Goal: Task Accomplishment & Management: Complete application form

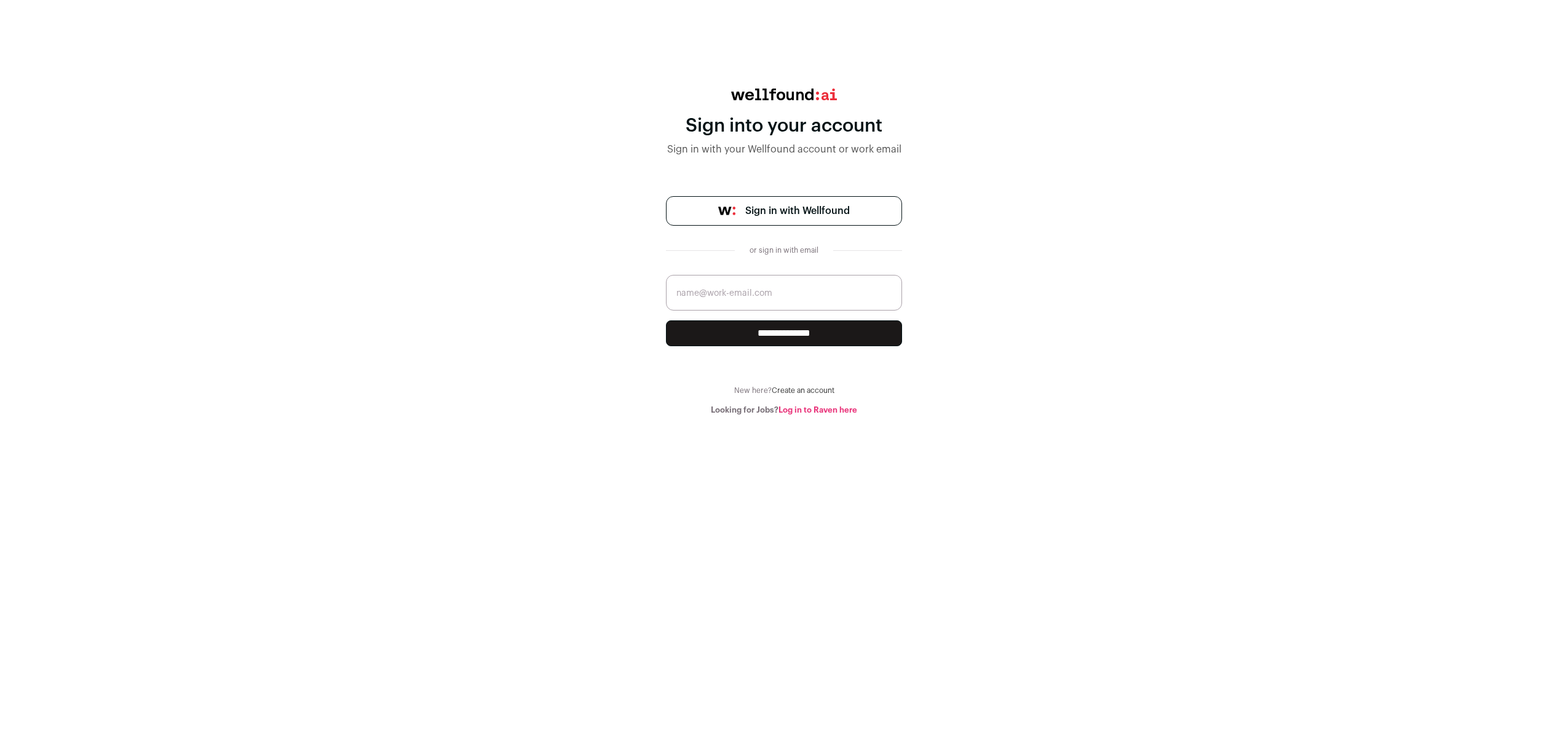
click at [809, 293] on input "email" at bounding box center [784, 293] width 236 height 36
type input "[EMAIL_ADDRESS]"
click at [666, 320] on input "**********" at bounding box center [784, 333] width 236 height 26
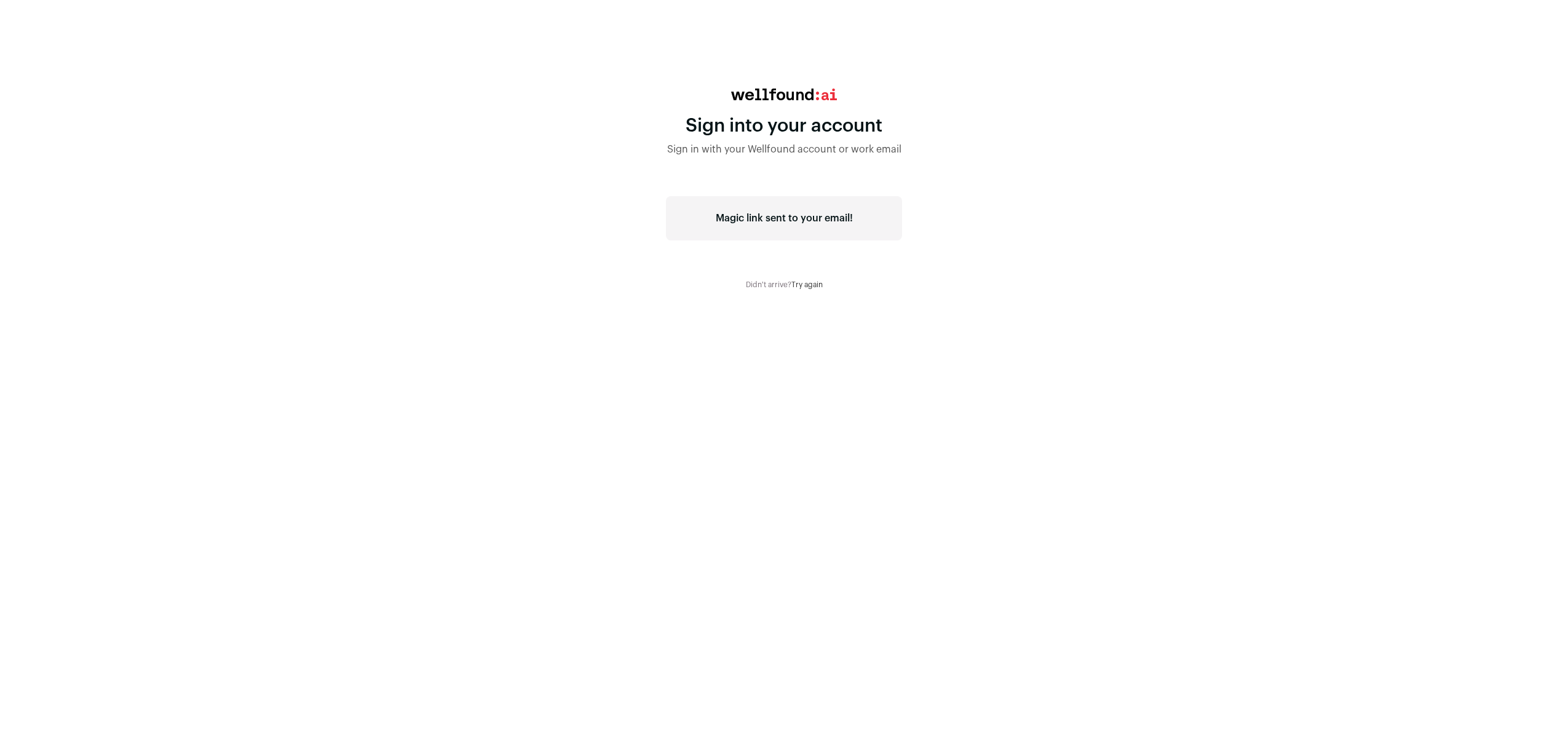
click at [450, 285] on div "Sign into your account Sign in with your Wellfound account or work email Magic …" at bounding box center [784, 189] width 1568 height 201
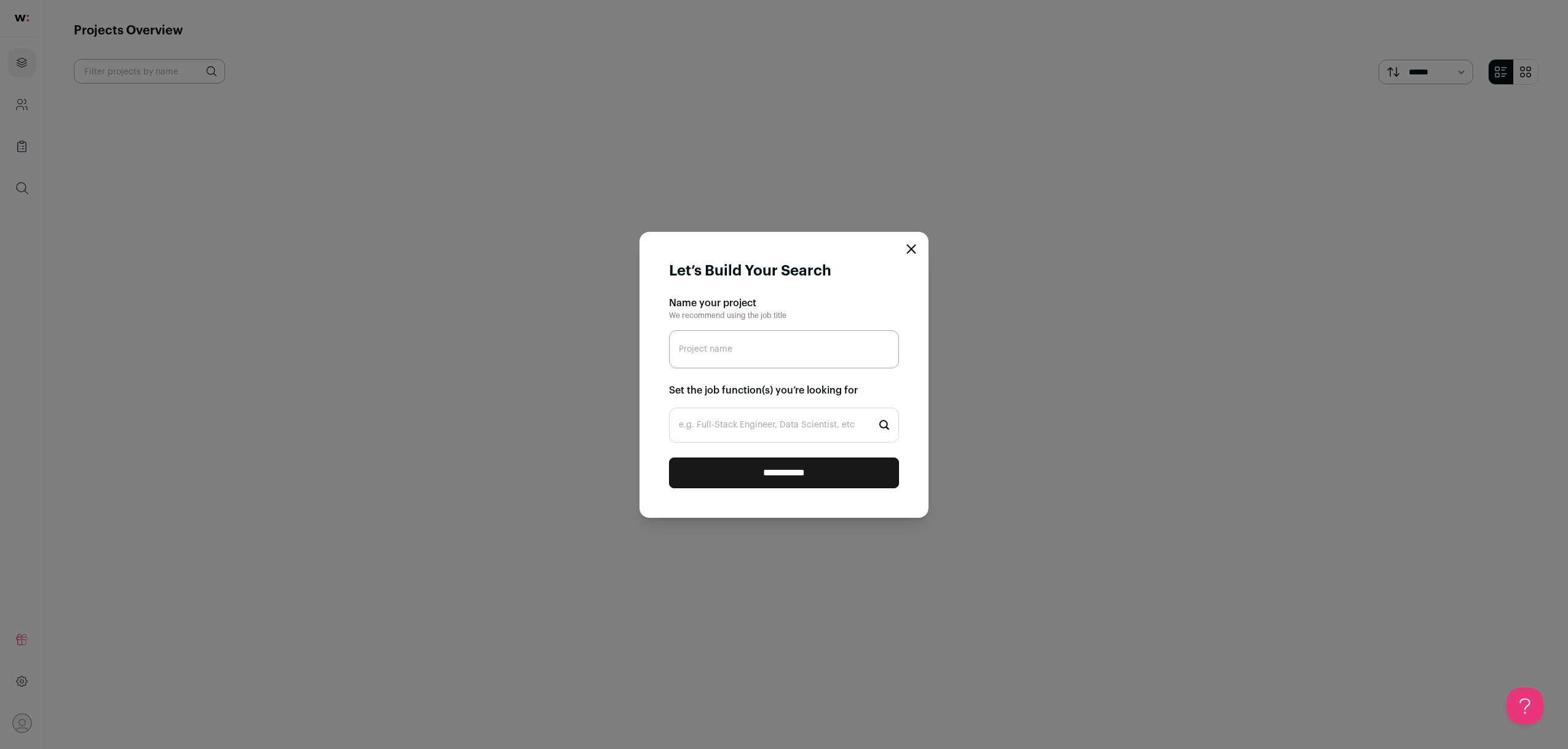
click at [792, 376] on section "Name your project We recommend using the job title Project name Set the job fun…" at bounding box center [784, 369] width 230 height 147
click at [806, 354] on input "Project name" at bounding box center [784, 350] width 230 height 38
click at [742, 350] on input "Project name" at bounding box center [784, 350] width 230 height 38
click at [779, 366] on input "Project name" at bounding box center [784, 350] width 230 height 38
click at [783, 361] on input "Project name" at bounding box center [784, 350] width 230 height 38
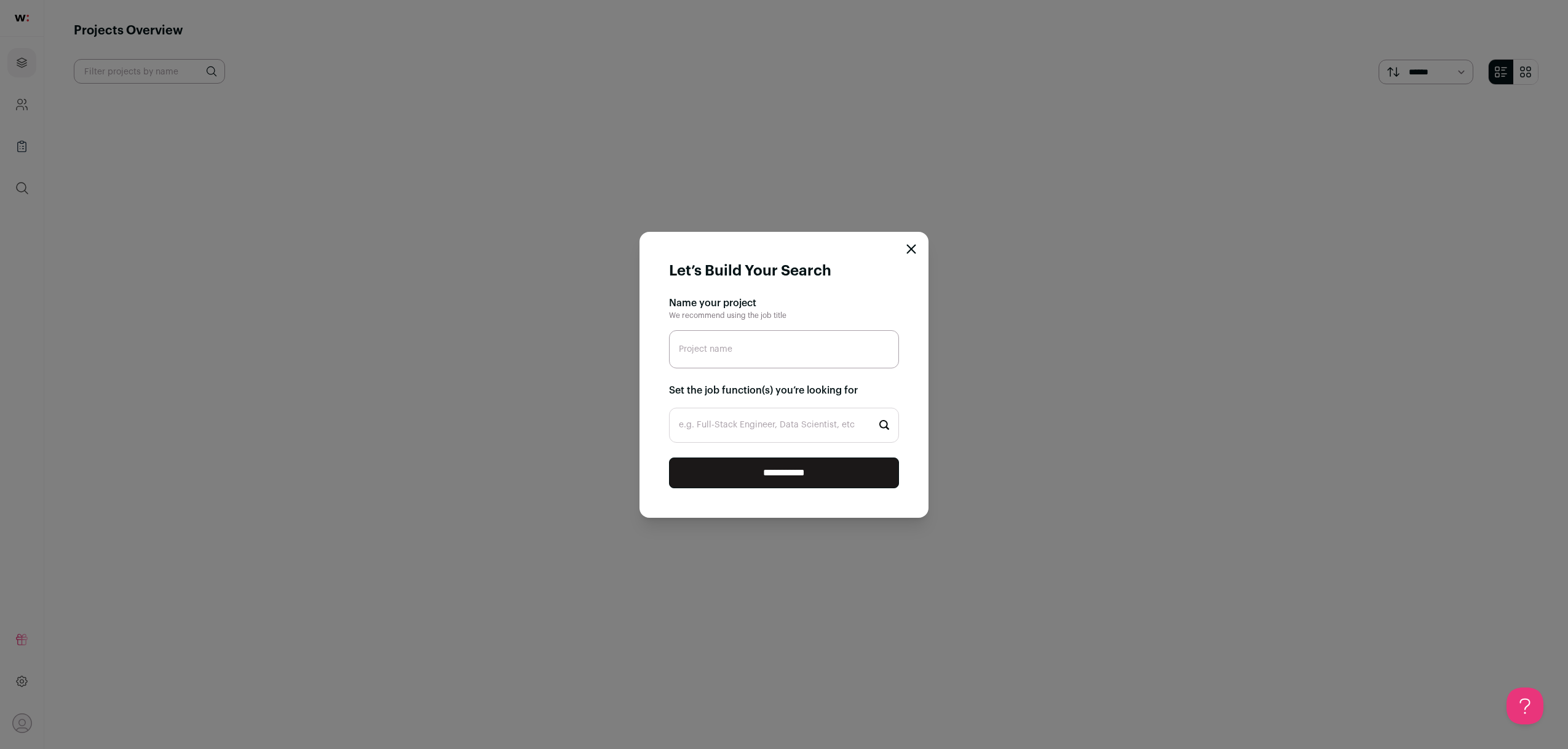
click at [854, 426] on input "e.g. Full-Stack Engineer, Data Scientist, etc" at bounding box center [784, 425] width 230 height 35
click at [839, 422] on input "back" at bounding box center [784, 425] width 230 height 35
click at [840, 422] on input "back" at bounding box center [784, 425] width 230 height 35
click at [840, 422] on input "back" at bounding box center [784, 425] width 230 height 35
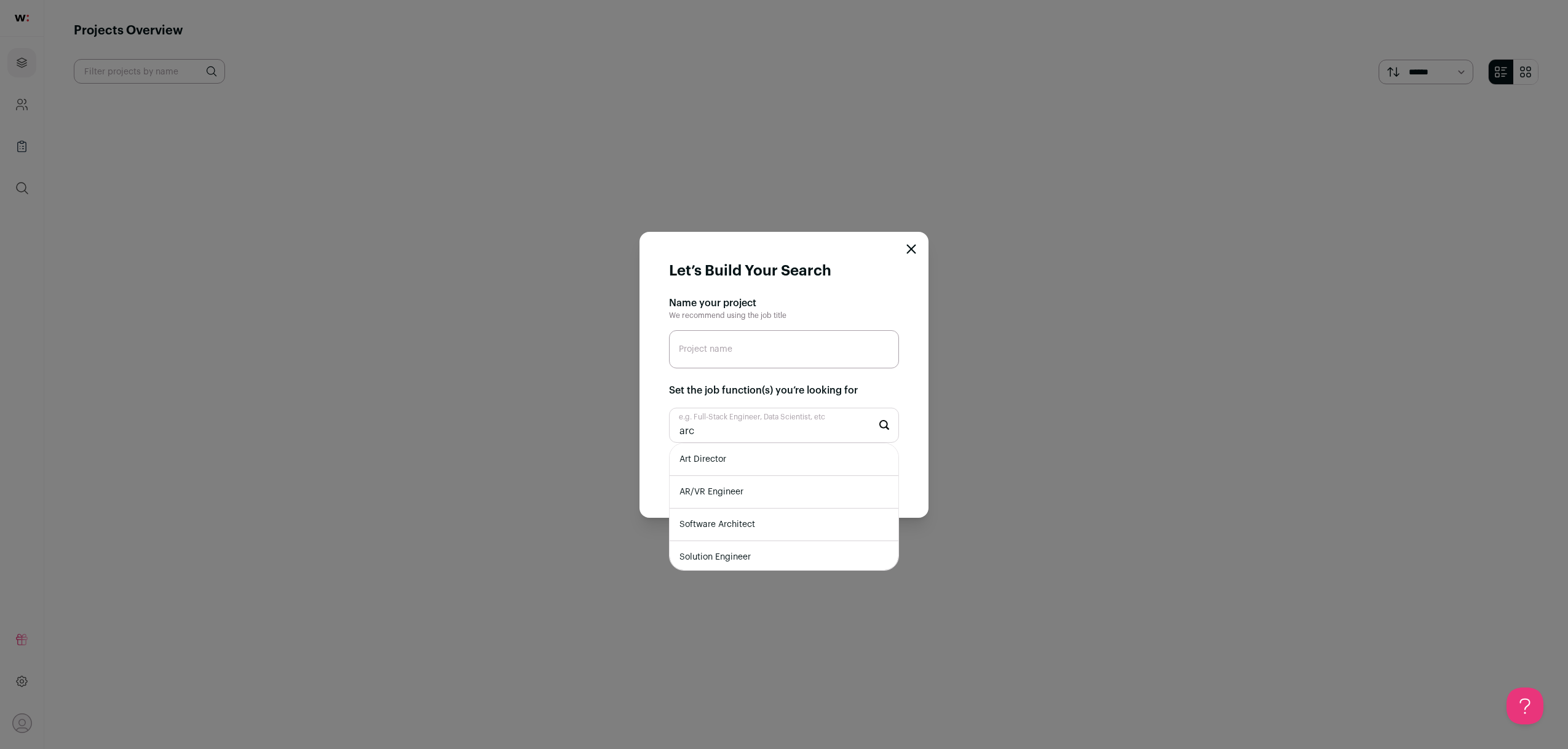
type input "arc"
click at [819, 524] on li "Software Architect" at bounding box center [784, 525] width 229 height 33
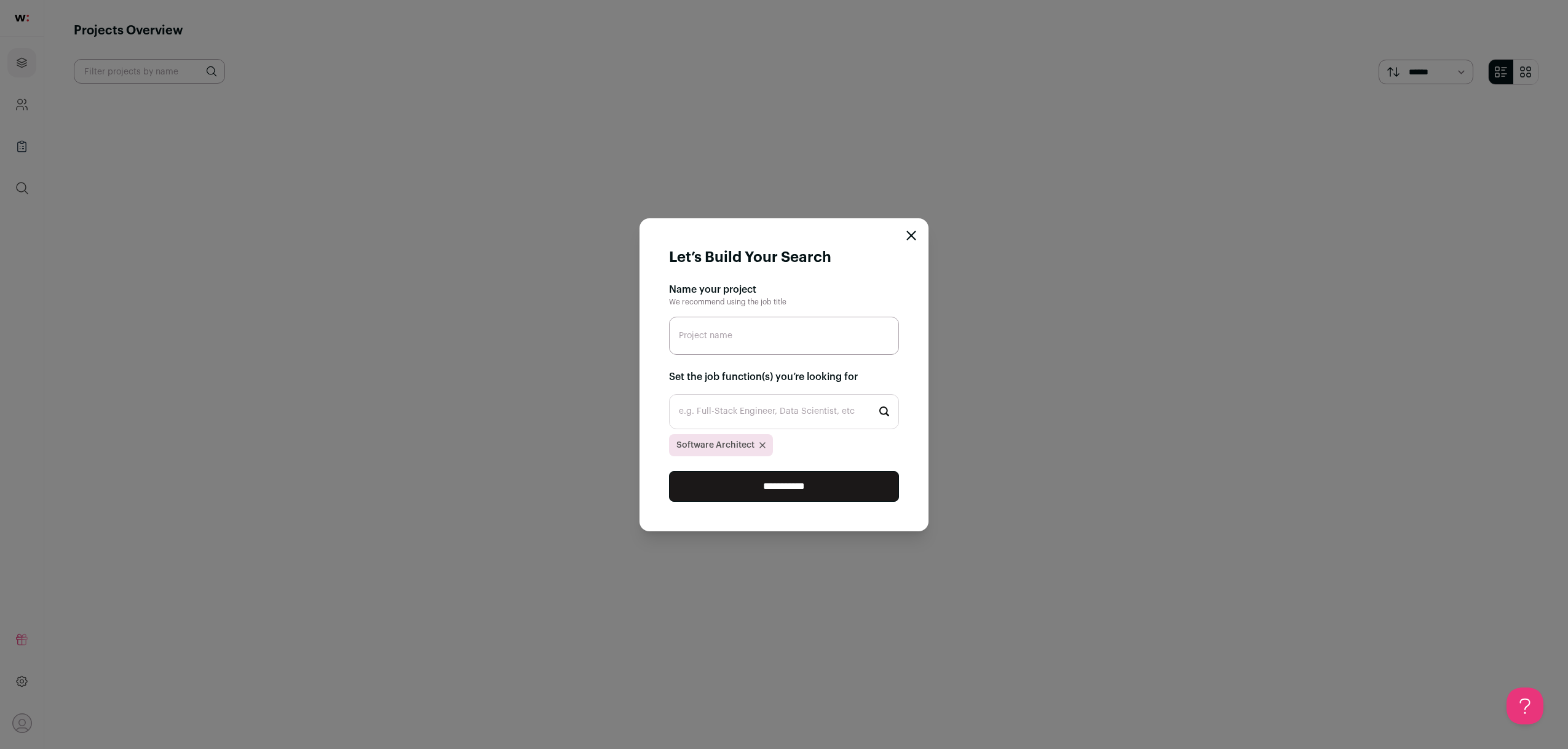
click at [688, 410] on input "e.g. Full-Stack Engineer, Data Scientist, etc" at bounding box center [784, 412] width 230 height 35
type input "back"
click at [749, 429] on div "back e.g. Full-Stack Engineer, Data Scientist, etc Backend Engineer Software Ar…" at bounding box center [784, 425] width 230 height 62
click at [750, 427] on input "back" at bounding box center [784, 412] width 230 height 35
click at [754, 419] on input "back" at bounding box center [784, 412] width 230 height 35
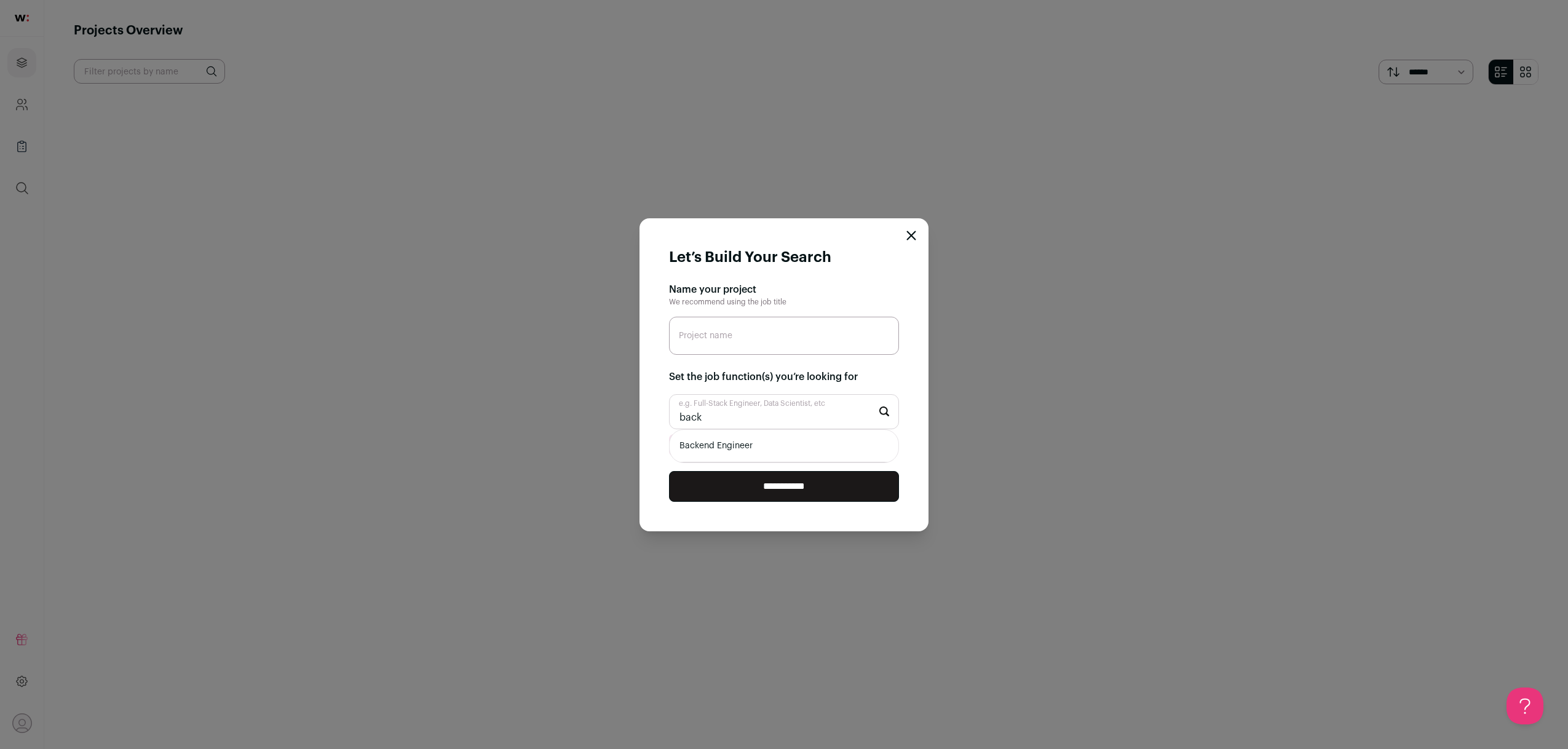
click at [754, 419] on input "back" at bounding box center [784, 412] width 230 height 35
click at [784, 419] on input "e.g. Full-Stack Engineer, Data Scientist, etc" at bounding box center [784, 412] width 230 height 35
type input "back"
click at [804, 440] on li "Backend Engineer" at bounding box center [784, 446] width 229 height 33
click at [776, 424] on input "e.g. Full-Stack Engineer, Data Scientist, etc" at bounding box center [784, 412] width 230 height 35
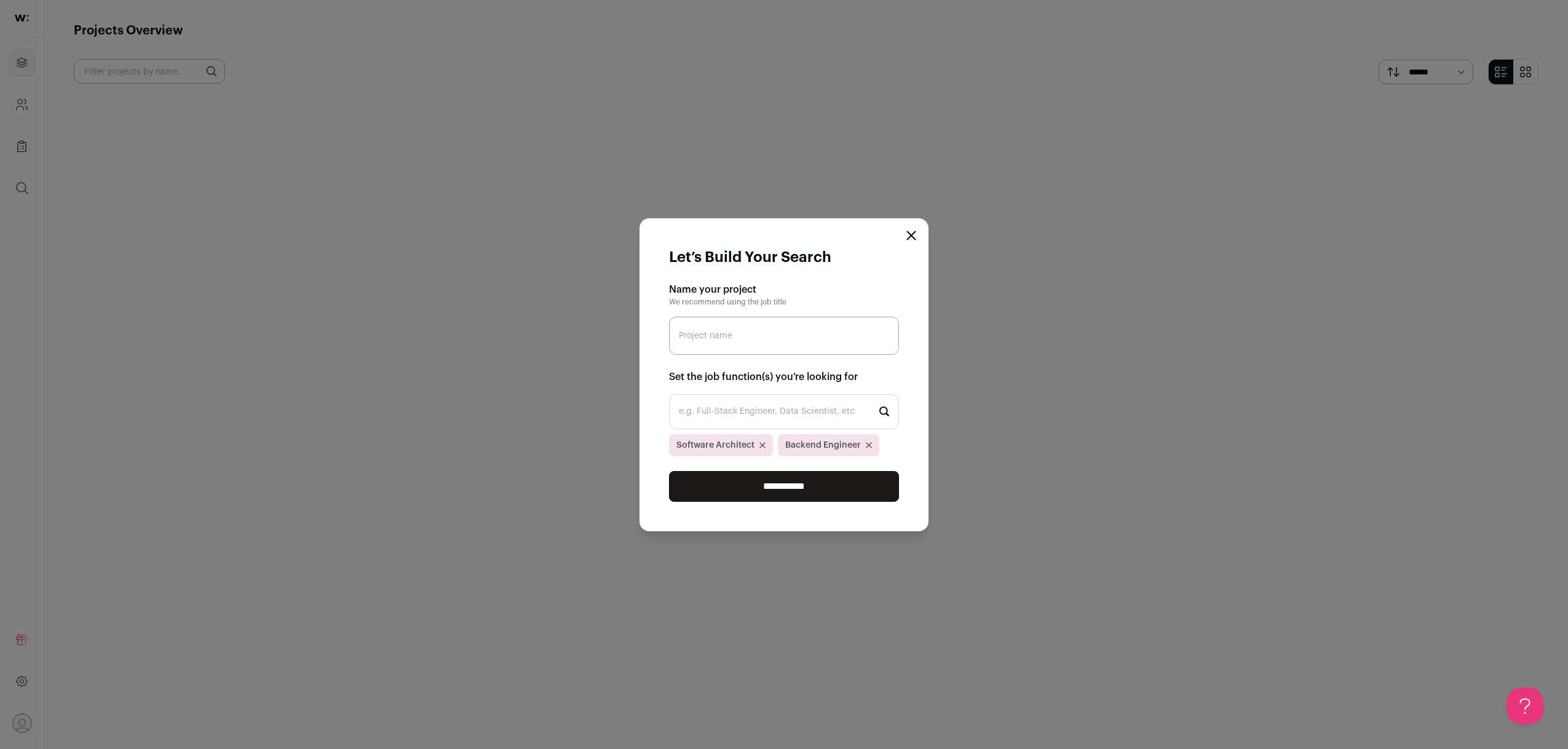
click at [777, 421] on input "e.g. Full-Stack Engineer, Data Scientist, etc" at bounding box center [784, 412] width 230 height 35
click at [709, 338] on input "Project name" at bounding box center [784, 336] width 230 height 38
paste input "Founding Senior Backend Engineer/architect"
type input "Founding Senior Backend Engineer/architect"
click at [866, 417] on input "e.g. Full-Stack Engineer, Data Scientist, etc" at bounding box center [784, 412] width 230 height 35
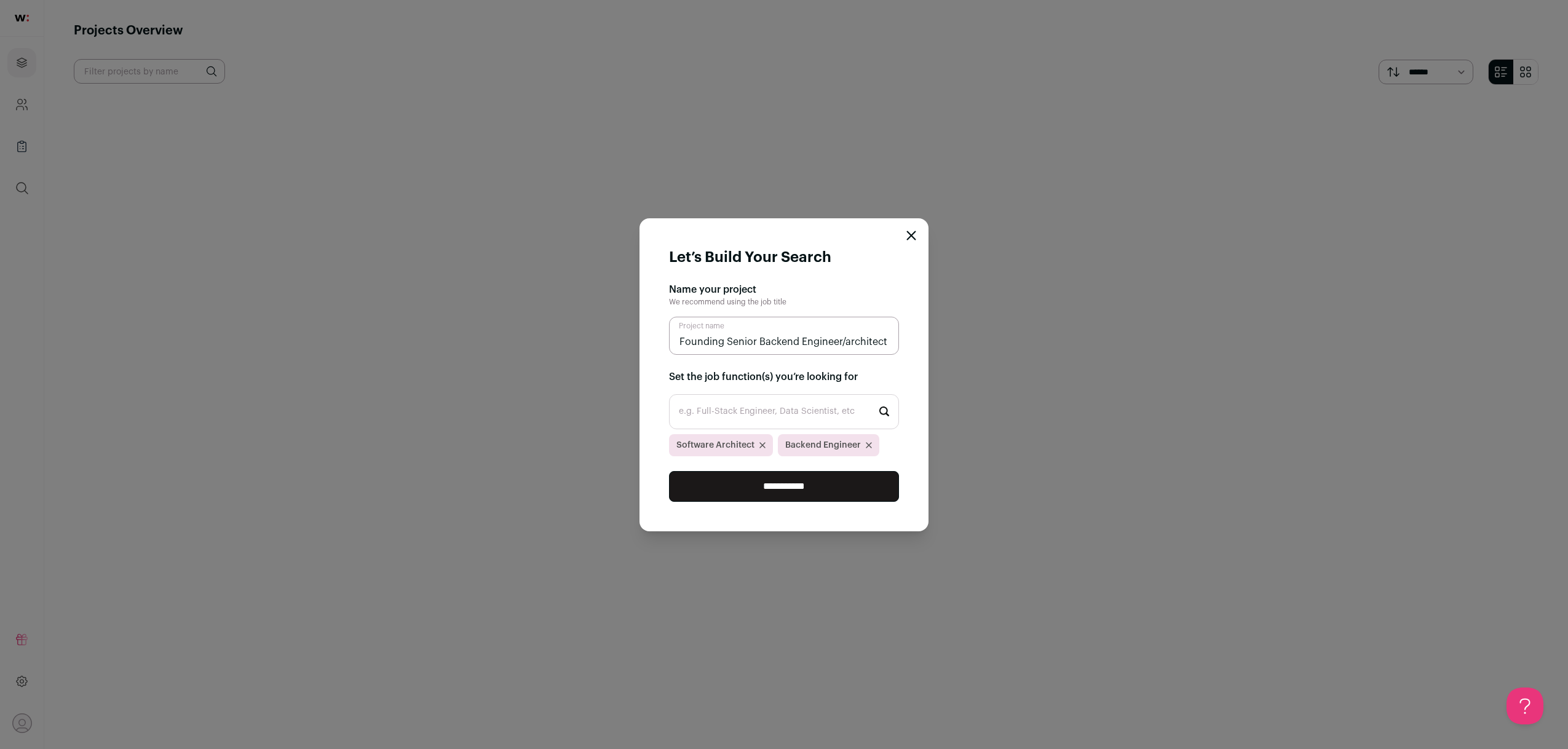
click at [776, 421] on input "e.g. Full-Stack Engineer, Data Scientist, etc" at bounding box center [784, 412] width 230 height 35
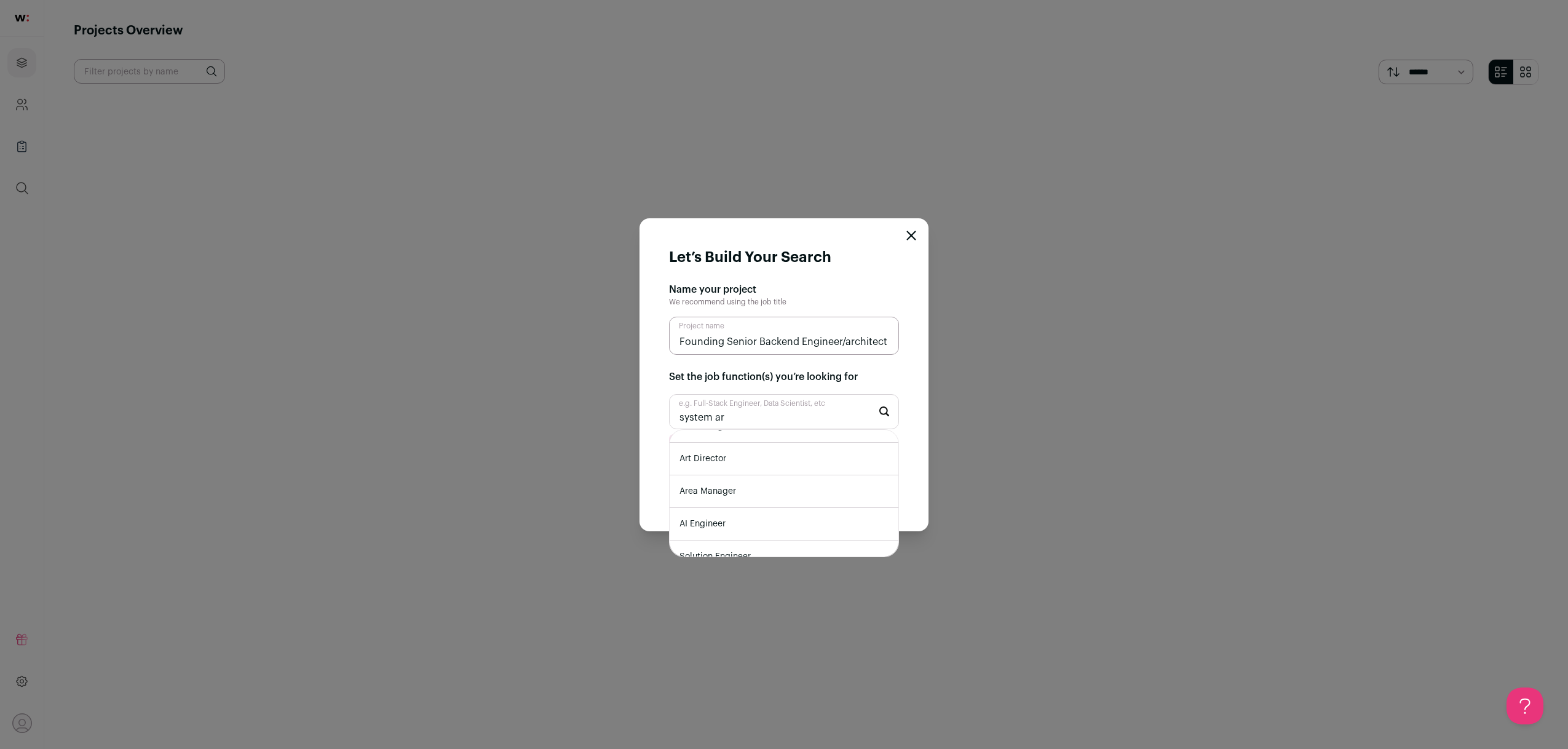
scroll to position [102, 0]
click at [781, 420] on input "system ar" at bounding box center [784, 412] width 230 height 35
click at [781, 419] on input "system ar" at bounding box center [784, 412] width 230 height 35
type input "system ar"
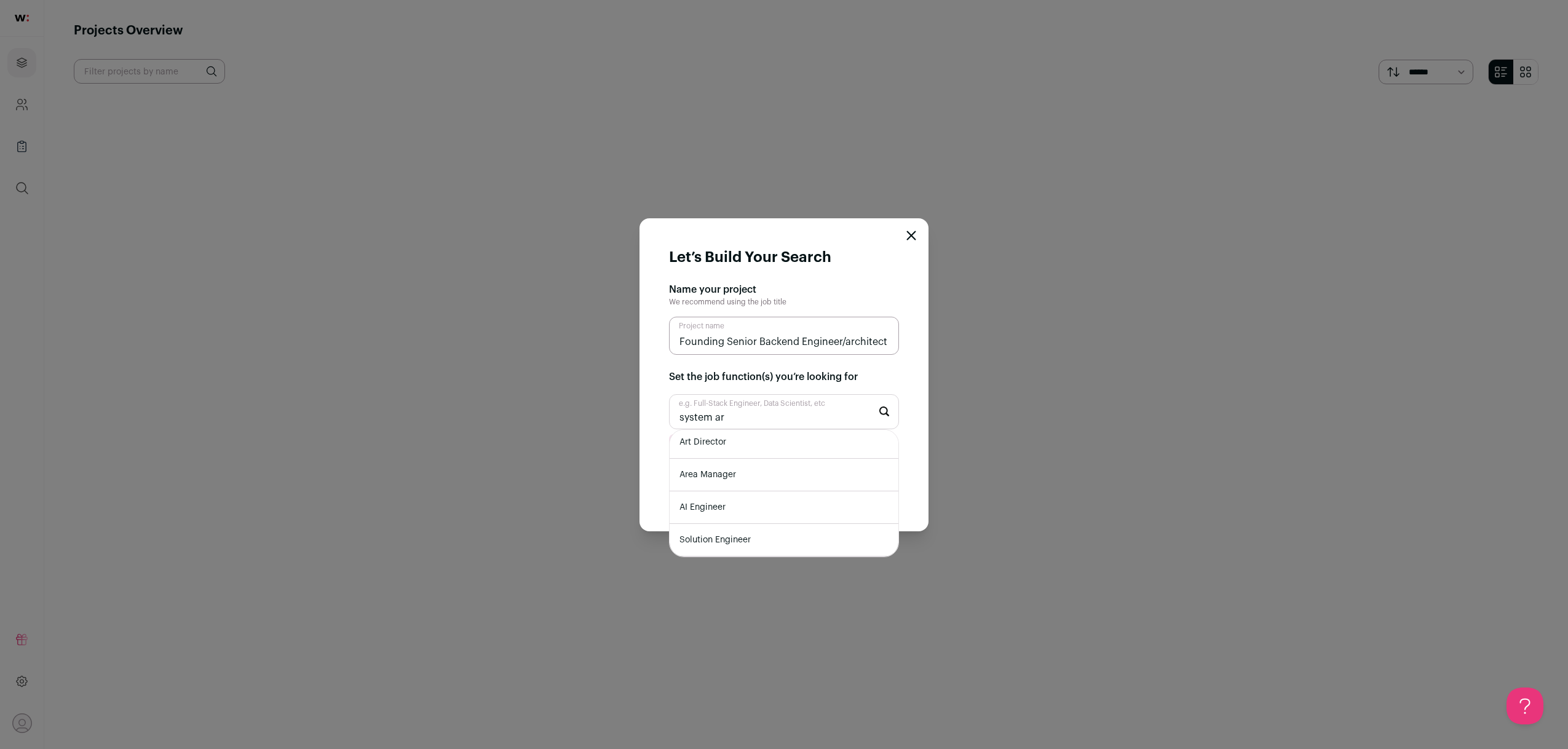
click at [744, 499] on li "AI Engineer" at bounding box center [784, 507] width 229 height 33
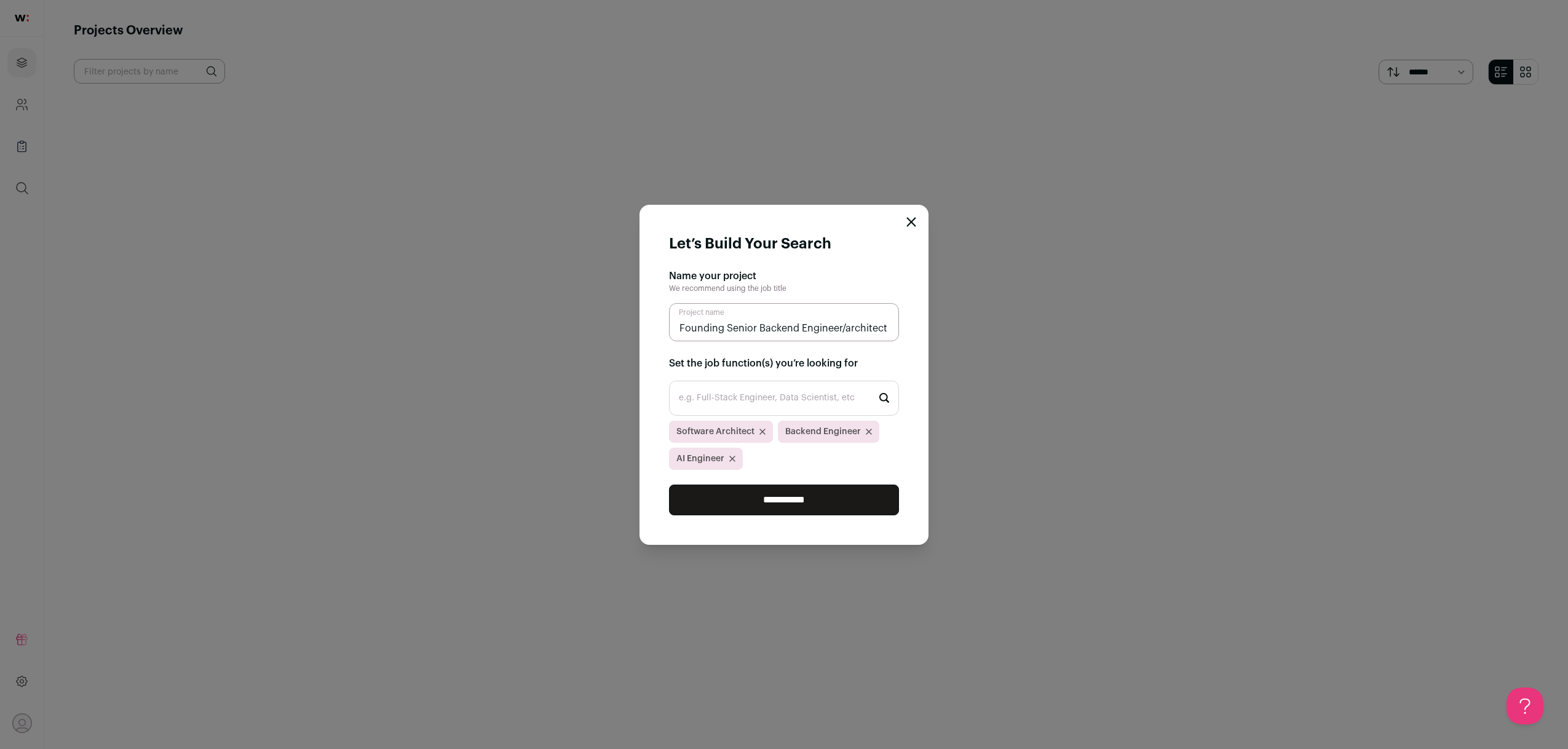
click at [768, 403] on input "e.g. Full-Stack Engineer, Data Scientist, etc" at bounding box center [784, 398] width 230 height 35
type input "full"
click at [759, 432] on li "Full-Stack Engineer" at bounding box center [784, 433] width 229 height 33
click at [762, 499] on input "**********" at bounding box center [784, 500] width 230 height 31
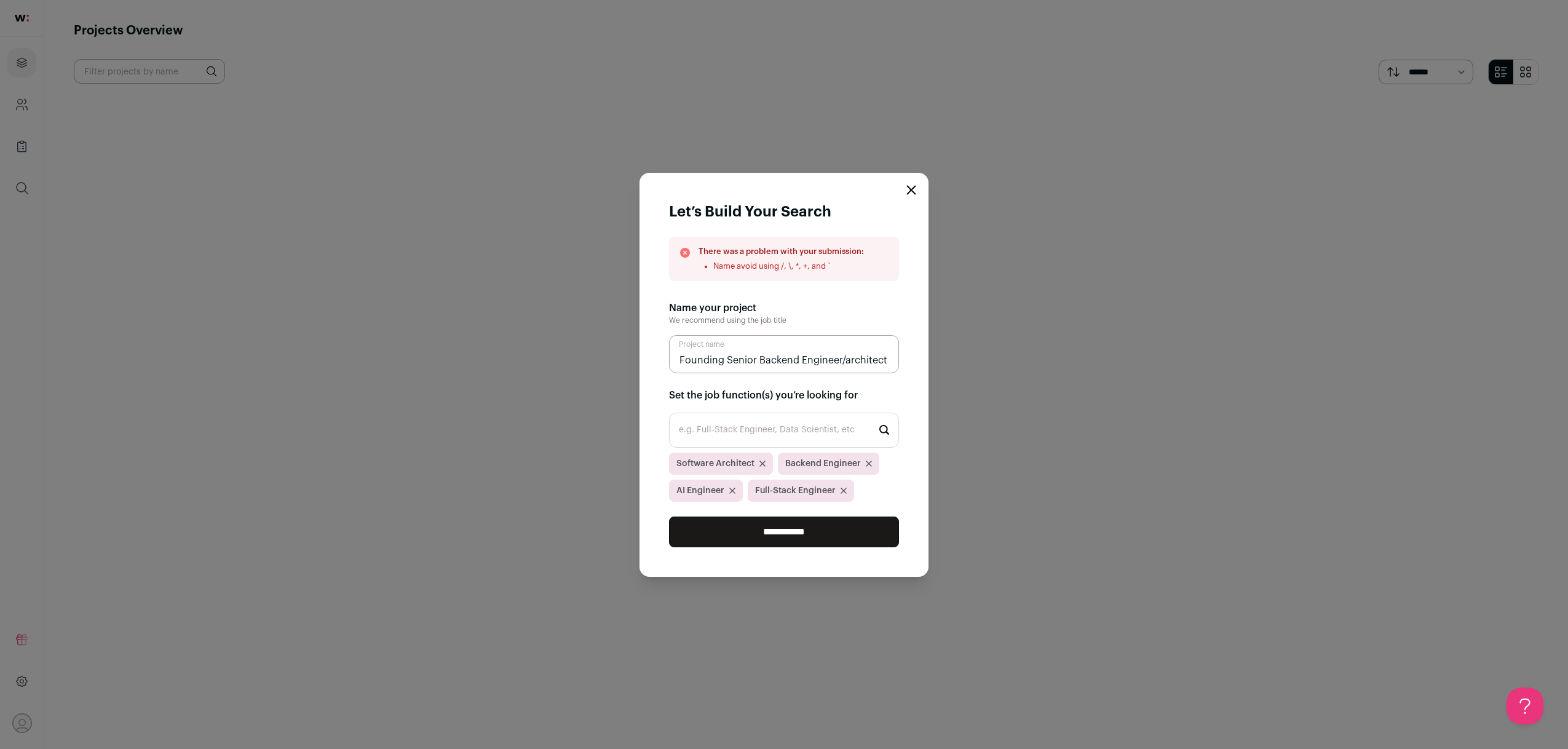
click at [843, 357] on input "Founding Senior Backend Engineer/architect" at bounding box center [784, 355] width 230 height 38
type input "Founding Senior Backend Engineer & architect"
click at [849, 536] on input "**********" at bounding box center [784, 532] width 230 height 31
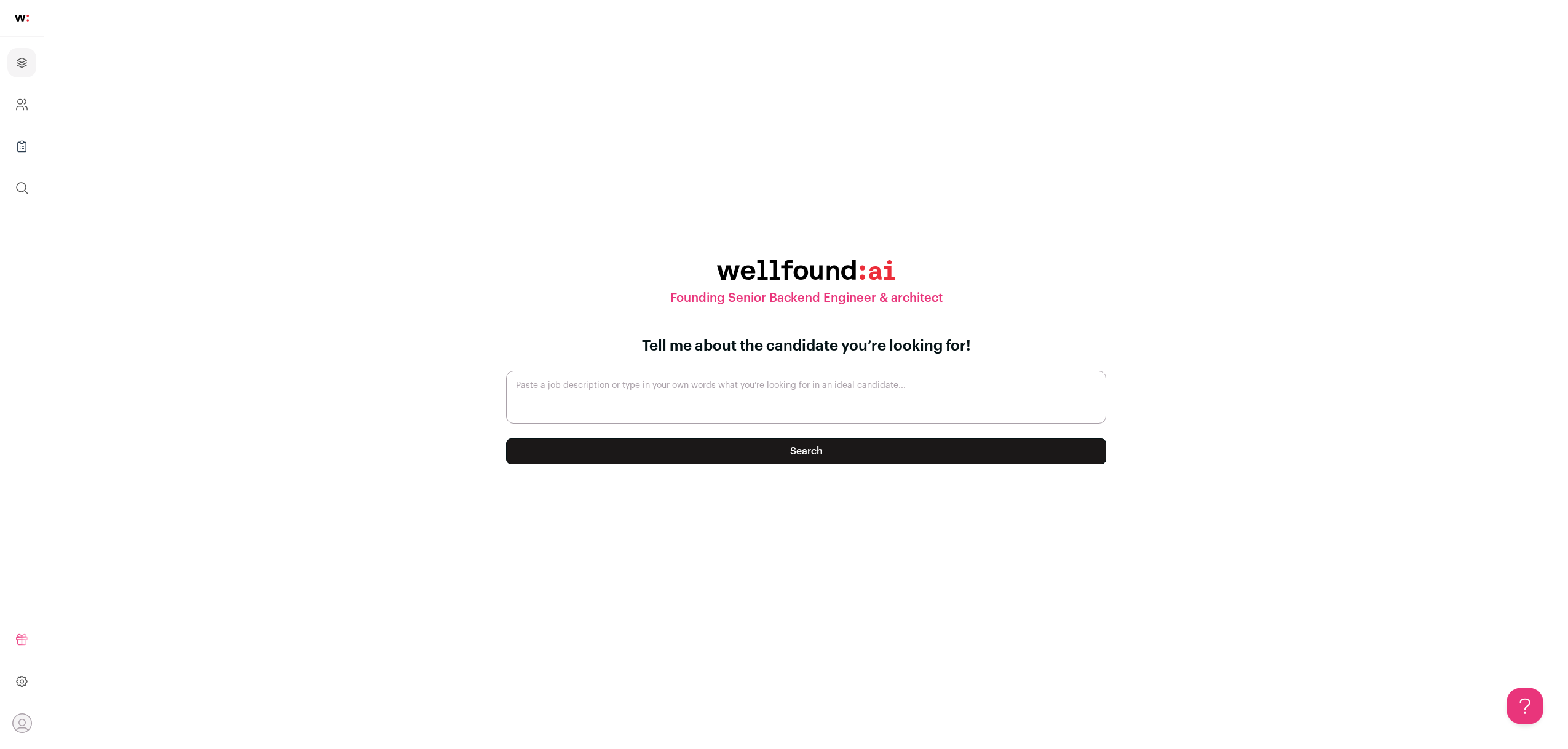
click at [743, 402] on textarea "Paste a job description or type in your own words what you’re looking for in an…" at bounding box center [806, 397] width 600 height 53
paste textarea "Must haves: Founder's Mentality: You operate with a high sense of urgency and a…"
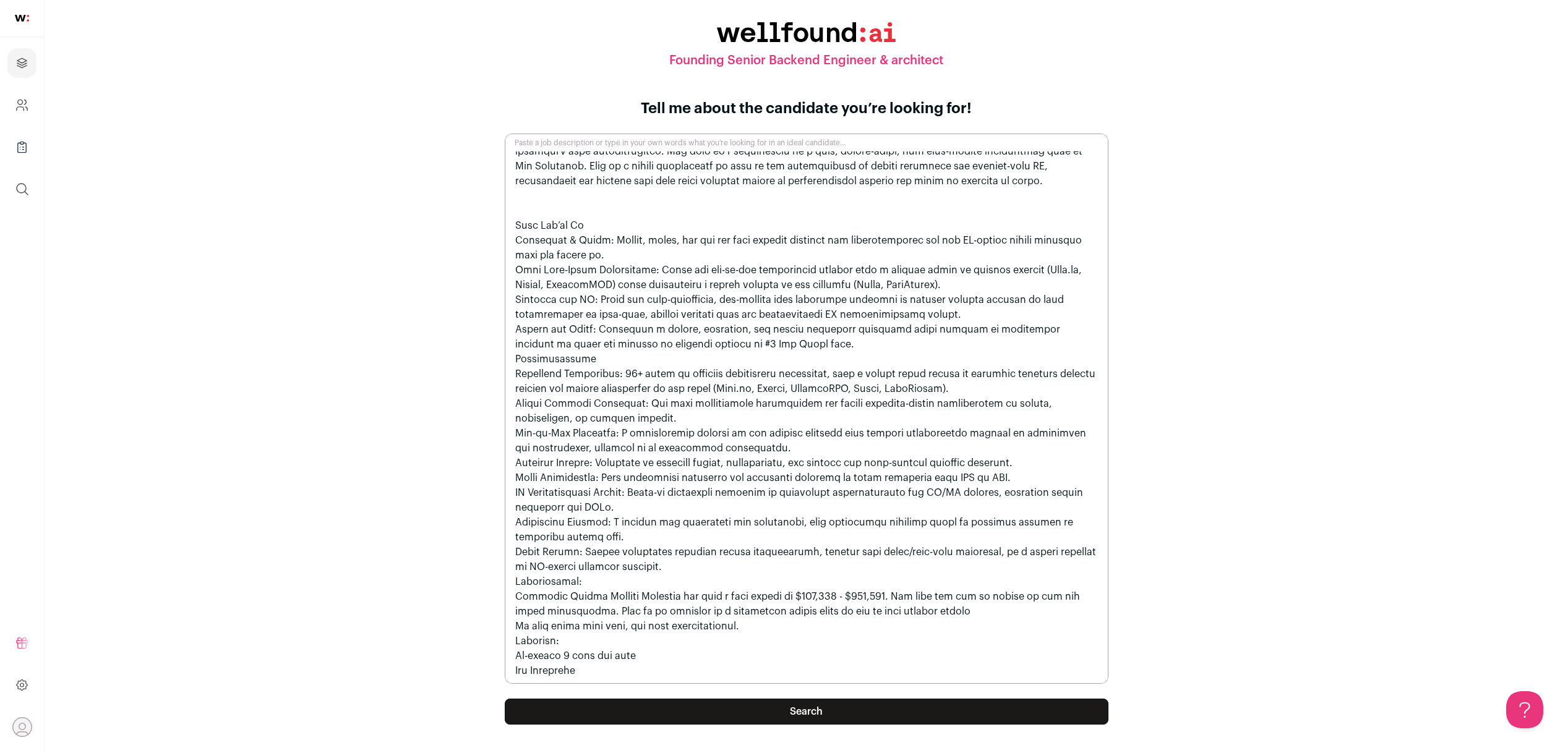
type textarea "Must haves: Founder's Mentality: You operate with a high sense of urgency and a…"
drag, startPoint x: 798, startPoint y: 707, endPoint x: 738, endPoint y: 487, distance: 228.0
click at [738, 487] on div "Tell me about the candidate you’re looking for! Paste a job description or type…" at bounding box center [806, 412] width 603 height 626
click at [737, 487] on textarea "Paste a job description or type in your own words what you’re looking for in an…" at bounding box center [806, 409] width 603 height 551
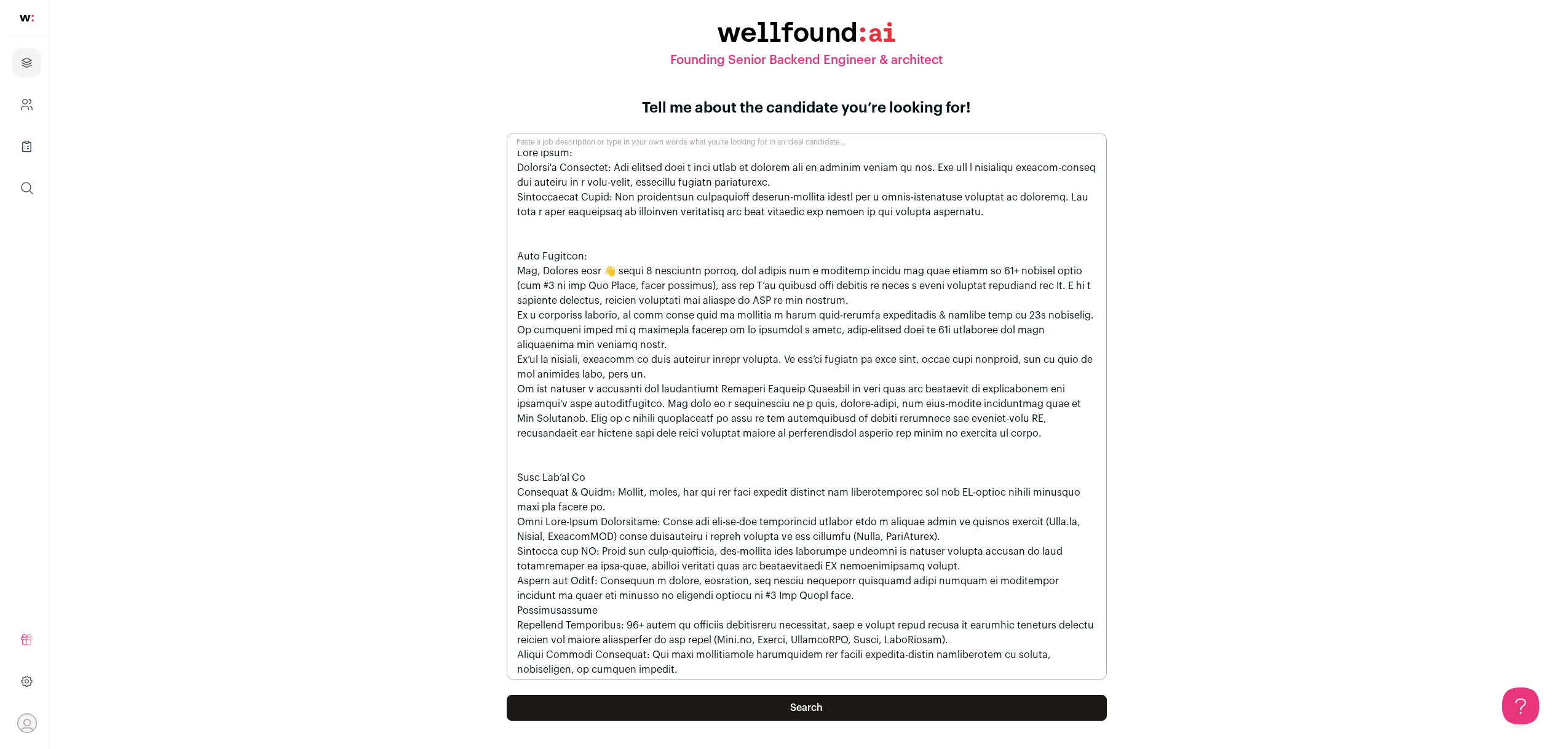
scroll to position [0, 0]
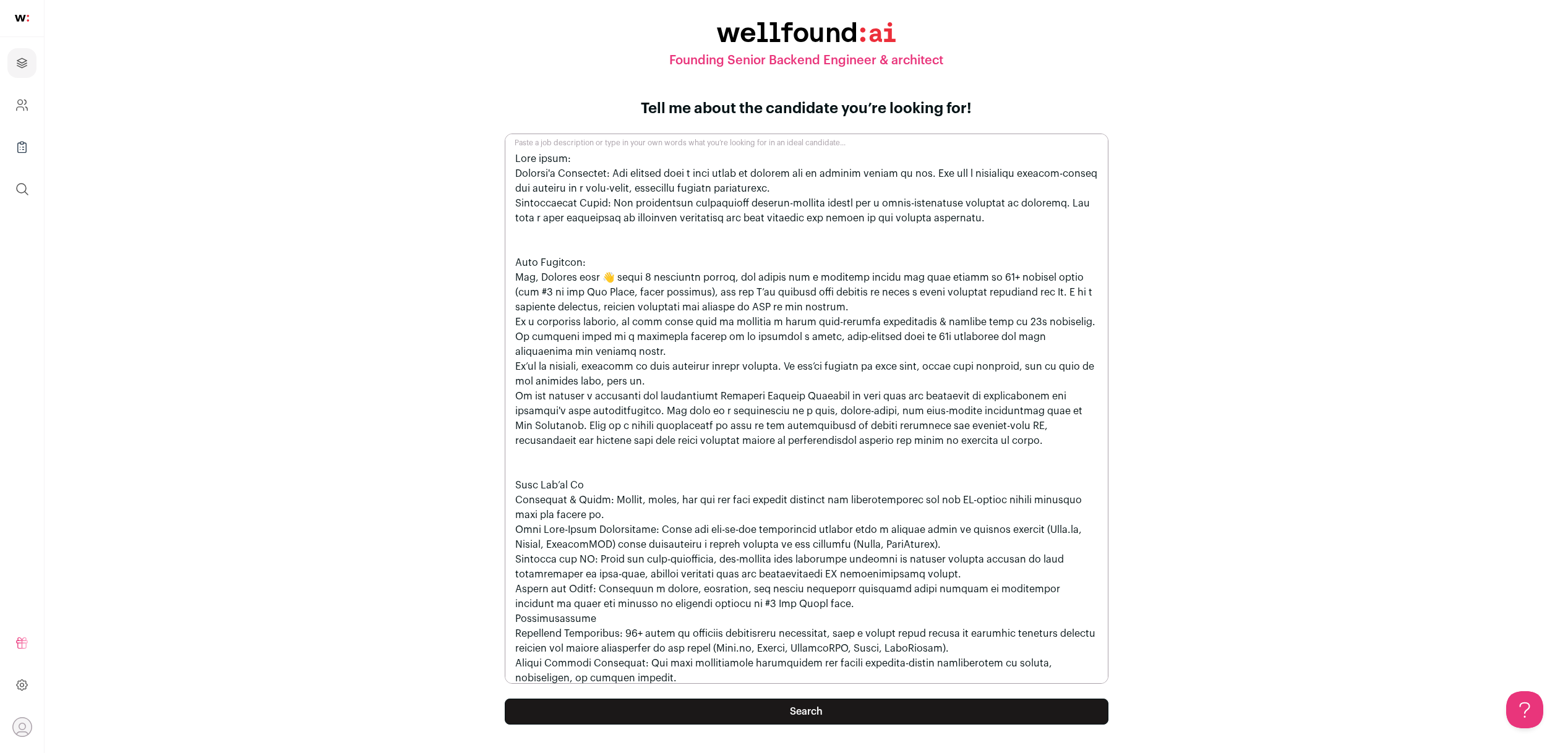
click at [749, 709] on button "Search" at bounding box center [806, 712] width 603 height 26
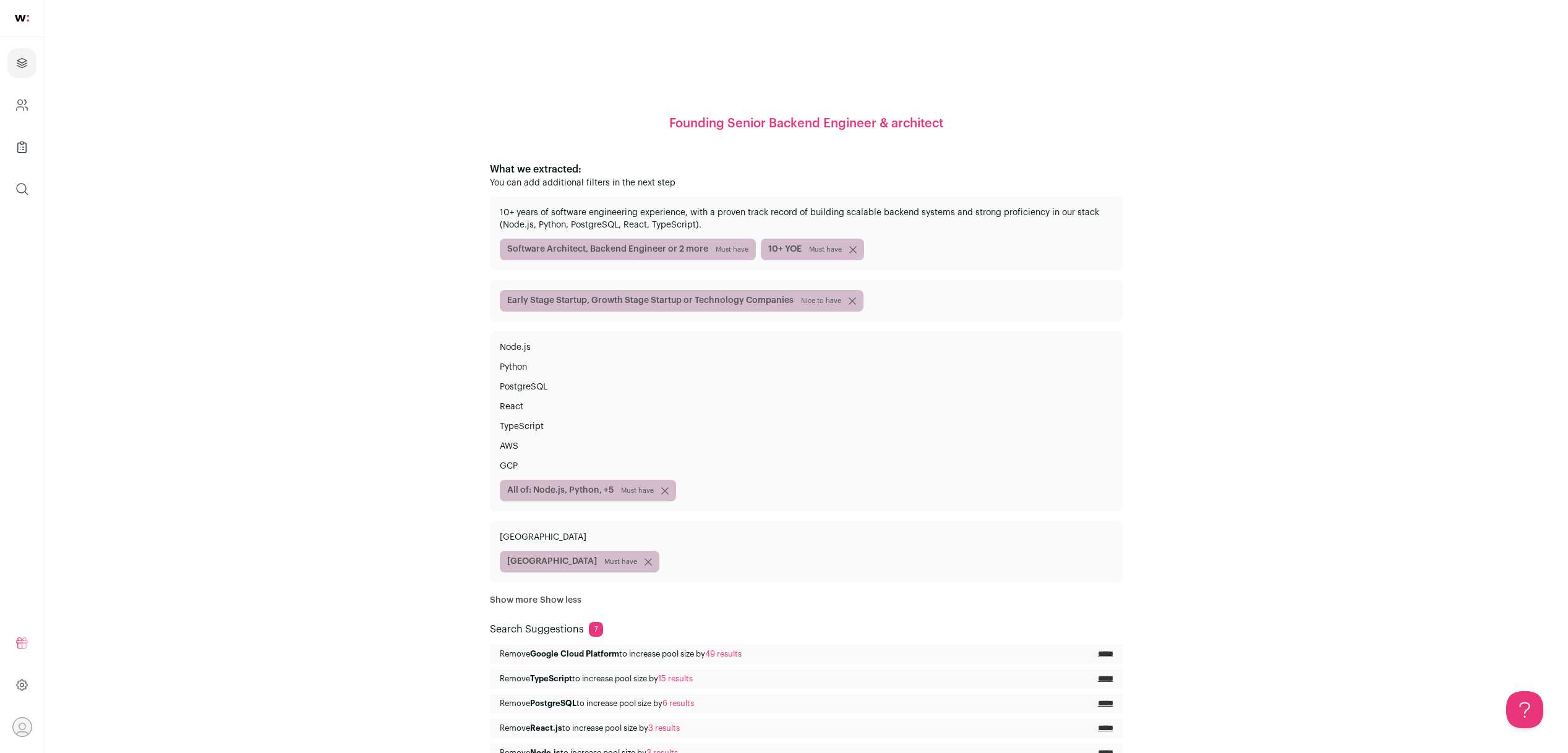
scroll to position [137, 0]
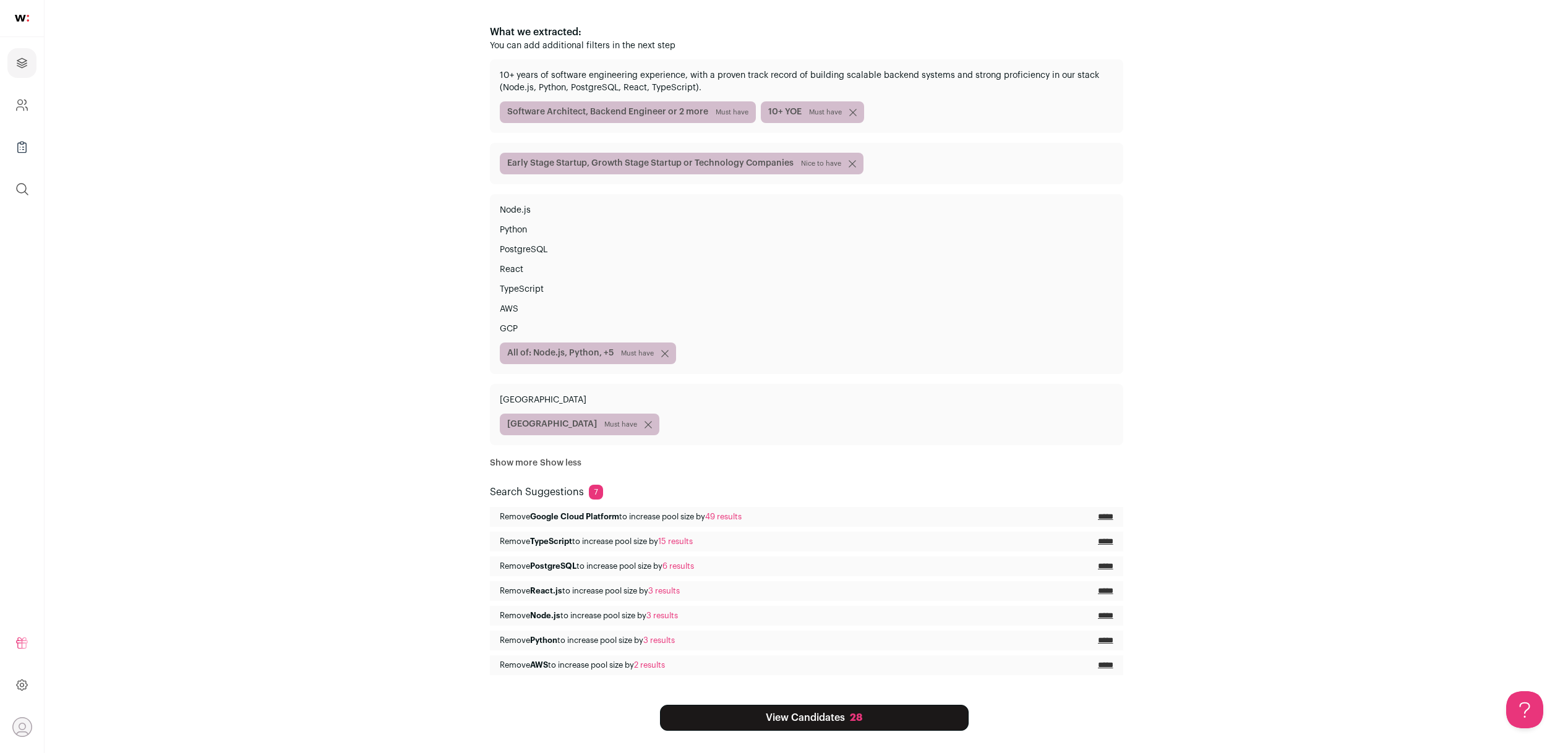
click at [1106, 616] on input "*****" at bounding box center [1105, 616] width 15 height 10
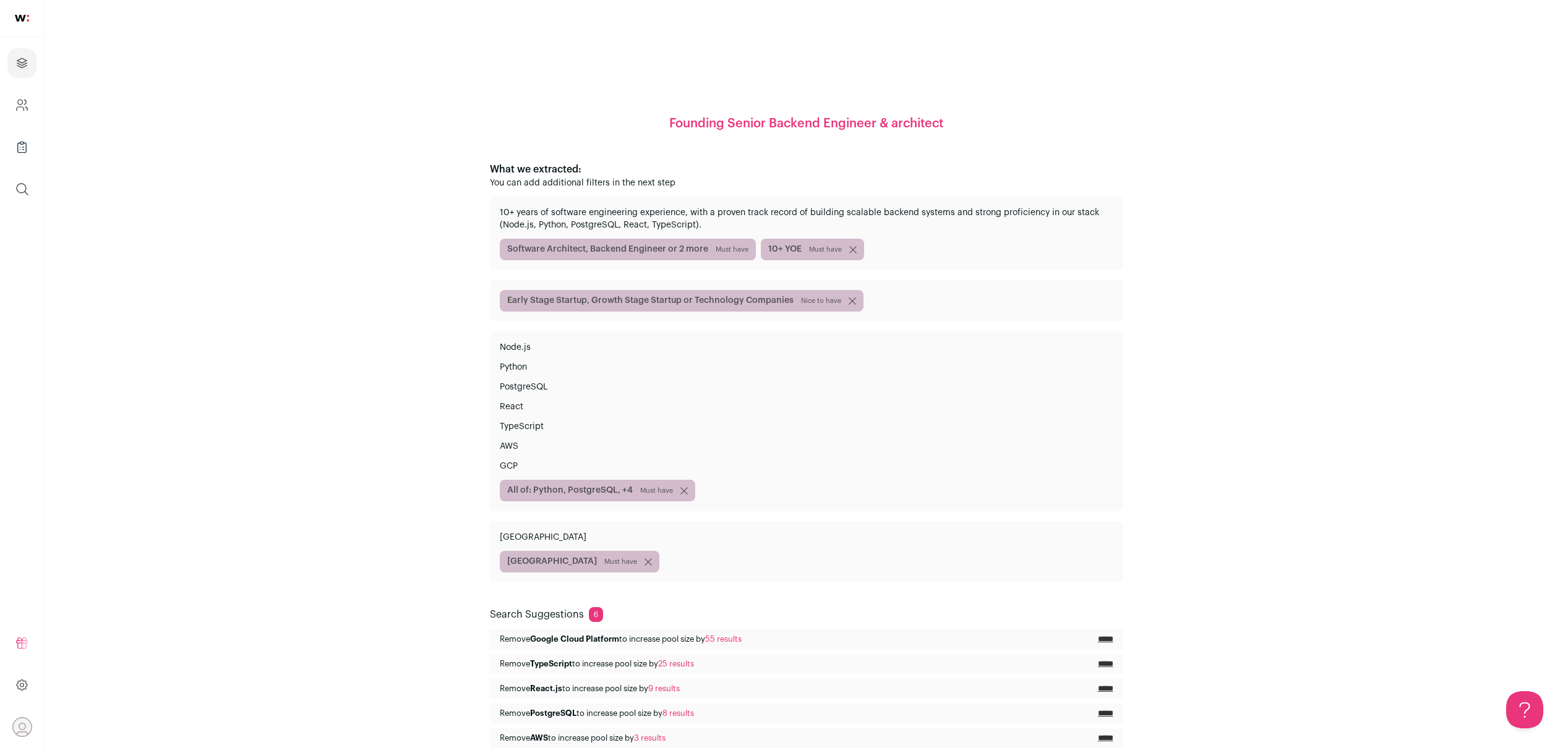
scroll to position [98, 0]
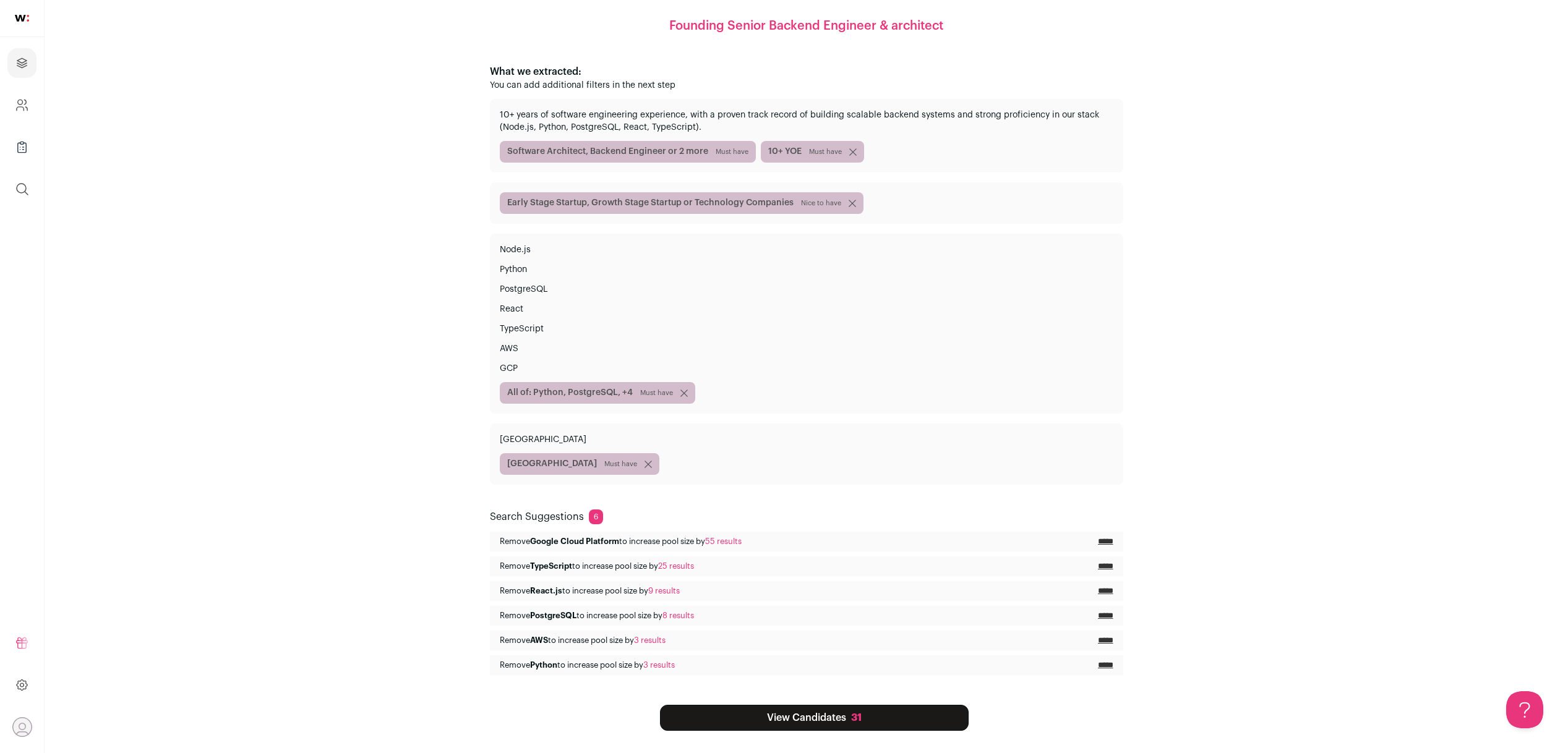
click at [619, 402] on span "All of: Python, PostgreSQL, +4 Must have" at bounding box center [598, 393] width 195 height 22
click at [624, 397] on span "All of: Python, PostgreSQL, +4 Must have" at bounding box center [598, 393] width 195 height 22
click at [640, 393] on span "Must have" at bounding box center [656, 393] width 33 height 10
click at [511, 397] on span "All of: Python, PostgreSQL, +4 Must have" at bounding box center [598, 393] width 195 height 22
click at [547, 393] on span "All of: Python, PostgreSQL, +4 Must have" at bounding box center [598, 393] width 195 height 22
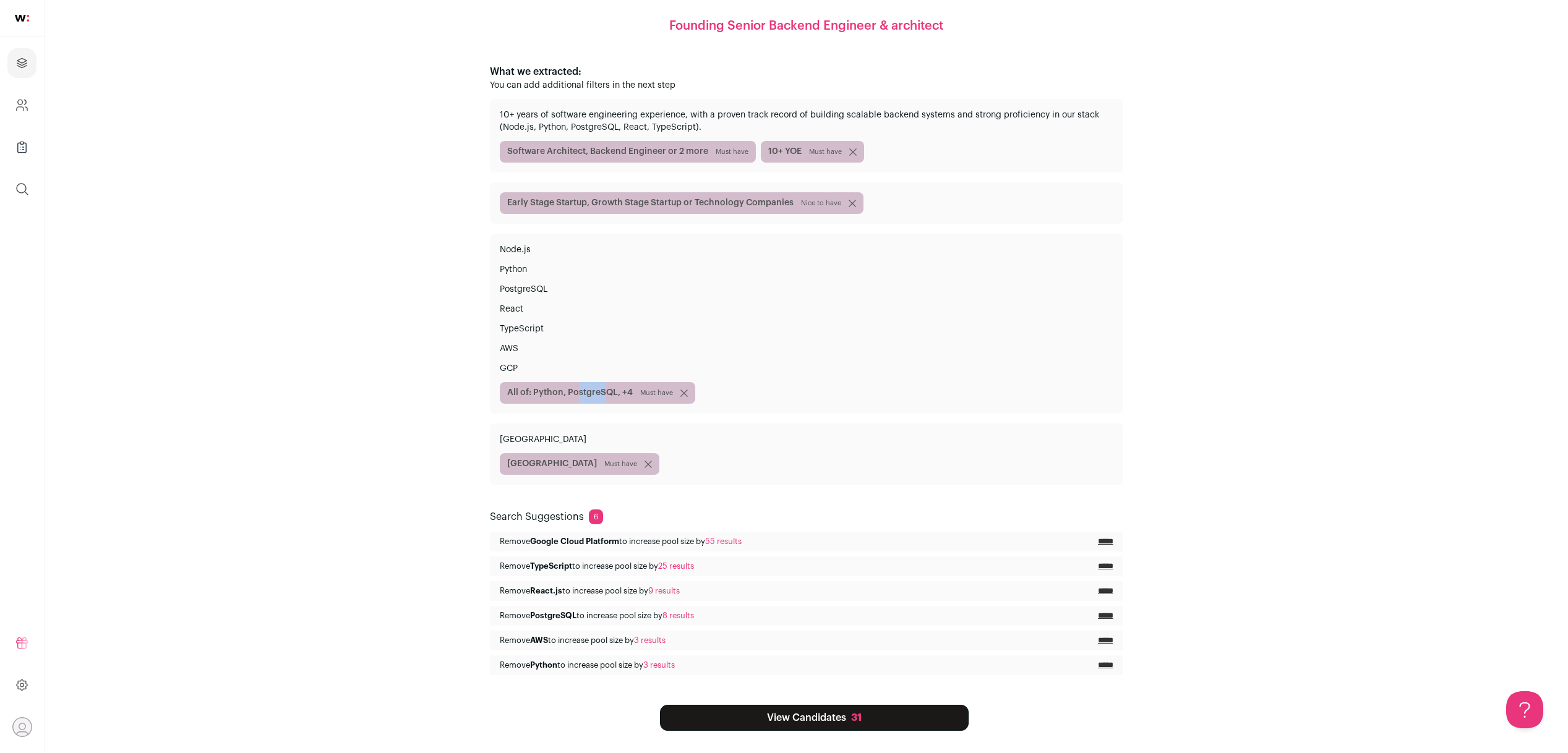
click at [547, 393] on span "All of: Python, PostgreSQL, +4 Must have" at bounding box center [598, 393] width 195 height 22
click at [543, 393] on span "All of: Python, PostgreSQL, +4 Must have" at bounding box center [598, 393] width 195 height 22
click at [534, 246] on p "Node.js" at bounding box center [806, 249] width 614 height 12
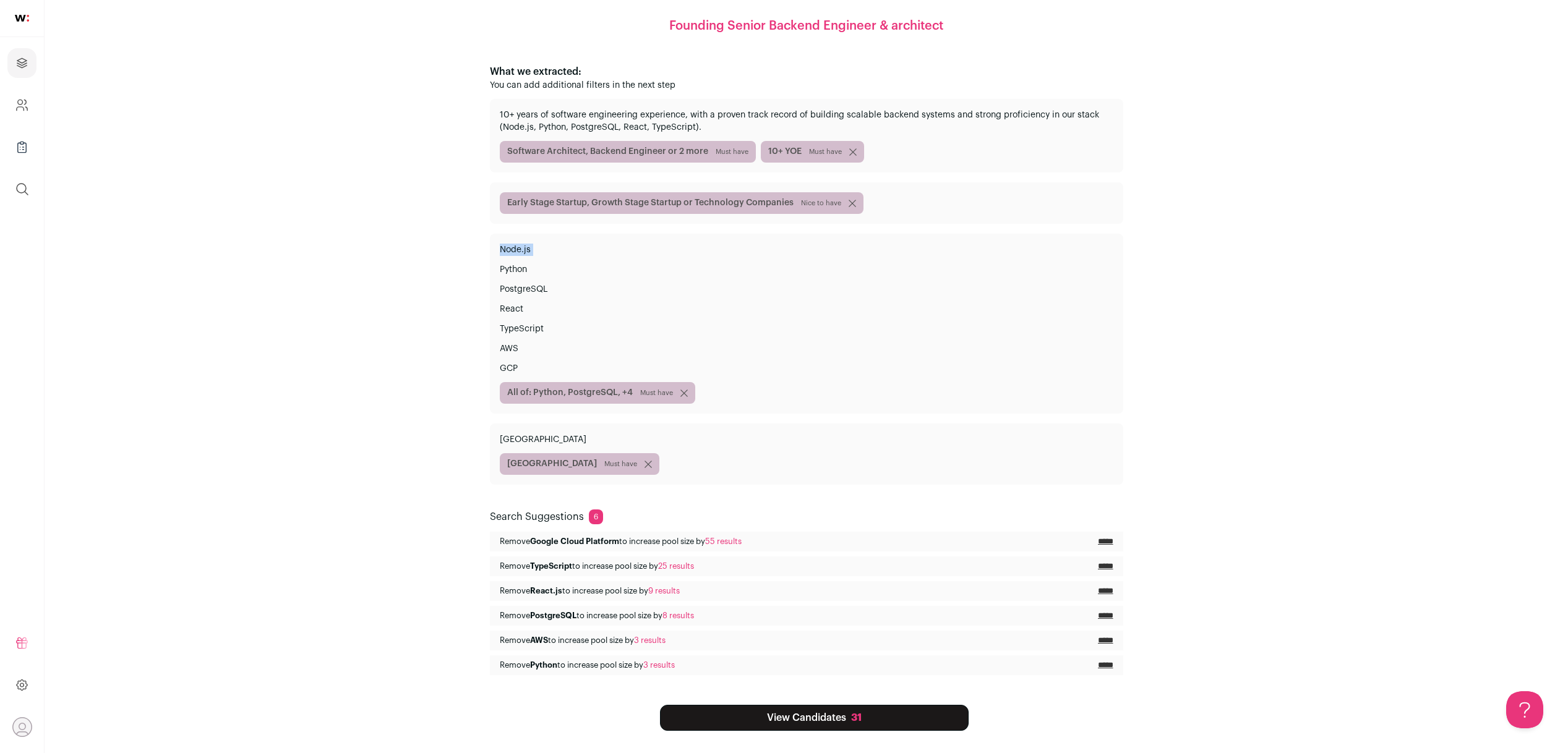
click at [534, 246] on p "Node.js" at bounding box center [806, 249] width 614 height 12
click at [395, 384] on div "Founding Senior Backend Engineer & architect What we extracted: You can add add…" at bounding box center [806, 328] width 1464 height 806
click at [1103, 617] on input "*****" at bounding box center [1105, 616] width 15 height 10
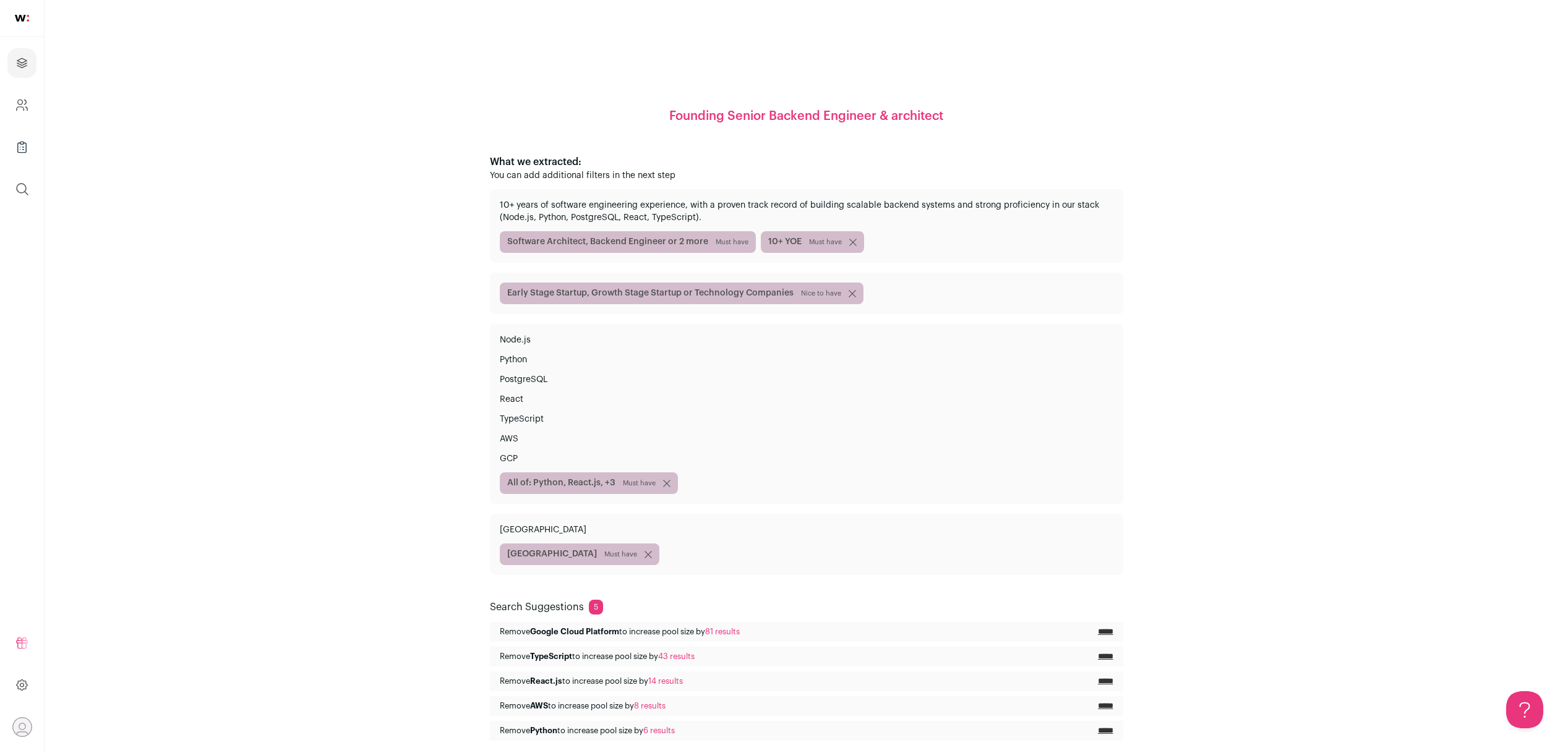
scroll to position [73, 0]
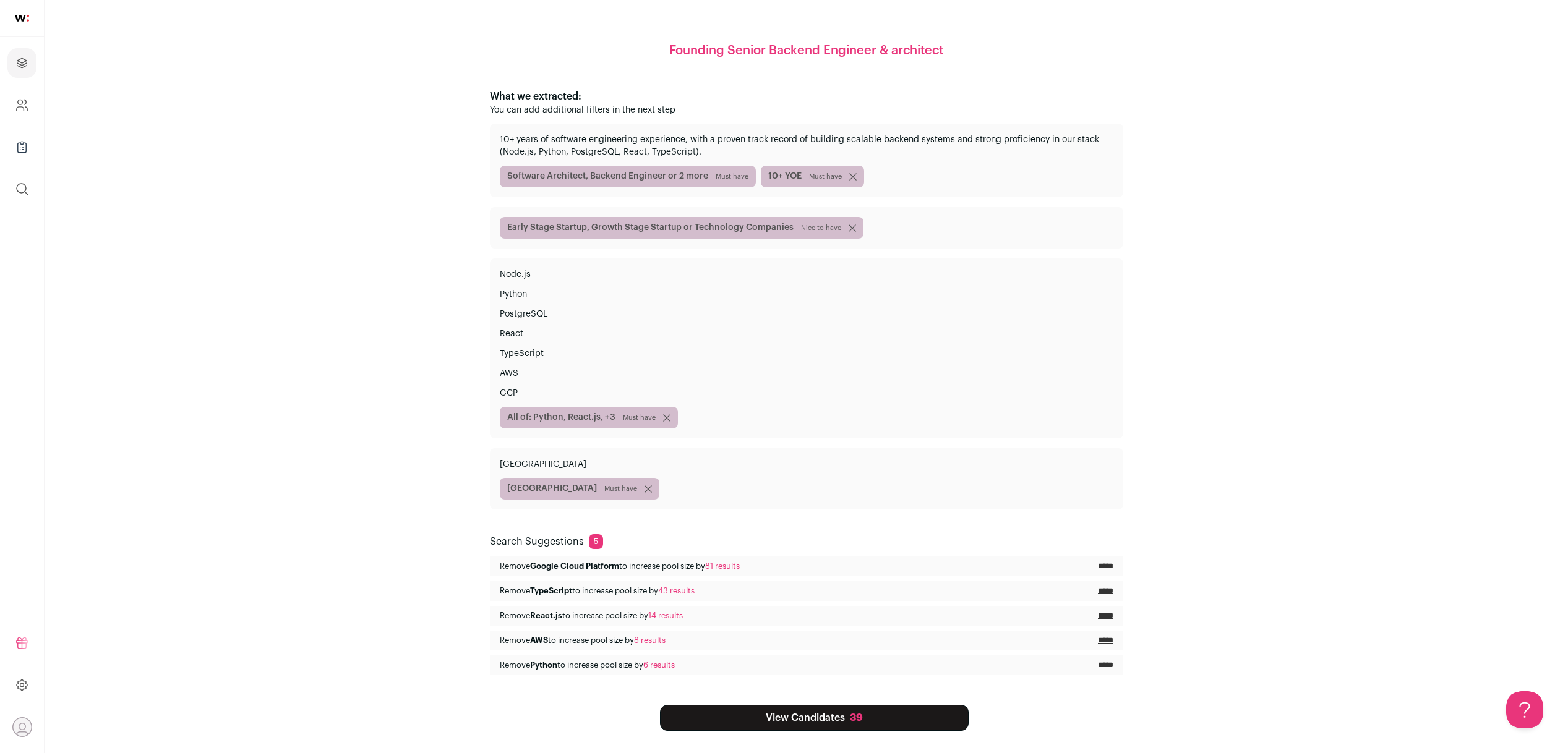
click at [1104, 591] on input "*****" at bounding box center [1105, 590] width 15 height 10
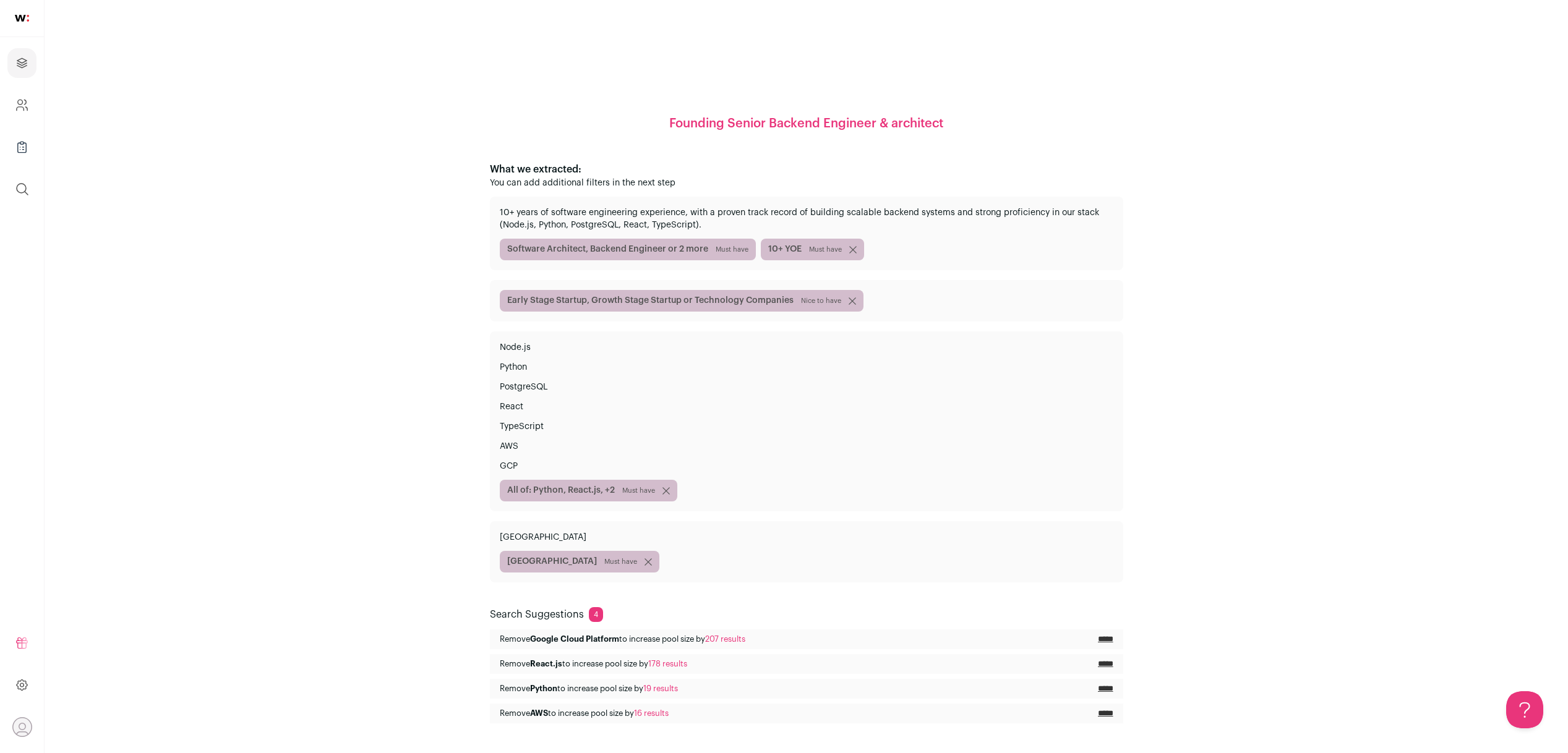
scroll to position [48, 0]
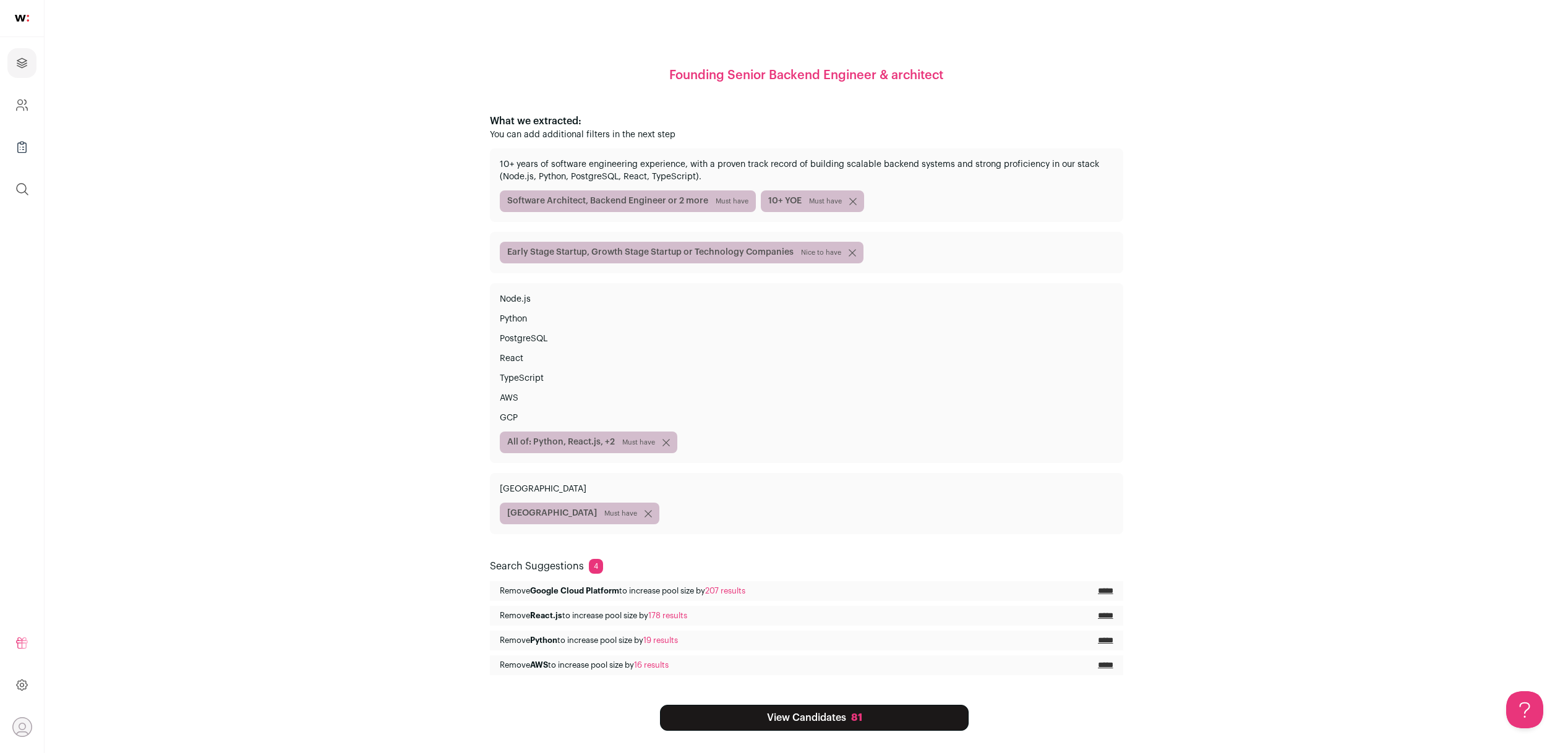
click at [775, 719] on link "View Candidates 81" at bounding box center [814, 718] width 308 height 26
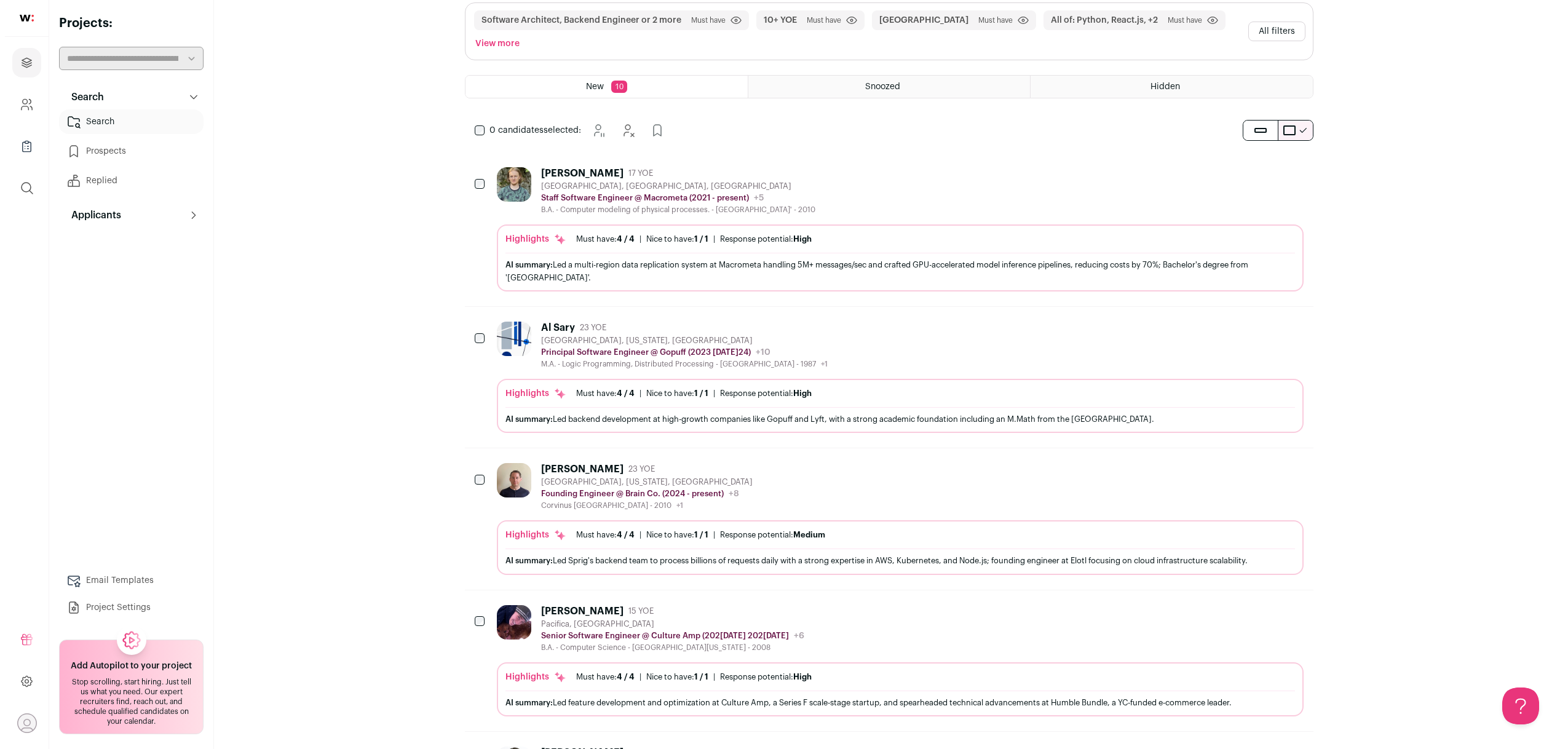
scroll to position [147, 0]
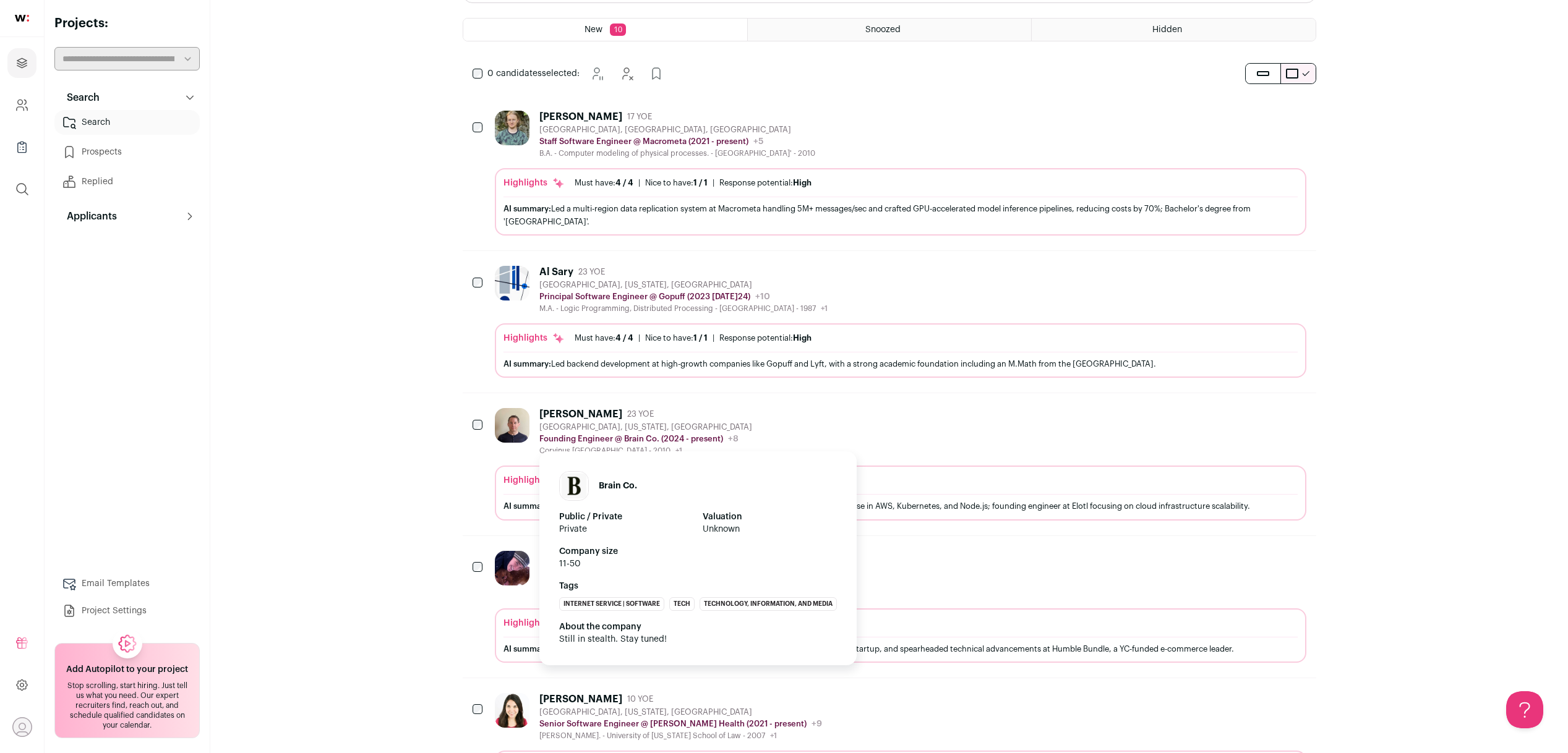
click at [587, 439] on p "Founding Engineer @ Brain Co. (2024 - present)" at bounding box center [631, 439] width 184 height 10
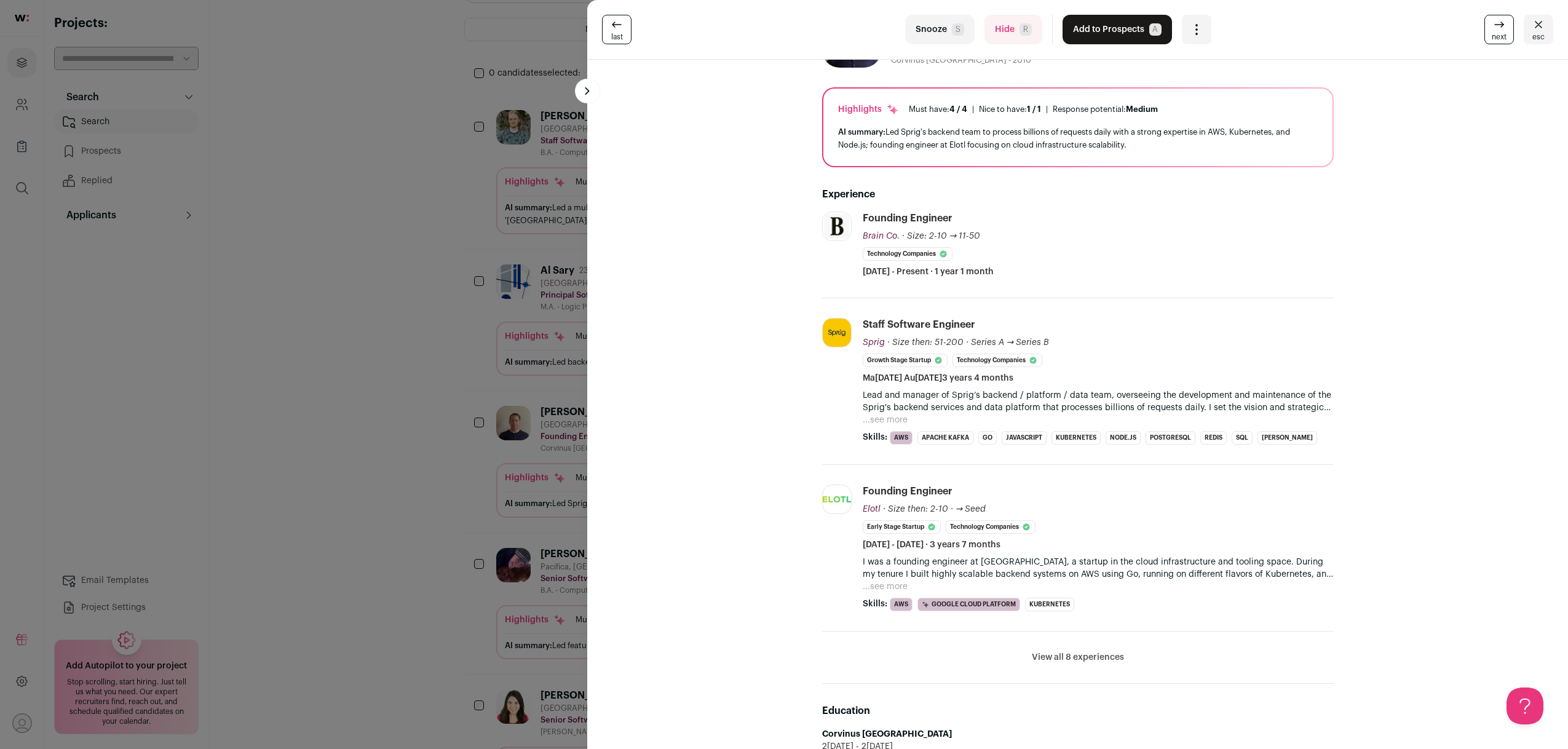
scroll to position [0, 0]
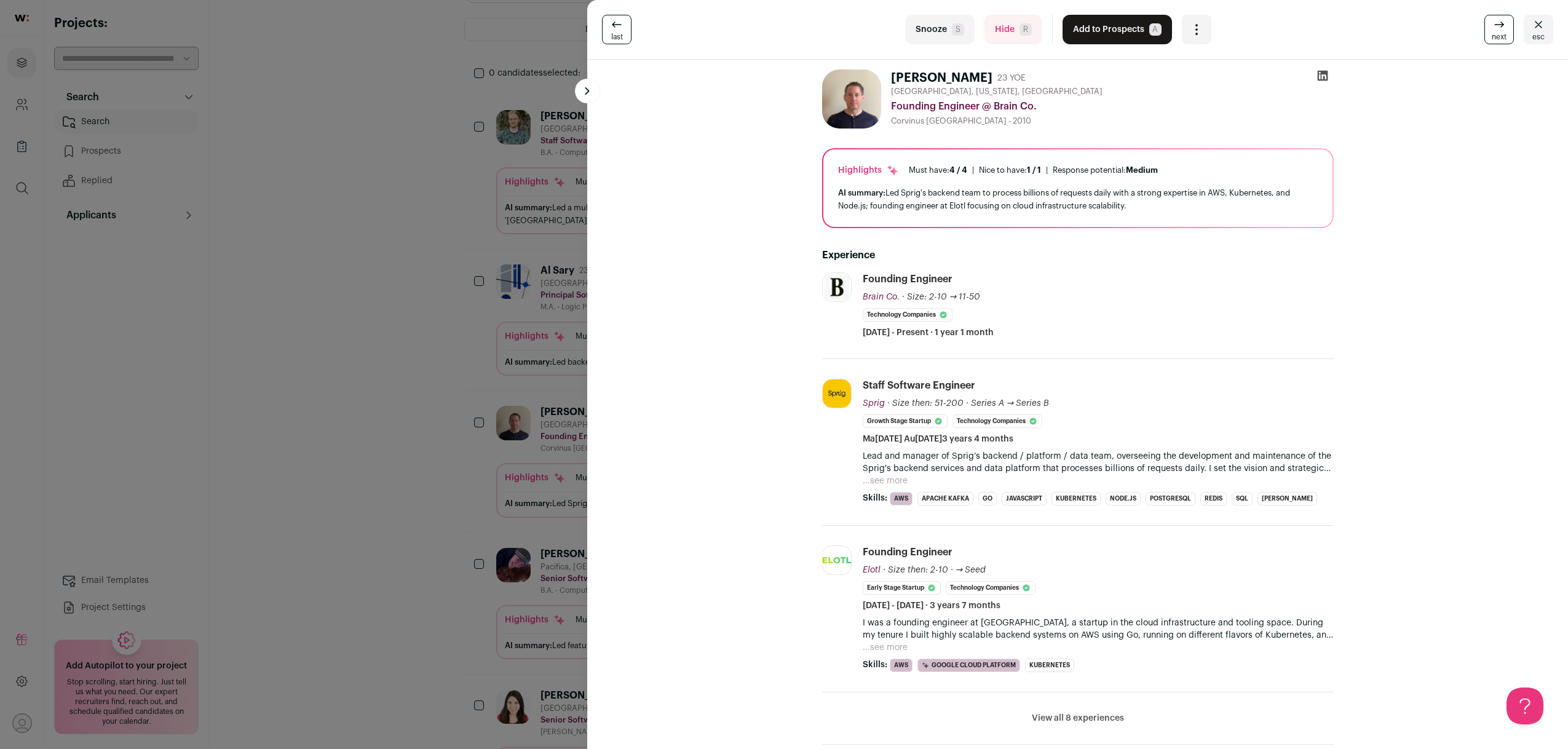
click at [1064, 716] on button "View all 8 experiences" at bounding box center [1078, 718] width 92 height 12
click at [330, 514] on div "last Snooze S Hide R Add to Prospects A Are you sure? Vilmos Nebehaj is already…" at bounding box center [784, 374] width 1568 height 749
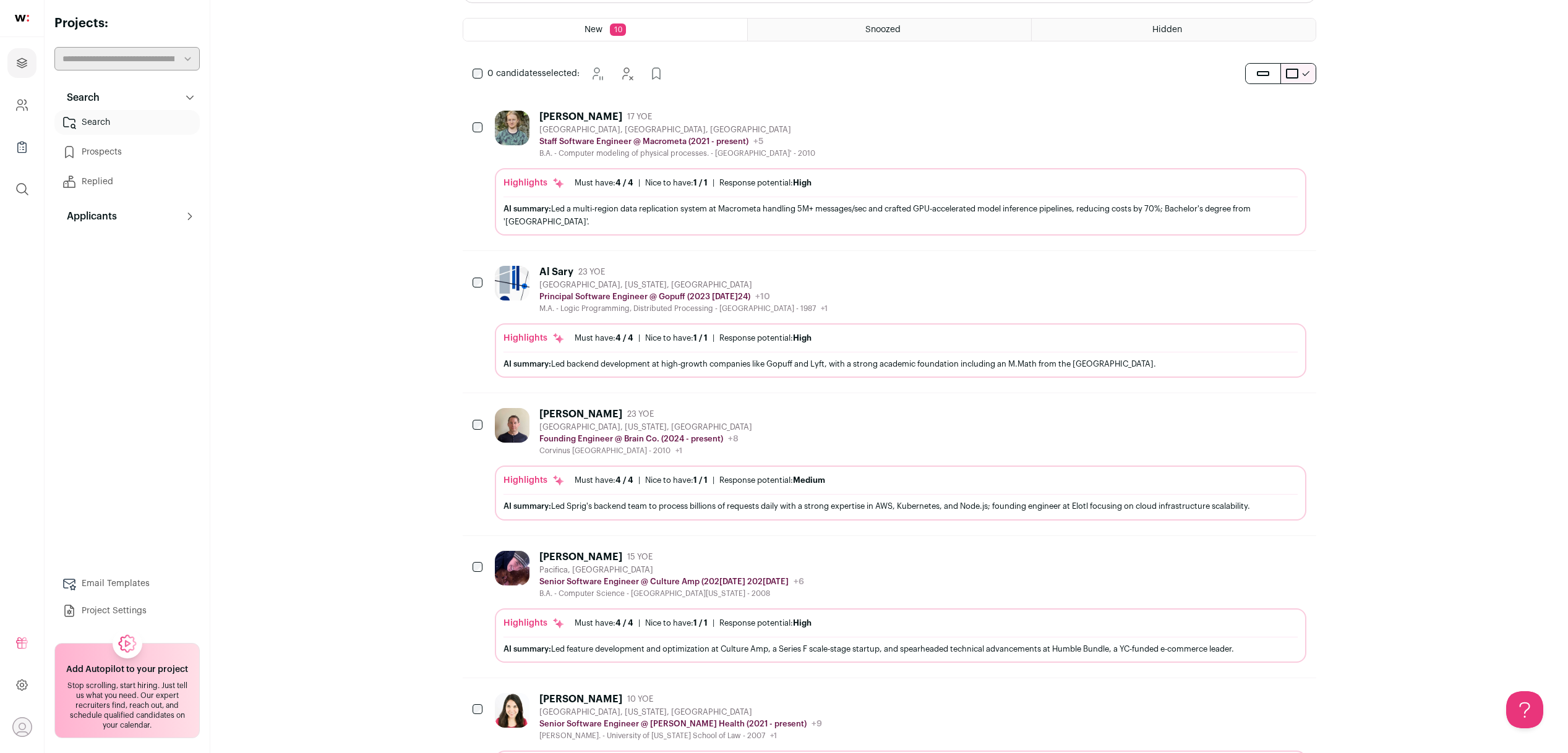
click at [1292, 417] on icon "Add to Prospects" at bounding box center [1296, 413] width 15 height 15
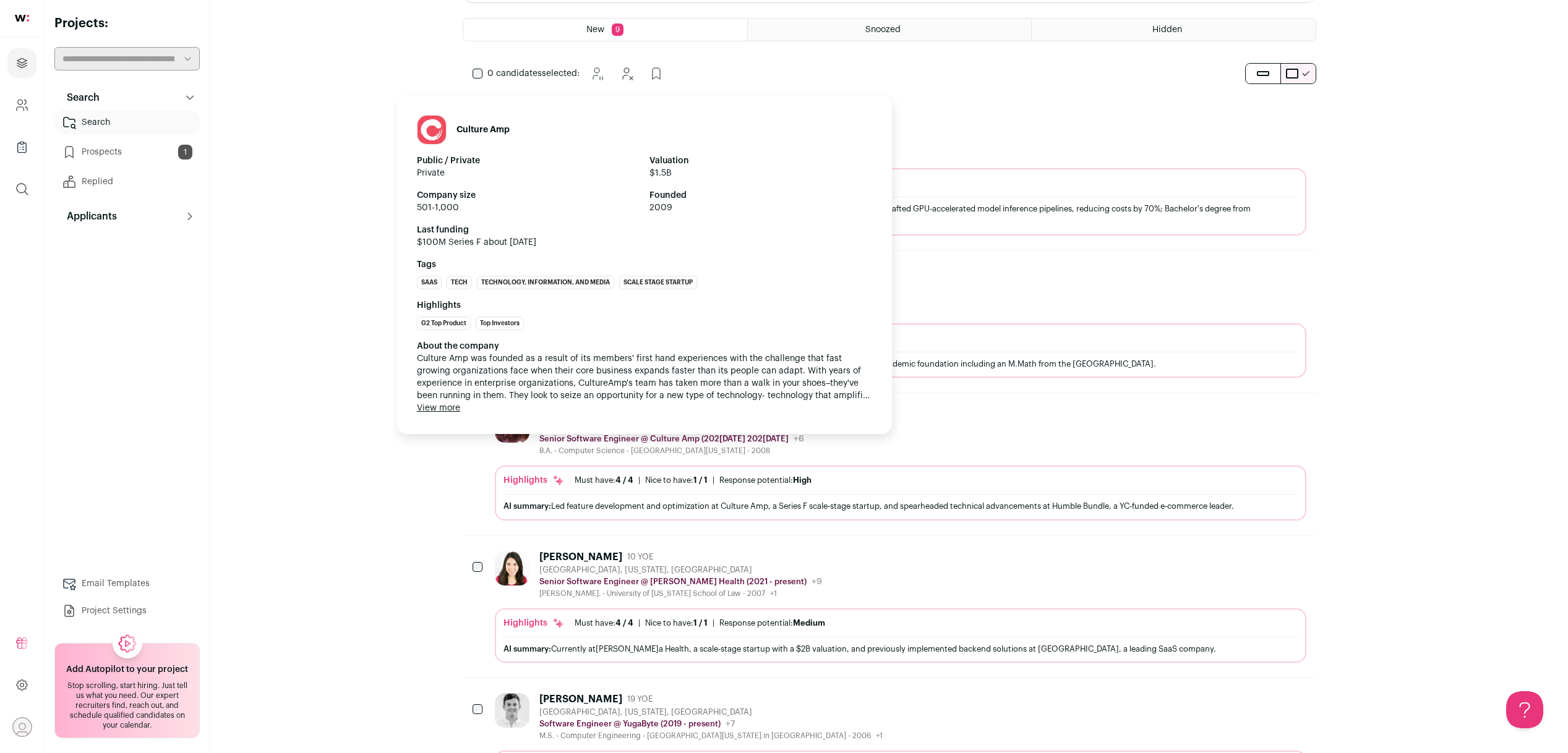
click at [594, 441] on p "Senior Software Engineer @ Culture Amp (2022 - 2025)" at bounding box center [664, 439] width 249 height 10
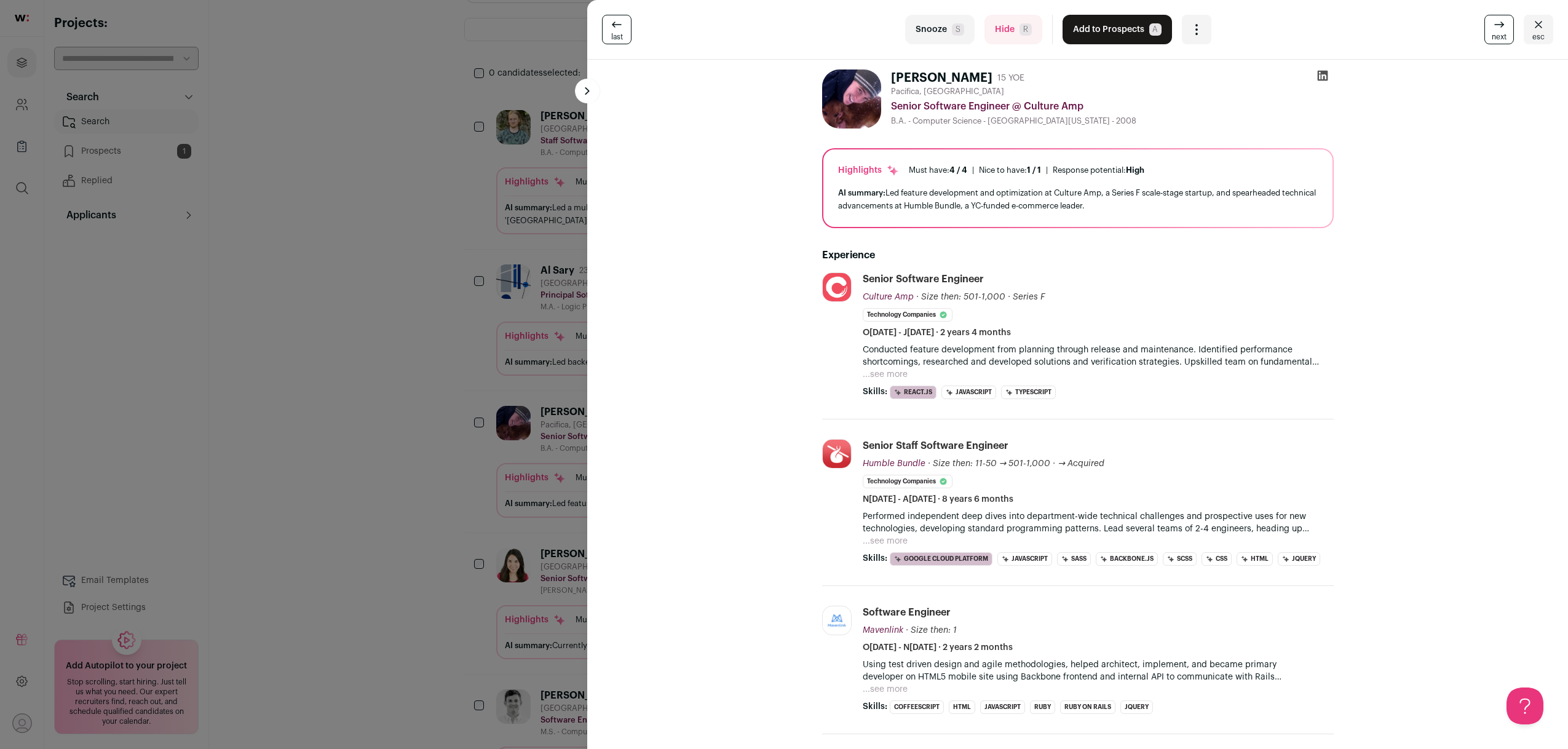
scroll to position [153, 0]
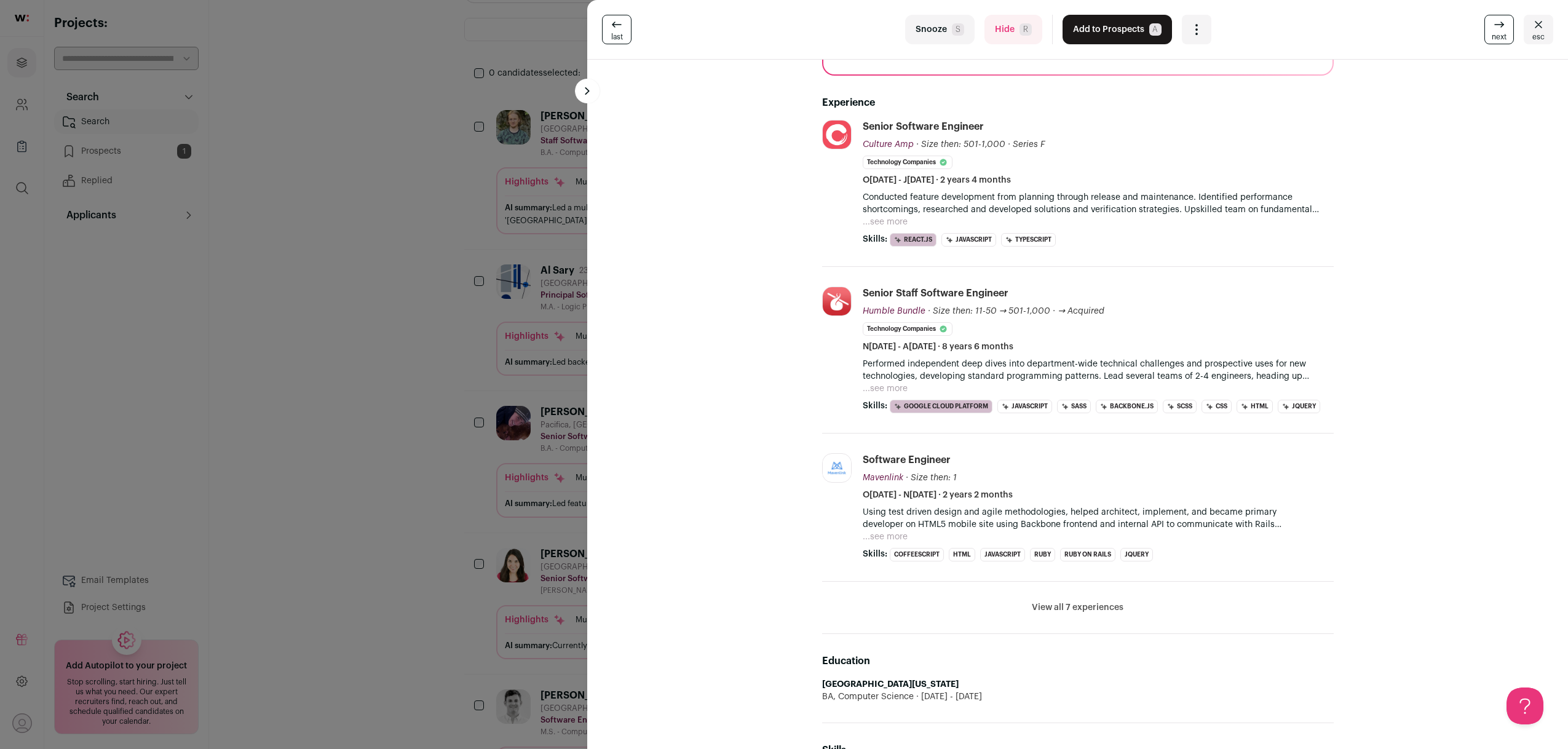
click at [1086, 604] on button "View all 7 experiences" at bounding box center [1077, 607] width 91 height 12
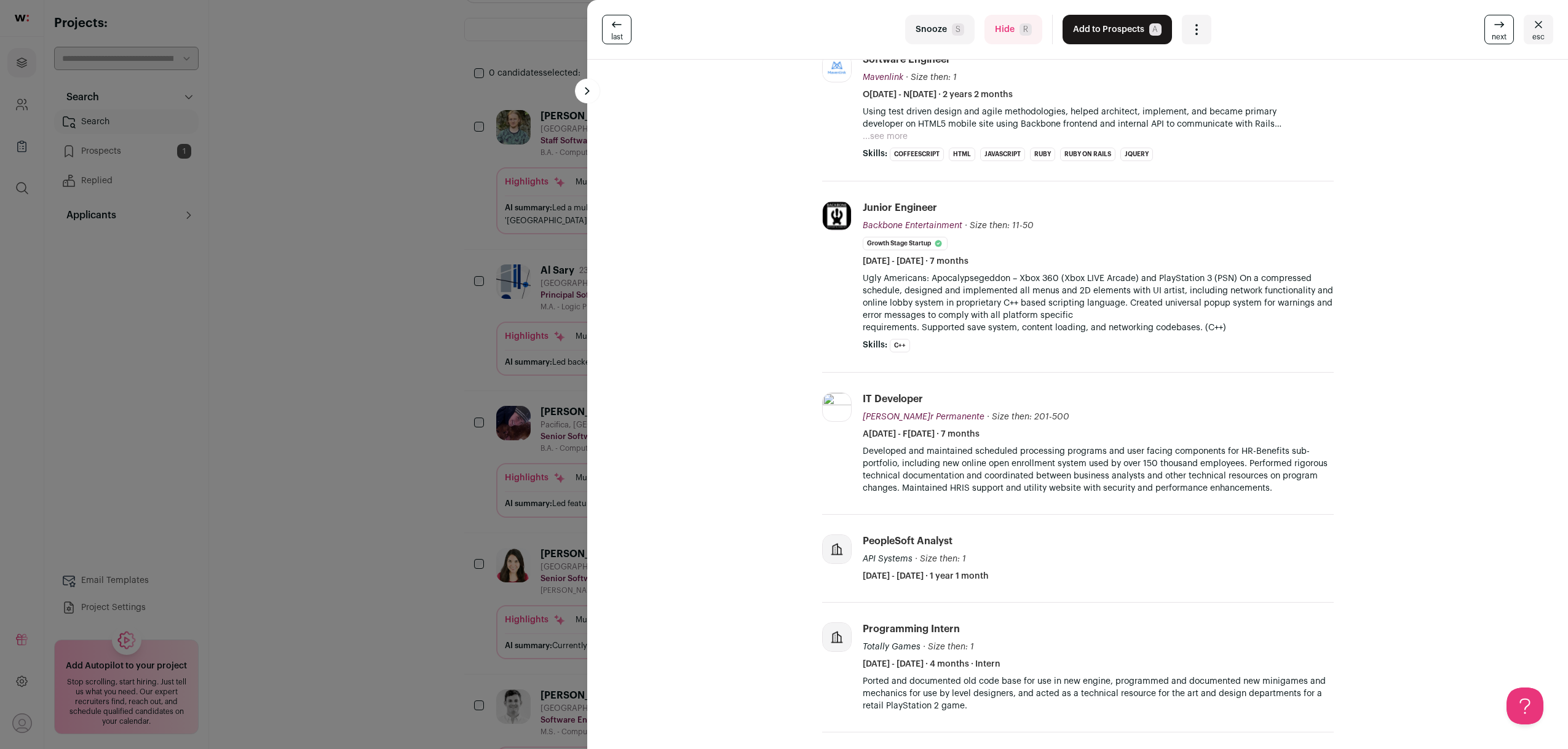
scroll to position [546, 0]
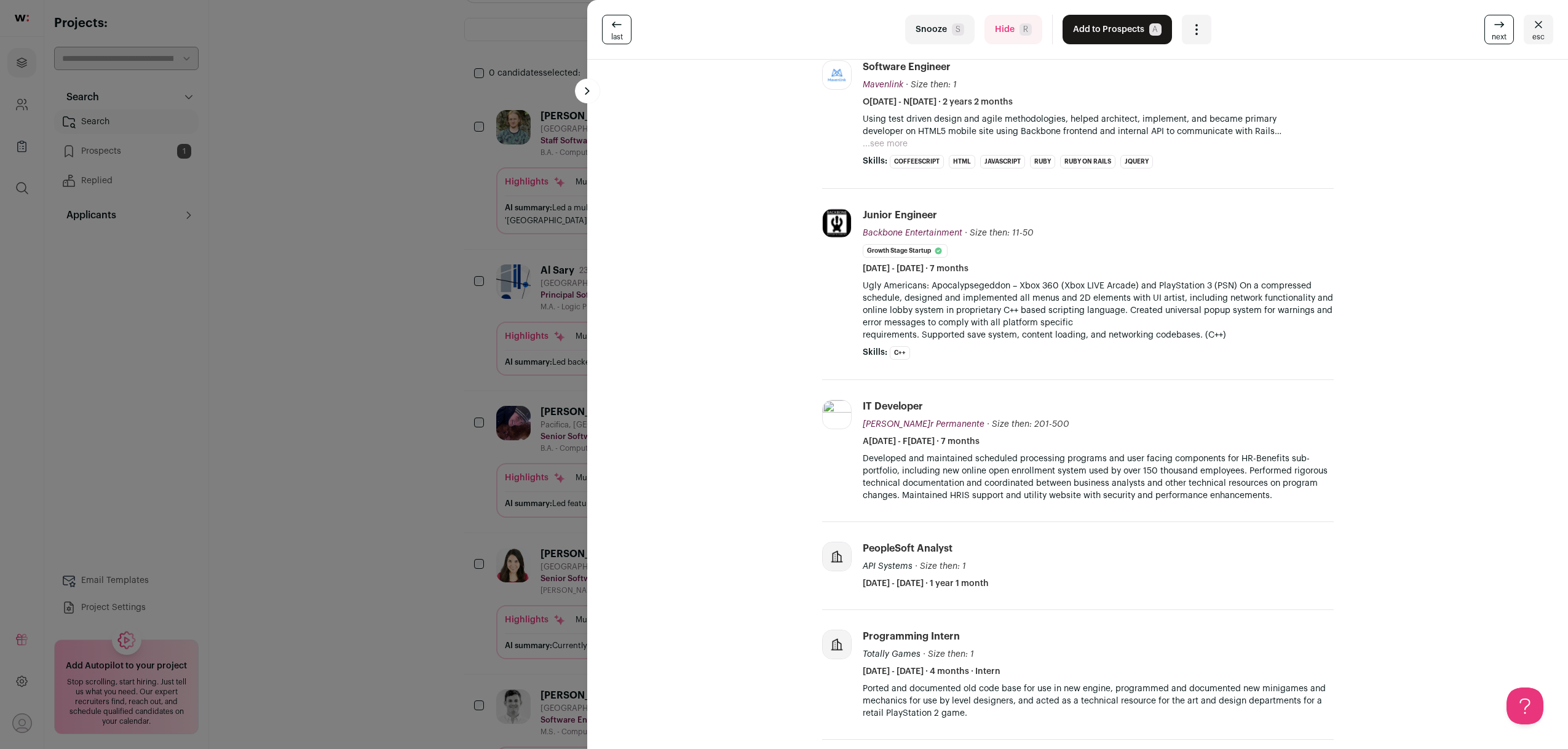
click at [544, 594] on div "last Snooze S Hide R Add to Prospects A Are you sure? Chris Alvarado-Dryden is …" at bounding box center [784, 374] width 1568 height 749
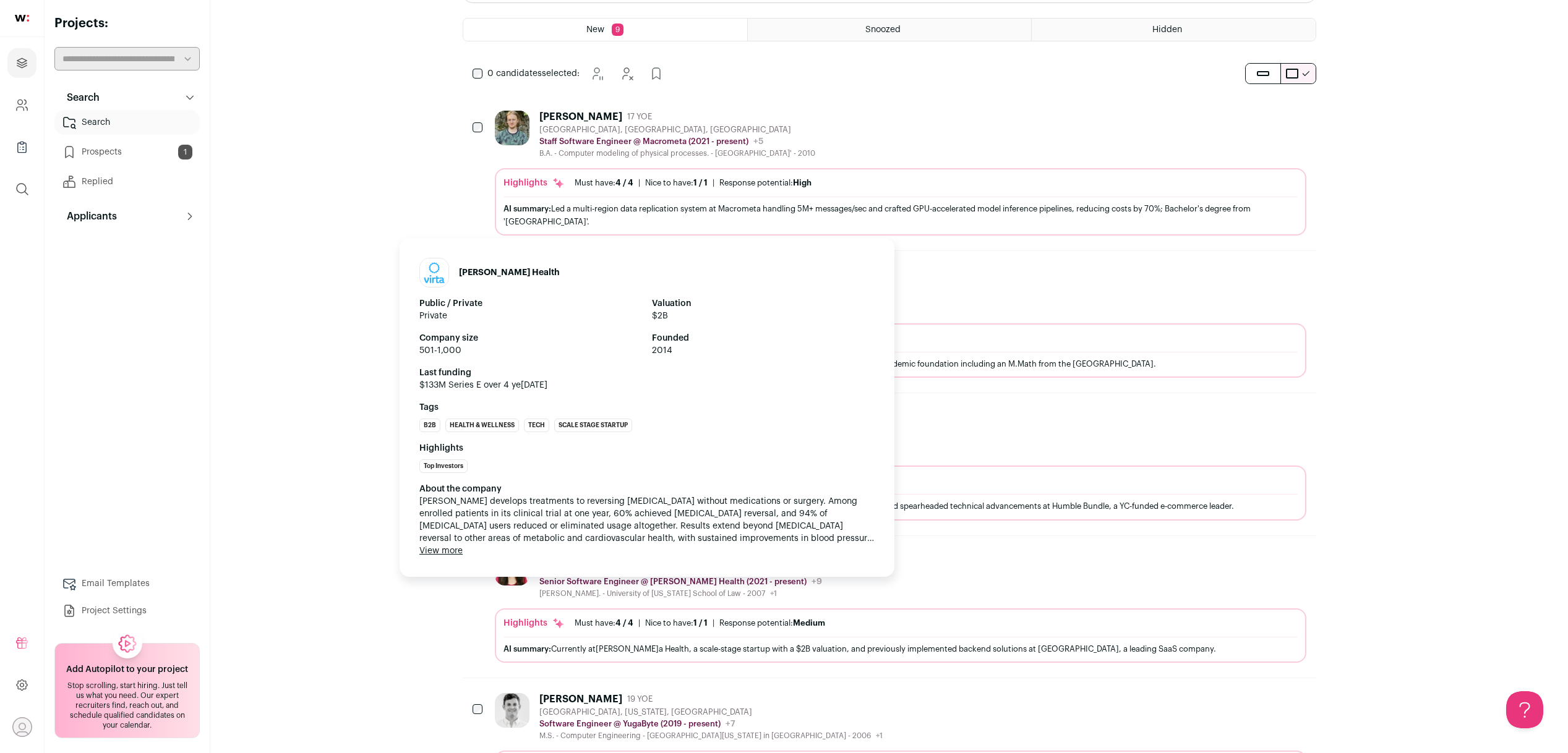
click at [643, 583] on p "Senior Software Engineer @ Virta Health (2021 - present)" at bounding box center [673, 581] width 267 height 10
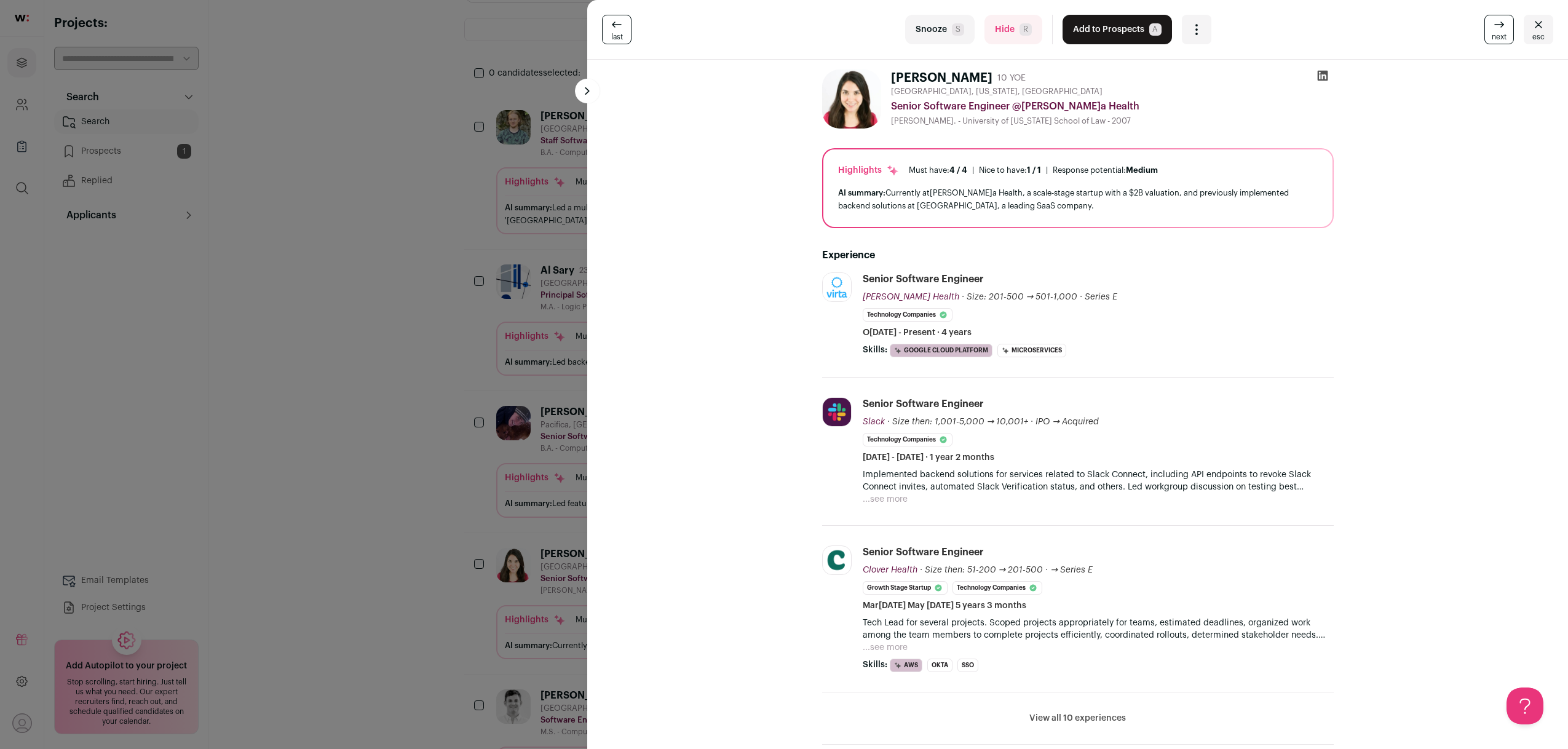
click at [1084, 713] on button "View all 10 experiences" at bounding box center [1077, 718] width 96 height 12
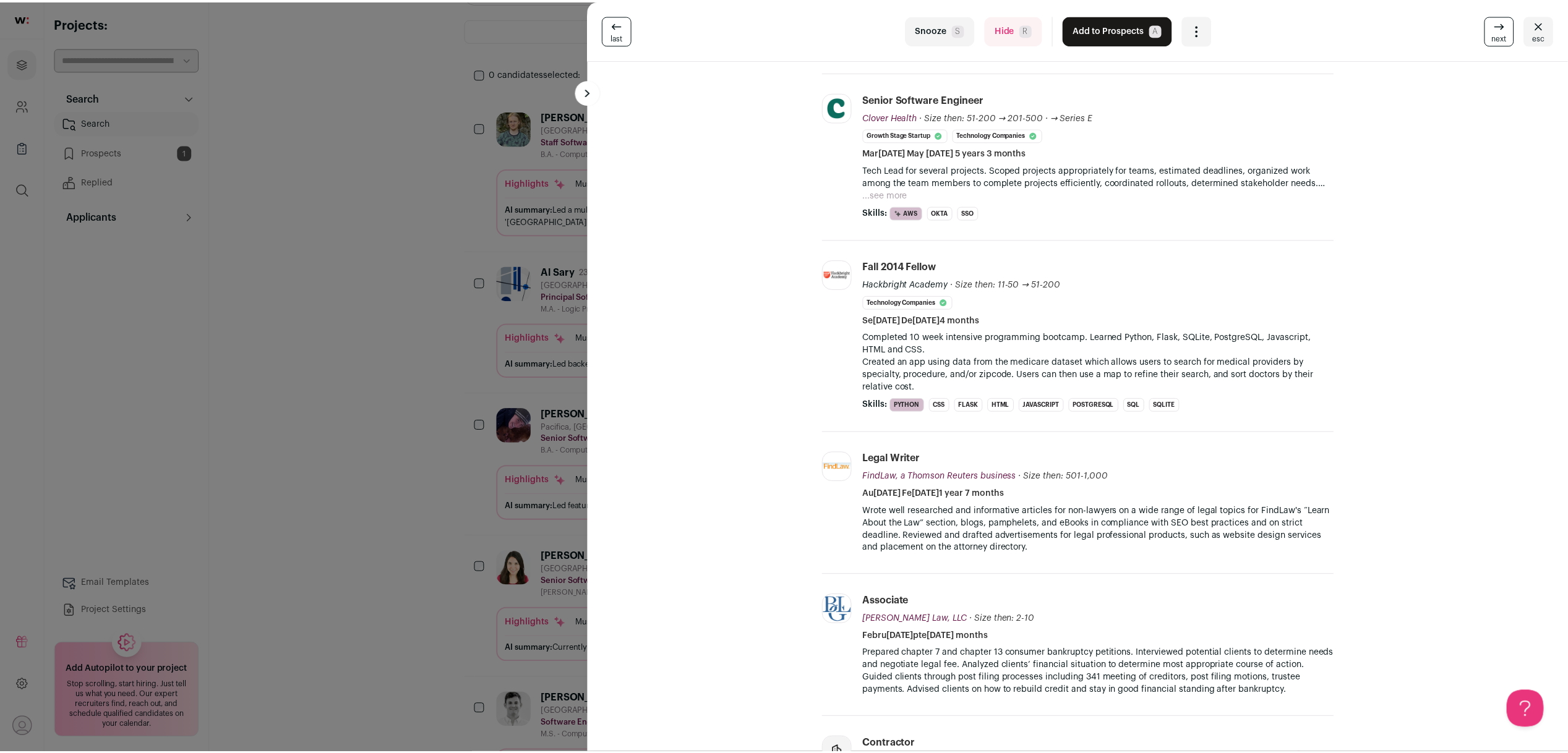
scroll to position [520, 0]
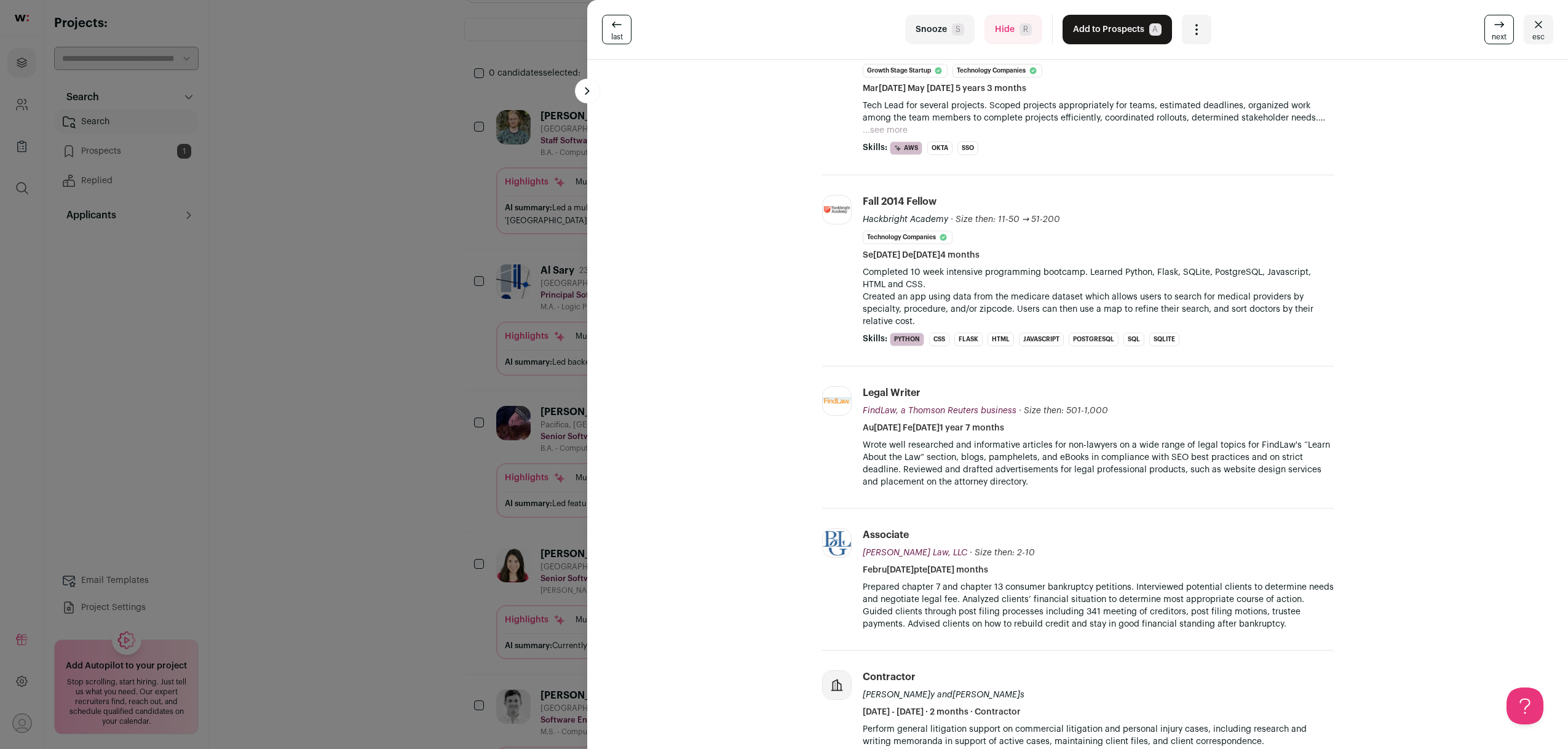
click at [296, 667] on div "last Snooze S Hide R Add to Prospects A Are you sure? Sara Packman is already i…" at bounding box center [784, 374] width 1568 height 749
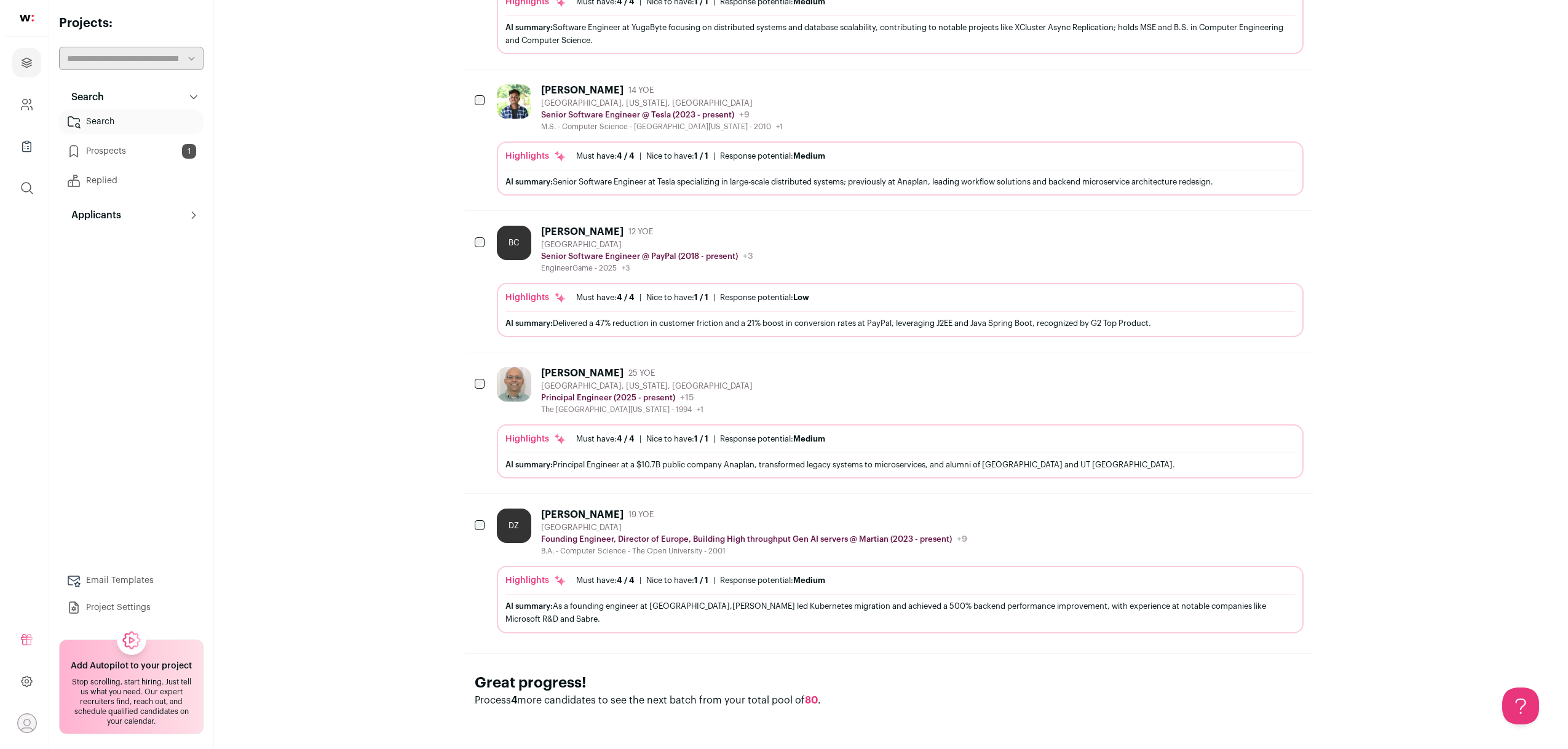
scroll to position [0, 0]
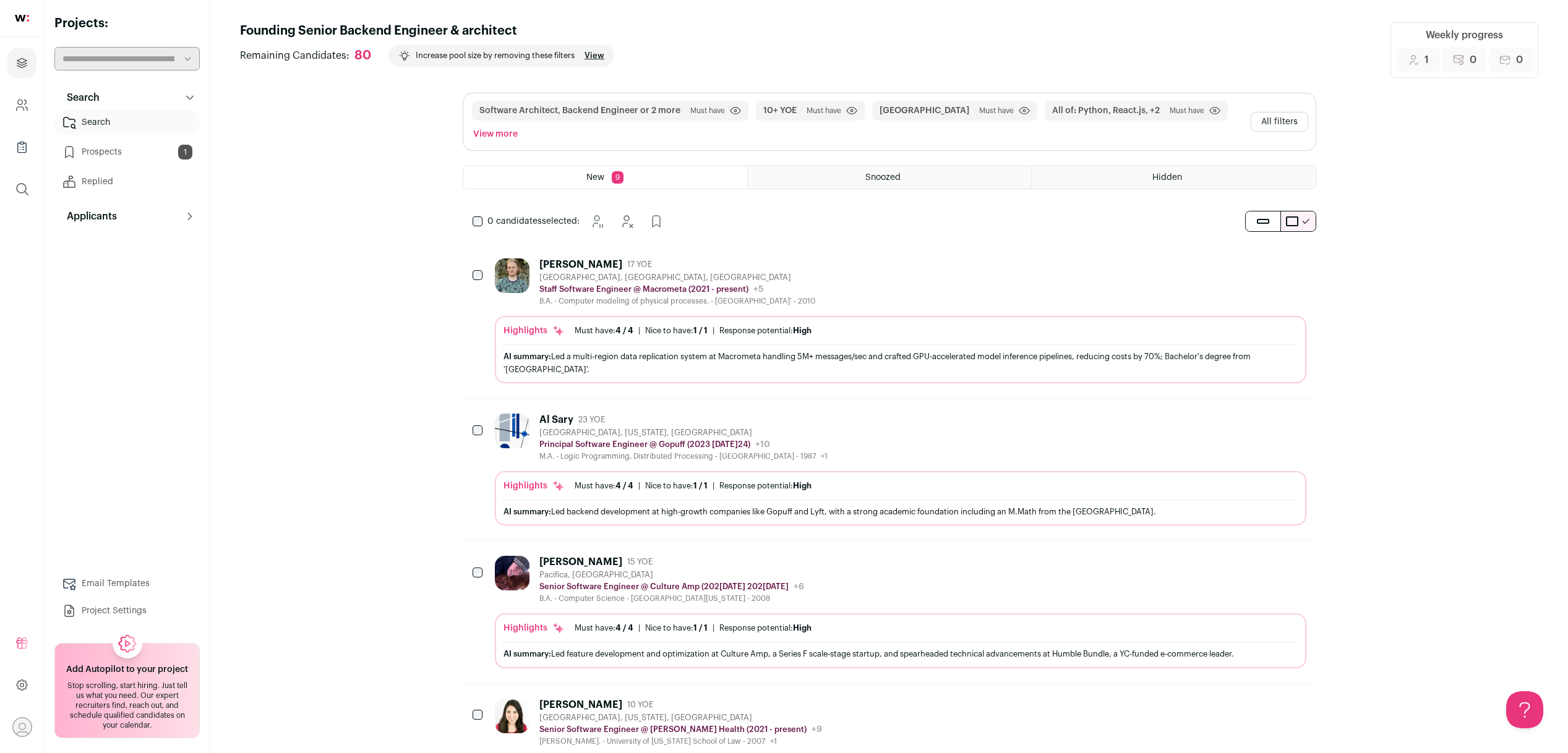
click at [580, 272] on div "San Francisco, CA, USA" at bounding box center [677, 277] width 276 height 10
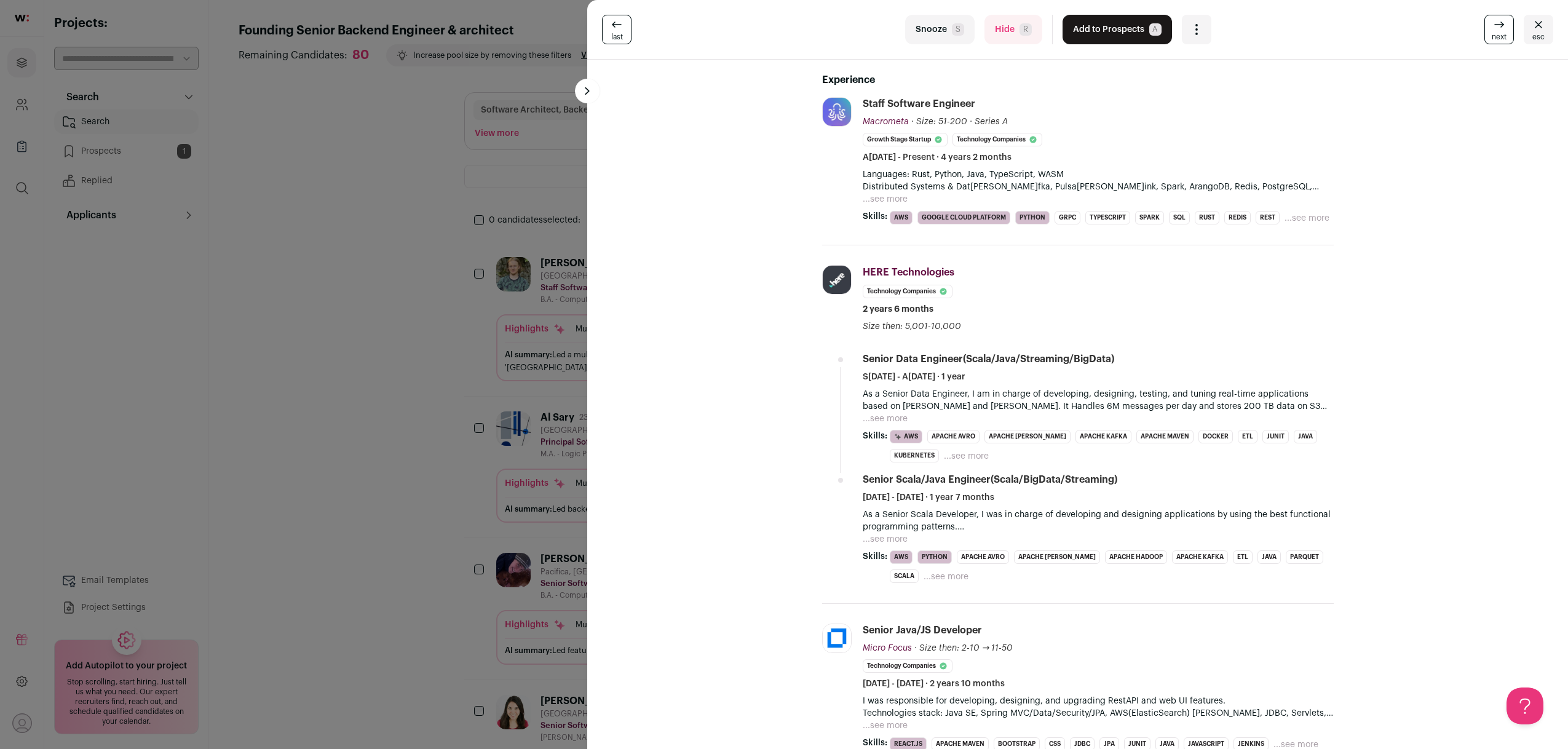
scroll to position [370, 0]
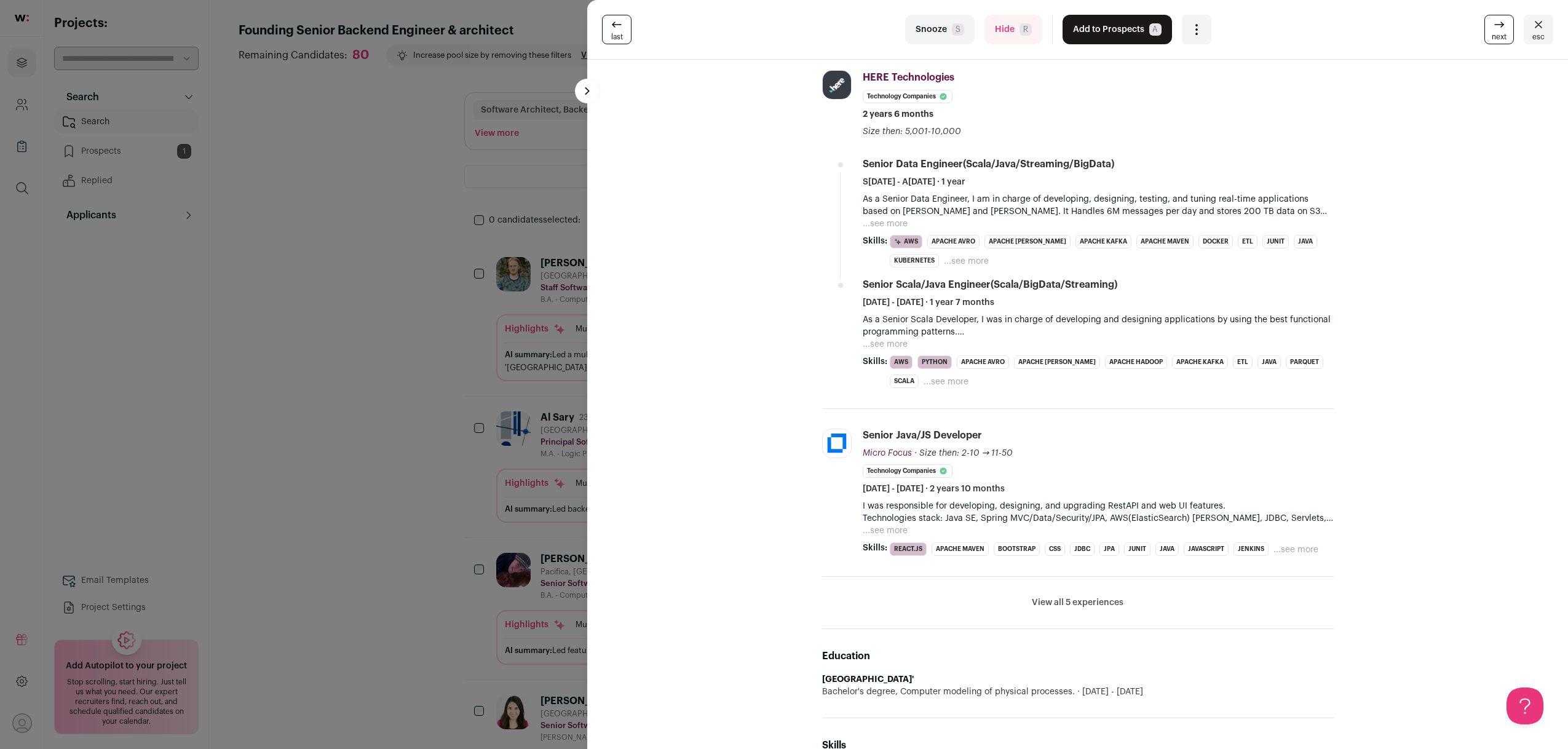
click at [1080, 609] on button "View all 5 experiences" at bounding box center [1077, 603] width 91 height 12
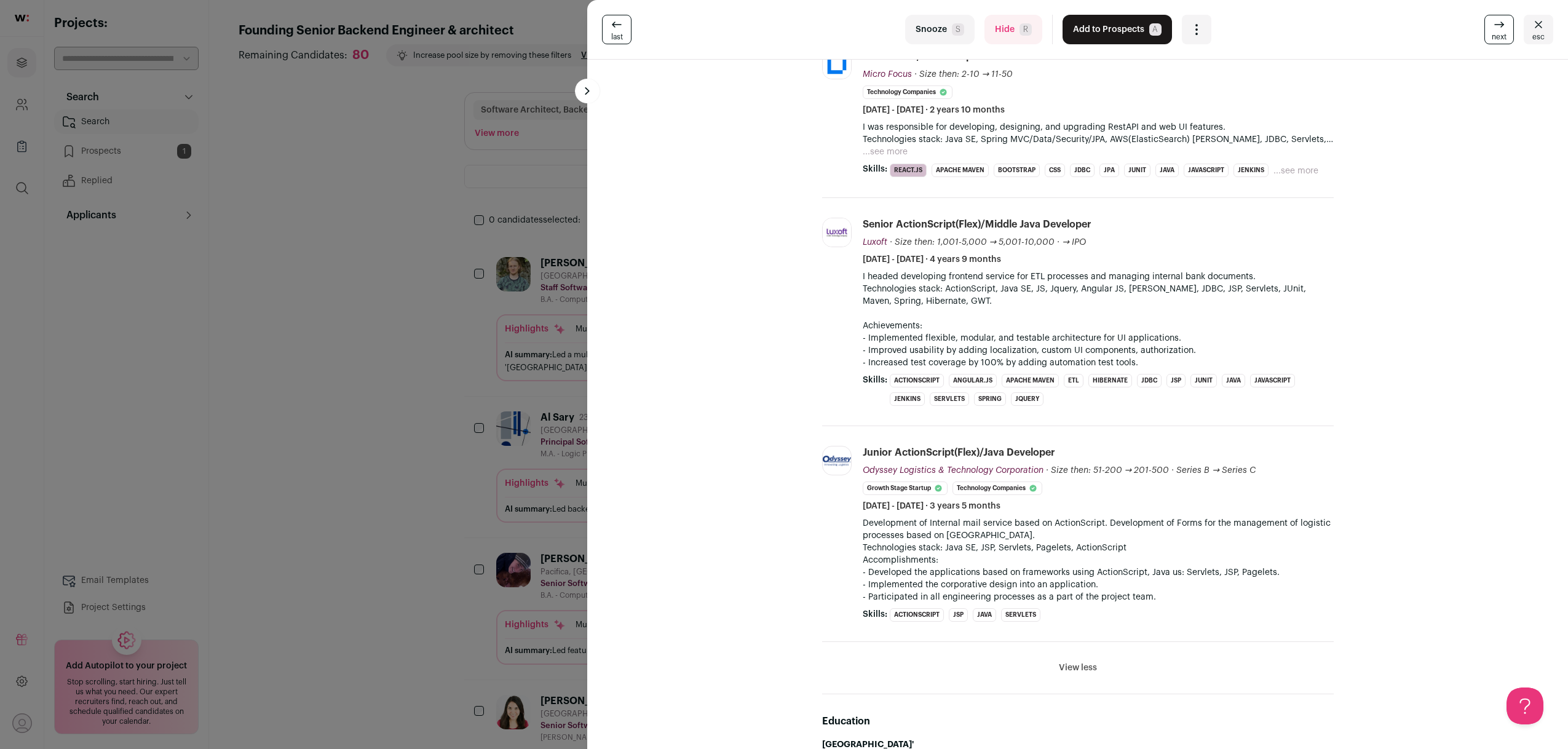
scroll to position [948, 0]
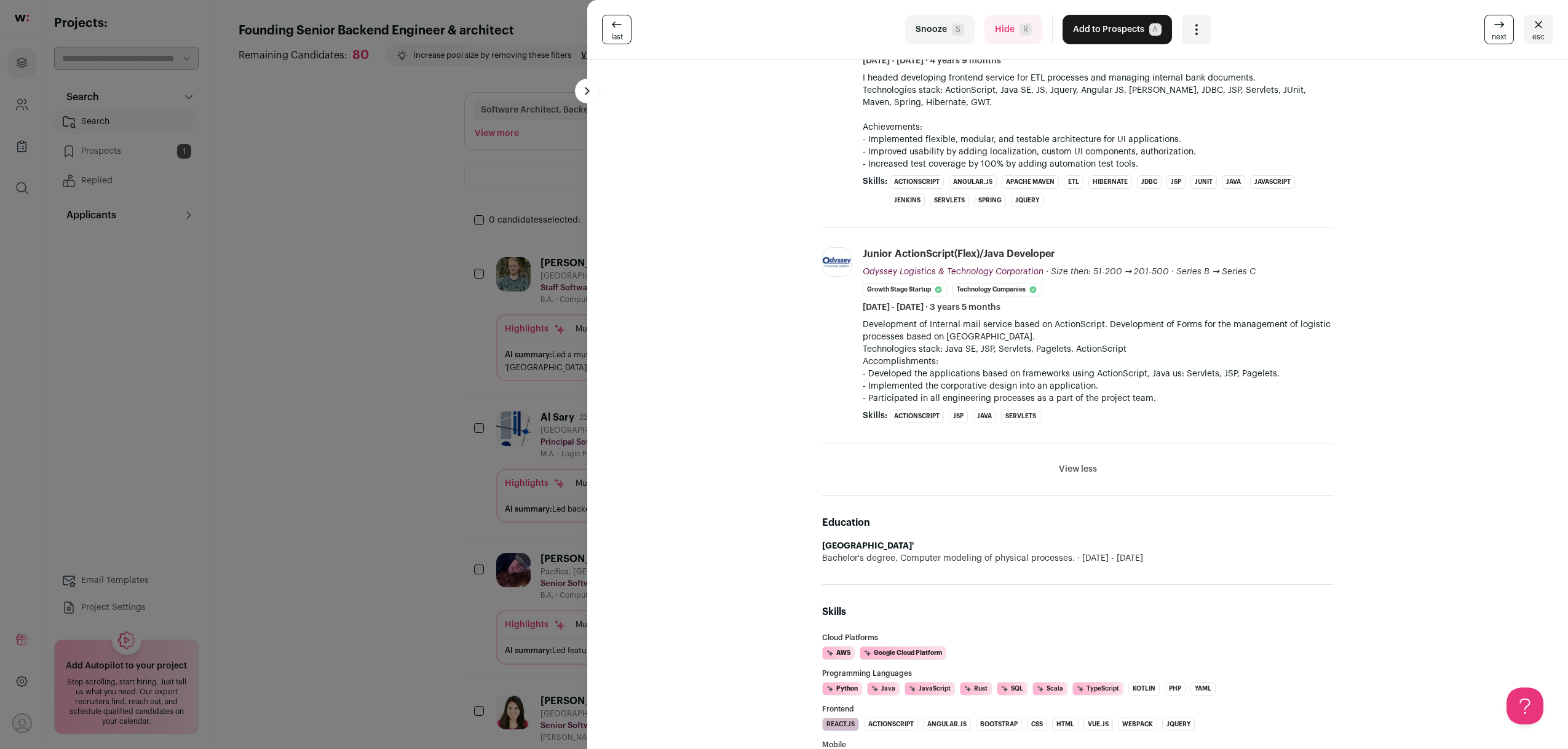
click at [1070, 475] on button "View less" at bounding box center [1078, 469] width 38 height 12
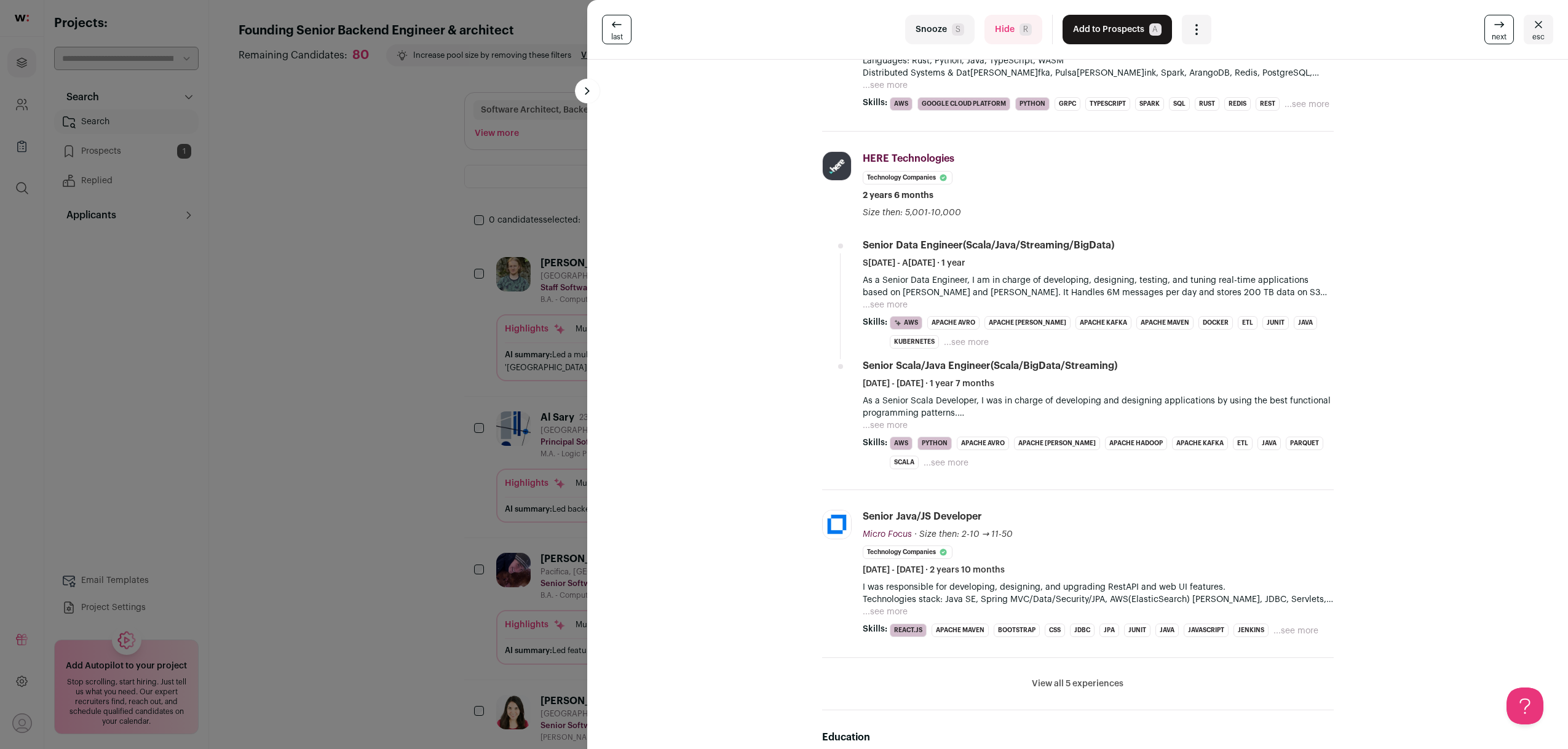
scroll to position [0, 0]
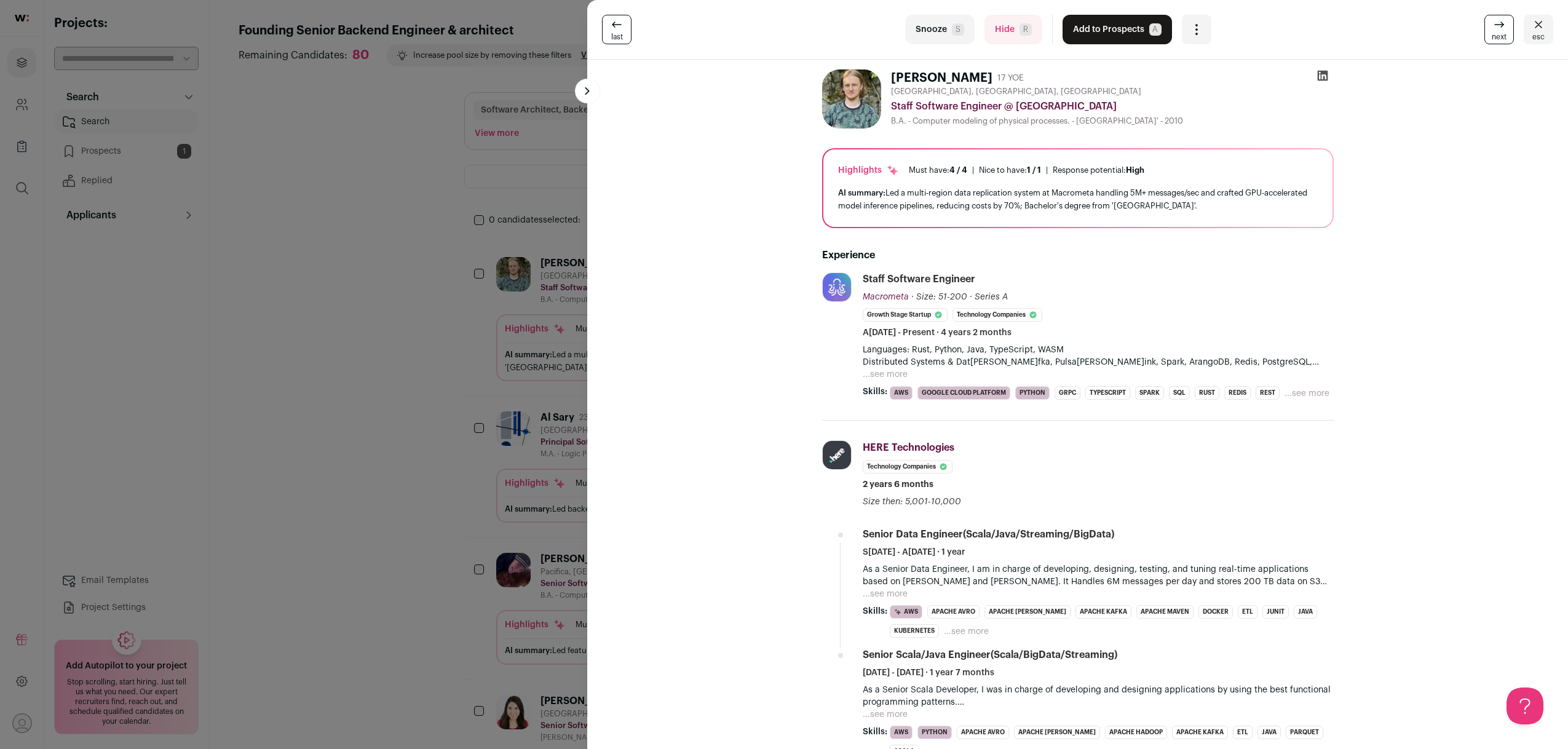
click at [148, 499] on div "last Snooze S Hide R Add to Prospects A Are you sure? Dmytro Lazarenko is alrea…" at bounding box center [784, 374] width 1568 height 749
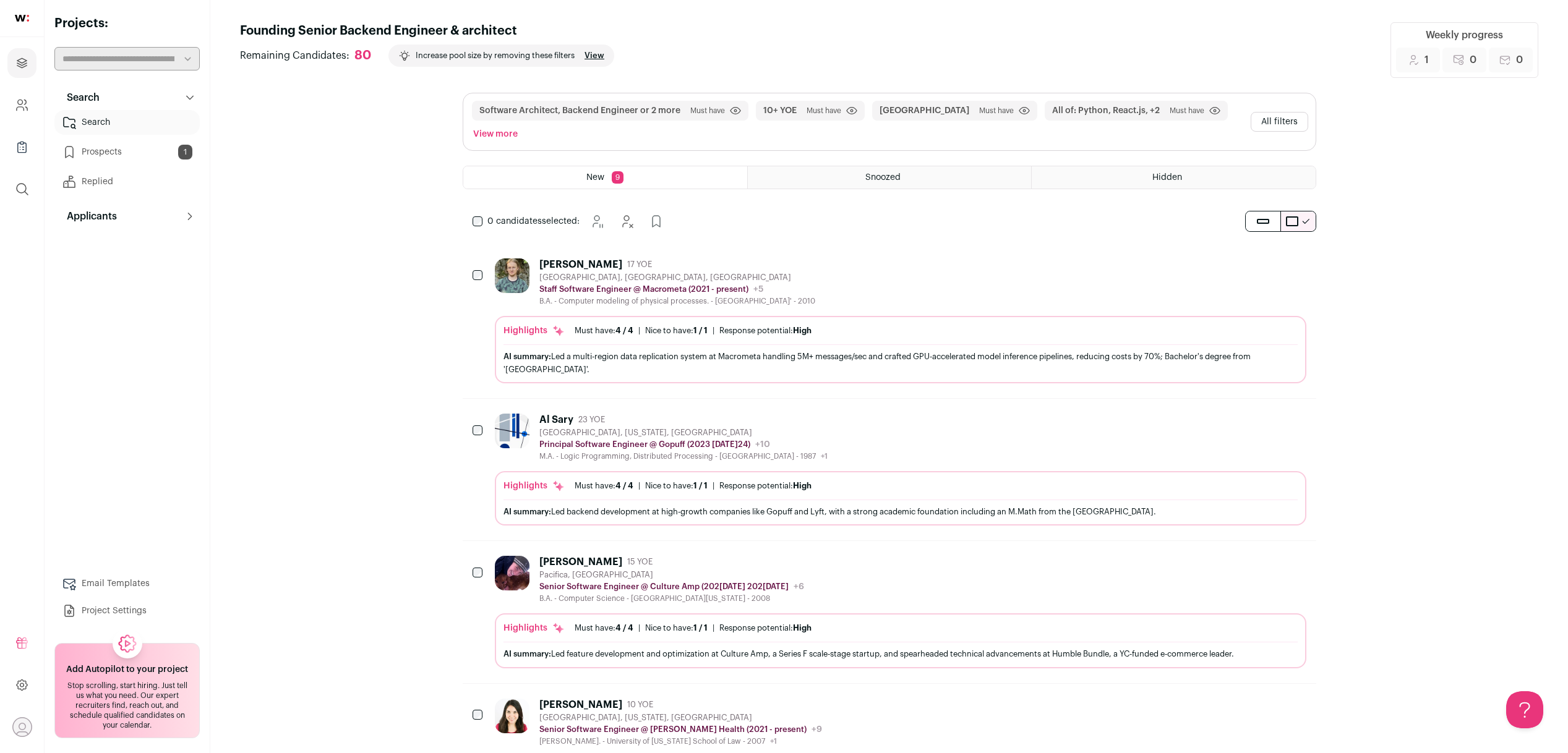
click at [591, 564] on div "Chris Alvarado-Dryden" at bounding box center [580, 562] width 83 height 12
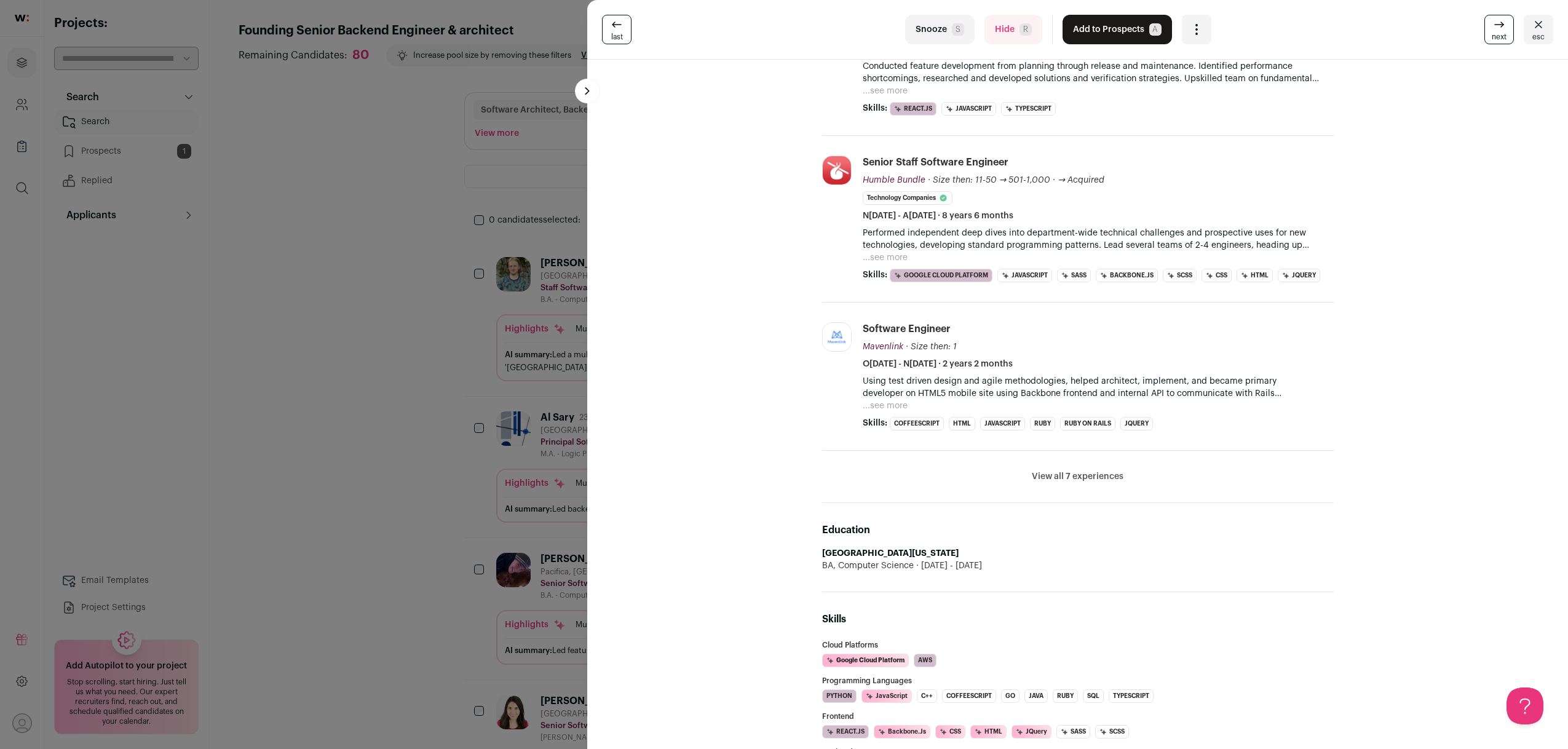
scroll to position [410, 0]
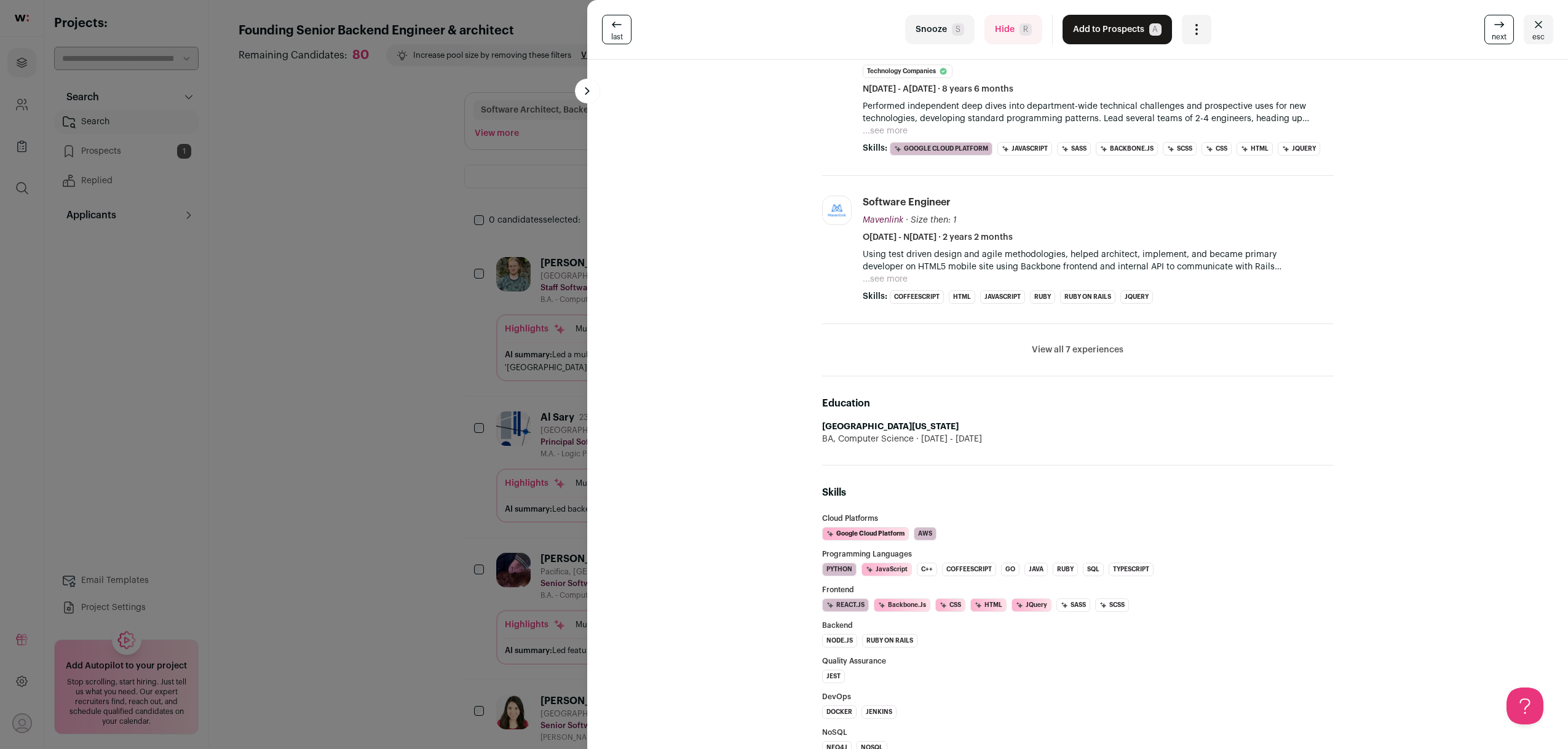
click at [183, 587] on div "last Snooze S Hide R Add to Prospects A Are you sure? Chris Alvarado-Dryden is …" at bounding box center [784, 374] width 1568 height 749
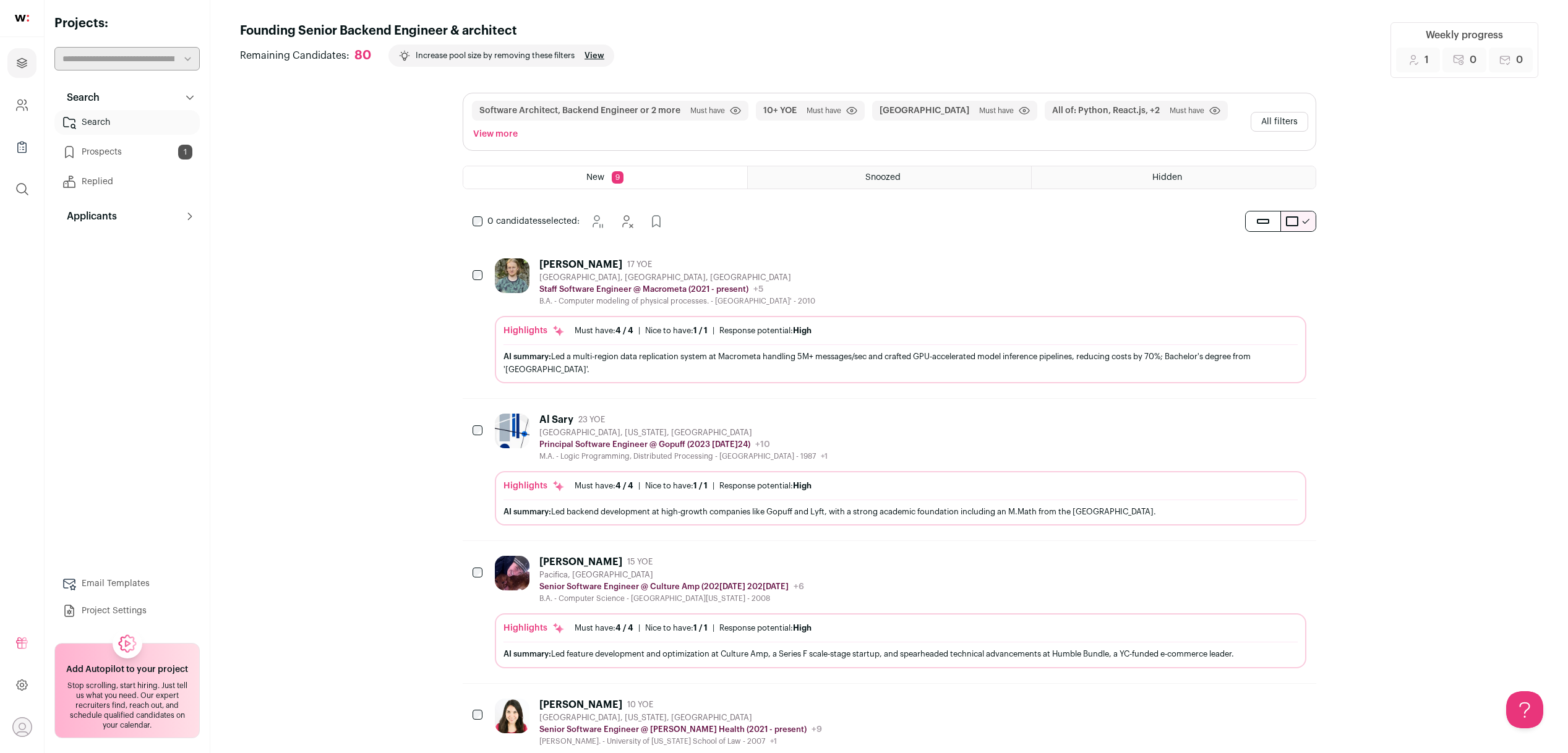
click at [642, 723] on div "Senior Software Engineer @ Virta Health (2021 - present) Virta Health Public / …" at bounding box center [681, 729] width 283 height 12
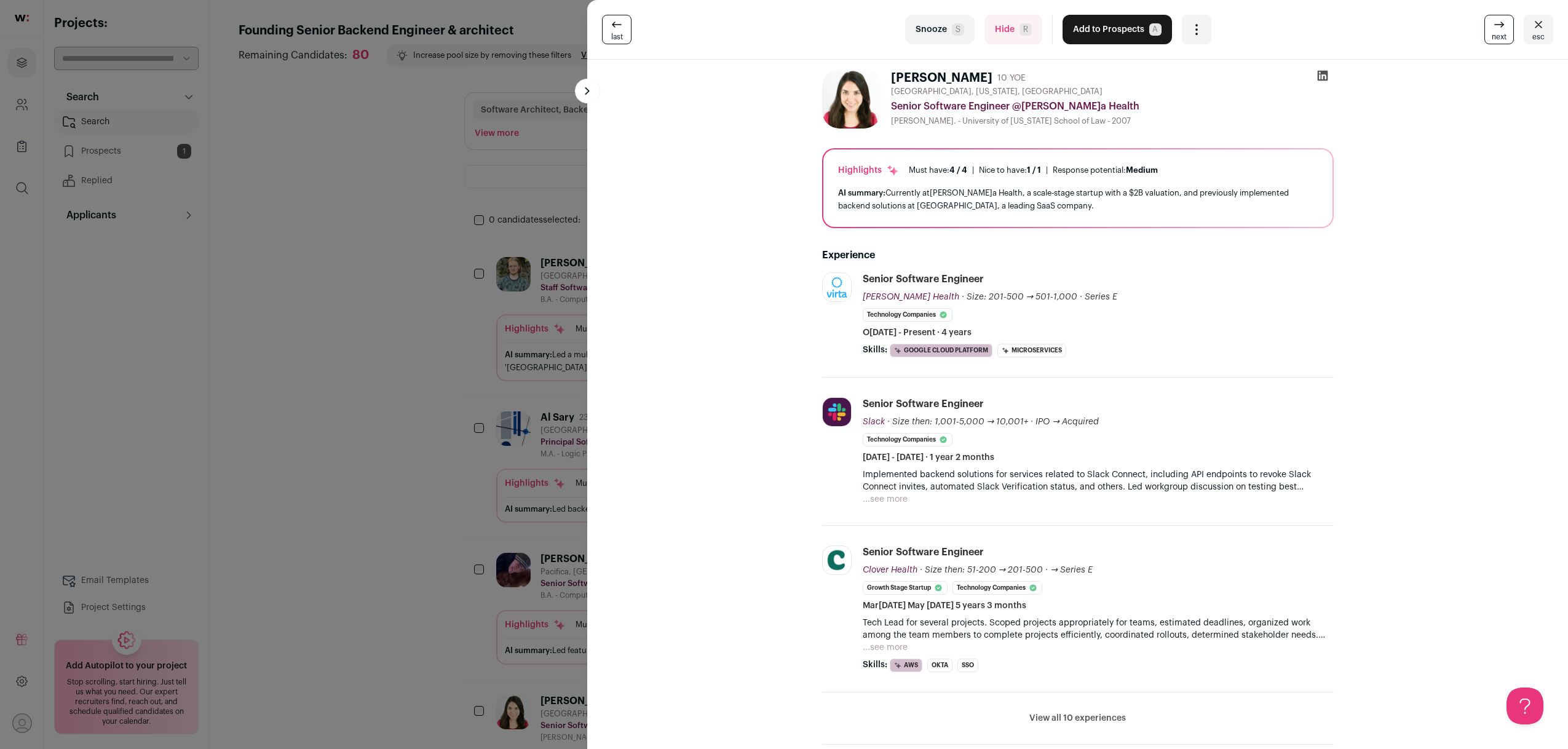
scroll to position [196, 0]
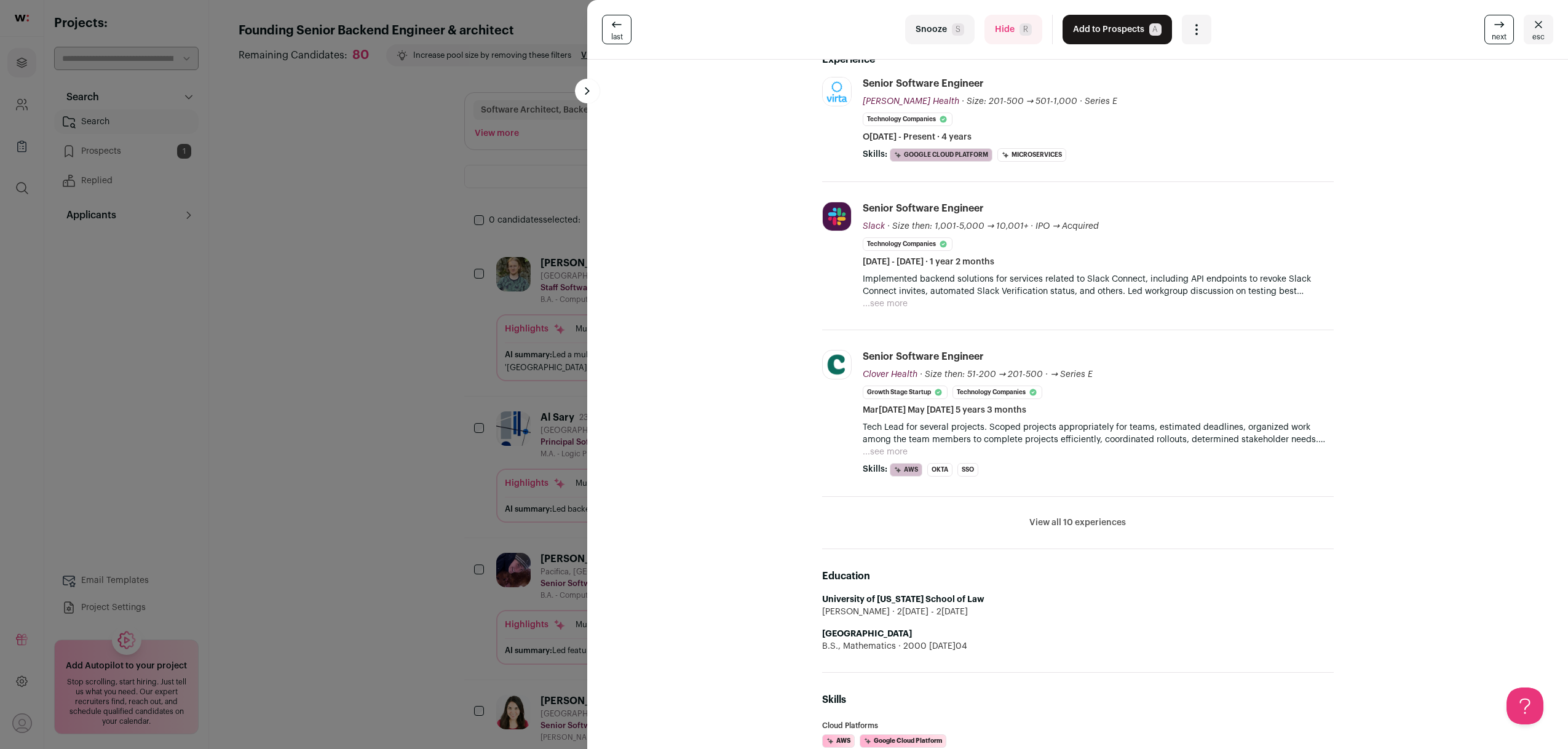
click at [1067, 520] on button "View all 10 experiences" at bounding box center [1077, 522] width 96 height 12
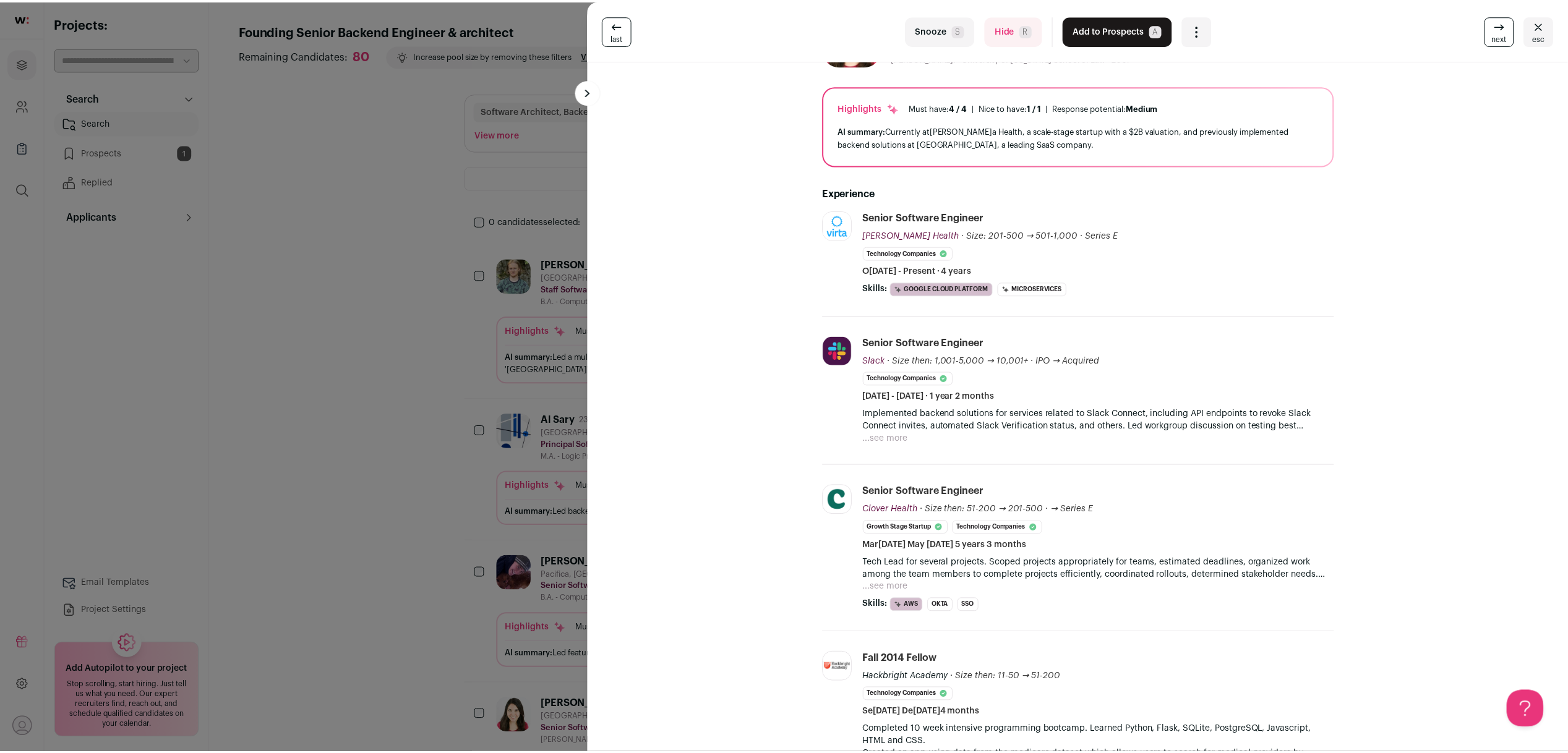
scroll to position [0, 0]
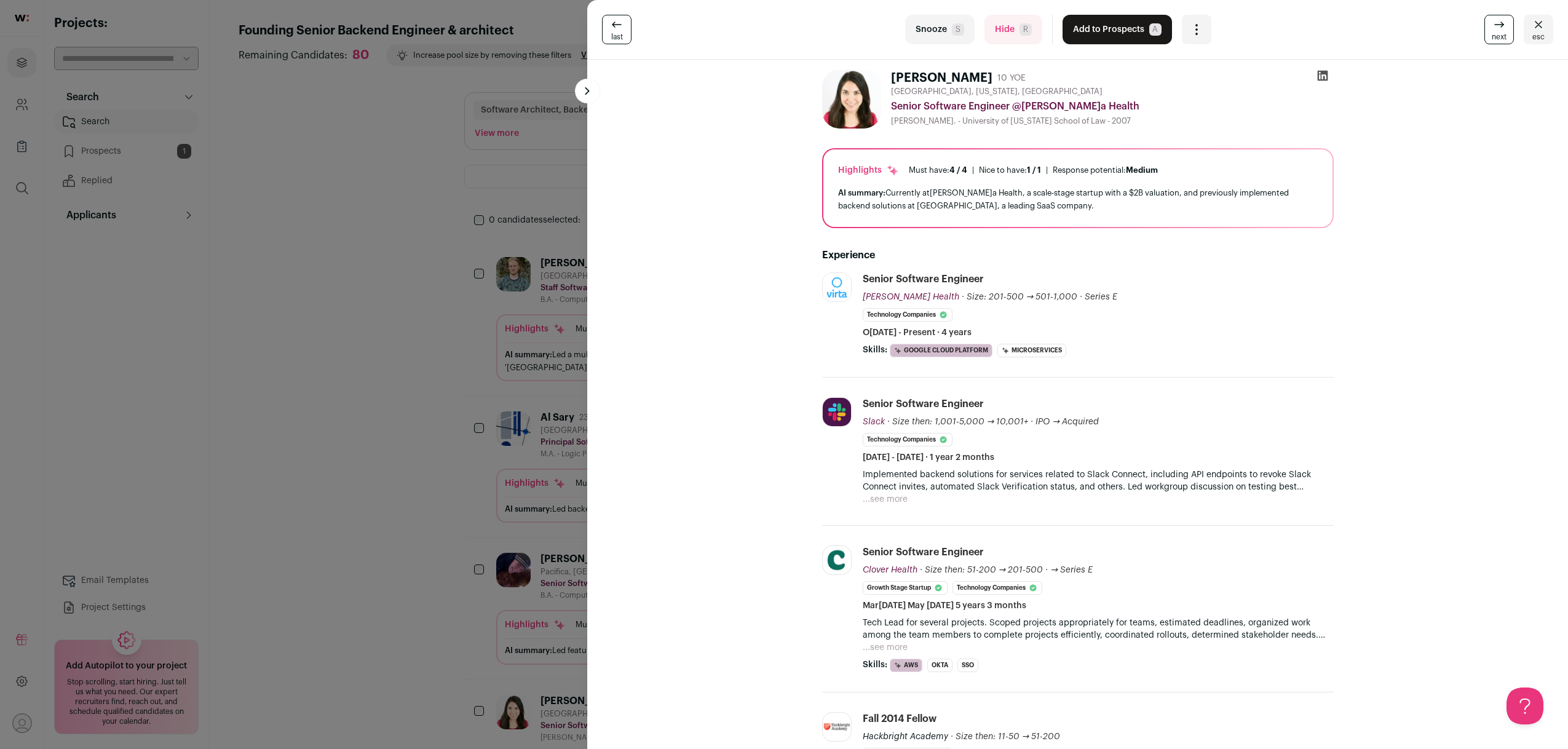
click at [466, 551] on div "last Snooze S Hide R Add to Prospects A Are you sure? Sara Packman is already i…" at bounding box center [784, 374] width 1568 height 749
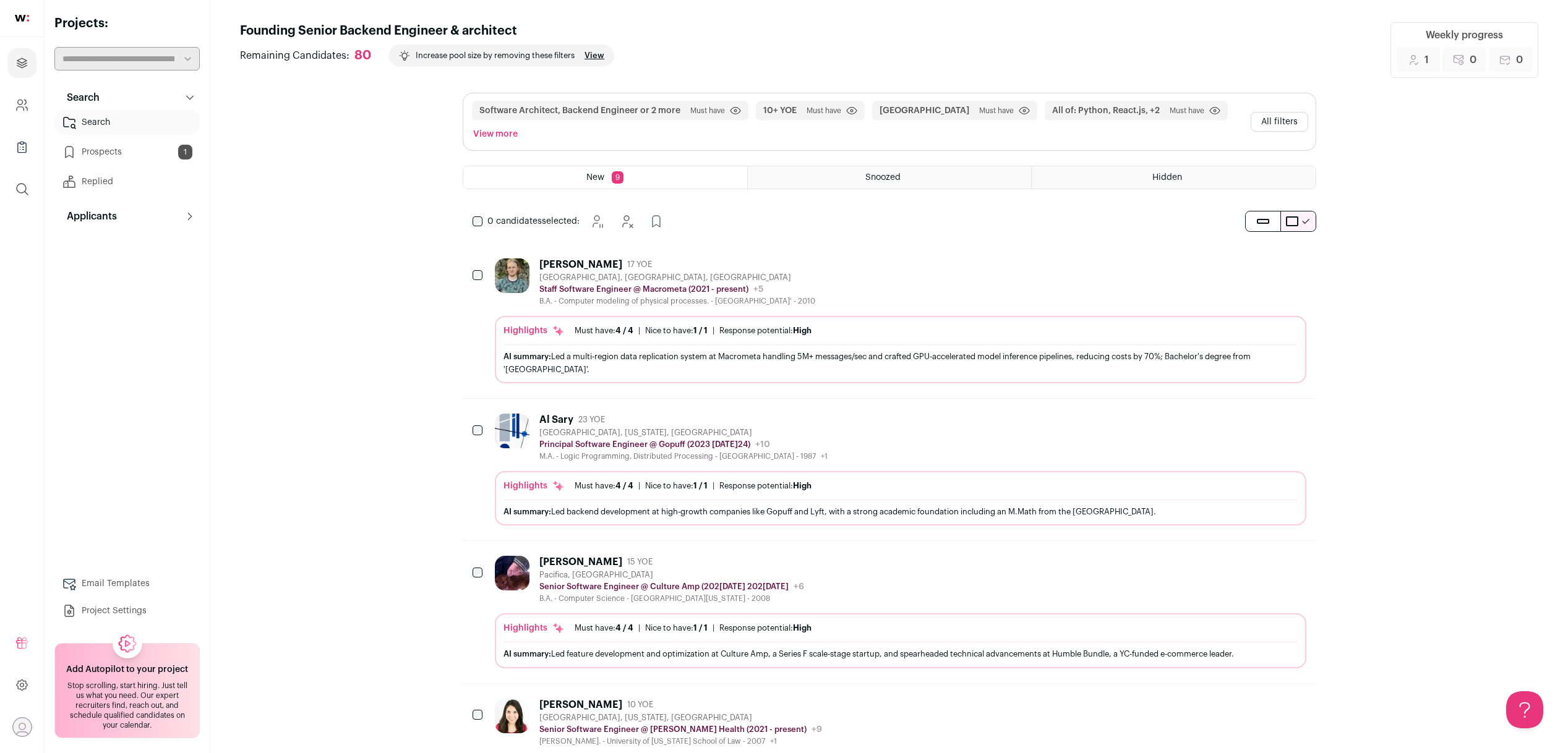
click at [522, 275] on img at bounding box center [512, 276] width 35 height 35
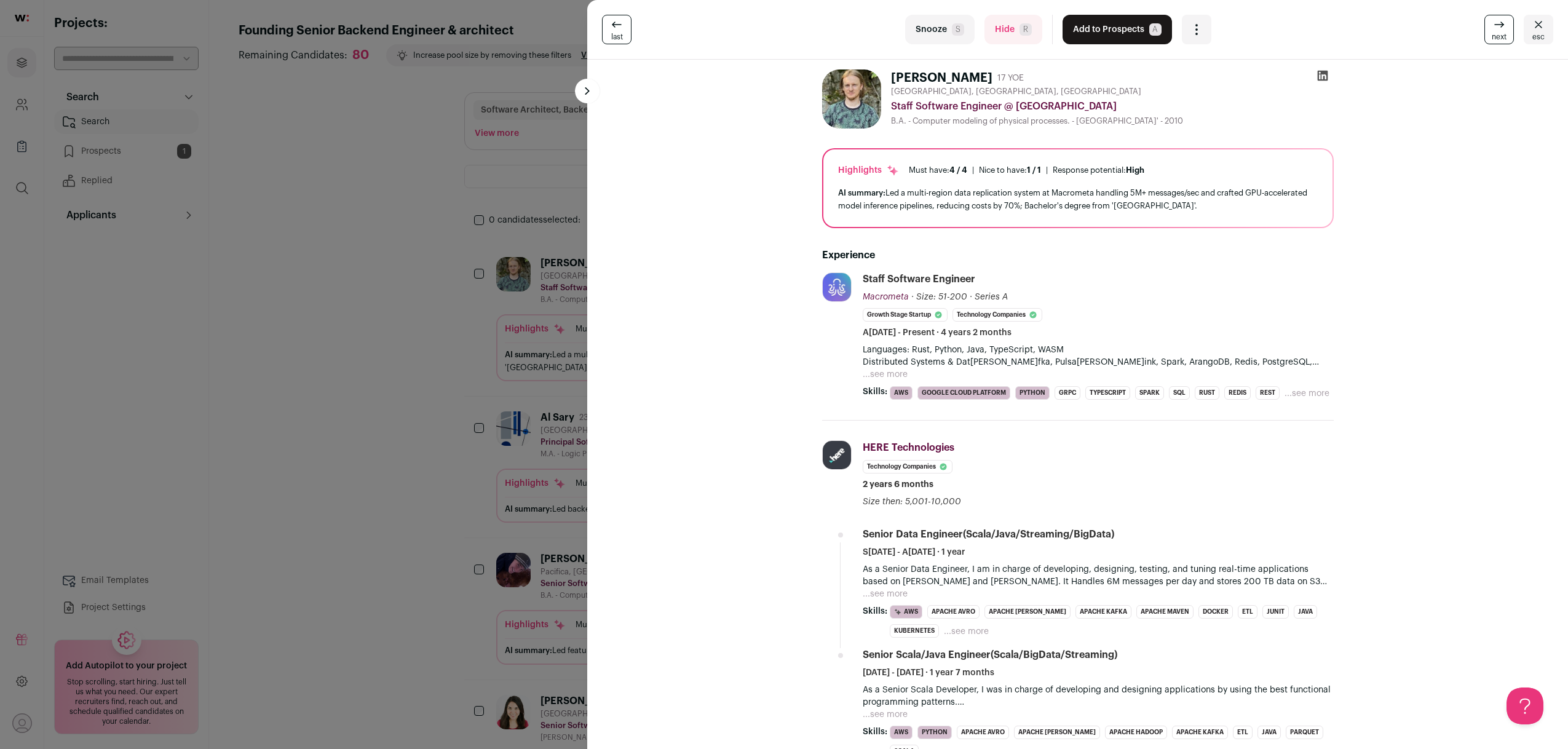
click at [502, 318] on div "last Snooze S Hide R Add to Prospects A Are you sure? Dmytro Lazarenko is alrea…" at bounding box center [784, 374] width 1568 height 749
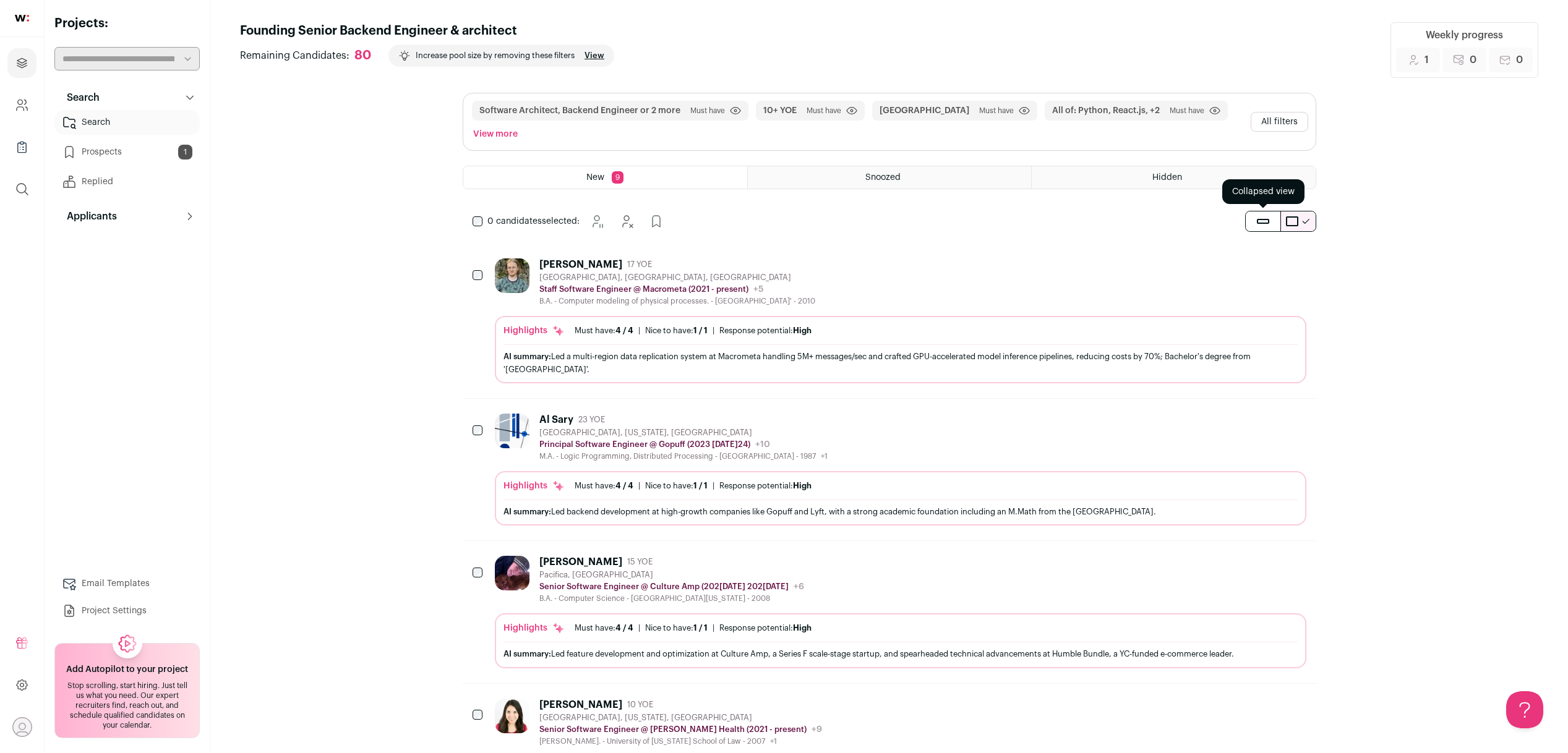
click at [1268, 224] on button "submit" at bounding box center [1263, 221] width 35 height 20
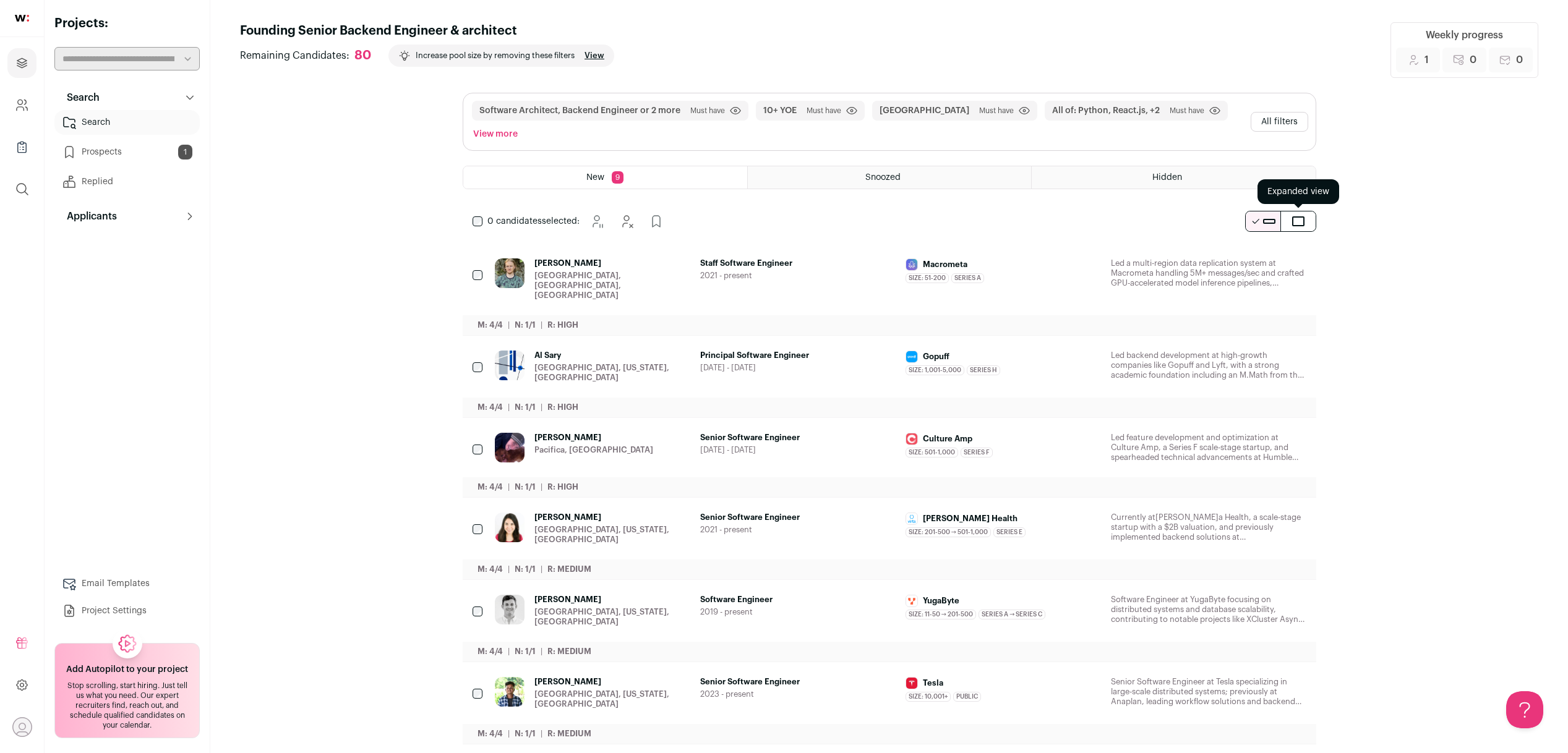
click at [1307, 228] on button "submit" at bounding box center [1298, 221] width 35 height 20
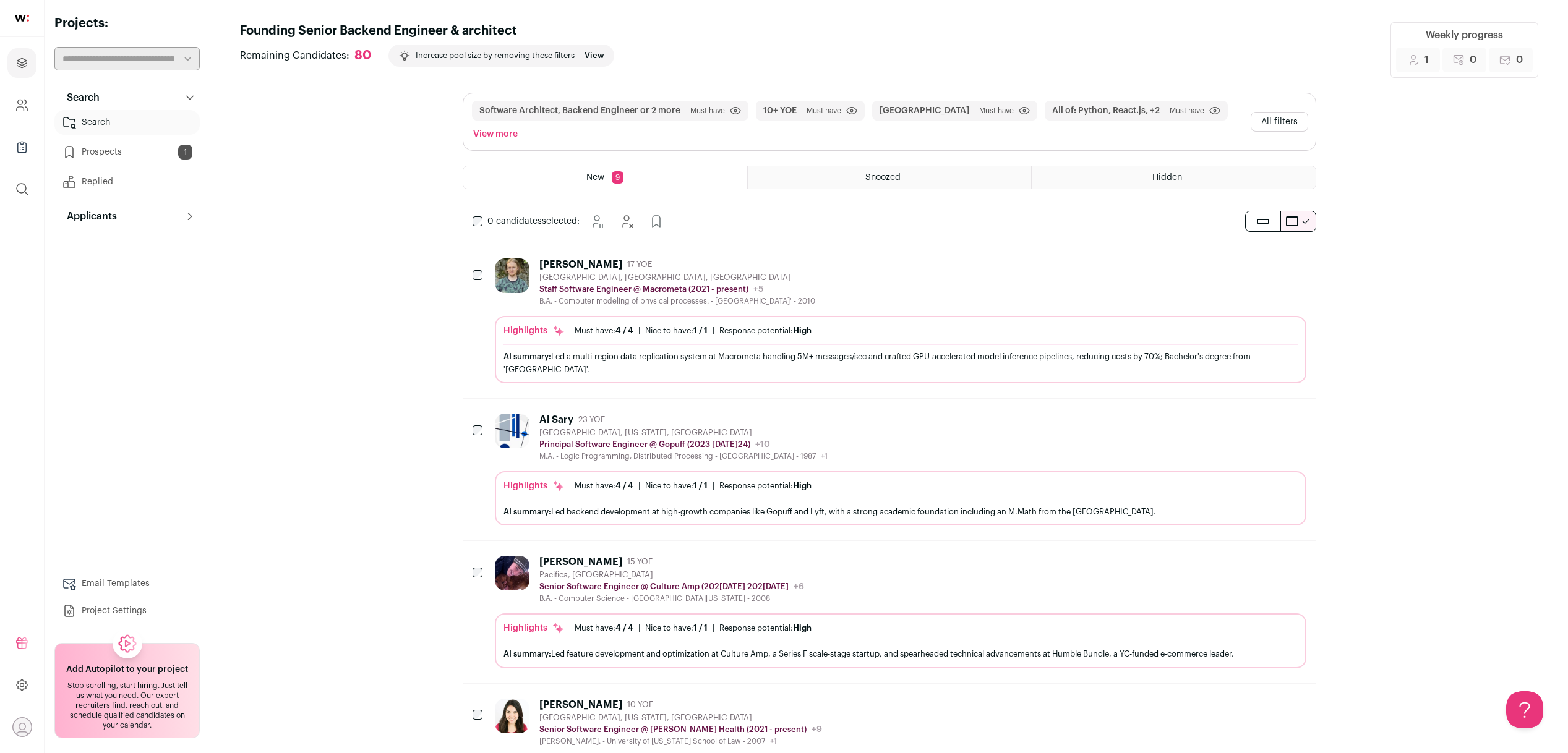
click at [561, 274] on div "San Francisco, CA, USA" at bounding box center [677, 277] width 276 height 10
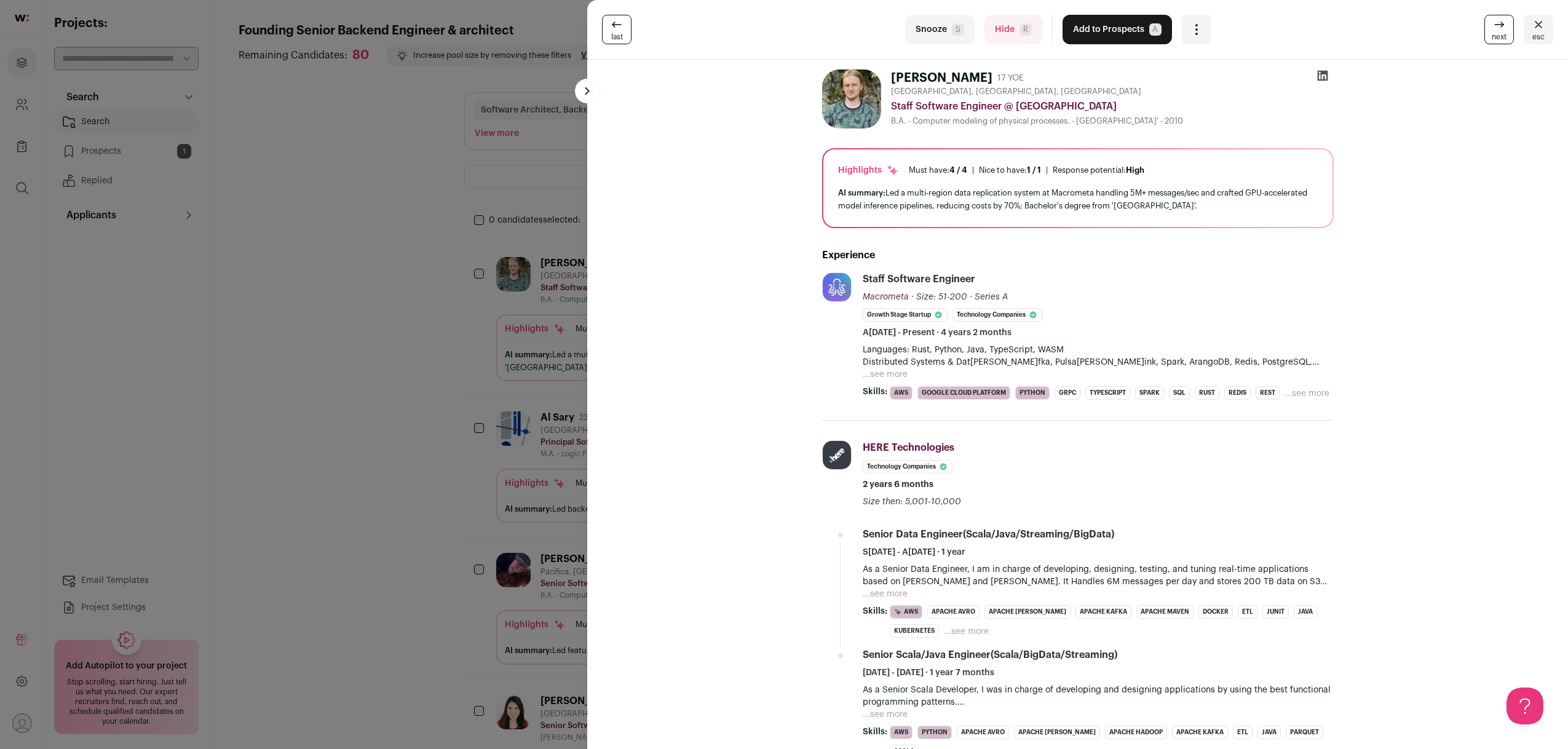
click at [447, 350] on div "last Snooze S Hide R Add to Prospects A Are you sure? Dmytro Lazarenko is alrea…" at bounding box center [784, 374] width 1568 height 749
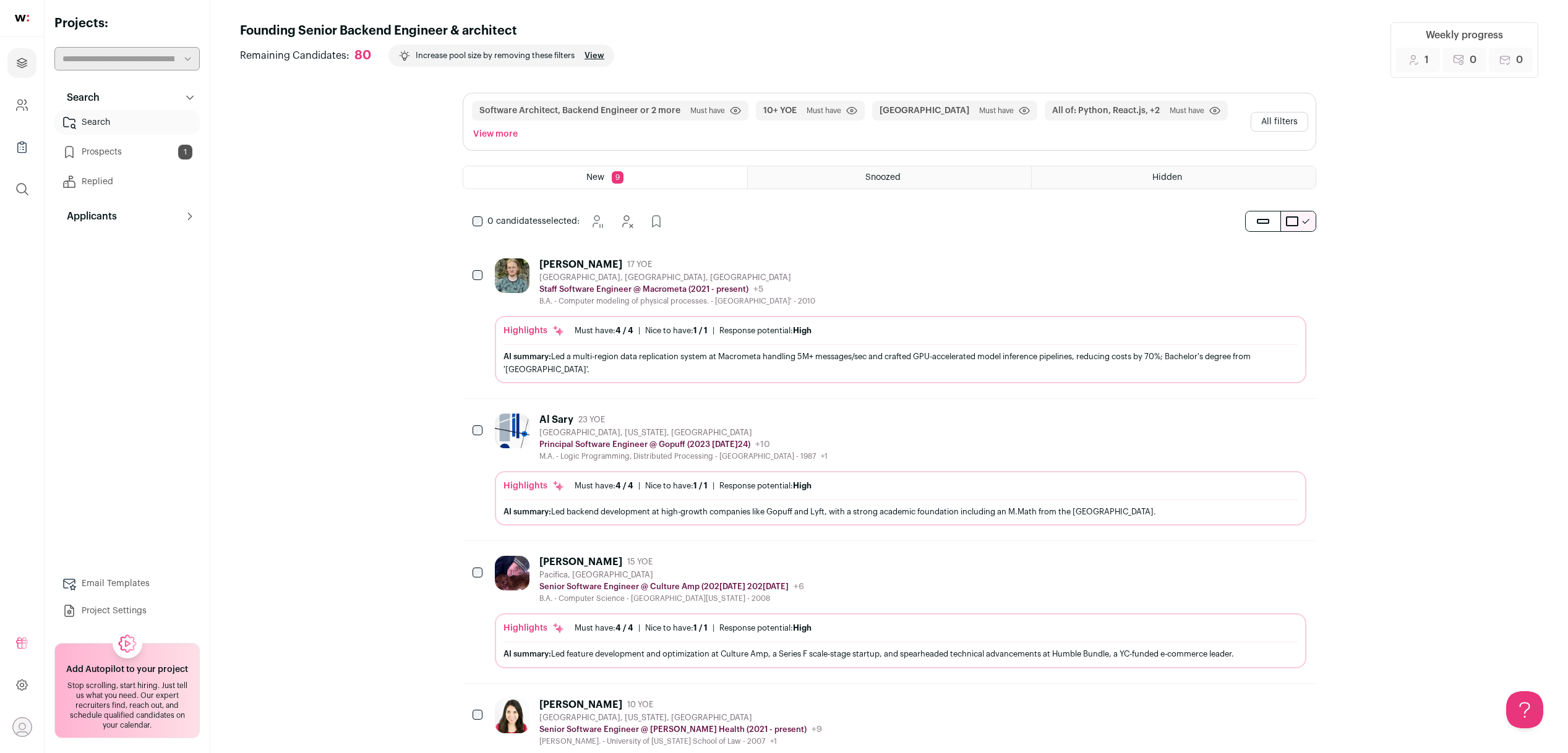
click at [1260, 420] on icon "Hide" at bounding box center [1262, 419] width 15 height 15
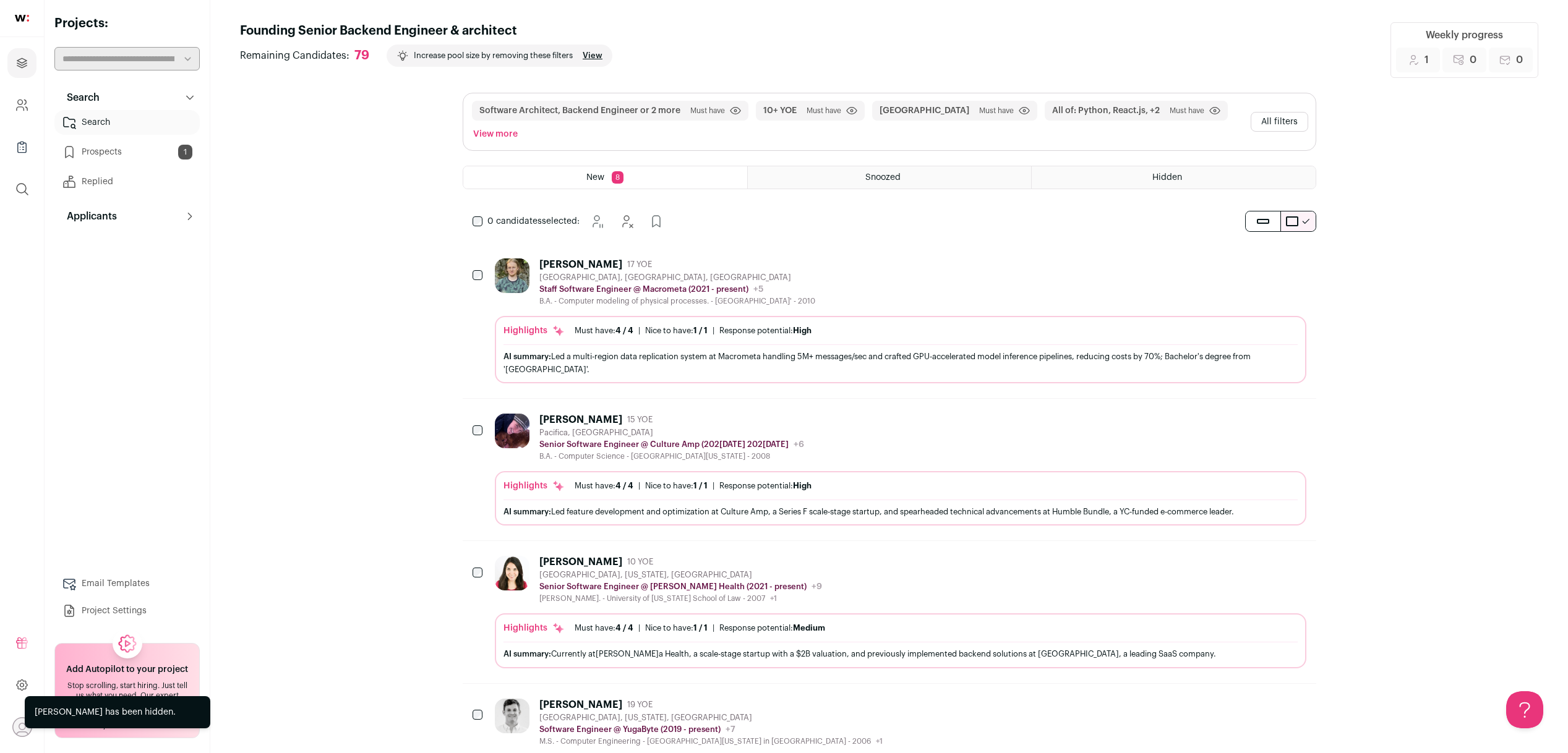
click at [1260, 420] on icon "Hide" at bounding box center [1262, 419] width 15 height 15
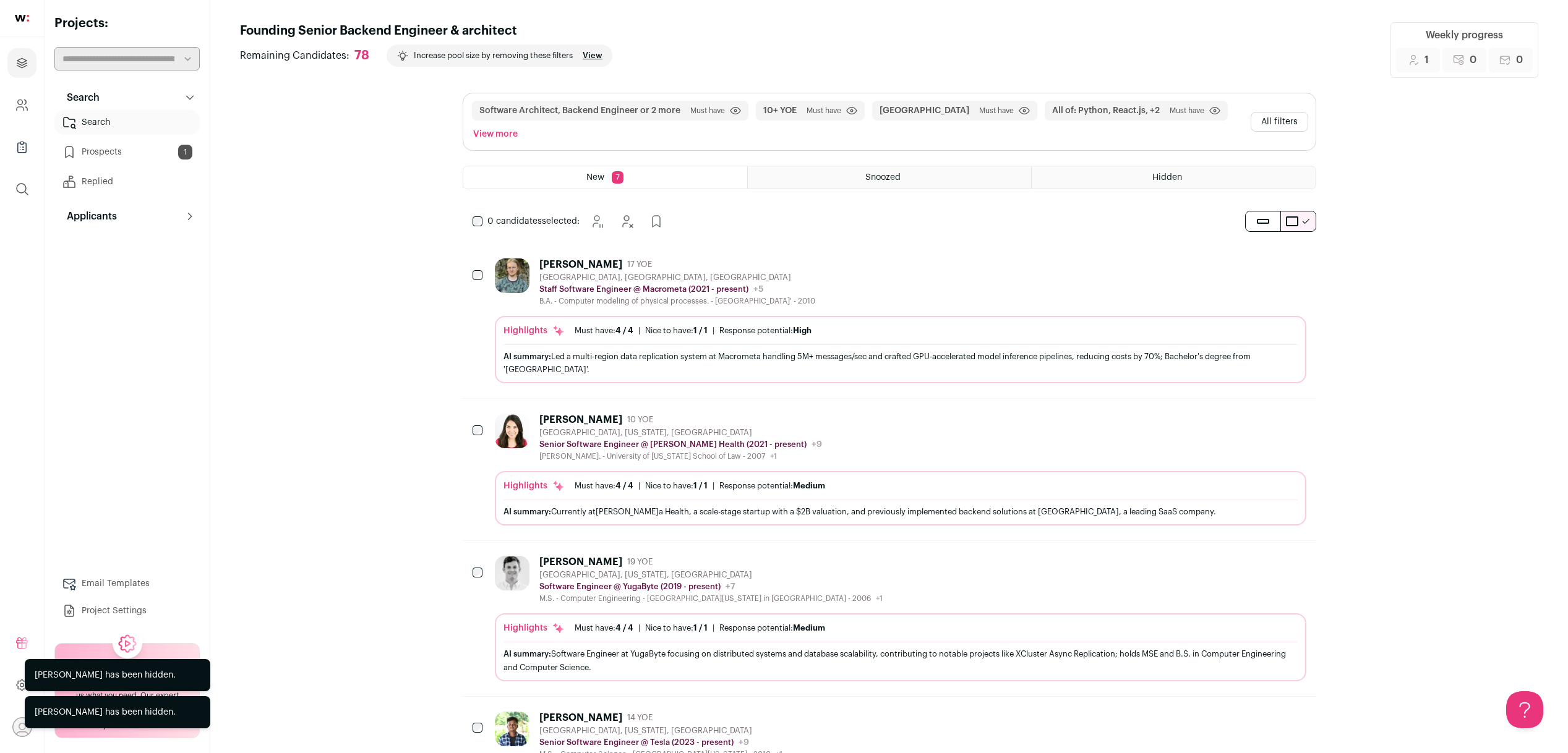
click at [1260, 420] on icon "Hide" at bounding box center [1262, 419] width 15 height 15
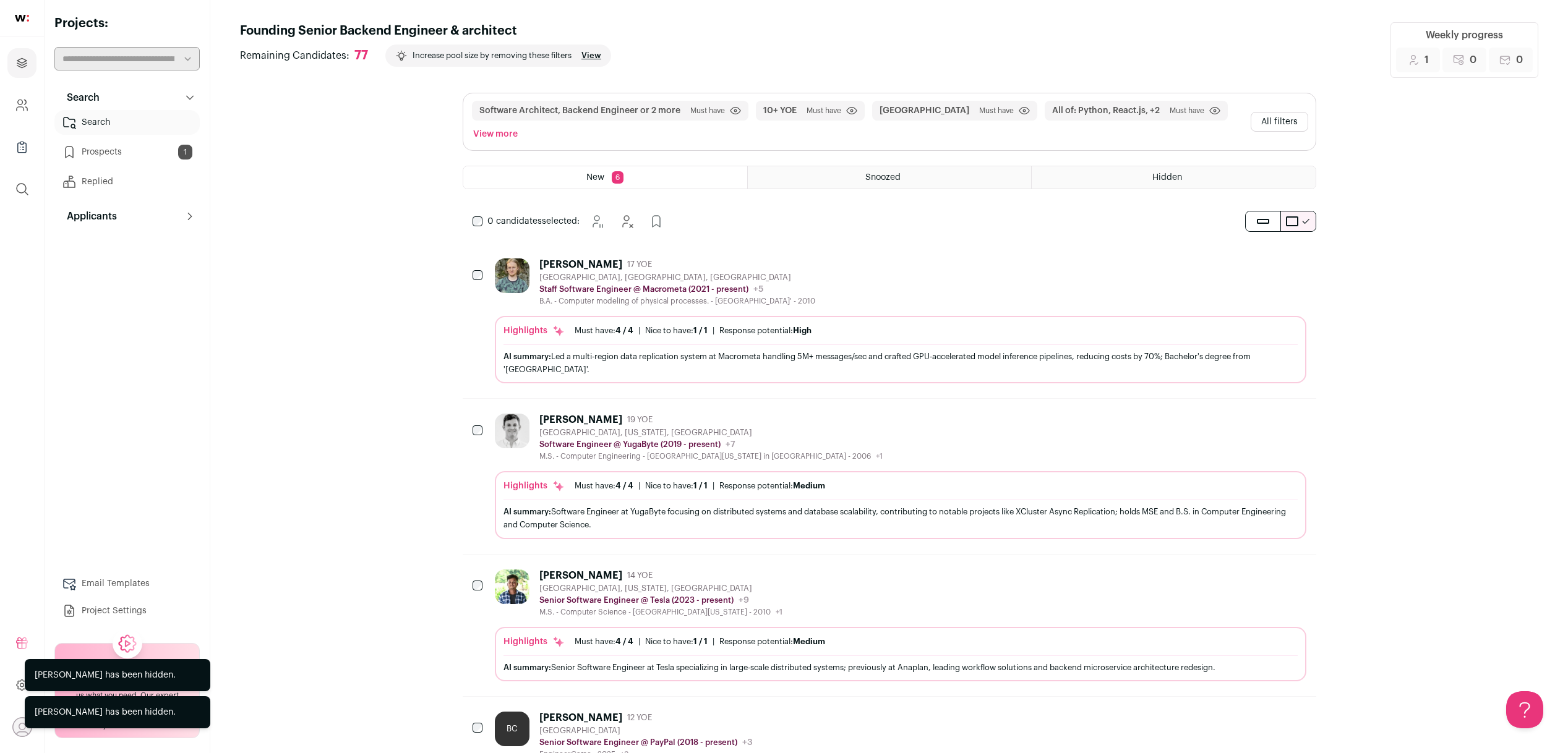
click at [636, 452] on div "M.S. - Computer Engineering - University of Alabama in Huntsville - 2006 +1 200…" at bounding box center [711, 456] width 343 height 10
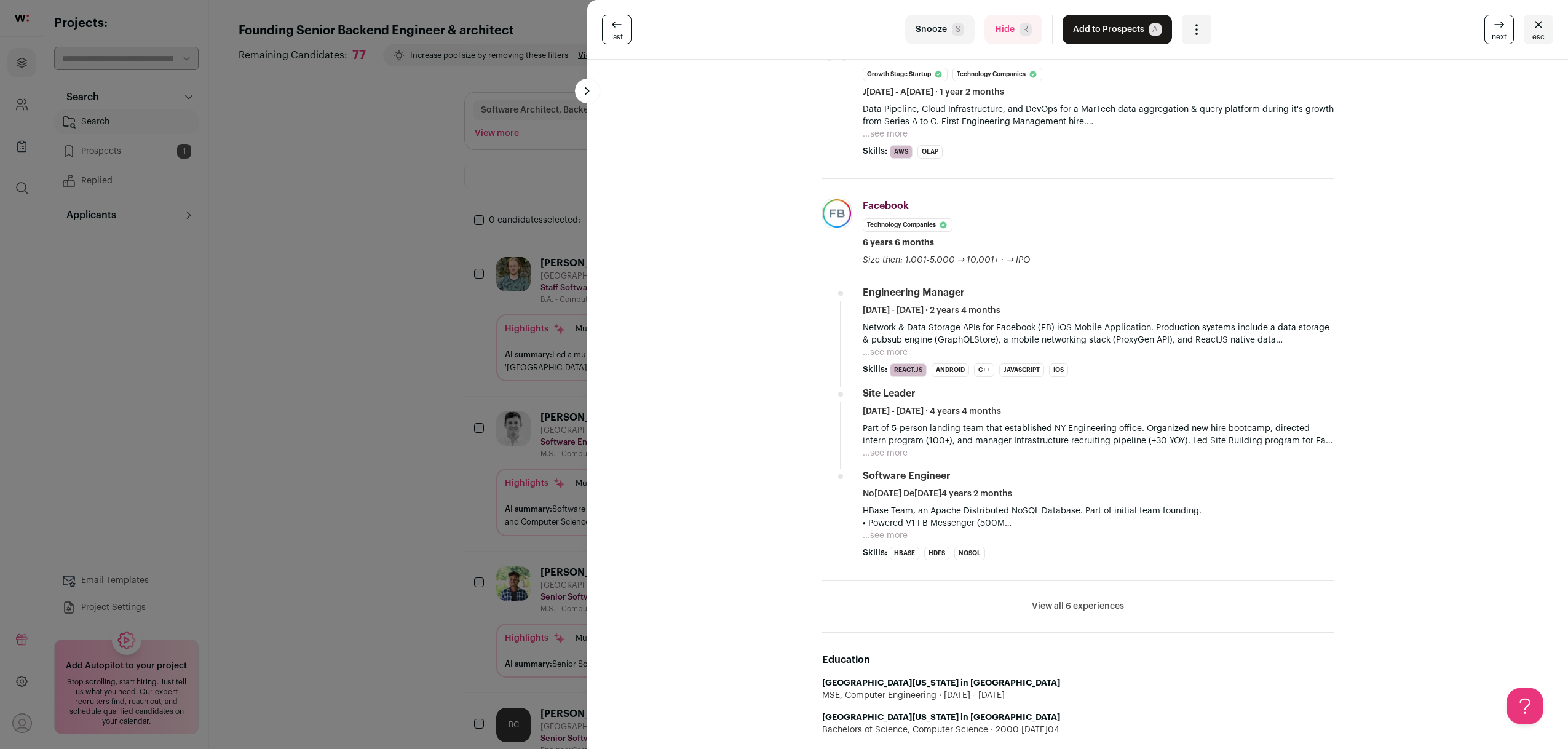
scroll to position [400, 0]
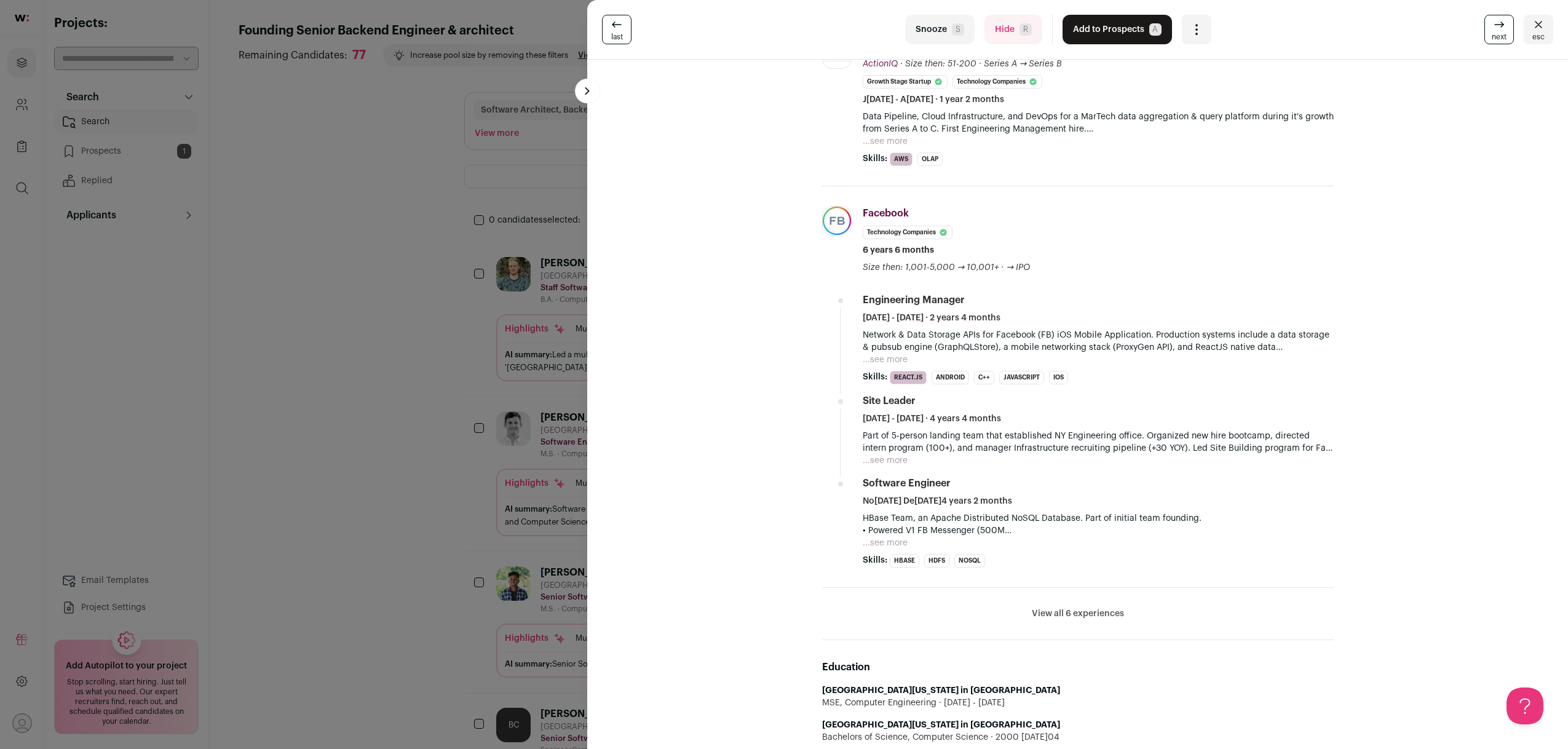
click at [1077, 619] on button "View all 6 experiences" at bounding box center [1078, 614] width 92 height 12
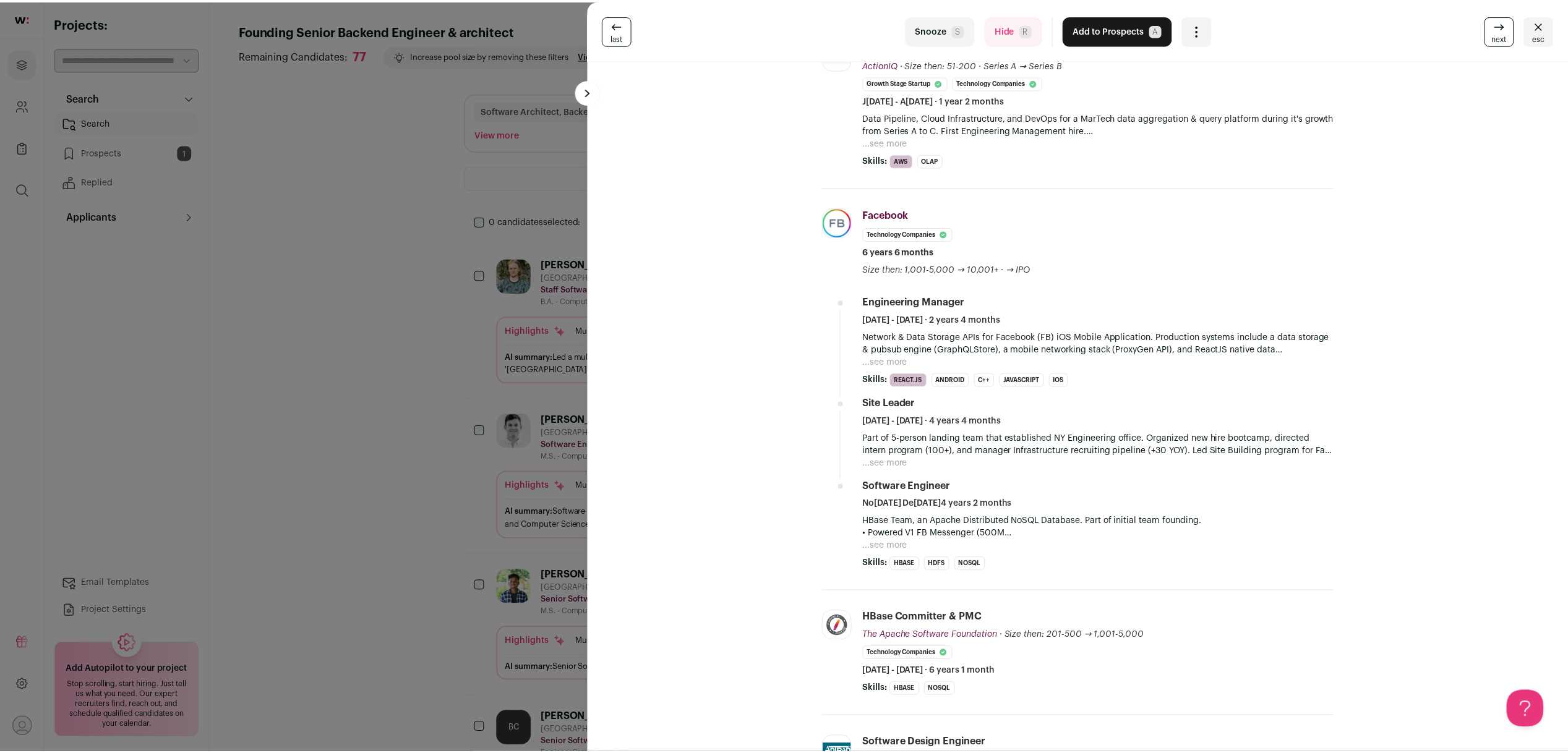
scroll to position [0, 0]
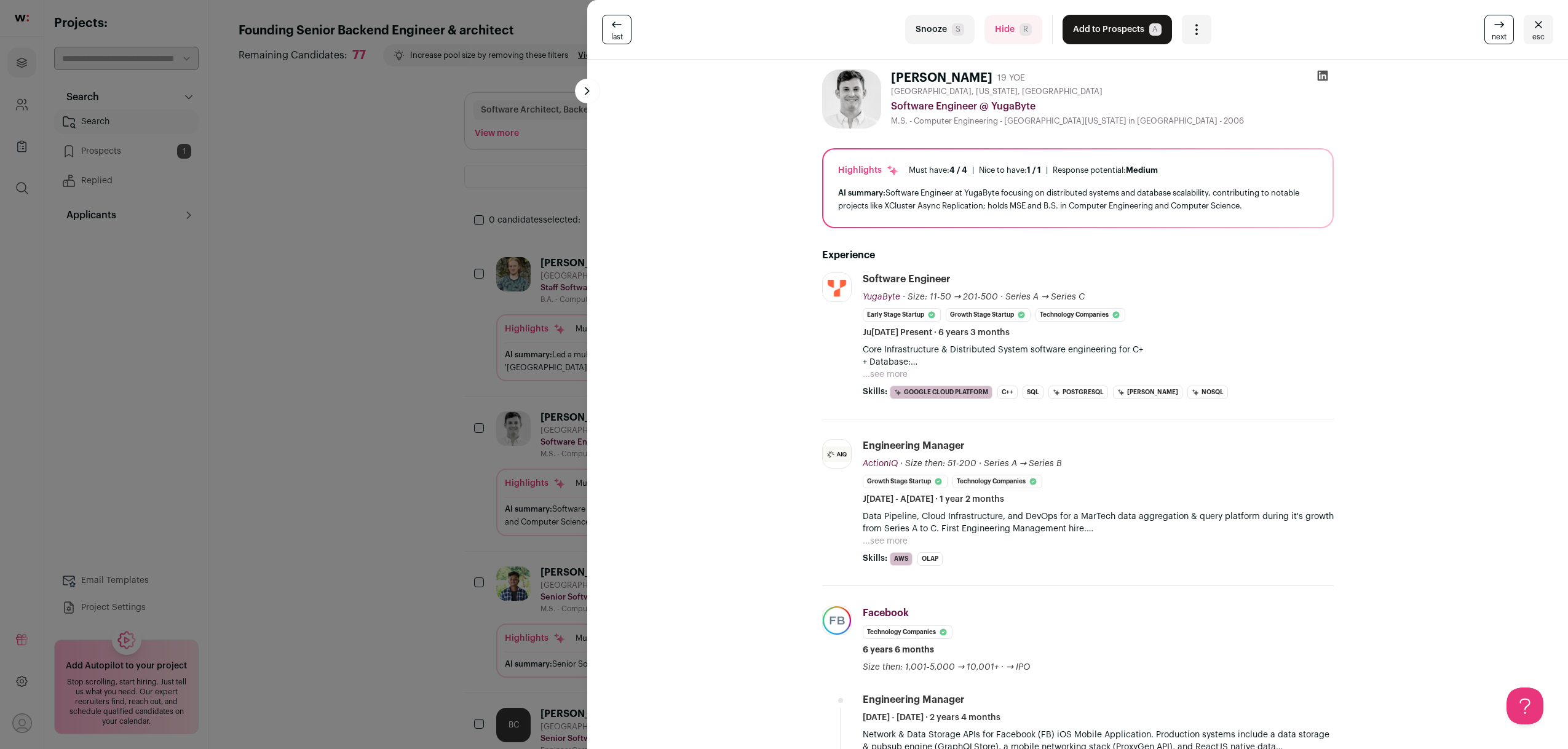
click at [683, 377] on turbo-frame "last Snooze S Hide R Add to Prospects A Are you sure? Nicolas Spiegelberg is al…" at bounding box center [1077, 374] width 981 height 749
click at [877, 372] on button "...see more" at bounding box center [885, 374] width 45 height 12
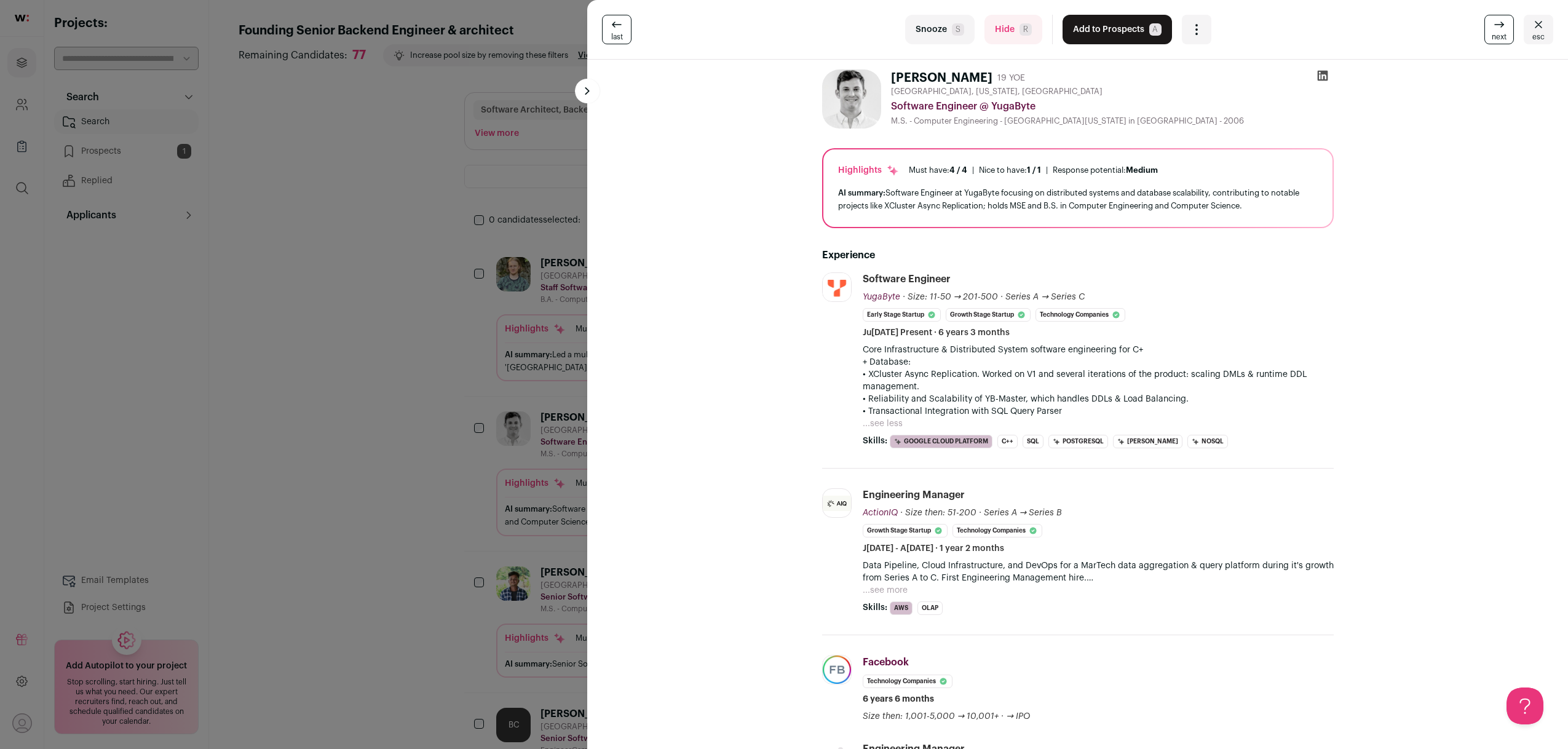
click at [368, 400] on div "last Snooze S Hide R Add to Prospects A Are you sure? Nicolas Spiegelberg is al…" at bounding box center [784, 374] width 1568 height 749
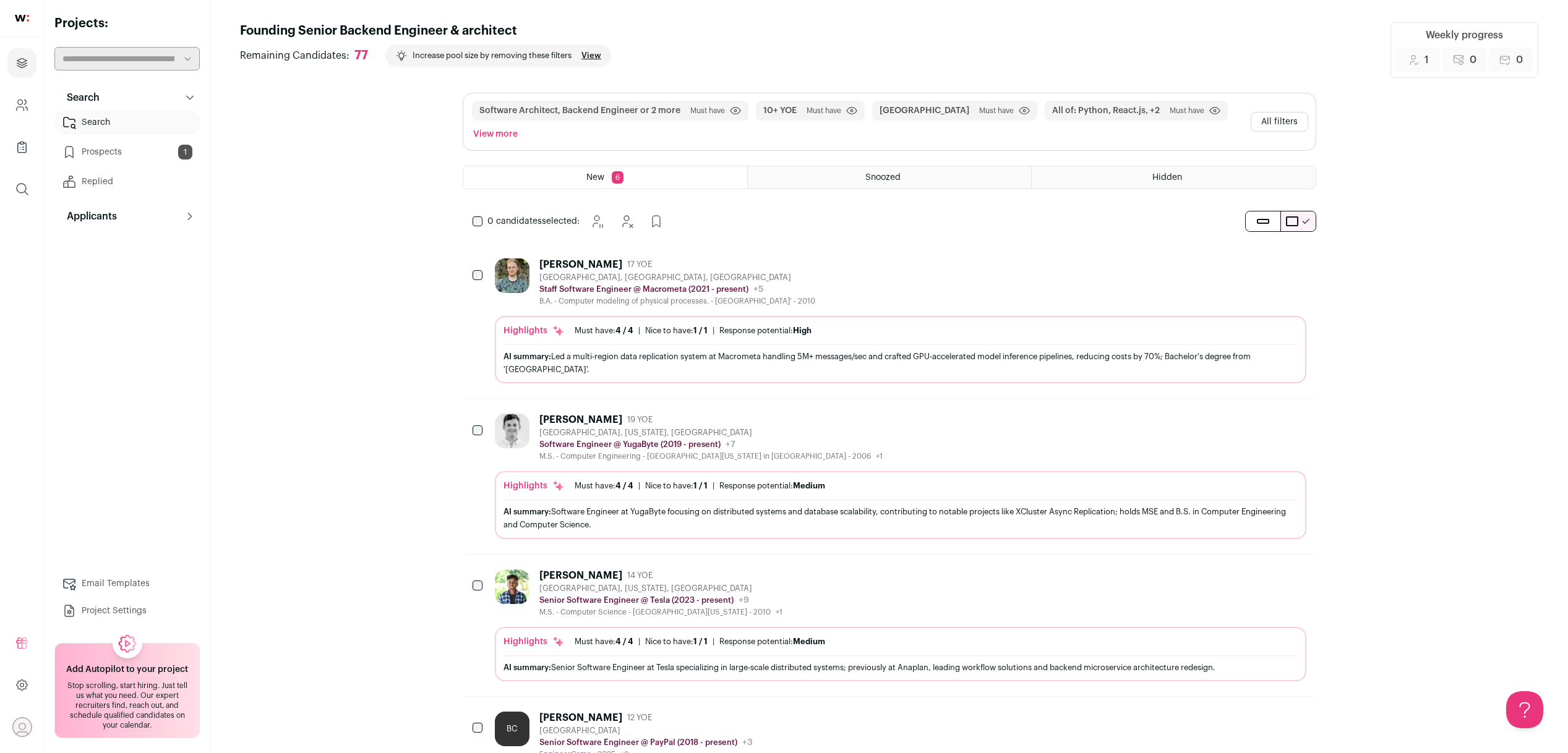
click at [1274, 413] on button "Hide" at bounding box center [1262, 419] width 26 height 26
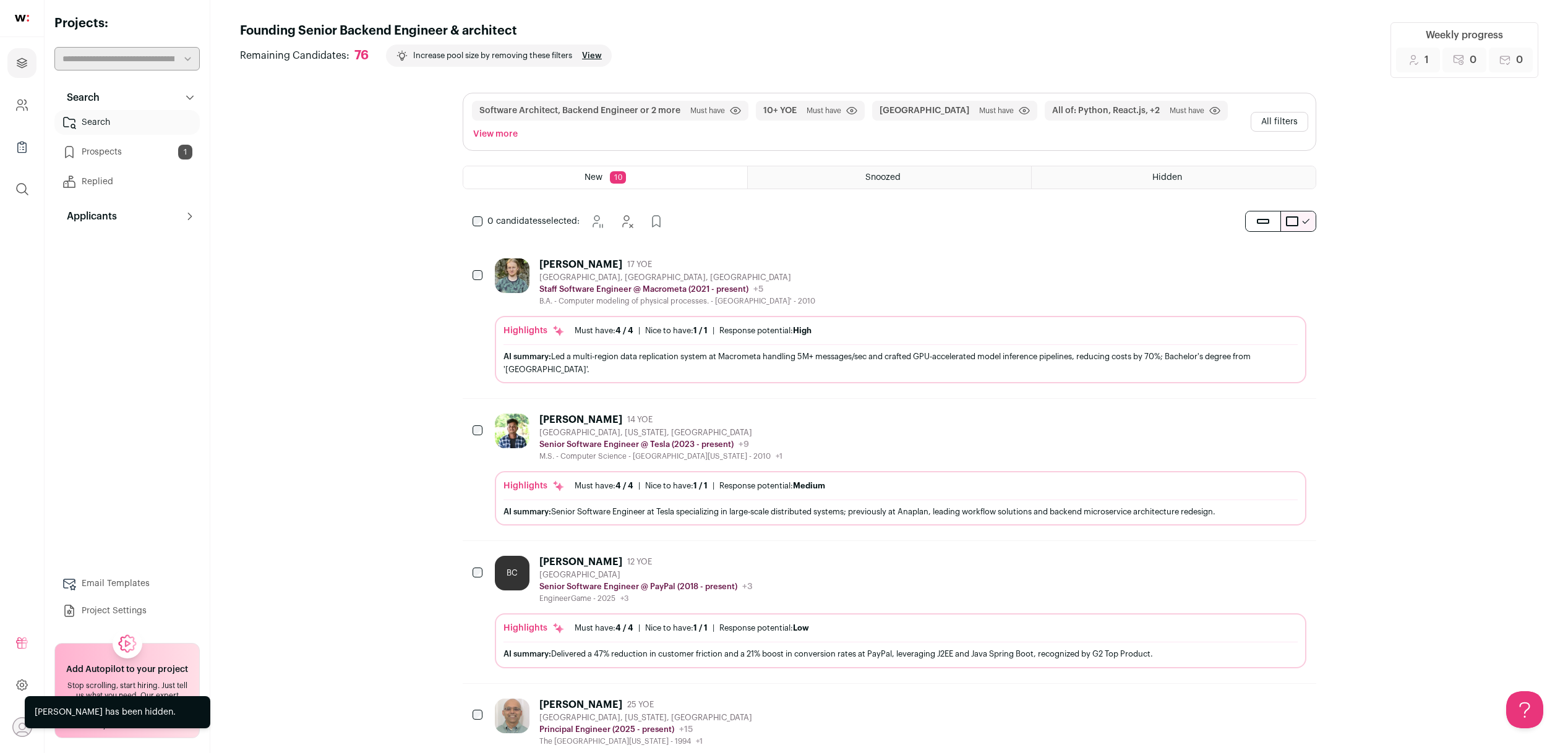
click at [130, 715] on div "Nicolas Spiegelberg has been hidden." at bounding box center [105, 712] width 141 height 12
click at [80, 702] on div "Stop scrolling, start hiring. Just tell us what you need. Our expert recruiters…" at bounding box center [127, 705] width 129 height 49
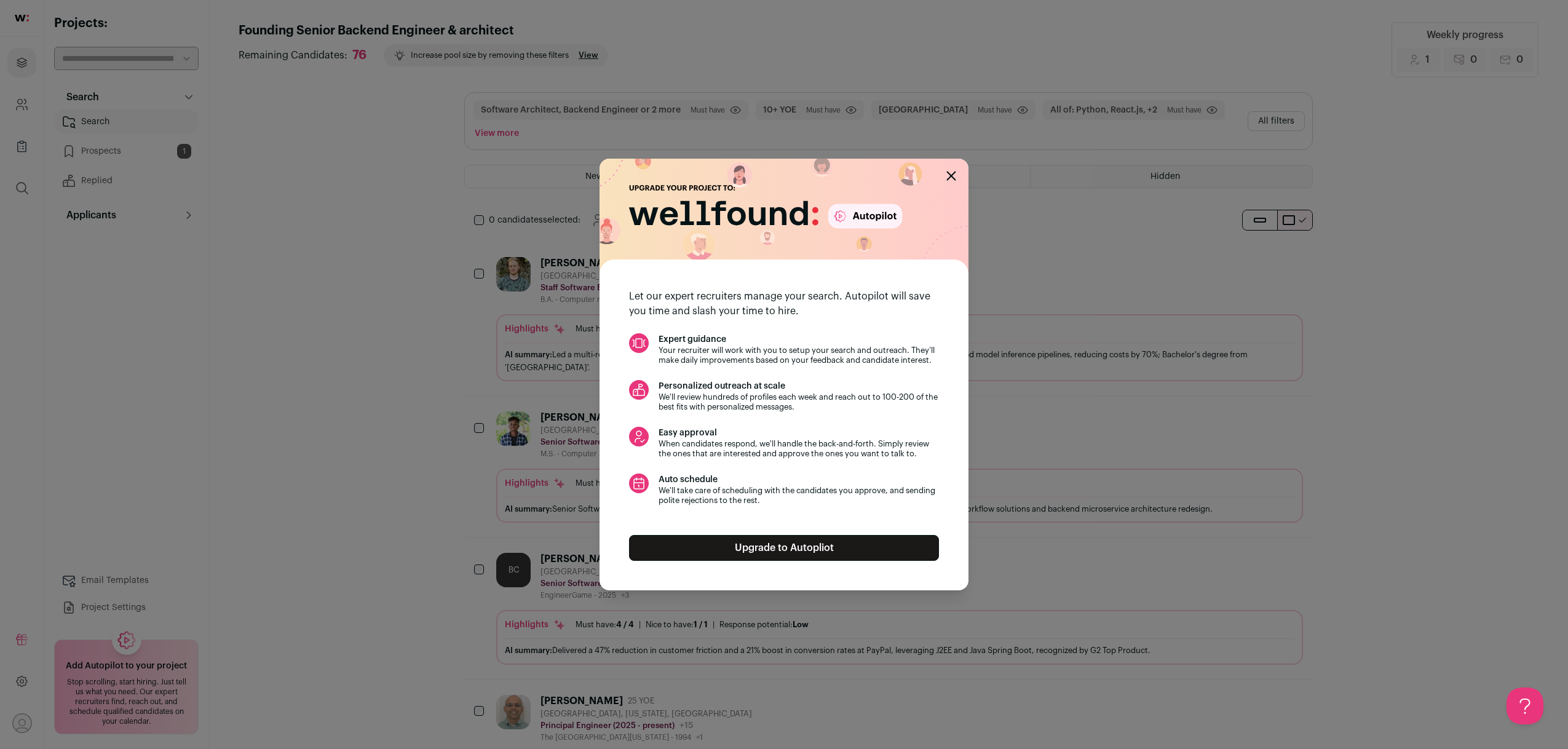
drag, startPoint x: 79, startPoint y: 699, endPoint x: 156, endPoint y: 657, distance: 87.7
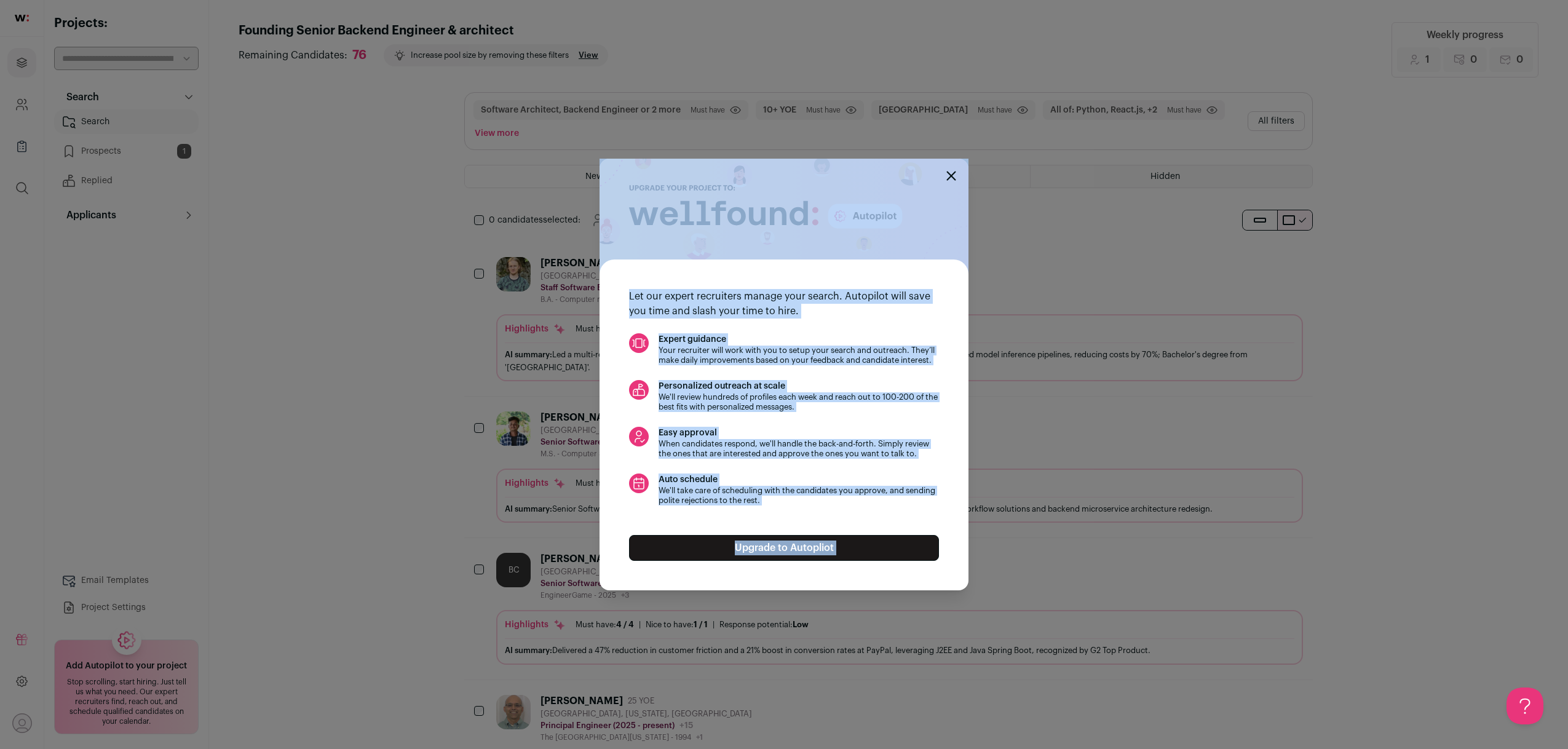
click at [261, 535] on div "Let our expert recruiters manage your search. Autopilot will save you time and …" at bounding box center [784, 374] width 1568 height 749
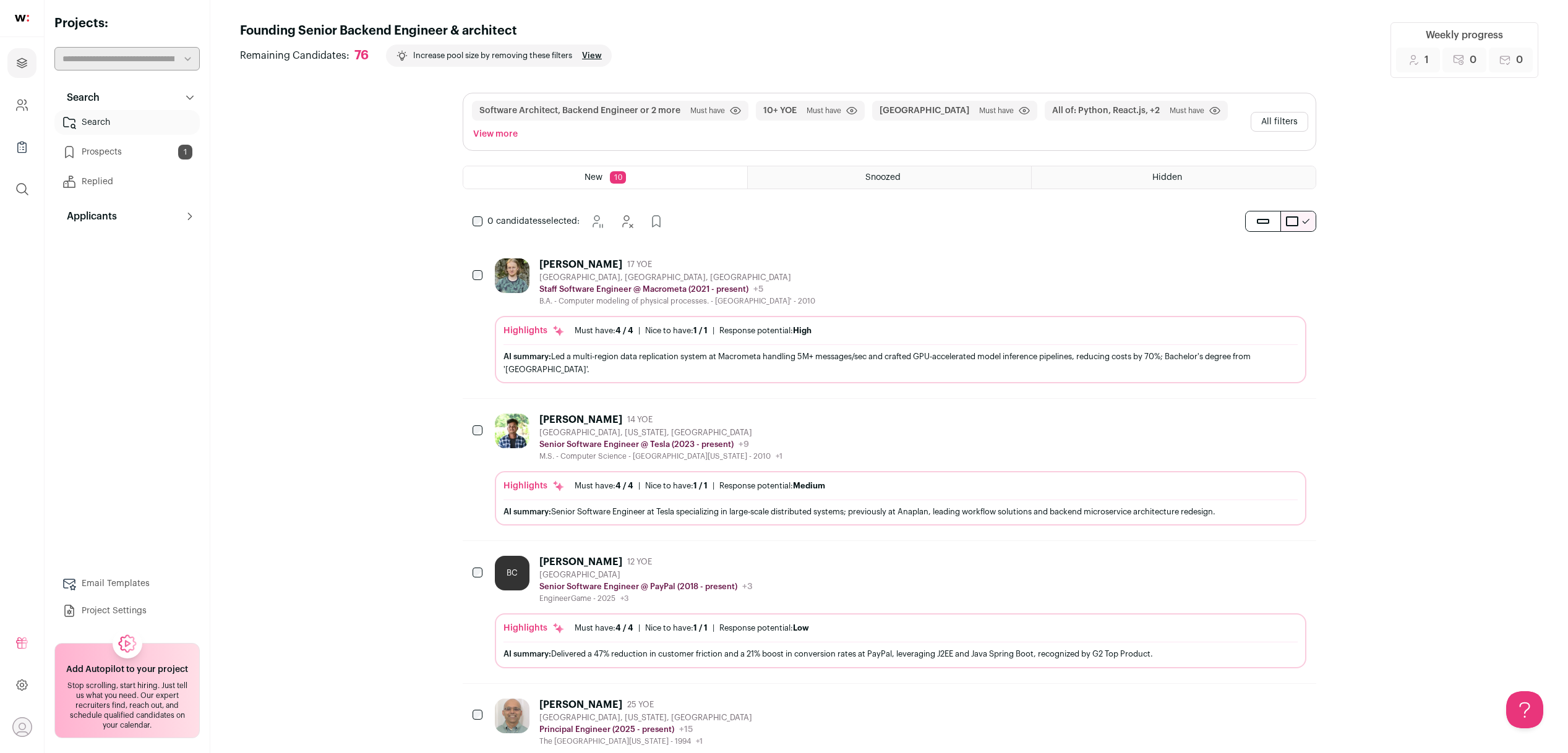
click at [123, 589] on link "Email Templates" at bounding box center [127, 583] width 145 height 24
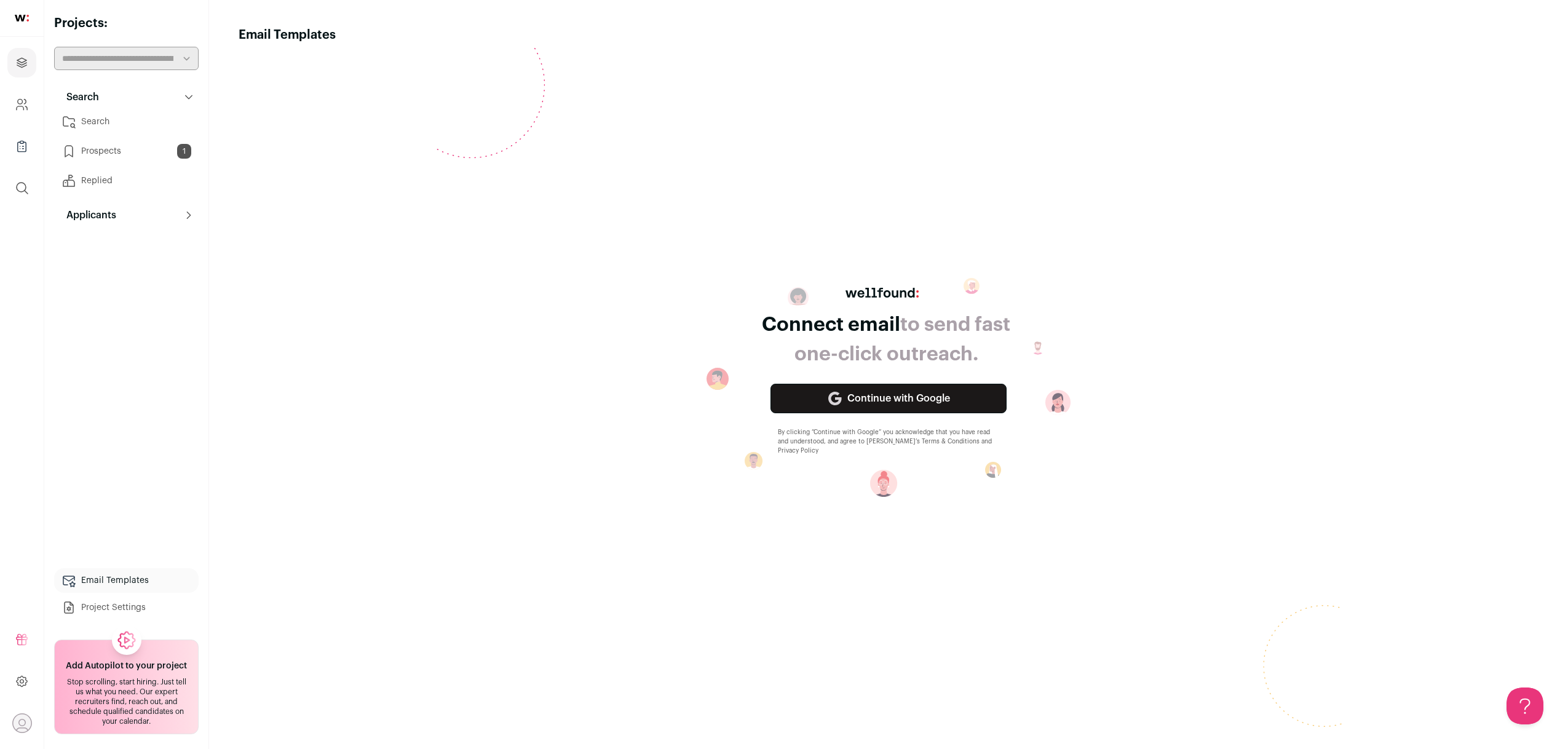
click at [123, 603] on link "Project Settings" at bounding box center [127, 608] width 144 height 24
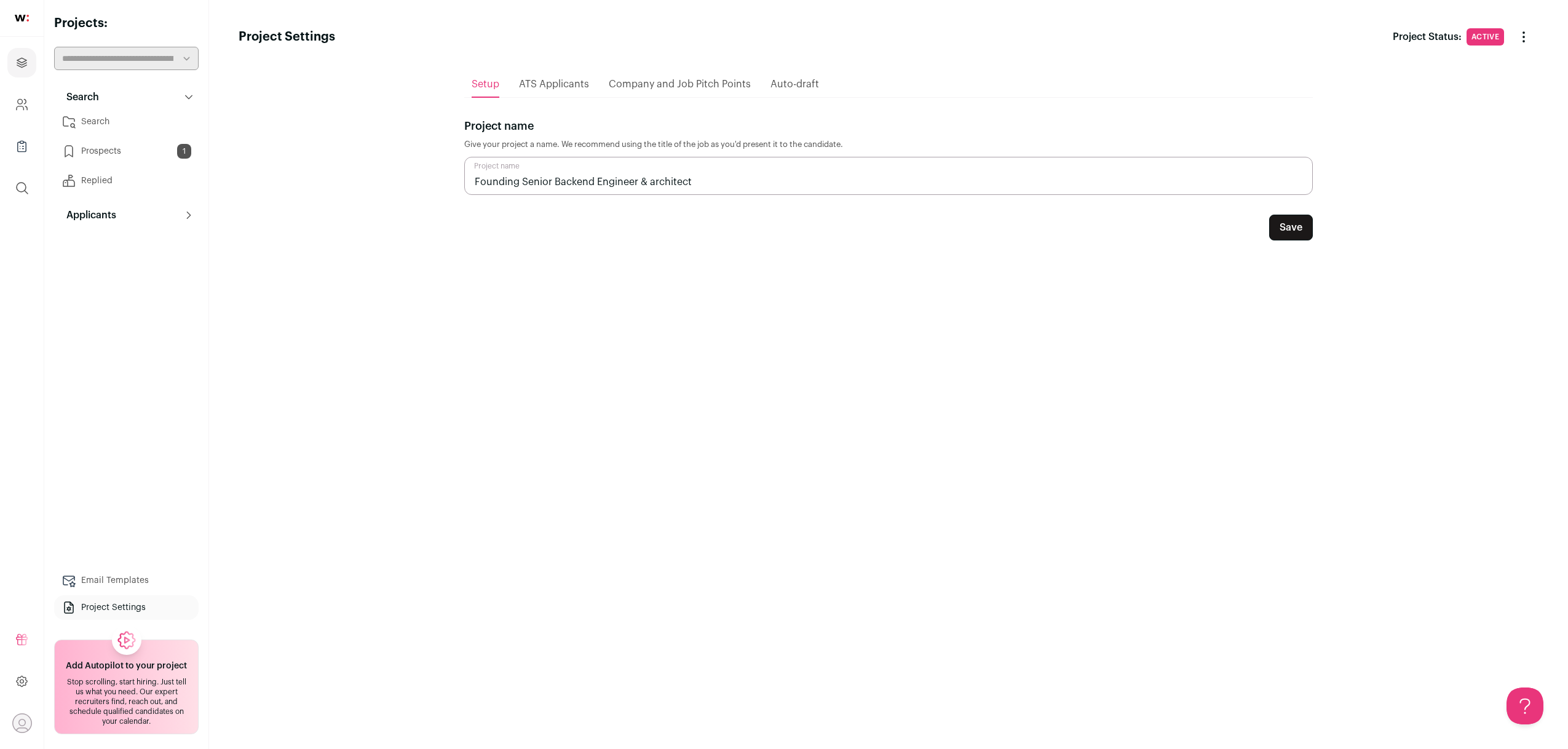
click at [154, 186] on link "Replied" at bounding box center [127, 181] width 144 height 24
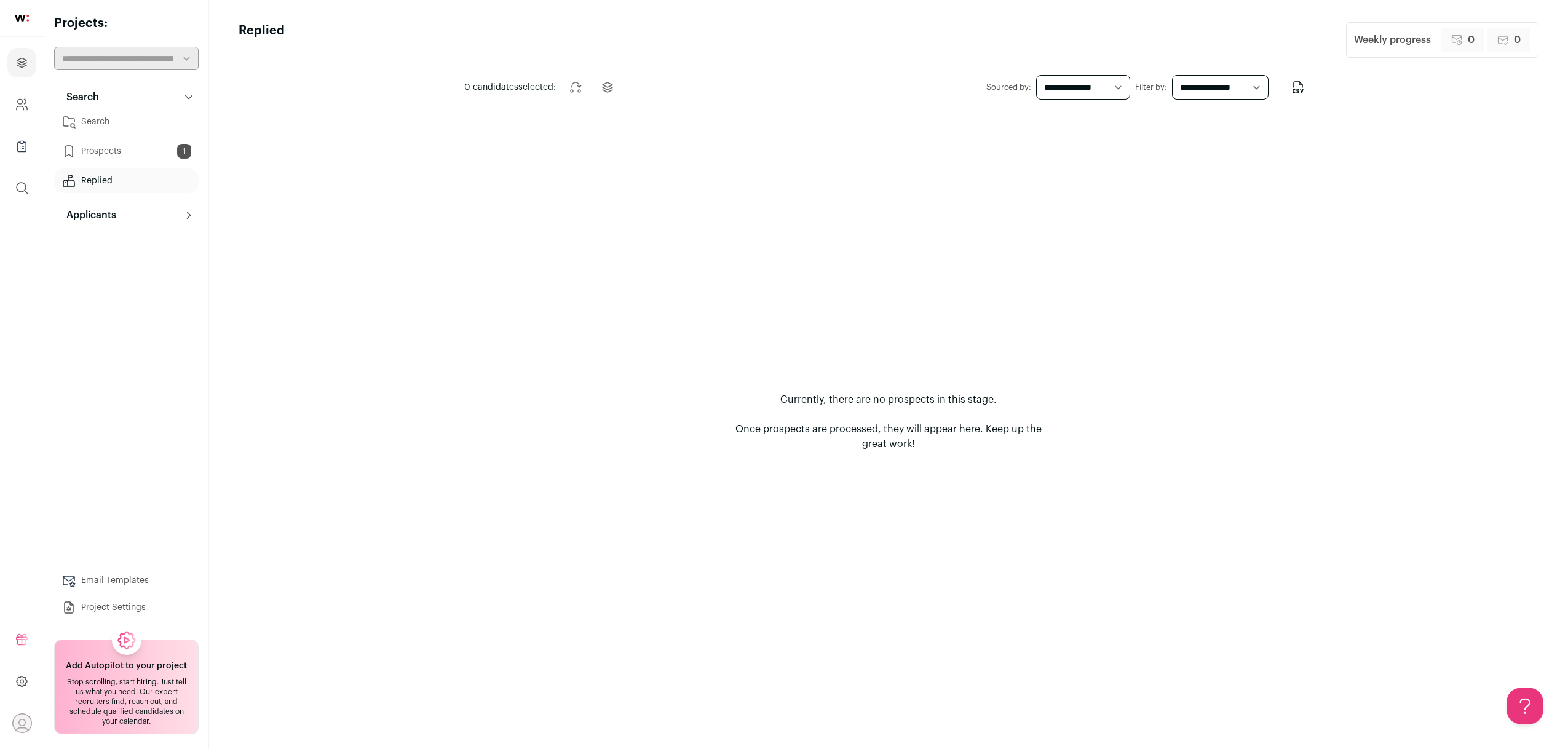
click at [156, 123] on link "Search" at bounding box center [127, 121] width 144 height 24
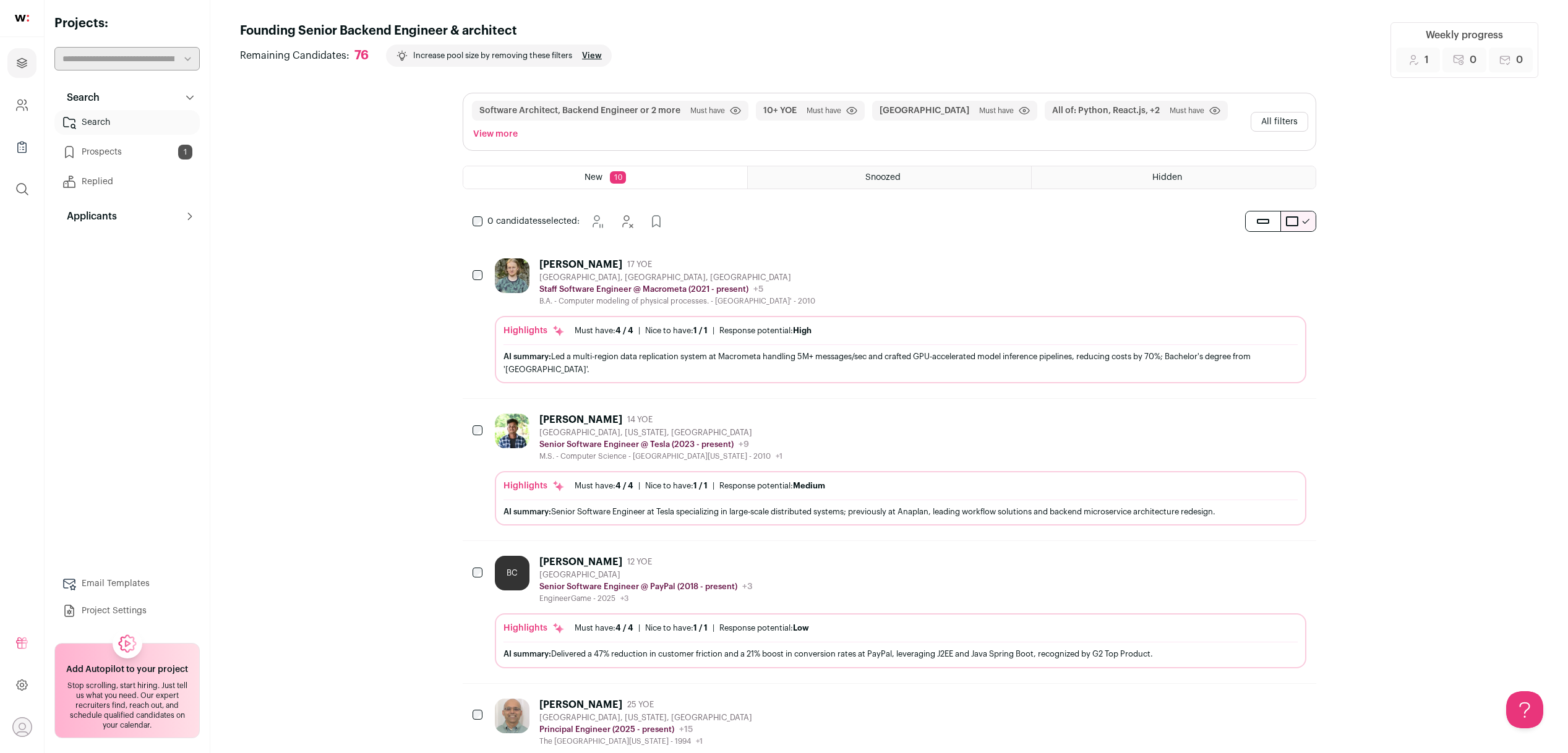
click at [150, 157] on link "Prospects 1" at bounding box center [127, 152] width 145 height 24
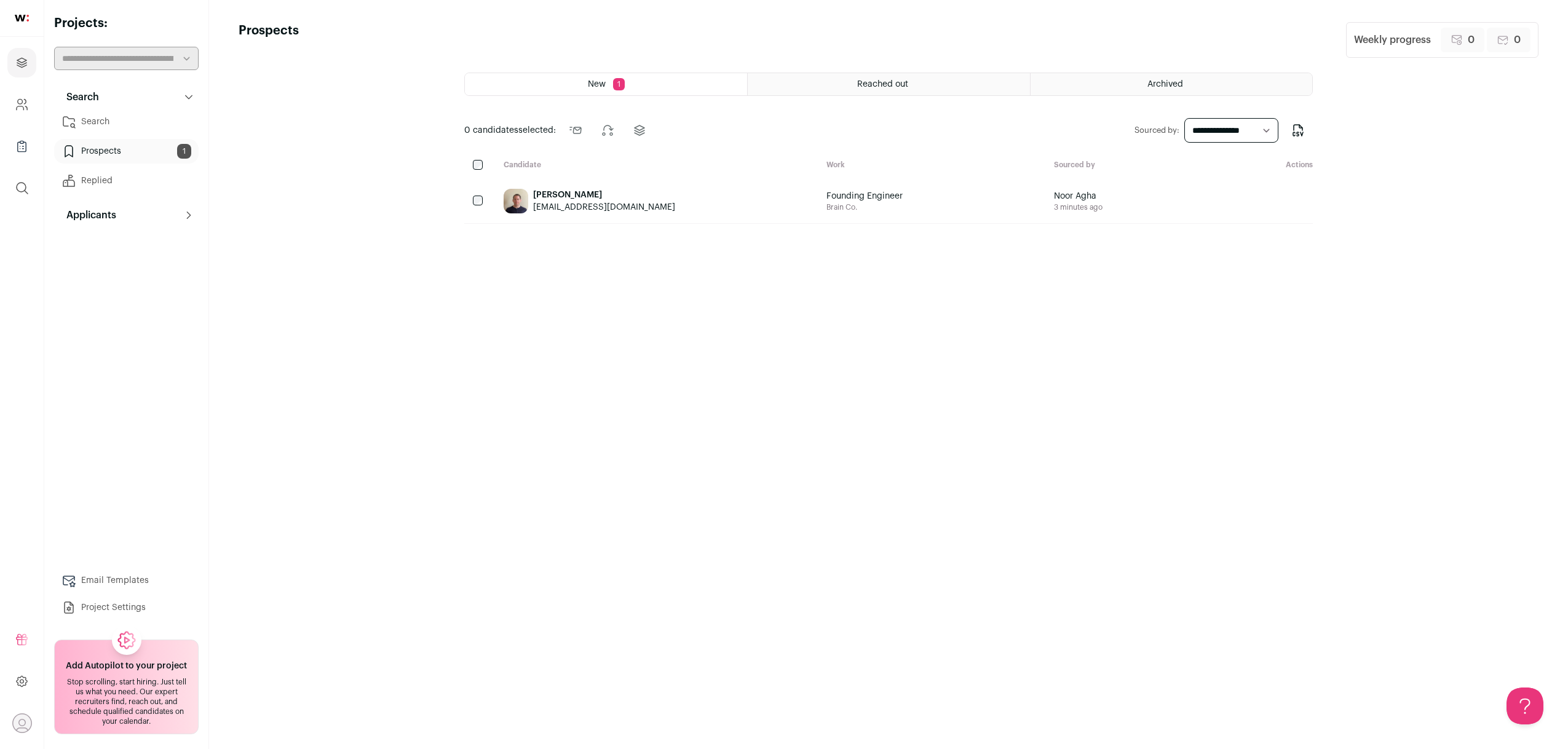
click at [138, 224] on button "Applicants" at bounding box center [127, 215] width 144 height 24
click at [136, 234] on link "Applicants" at bounding box center [127, 240] width 144 height 24
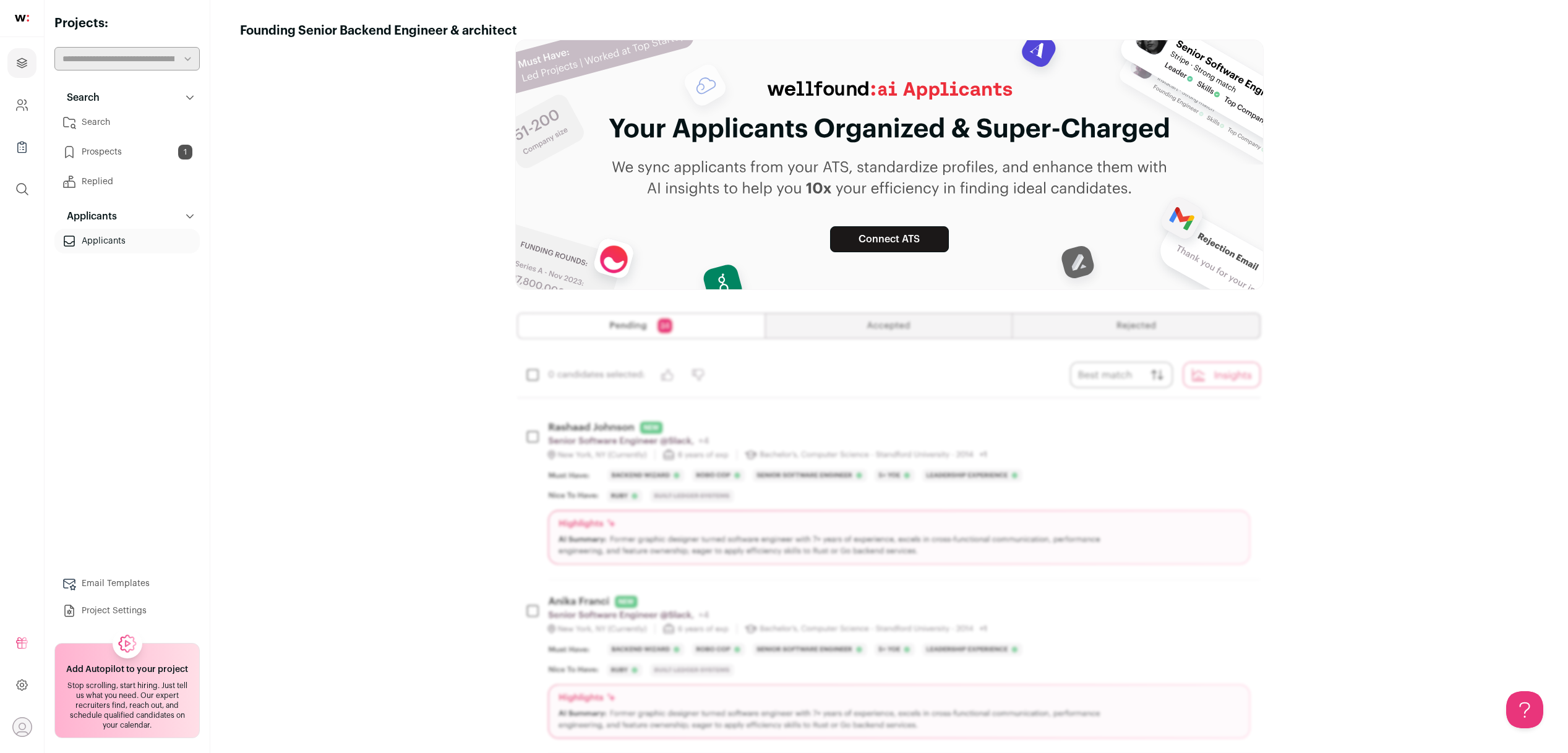
click at [135, 209] on button "Applicants" at bounding box center [127, 217] width 145 height 24
click at [157, 132] on link "Search" at bounding box center [127, 122] width 145 height 24
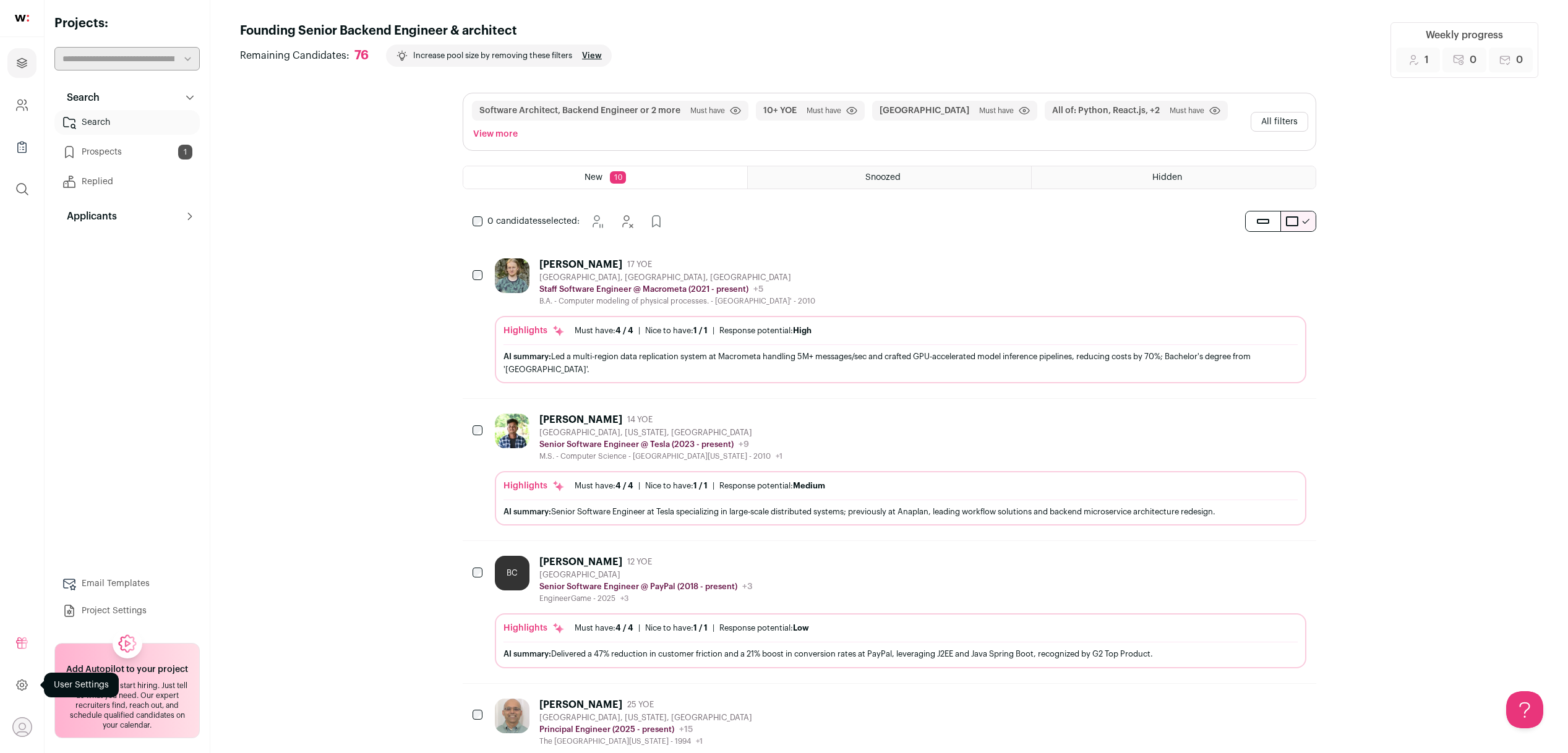
click at [19, 689] on icon at bounding box center [22, 685] width 14 height 15
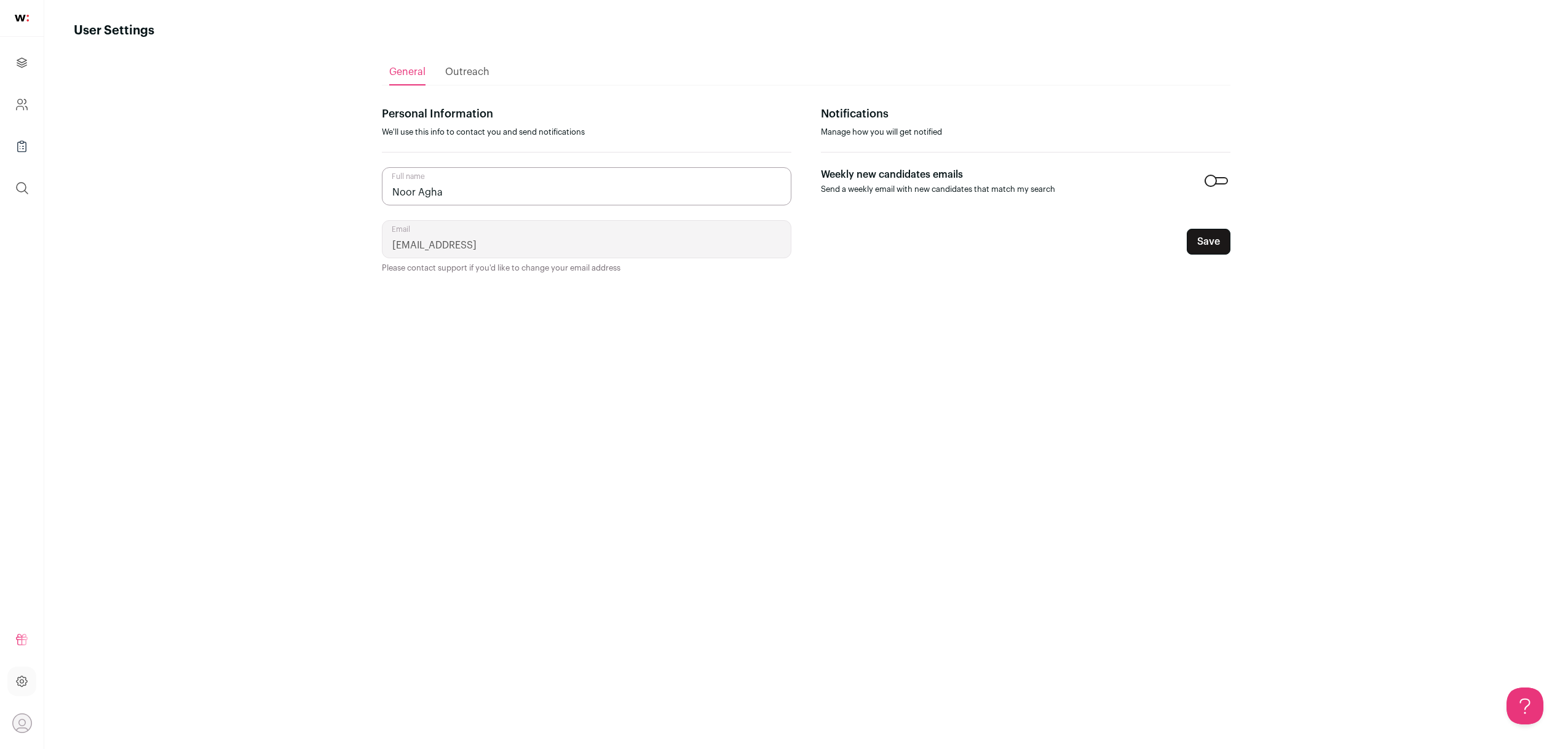
click at [96, 283] on main "User Settings General Outreach Personal Information We'll use this info to cont…" at bounding box center [806, 374] width 1524 height 749
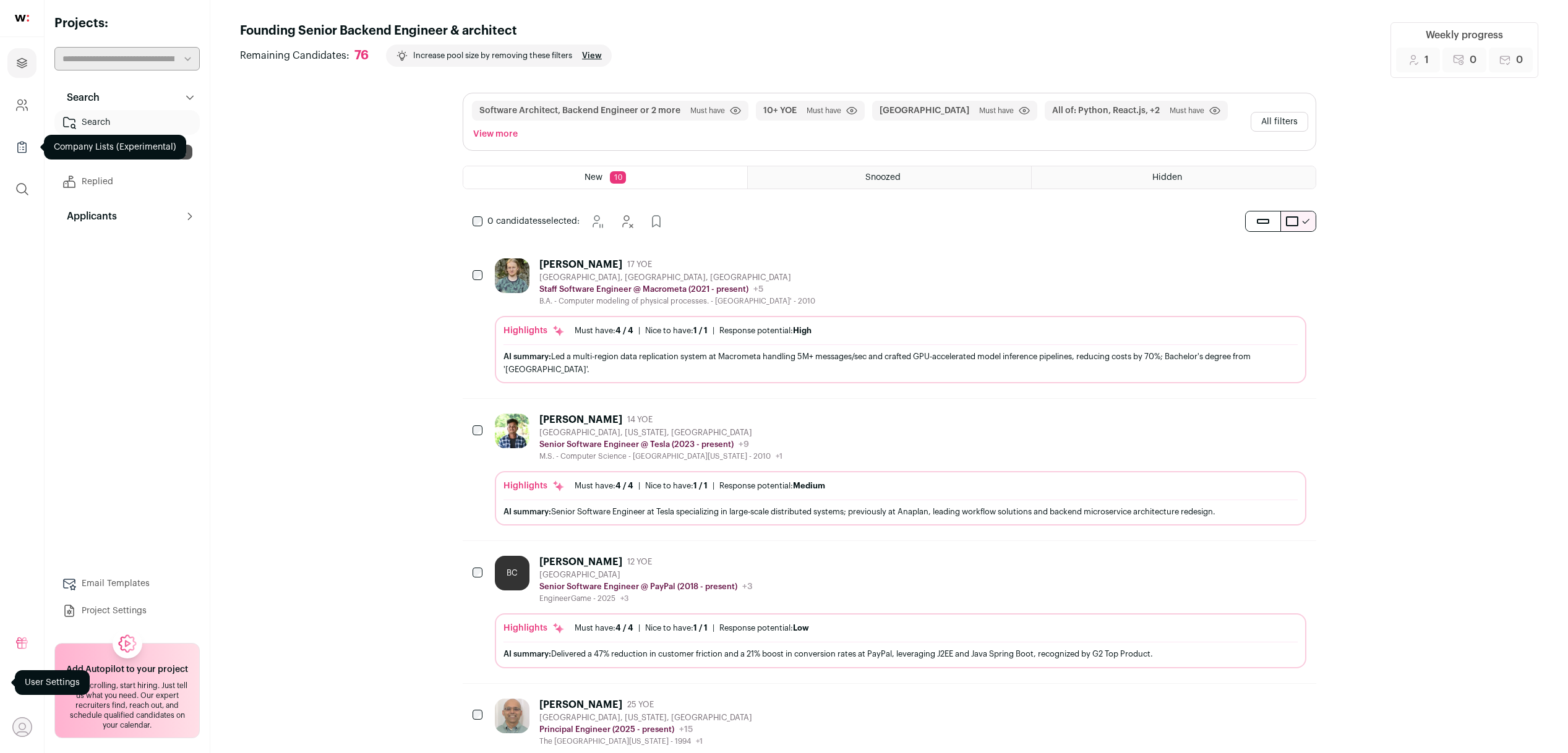
click at [28, 143] on icon "Company Lists" at bounding box center [22, 147] width 14 height 15
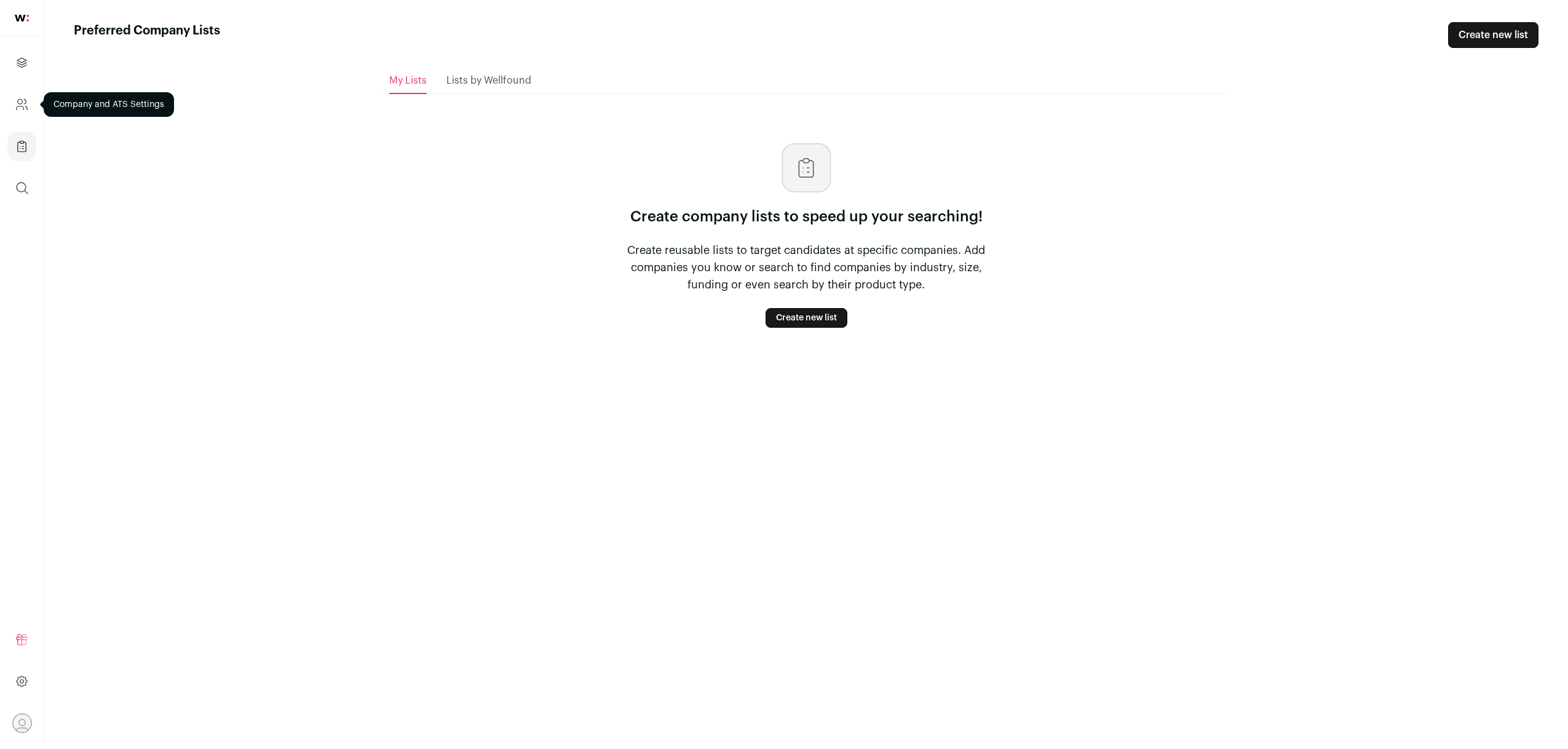
click at [33, 107] on link "Company and ATS Settings" at bounding box center [22, 105] width 29 height 29
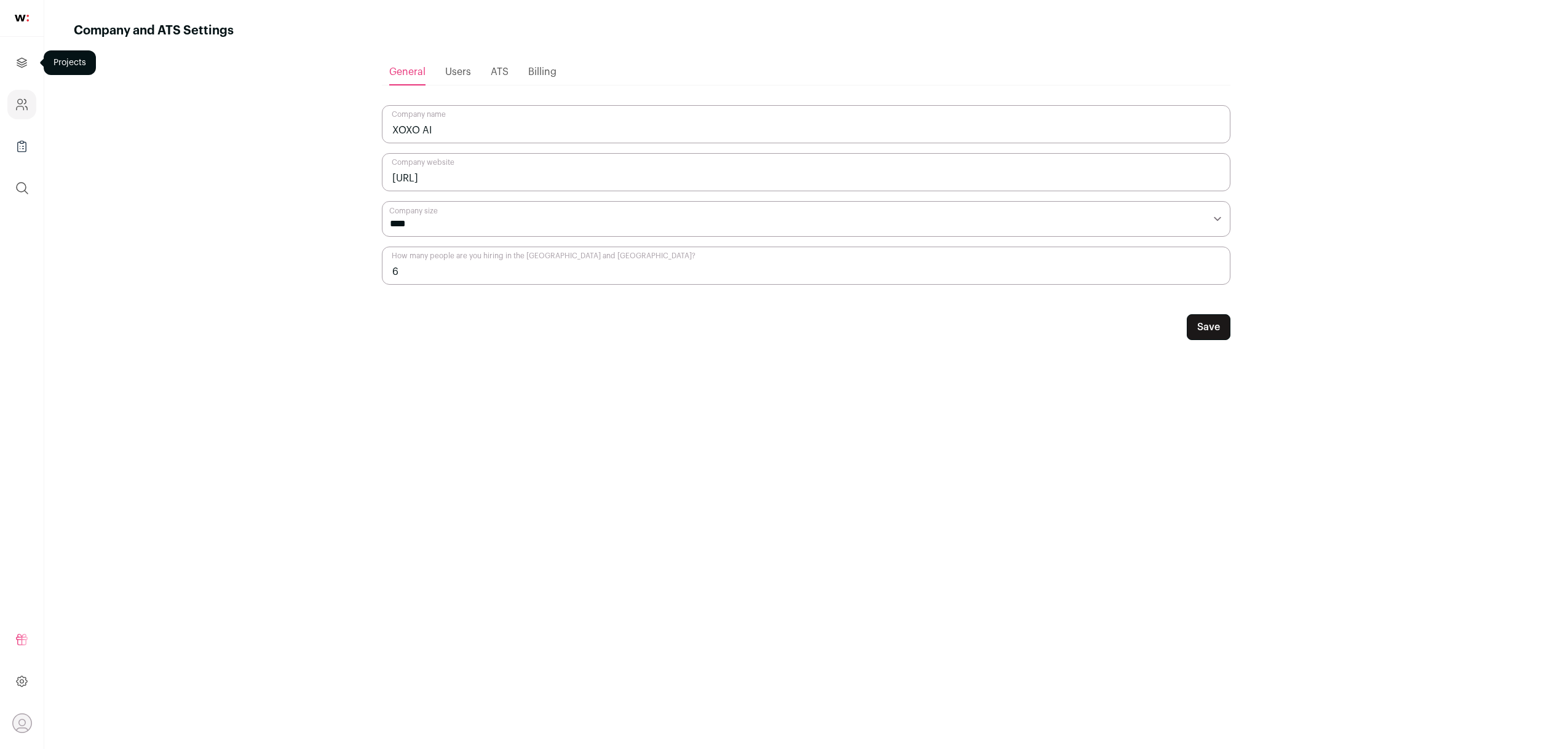
click at [35, 54] on link "Projects" at bounding box center [22, 63] width 29 height 29
click at [33, 64] on link "Projects" at bounding box center [22, 63] width 29 height 29
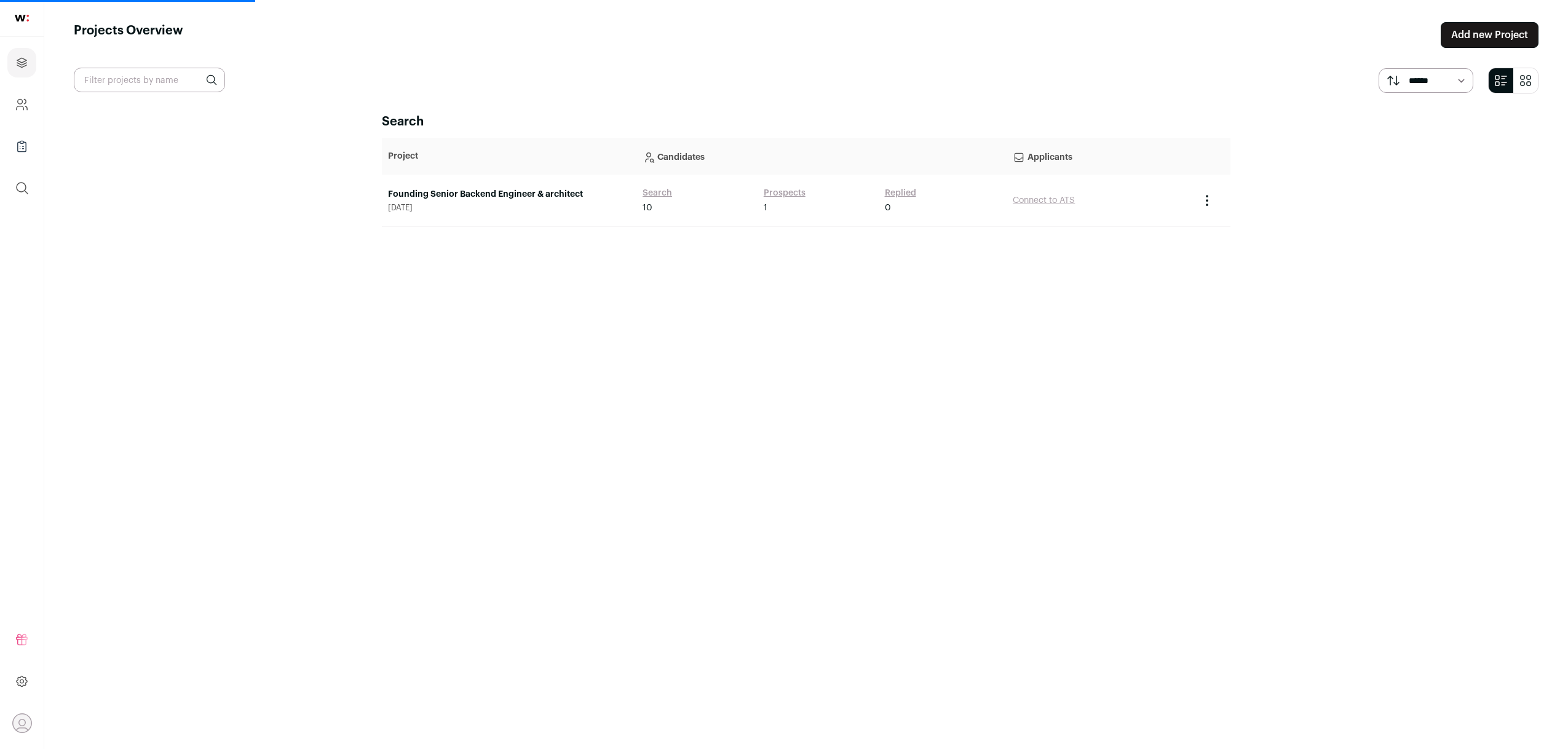
click at [432, 199] on link "Founding Senior Backend Engineer & architect" at bounding box center [509, 194] width 242 height 12
click at [503, 187] on td "Founding Senior Backend Engineer & architect September 18, 2025" at bounding box center [509, 201] width 254 height 52
click at [503, 192] on link "Founding Senior Backend Engineer & architect" at bounding box center [509, 194] width 242 height 12
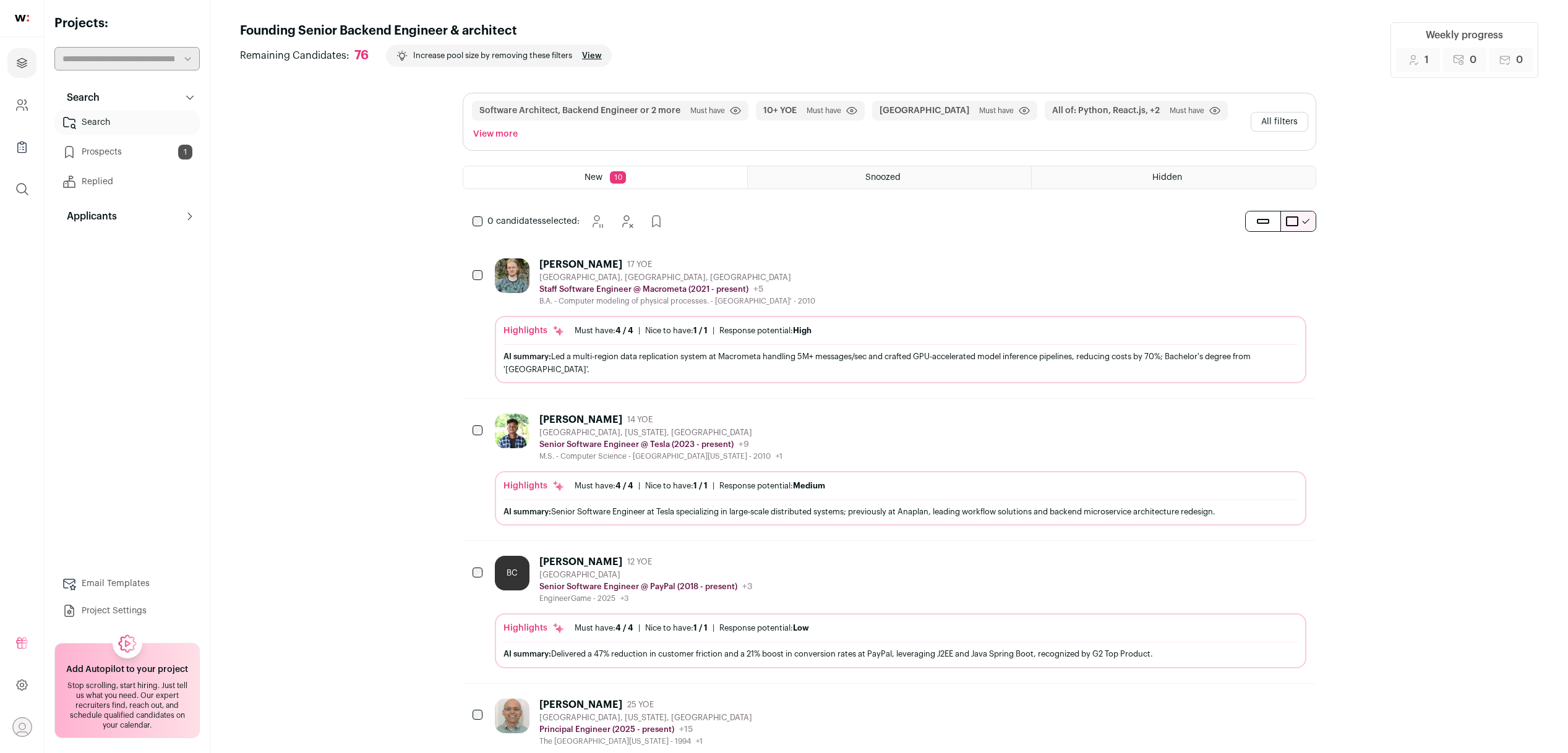
click at [587, 432] on div "Fremont, California, United States" at bounding box center [661, 432] width 243 height 10
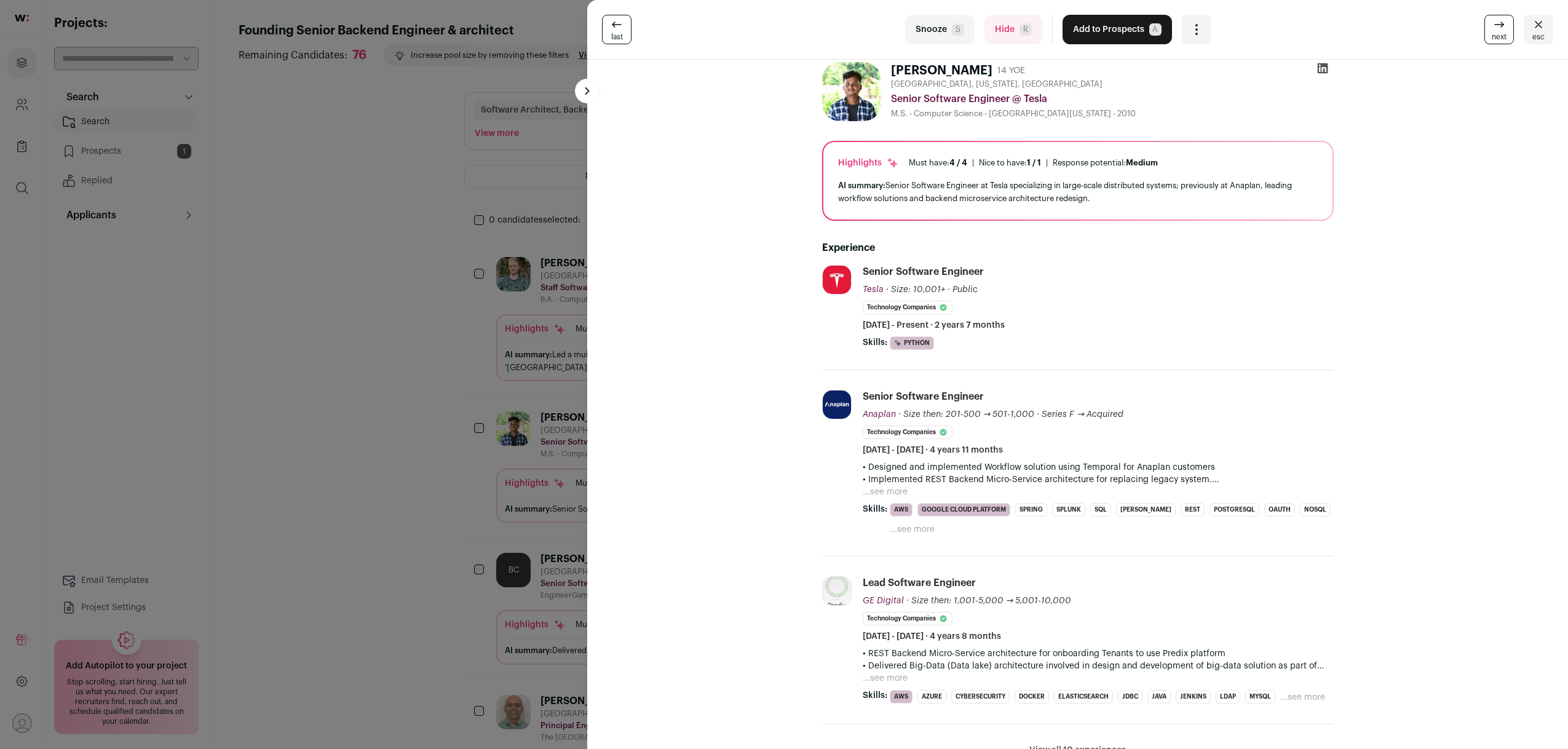
scroll to position [285, 0]
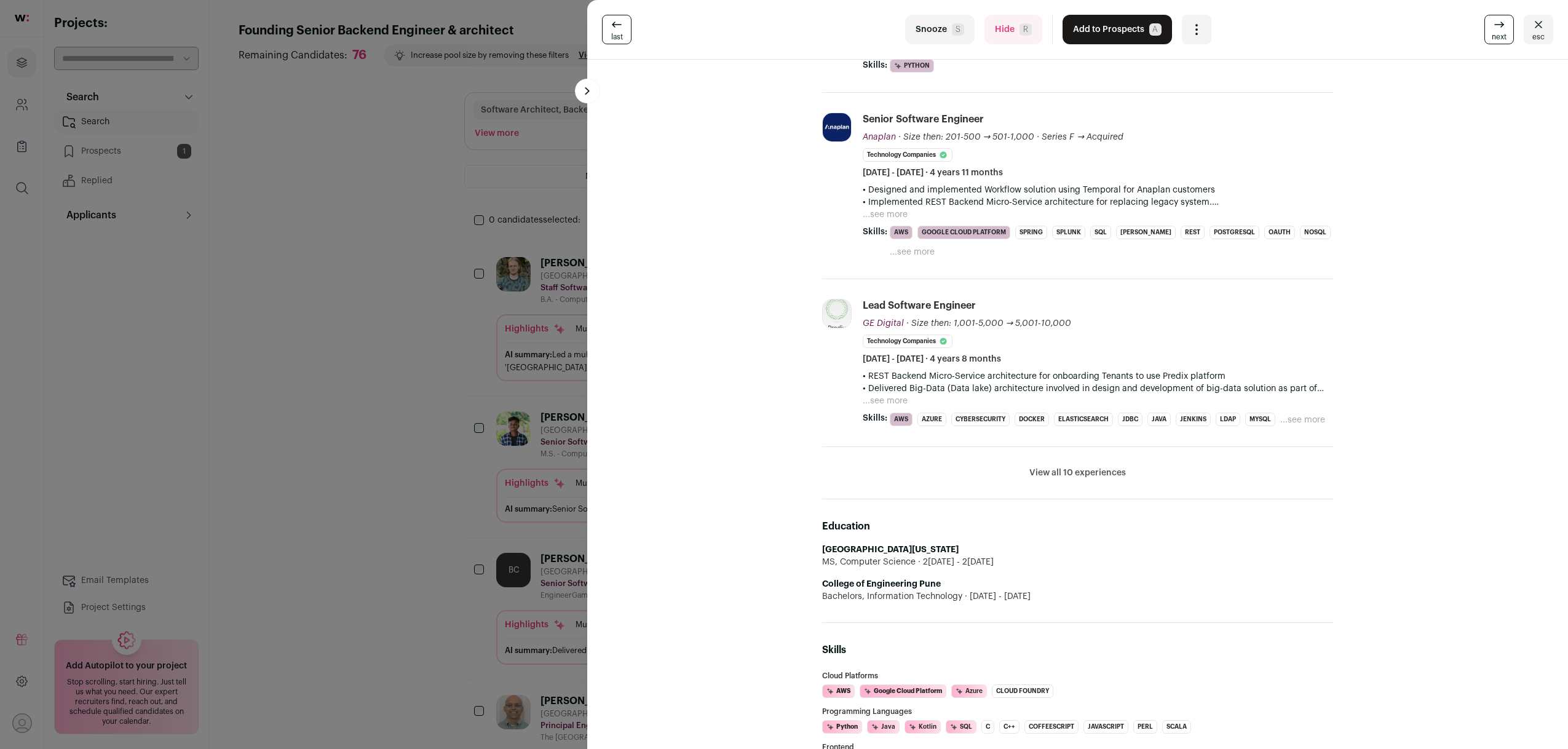
click at [1068, 467] on button "View all 10 experiences" at bounding box center [1077, 472] width 96 height 12
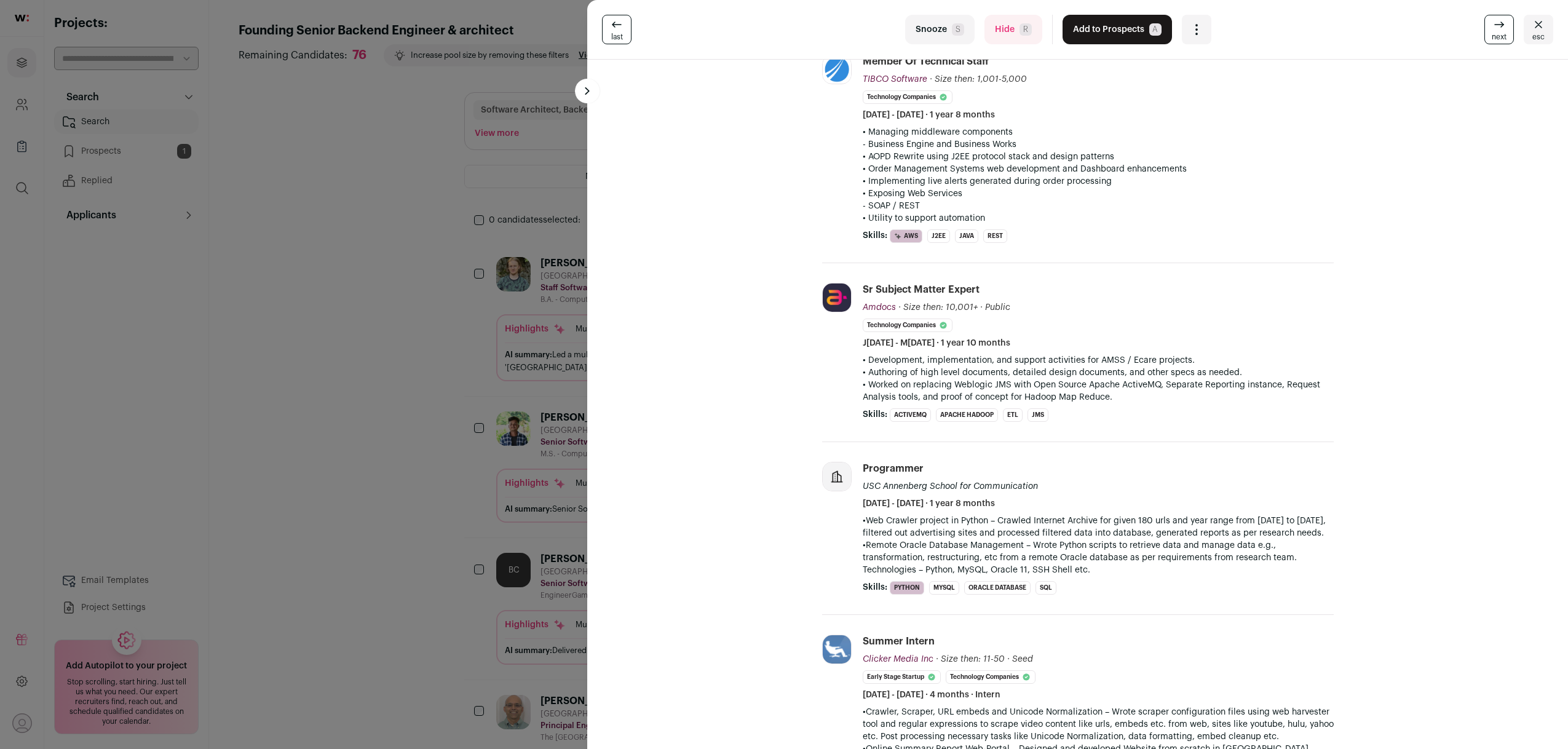
scroll to position [0, 0]
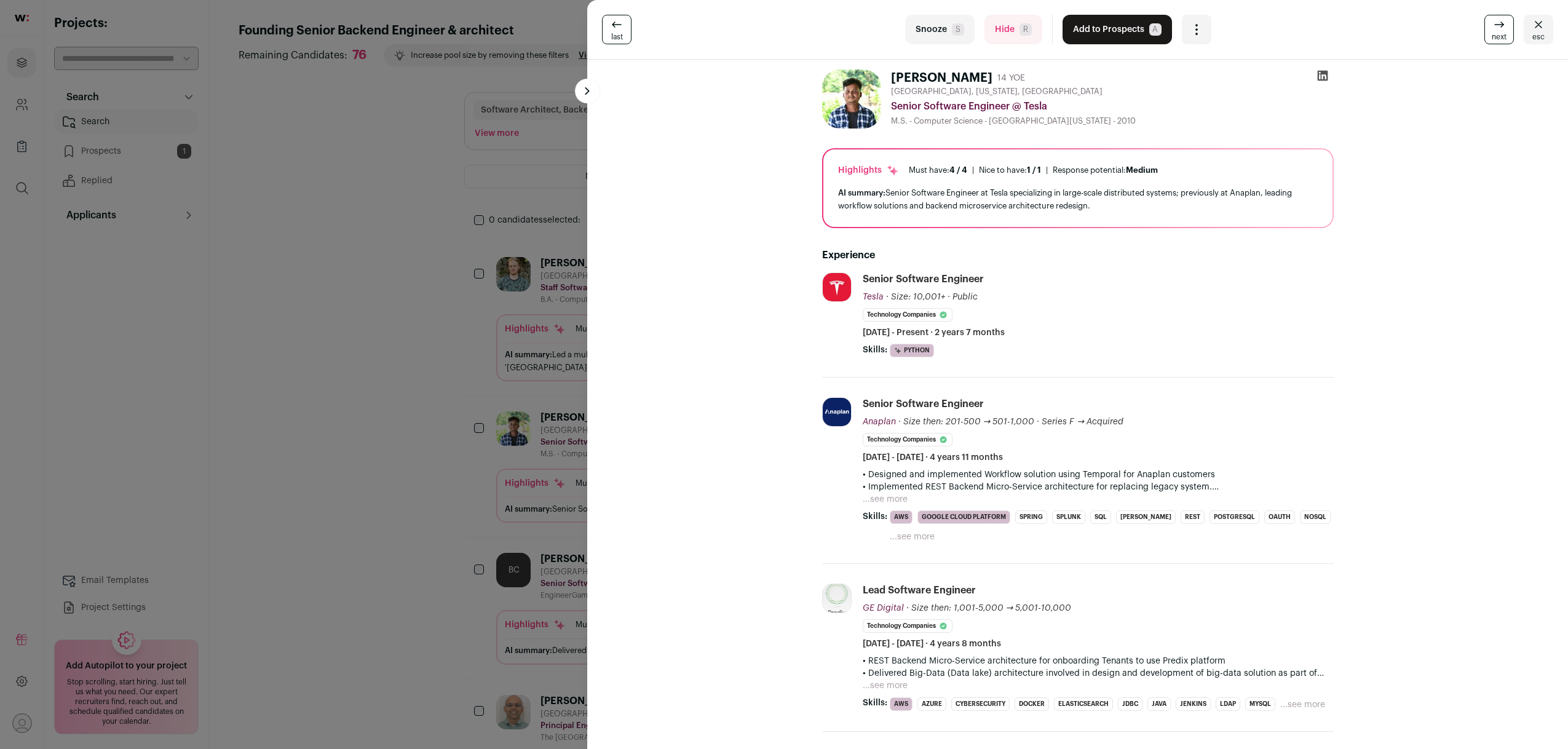
click at [172, 591] on div "last Snooze S Hide R Add to Prospects A Are you sure? Ganesh Gaikwad is already…" at bounding box center [784, 374] width 1568 height 749
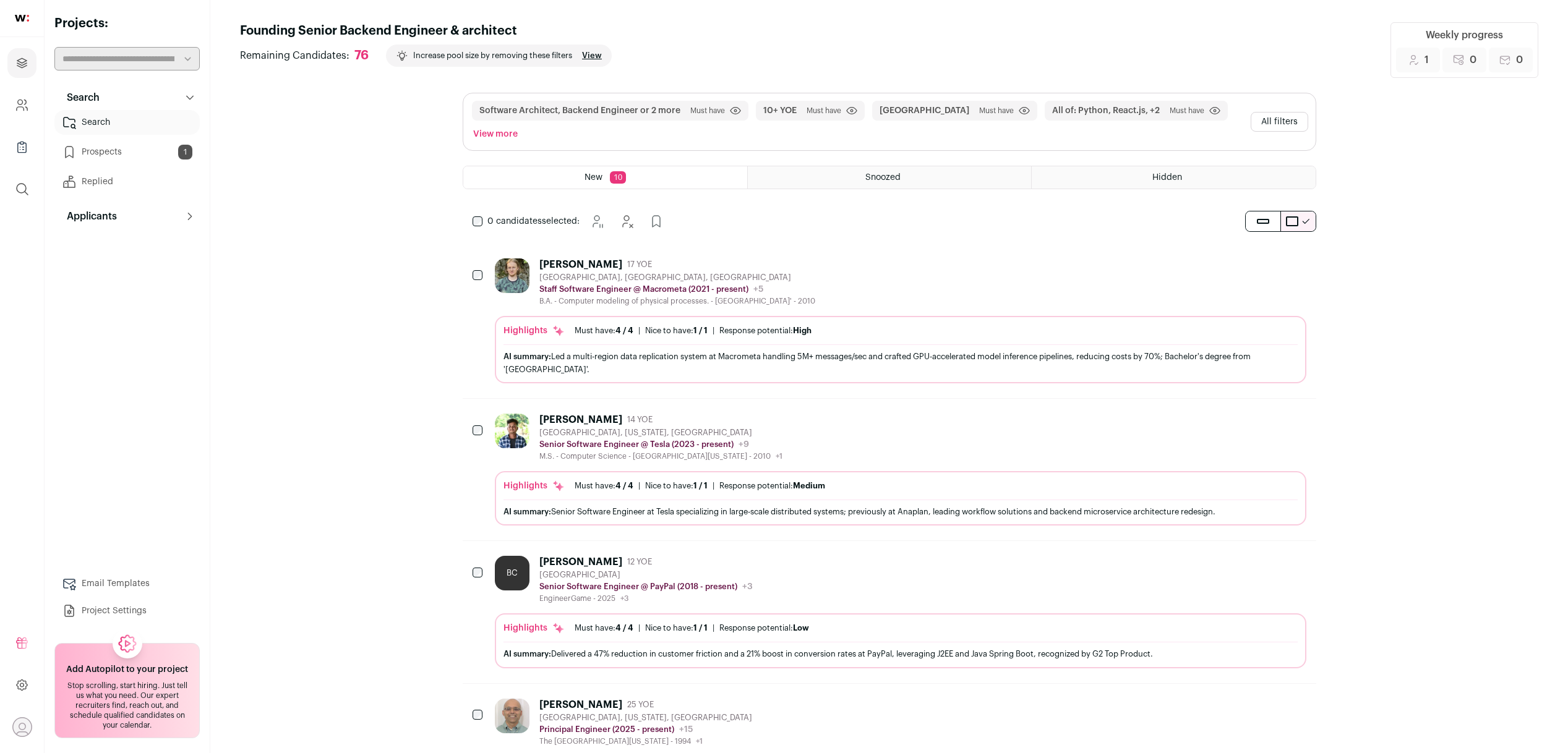
click at [631, 288] on p "Staff Software Engineer @ Macrometa (2021 - present)" at bounding box center [643, 289] width 209 height 10
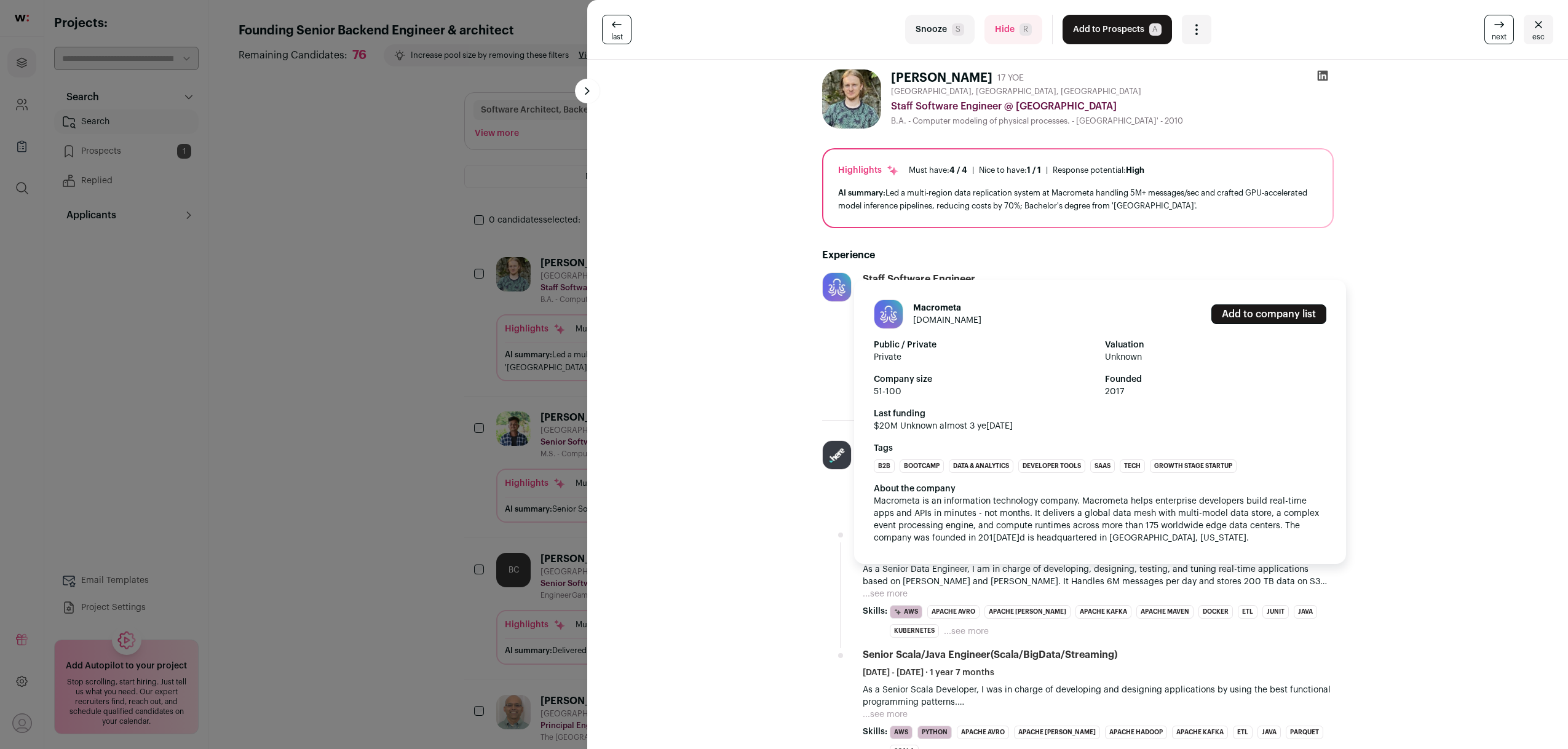
click at [936, 316] on link "macrometa.com" at bounding box center [947, 320] width 68 height 8
click at [930, 307] on h1 "Macrometa" at bounding box center [947, 308] width 68 height 12
copy h1 "Macrometa"
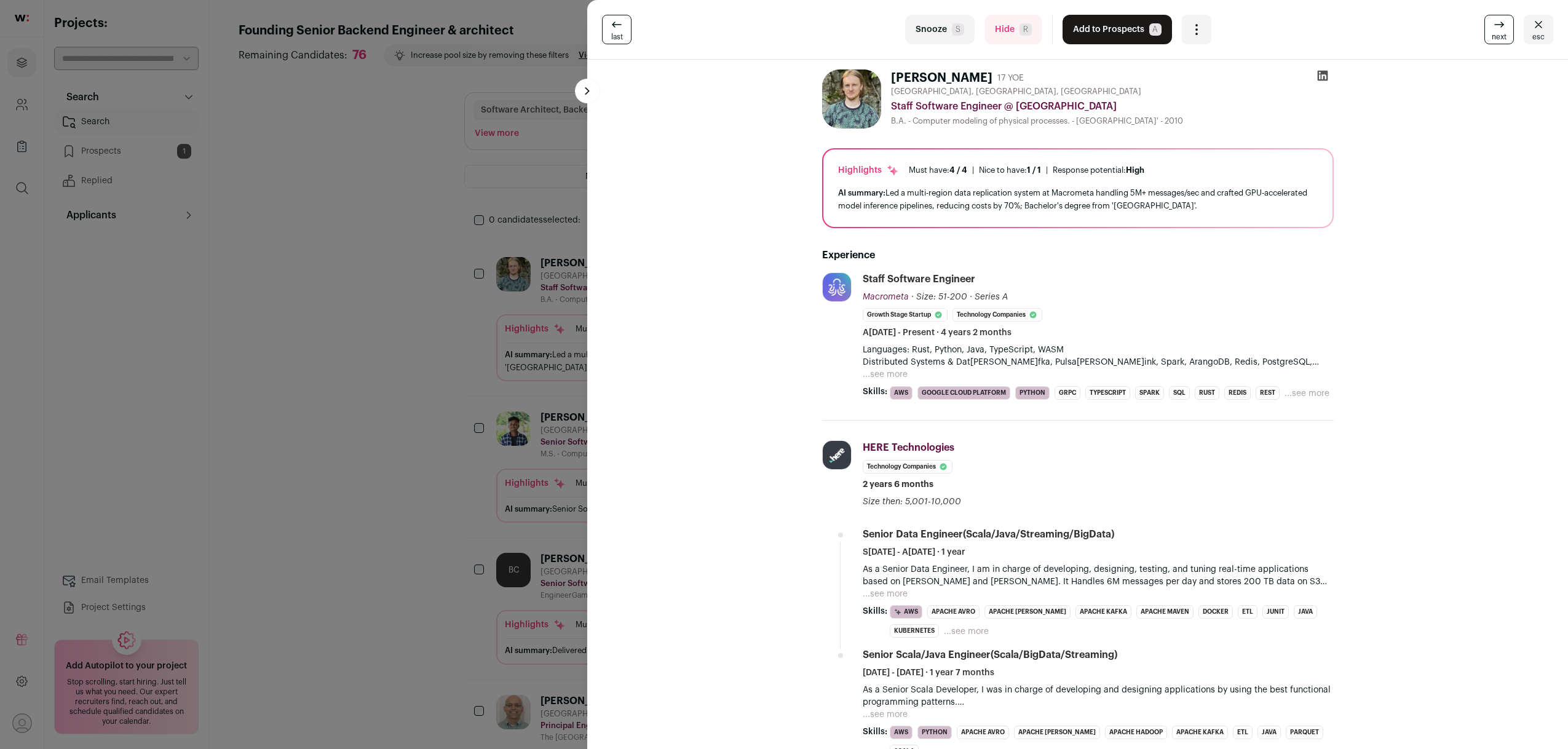
click at [266, 398] on div "last Snooze S Hide R Add to Prospects A Are you sure? Dmytro Lazarenko is alrea…" at bounding box center [784, 374] width 1568 height 749
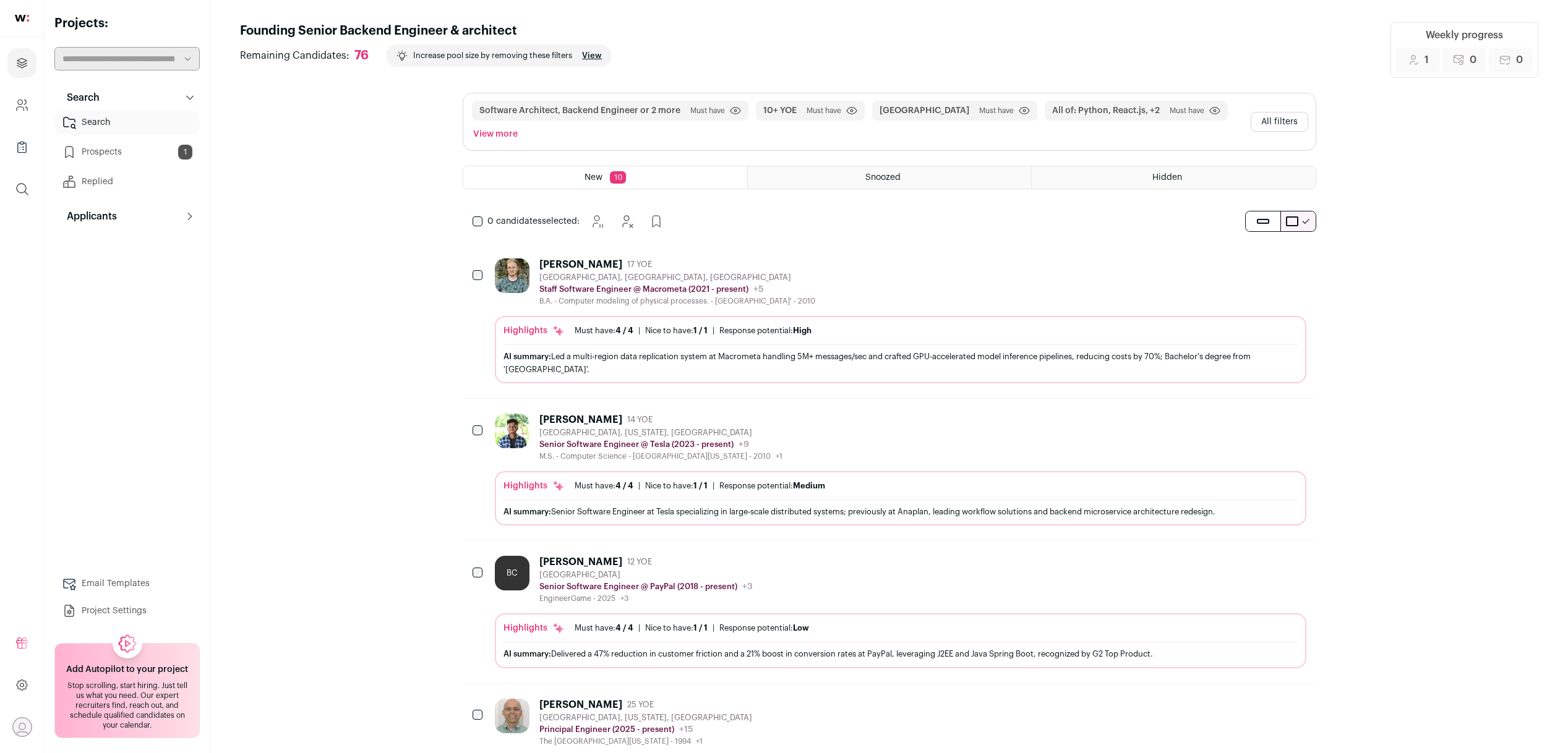
click at [1302, 263] on icon "Add to Prospects" at bounding box center [1296, 263] width 15 height 15
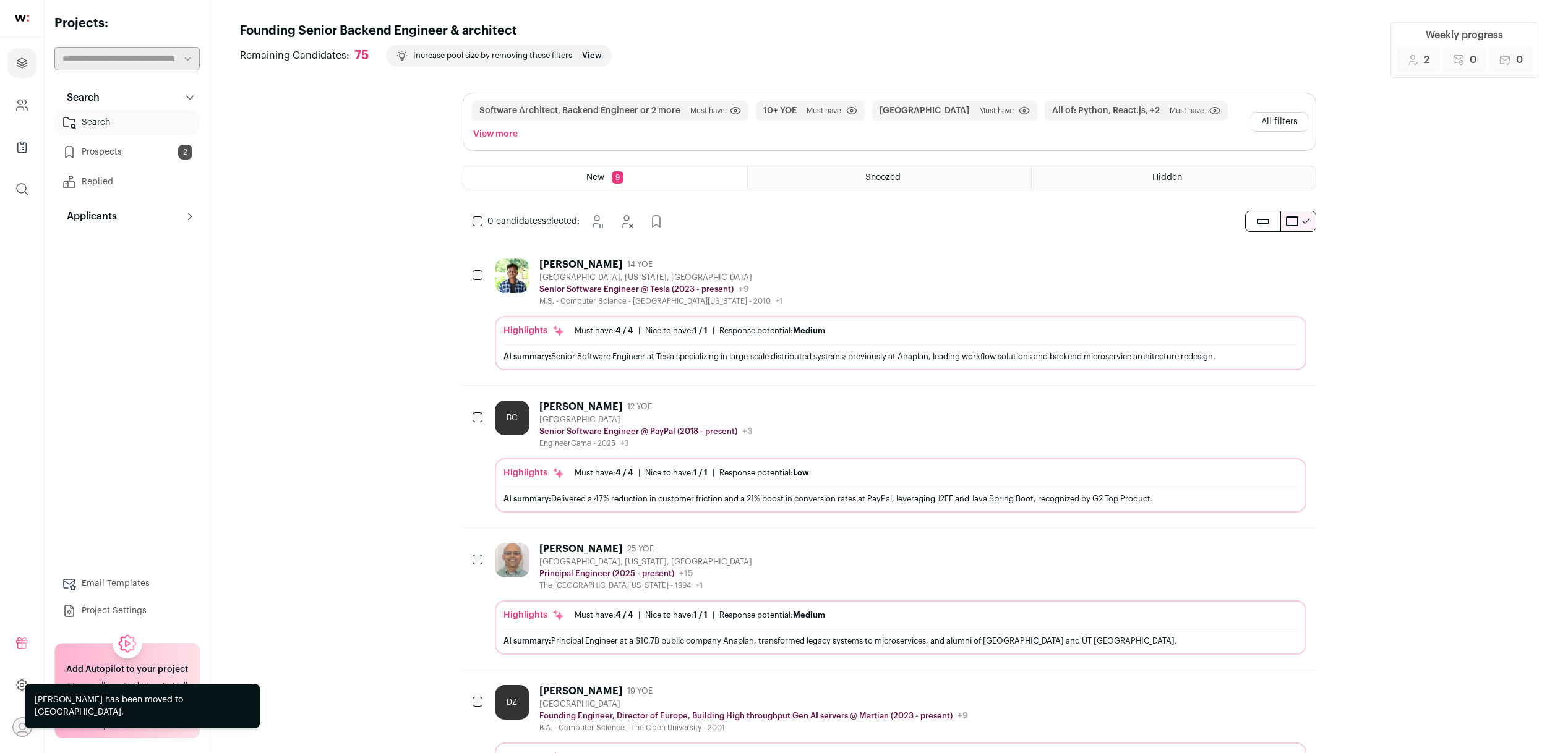
click at [1268, 260] on icon "Hide" at bounding box center [1262, 263] width 15 height 15
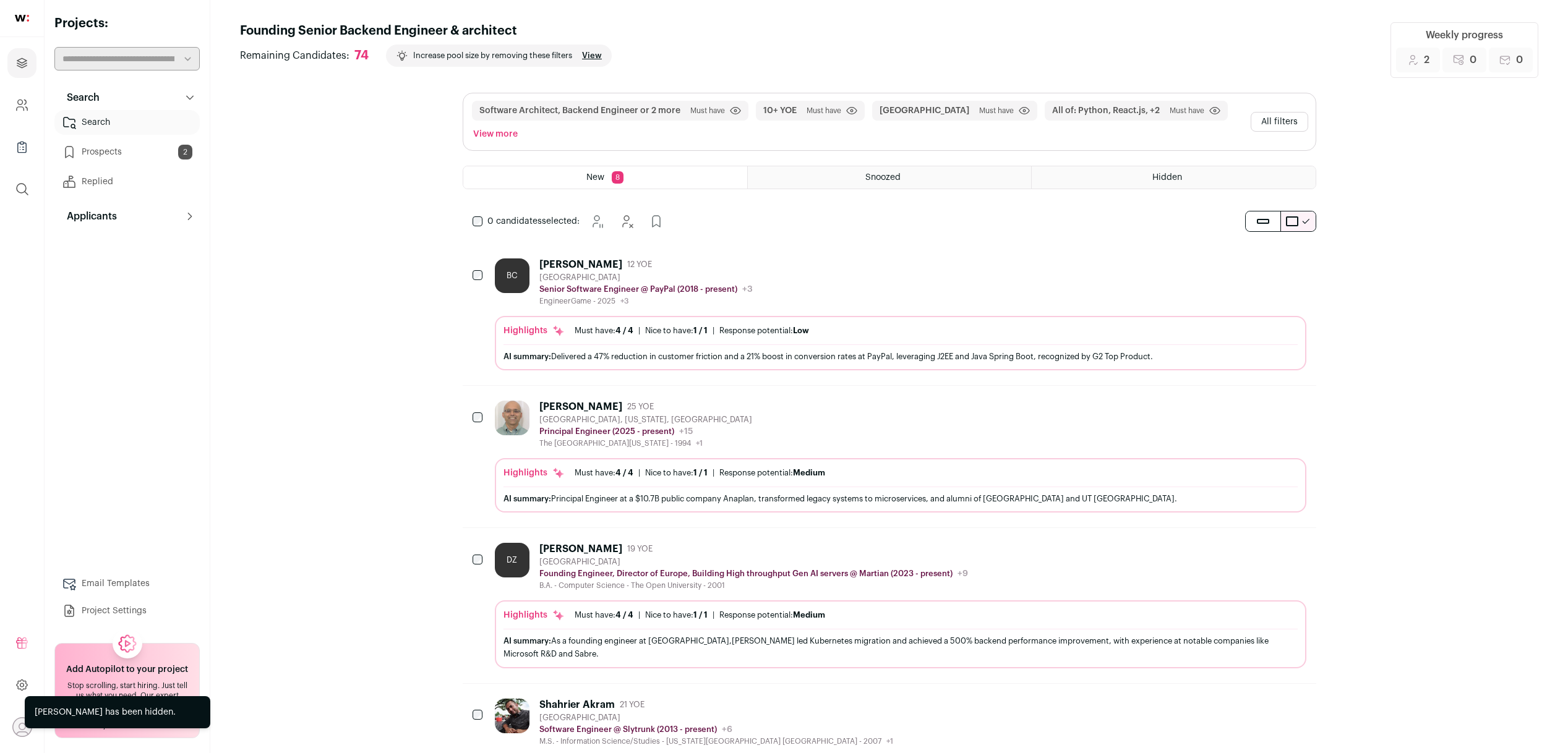
click at [627, 269] on span "12 YOE" at bounding box center [639, 264] width 24 height 10
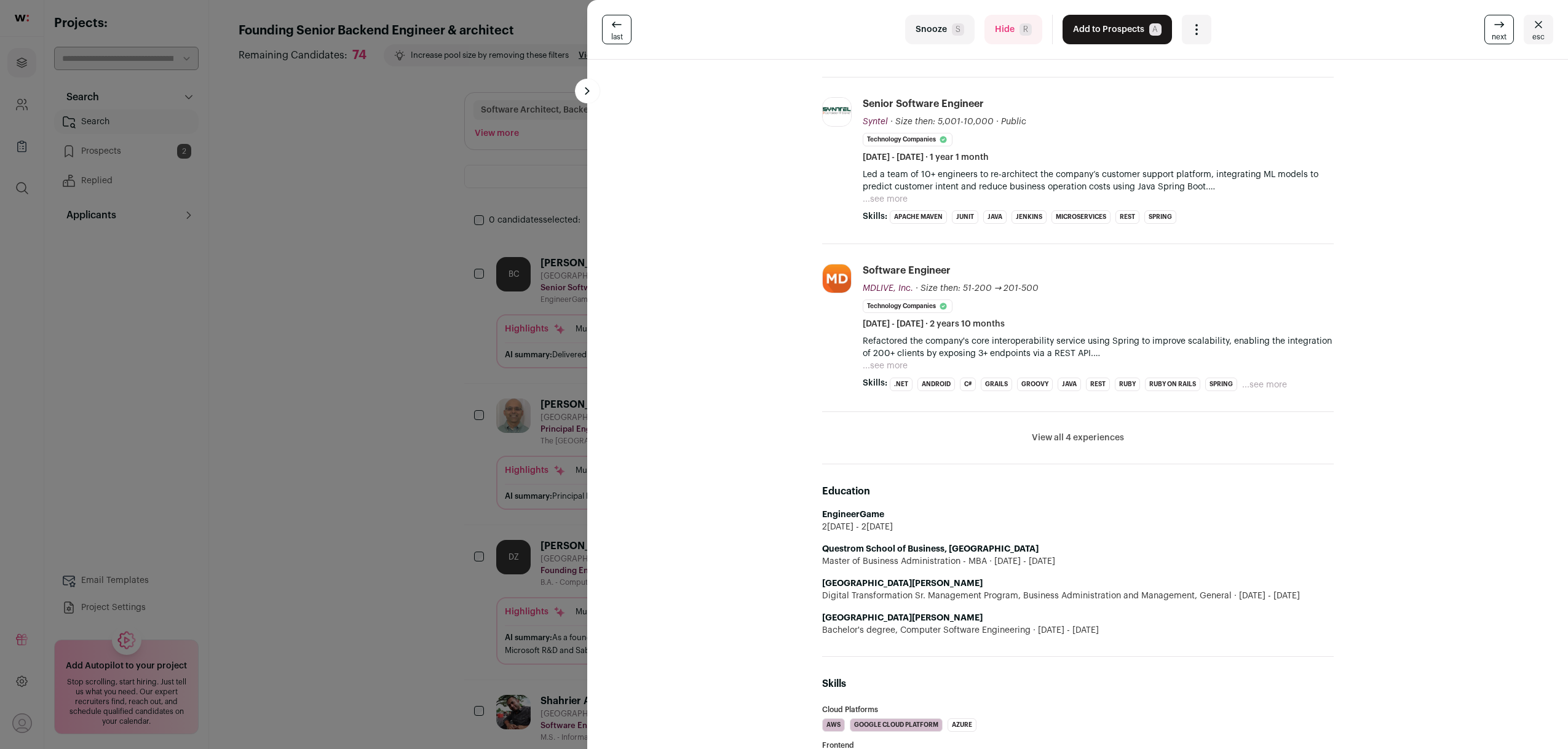
scroll to position [405, 0]
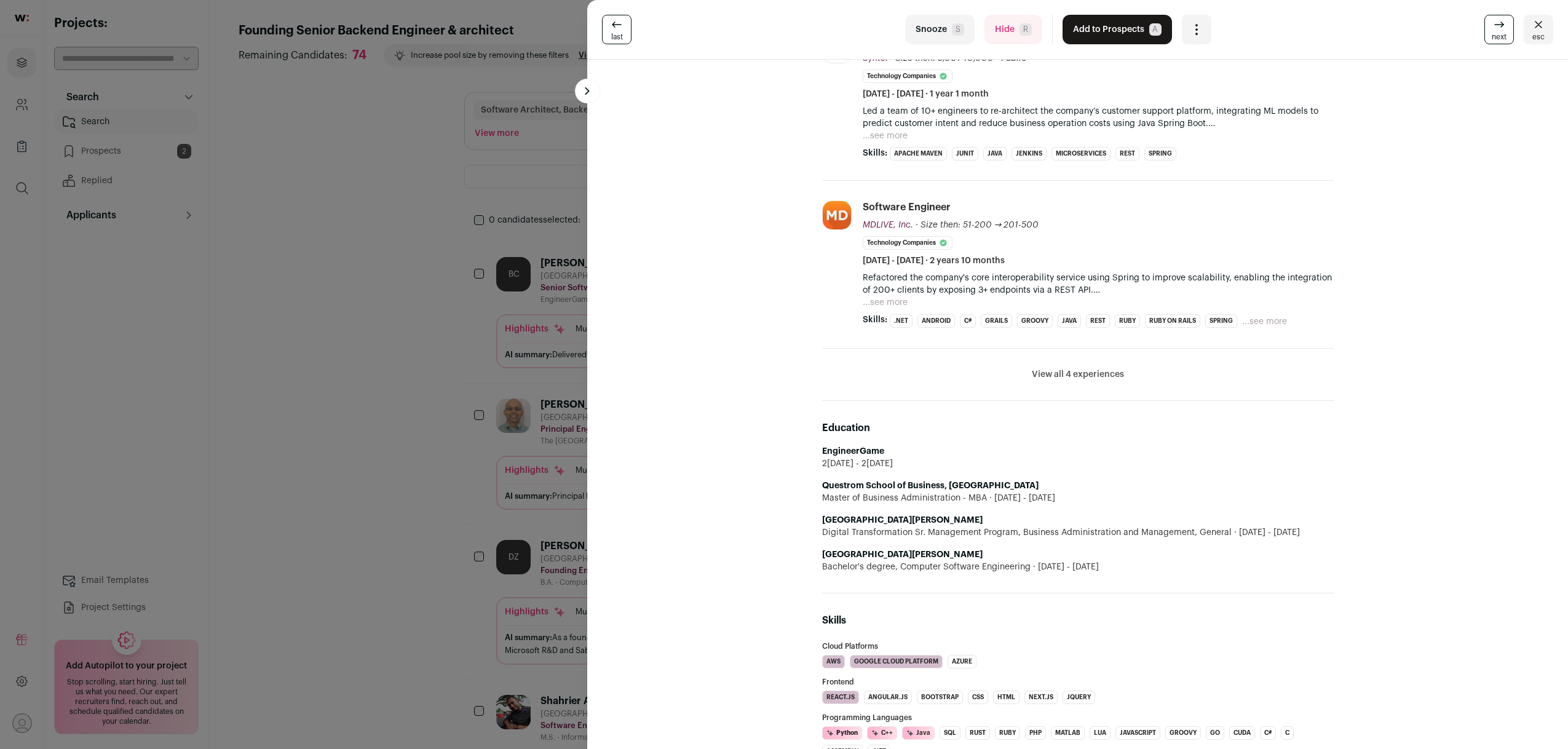
click at [1088, 373] on button "View all 4 experiences" at bounding box center [1078, 374] width 92 height 12
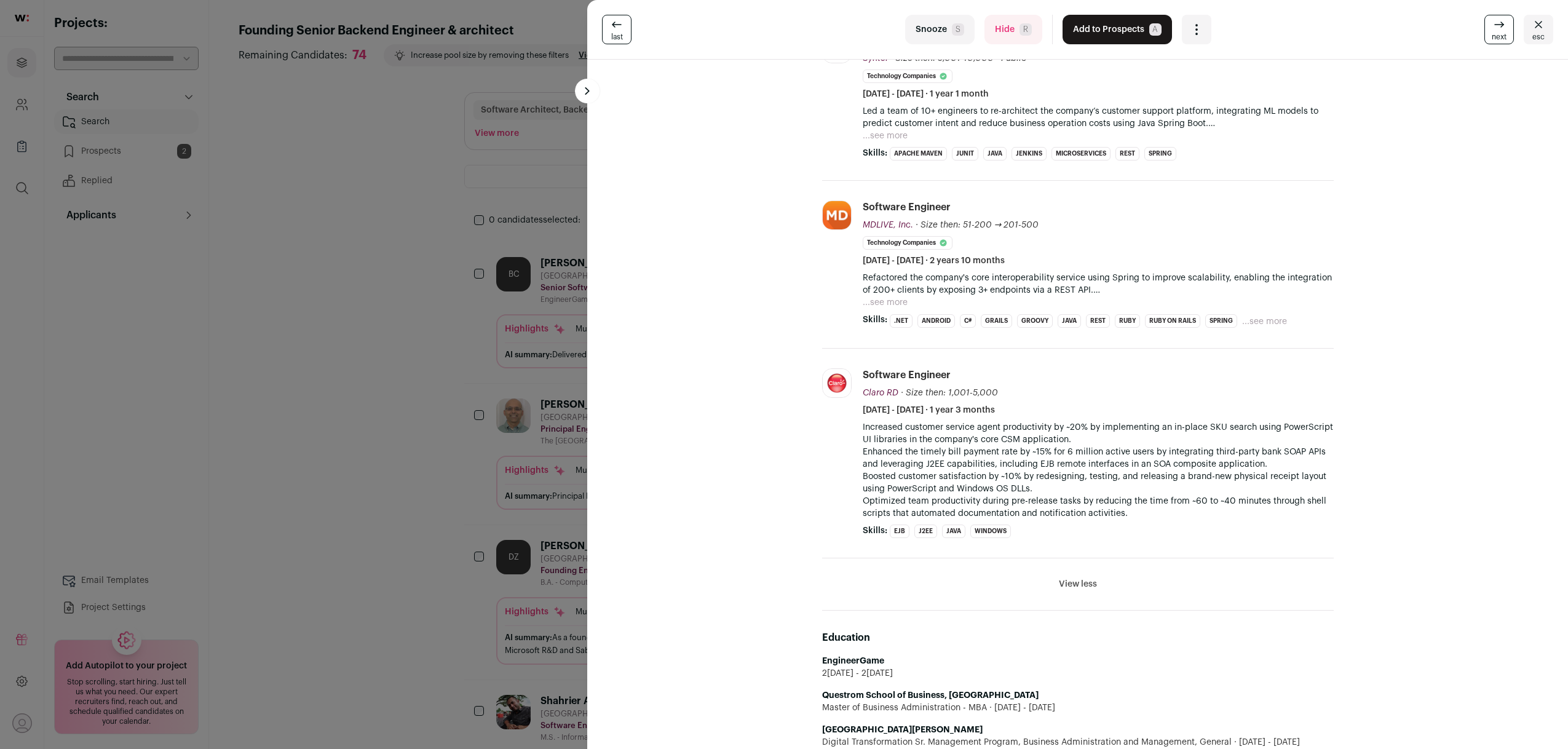
scroll to position [801, 0]
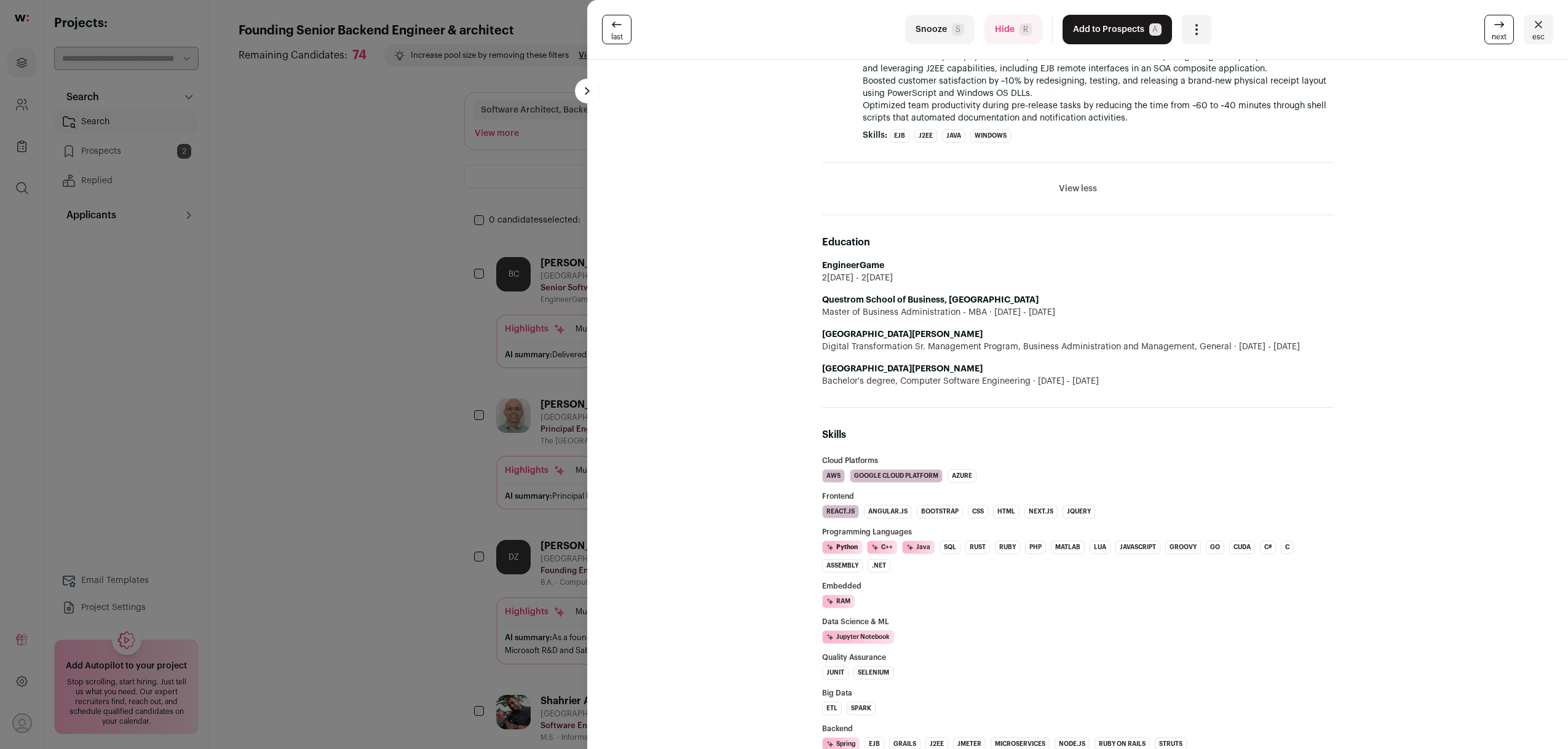
click at [367, 483] on div "last Snooze S Hide R Add to Prospects A Are you sure? Benjamin C. is already in…" at bounding box center [784, 374] width 1568 height 749
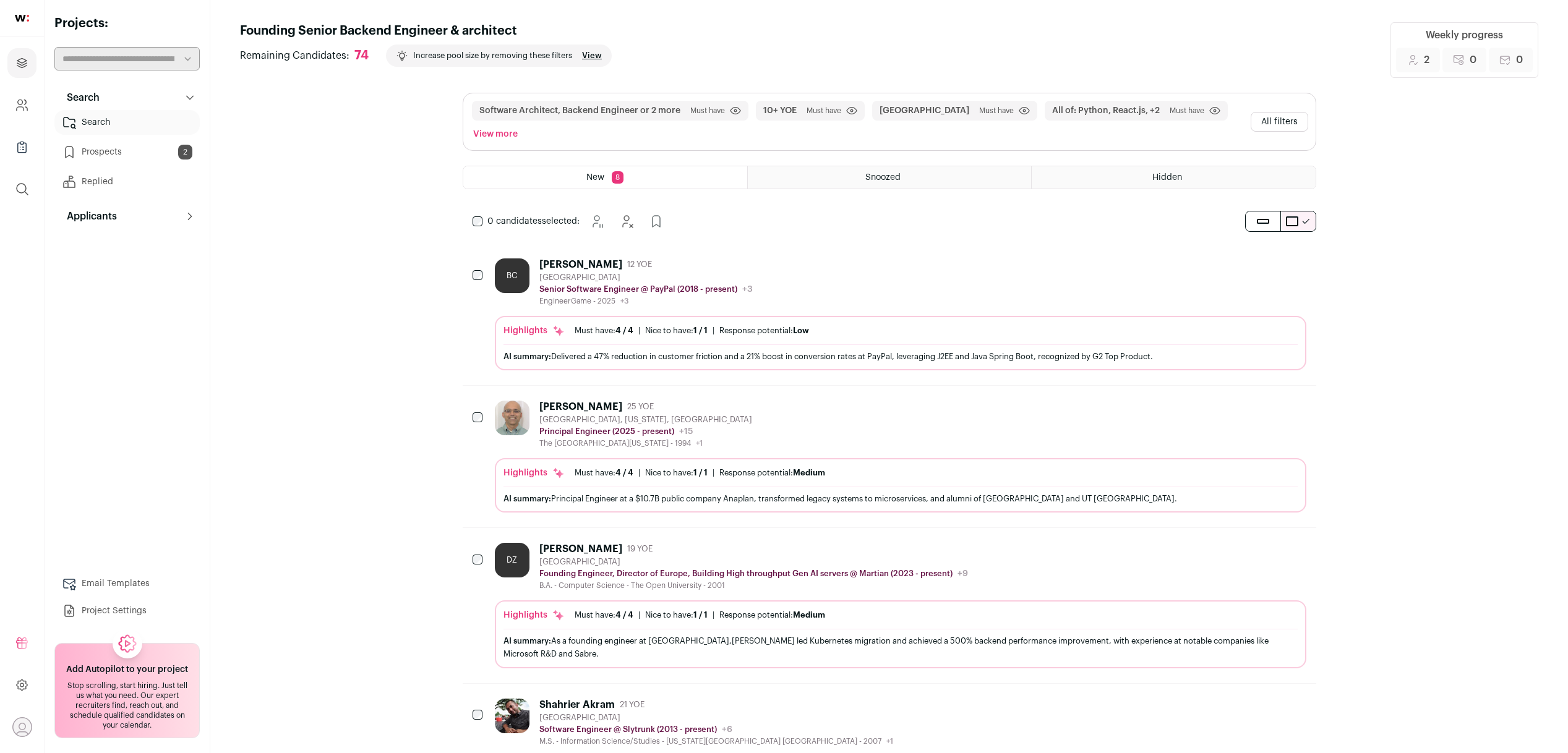
click at [1267, 270] on icon "Hide" at bounding box center [1262, 263] width 15 height 15
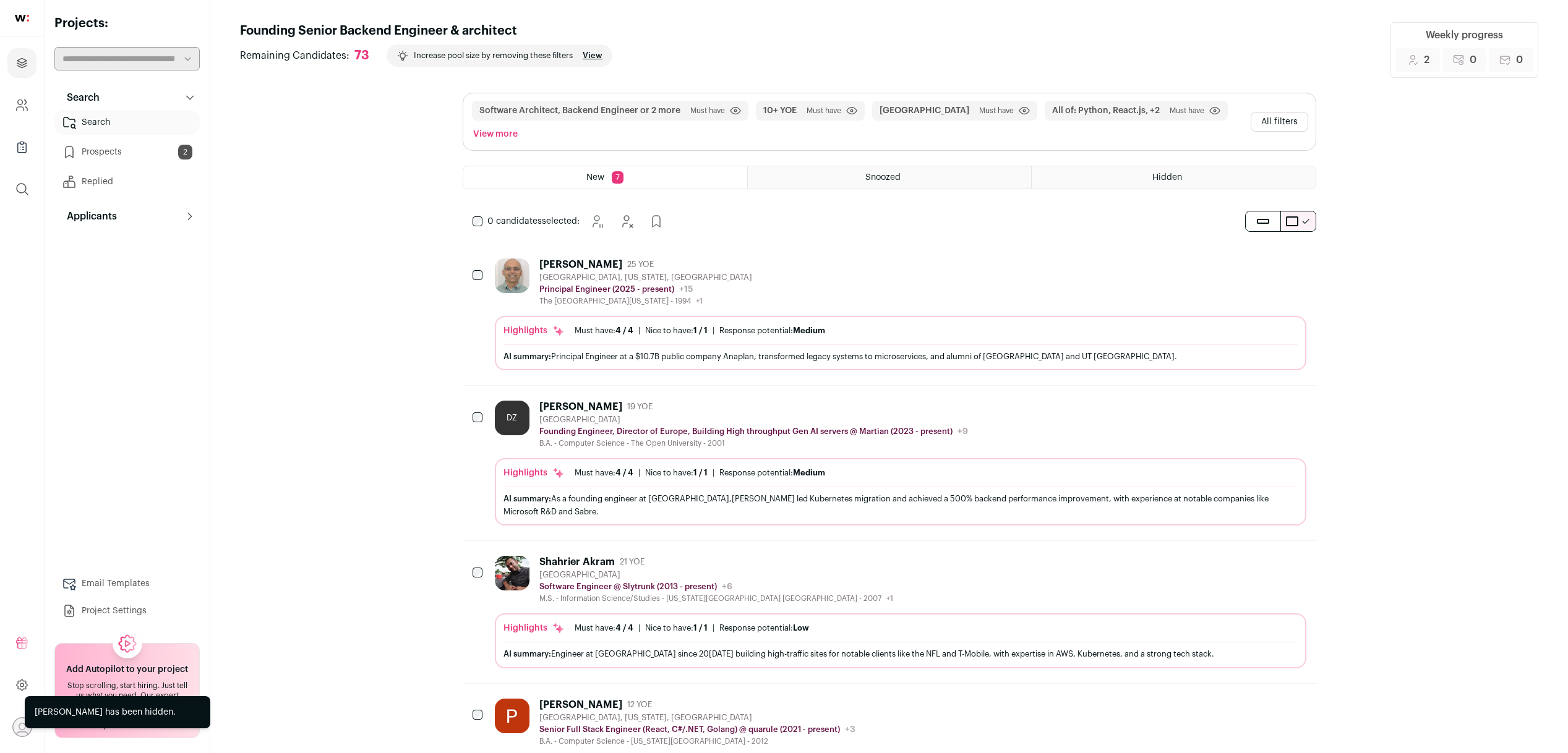
click at [589, 273] on div "San Mateo, California, United States" at bounding box center [645, 277] width 213 height 10
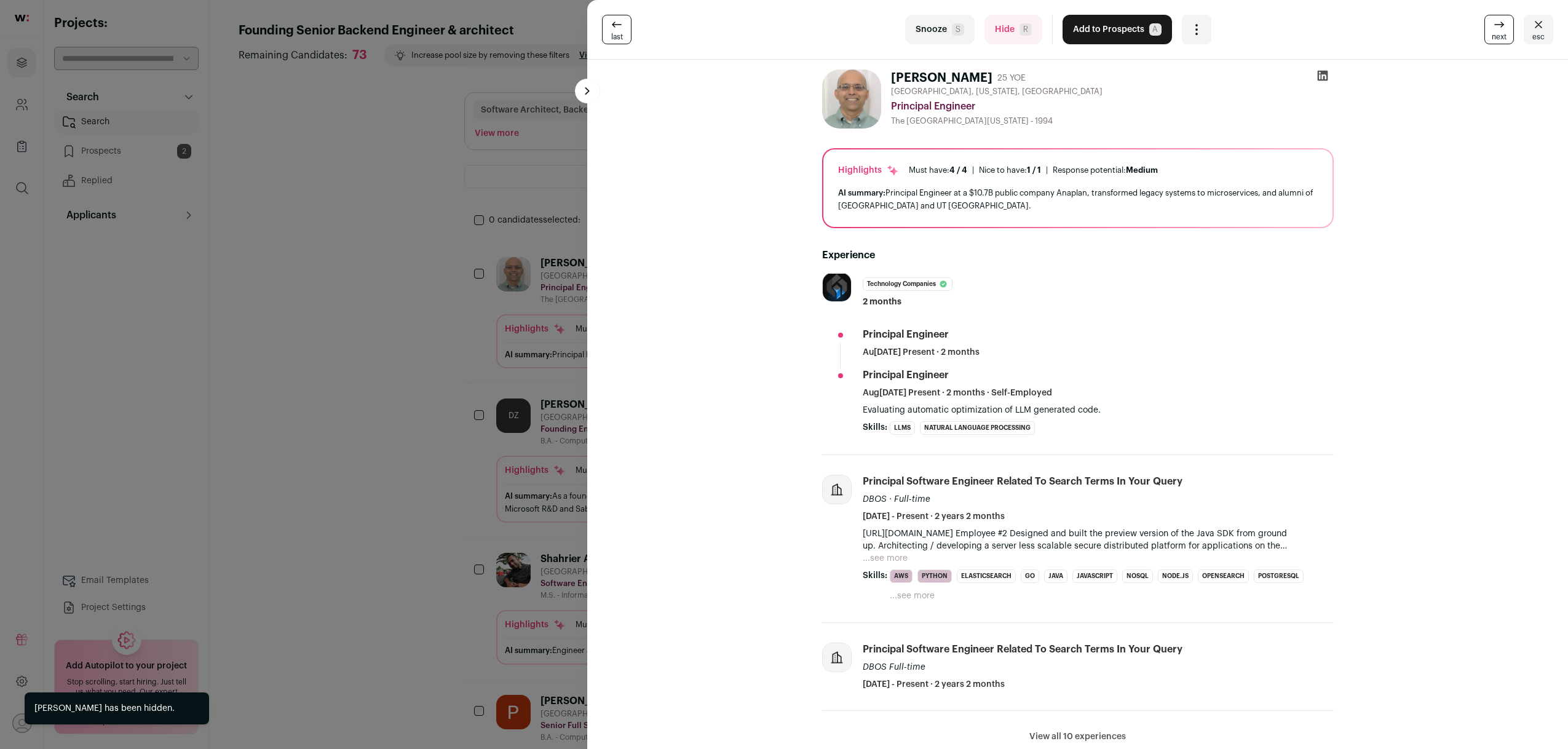
scroll to position [396, 0]
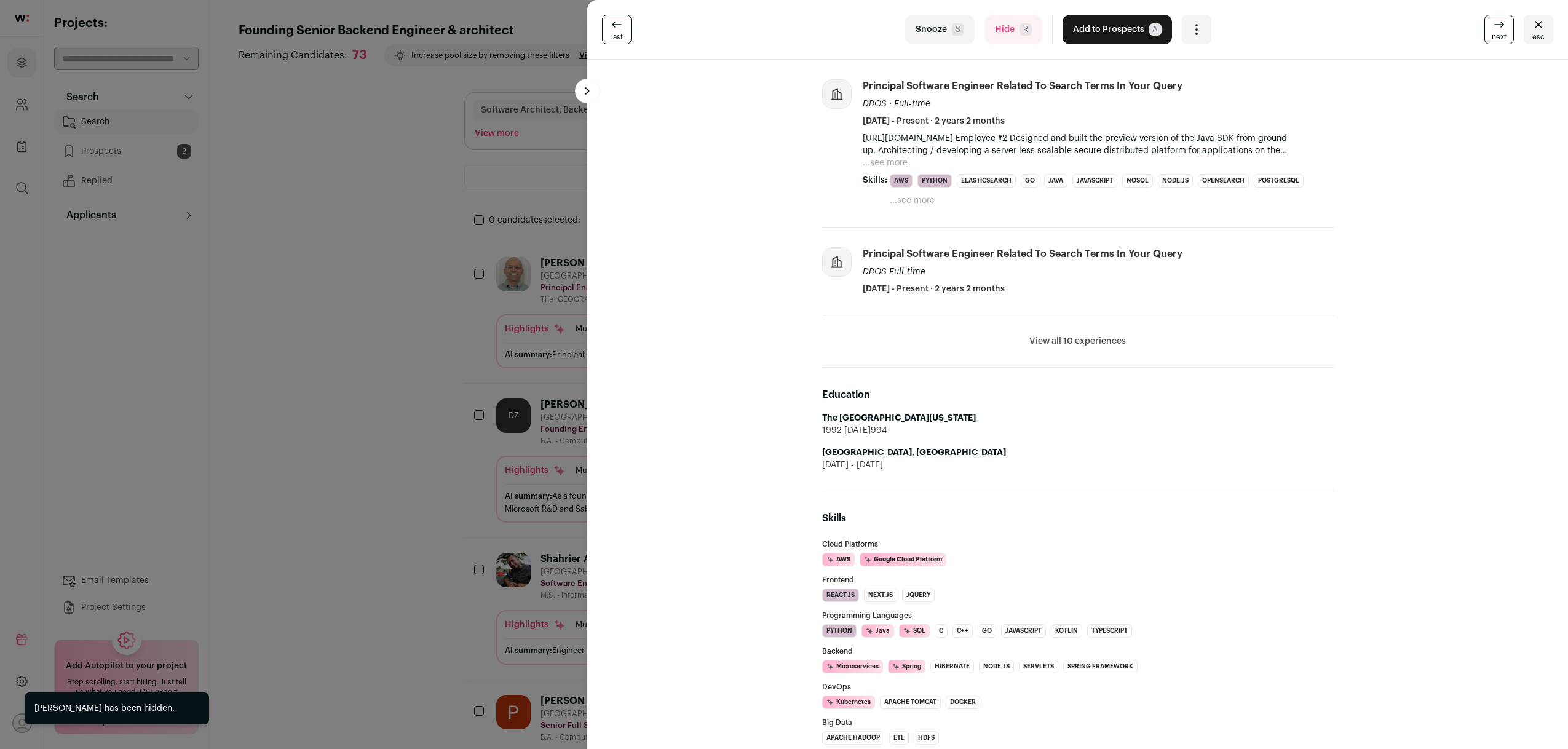
click at [400, 461] on div "last Snooze S Hide R Add to Prospects A Are you sure? Manoj Khangaonkar is alre…" at bounding box center [784, 374] width 1568 height 749
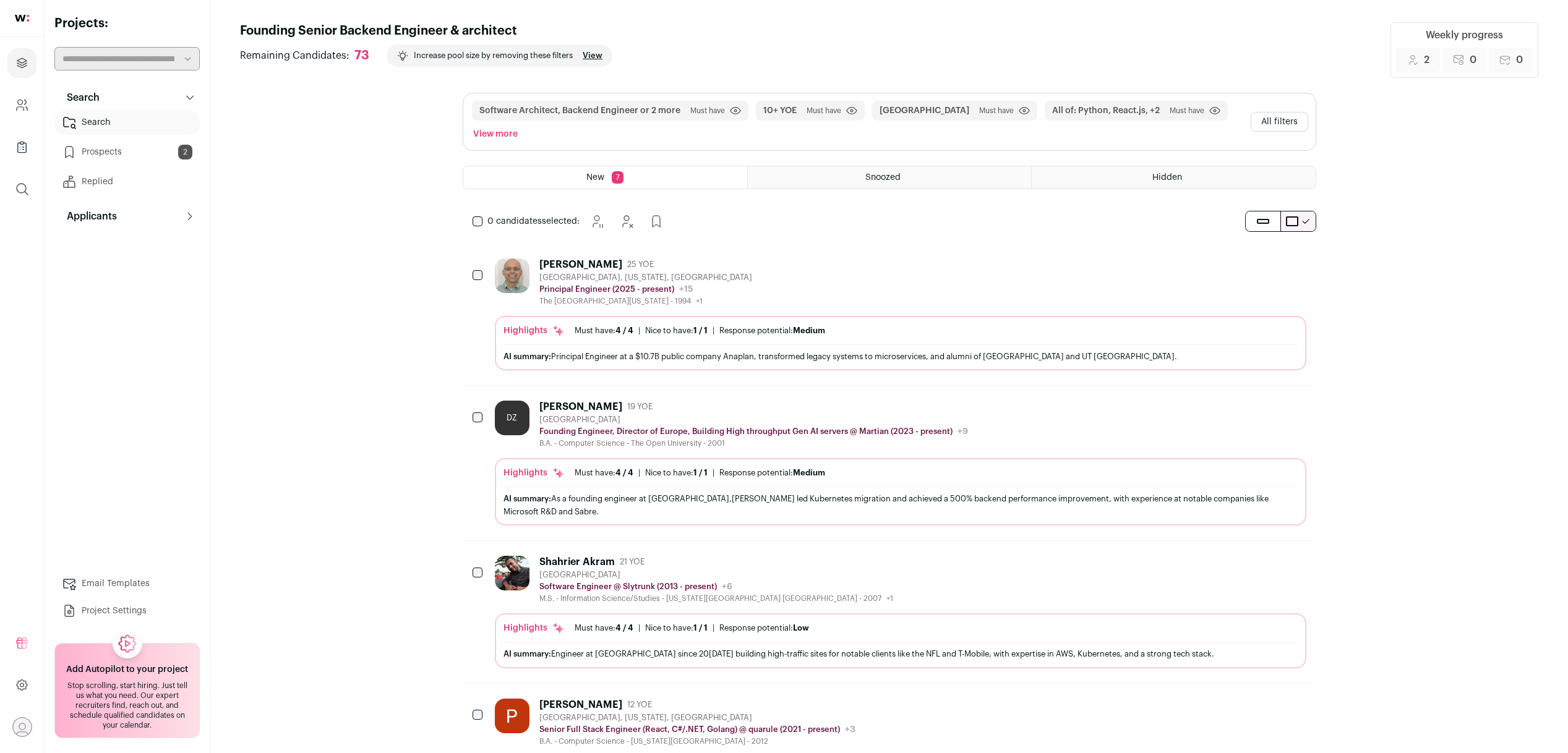
click at [1259, 270] on icon "Hide" at bounding box center [1262, 263] width 15 height 15
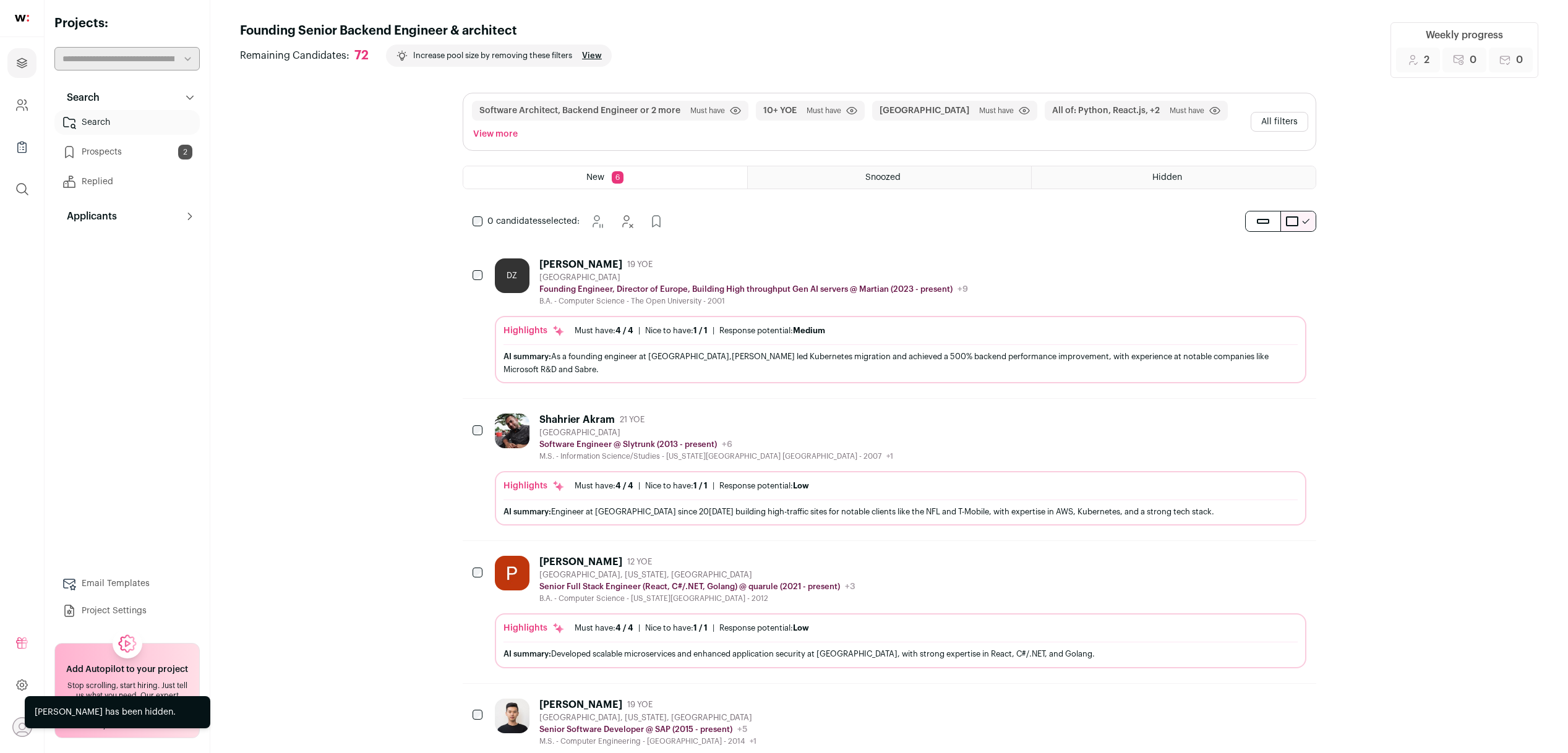
click at [602, 273] on div "San Francisco Bay Area" at bounding box center [753, 277] width 429 height 10
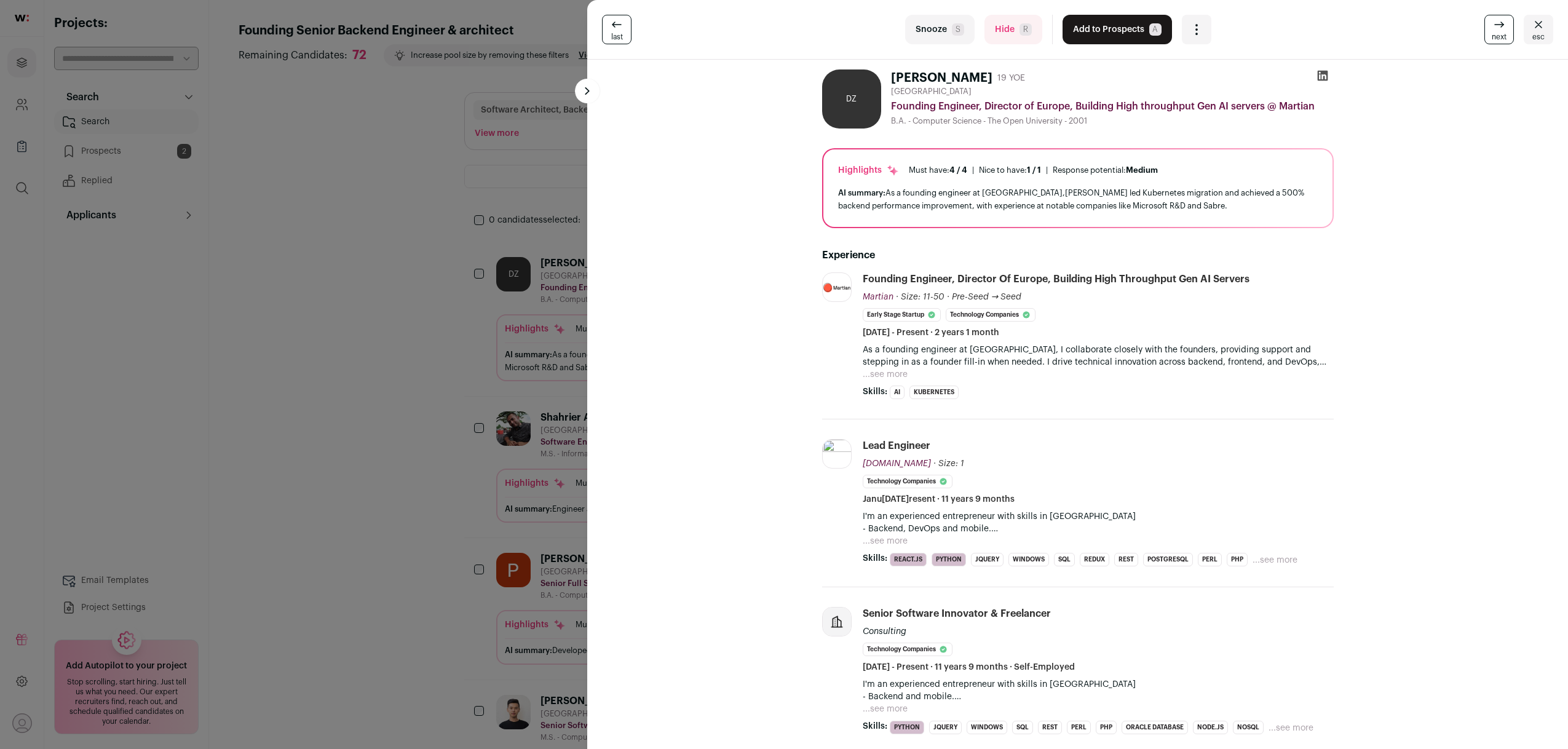
scroll to position [277, 0]
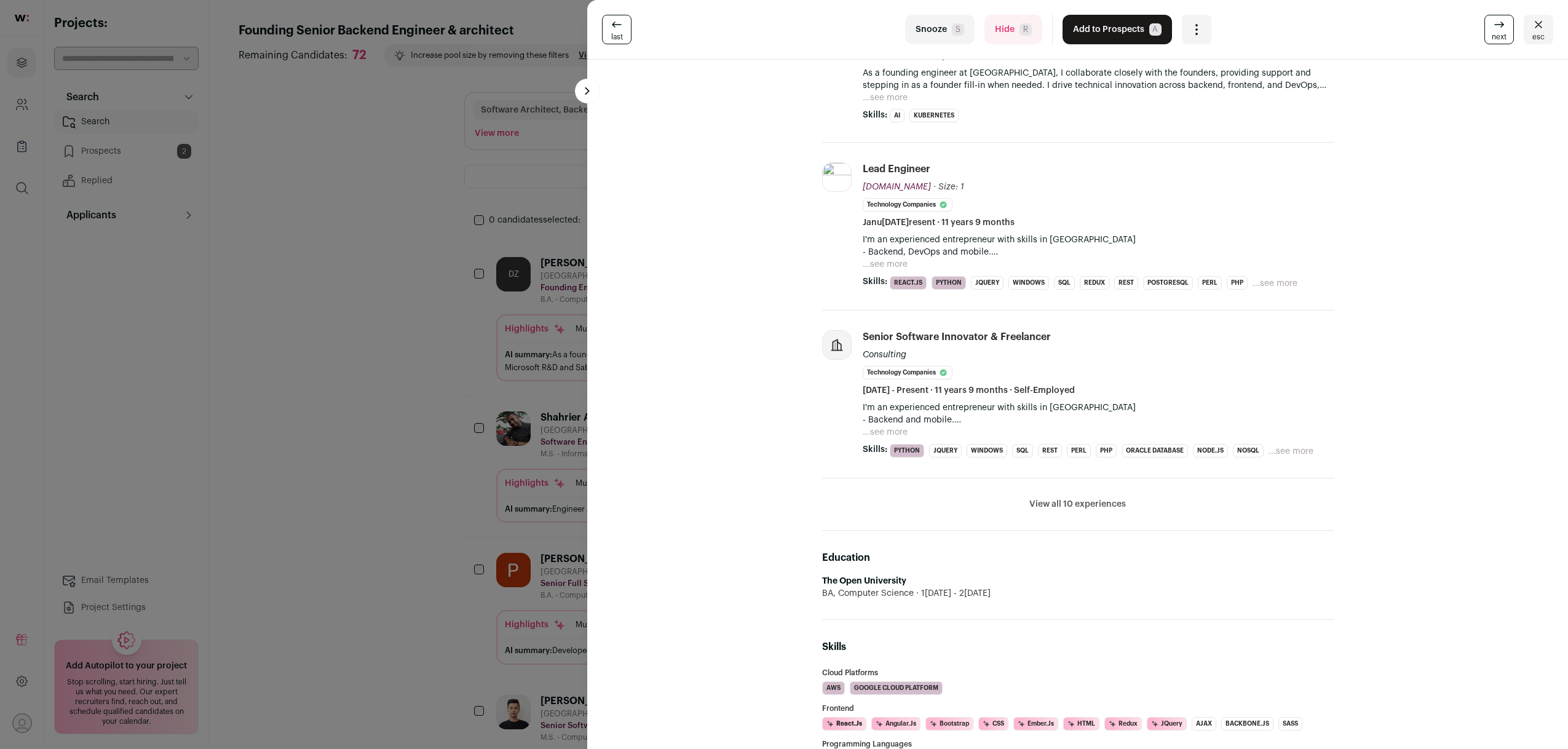
click at [1077, 511] on button "View all 10 experiences" at bounding box center [1077, 504] width 96 height 12
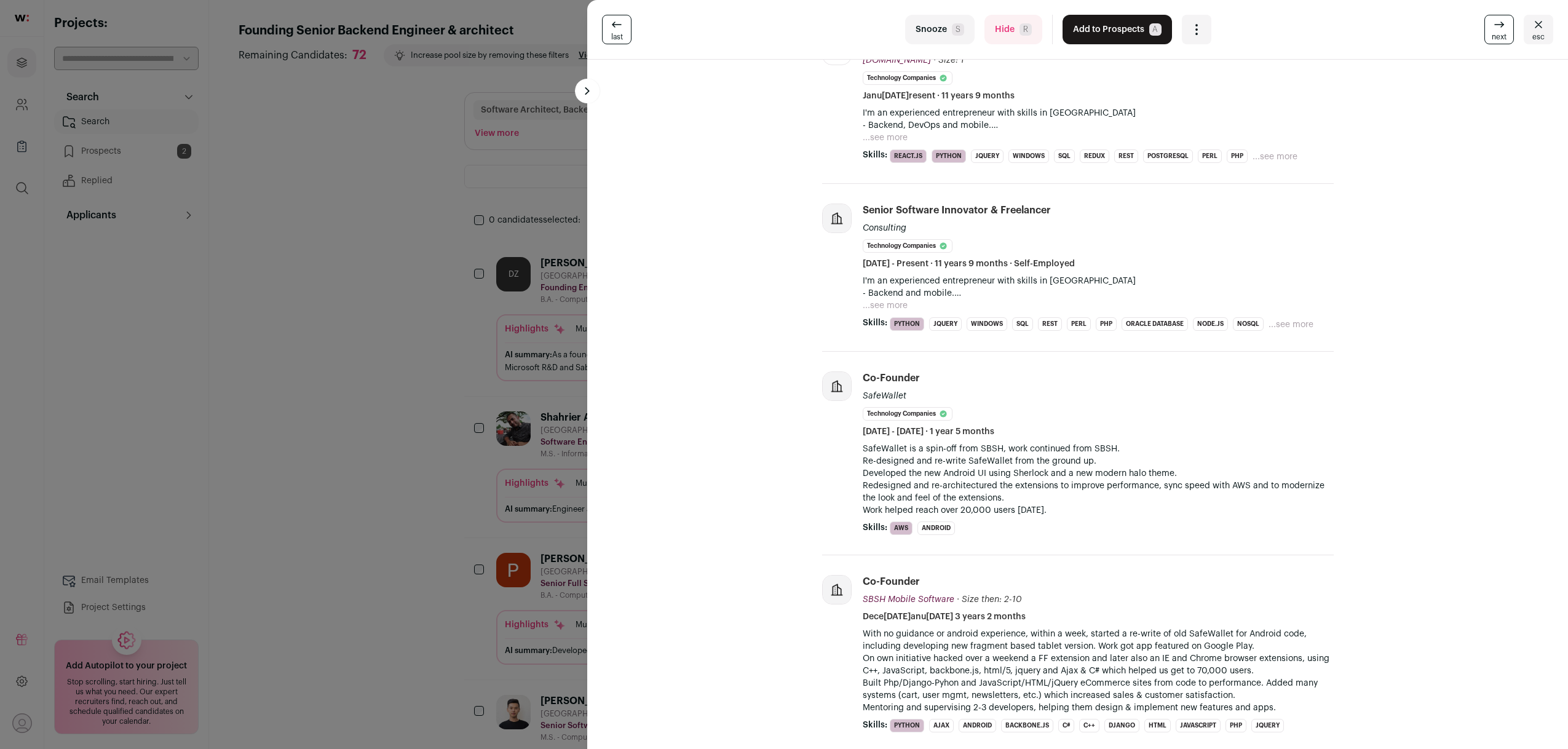
scroll to position [530, 0]
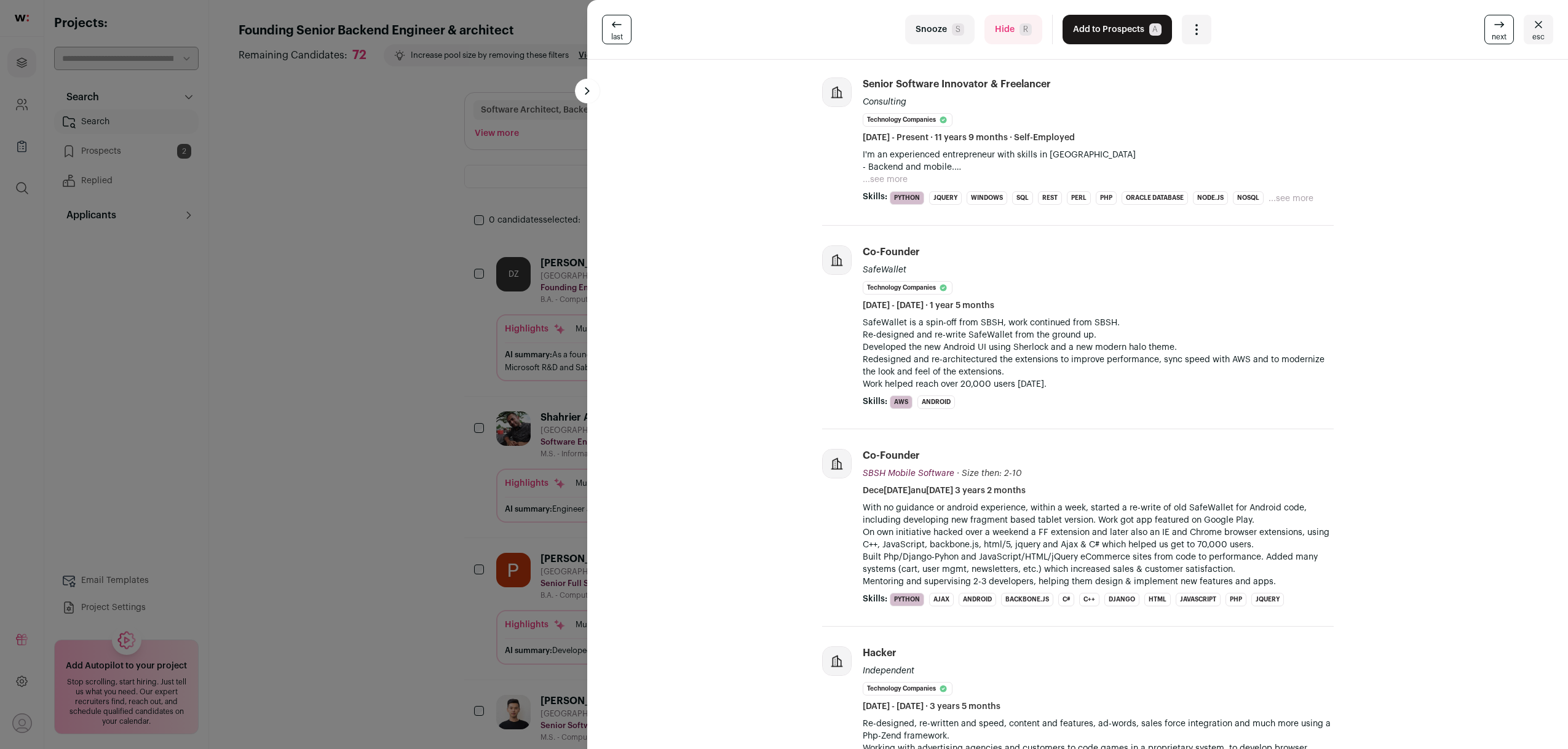
click at [387, 415] on div "last Snooze S Hide R Add to Prospects A Are you sure? Dory Zidon is already in …" at bounding box center [784, 374] width 1568 height 749
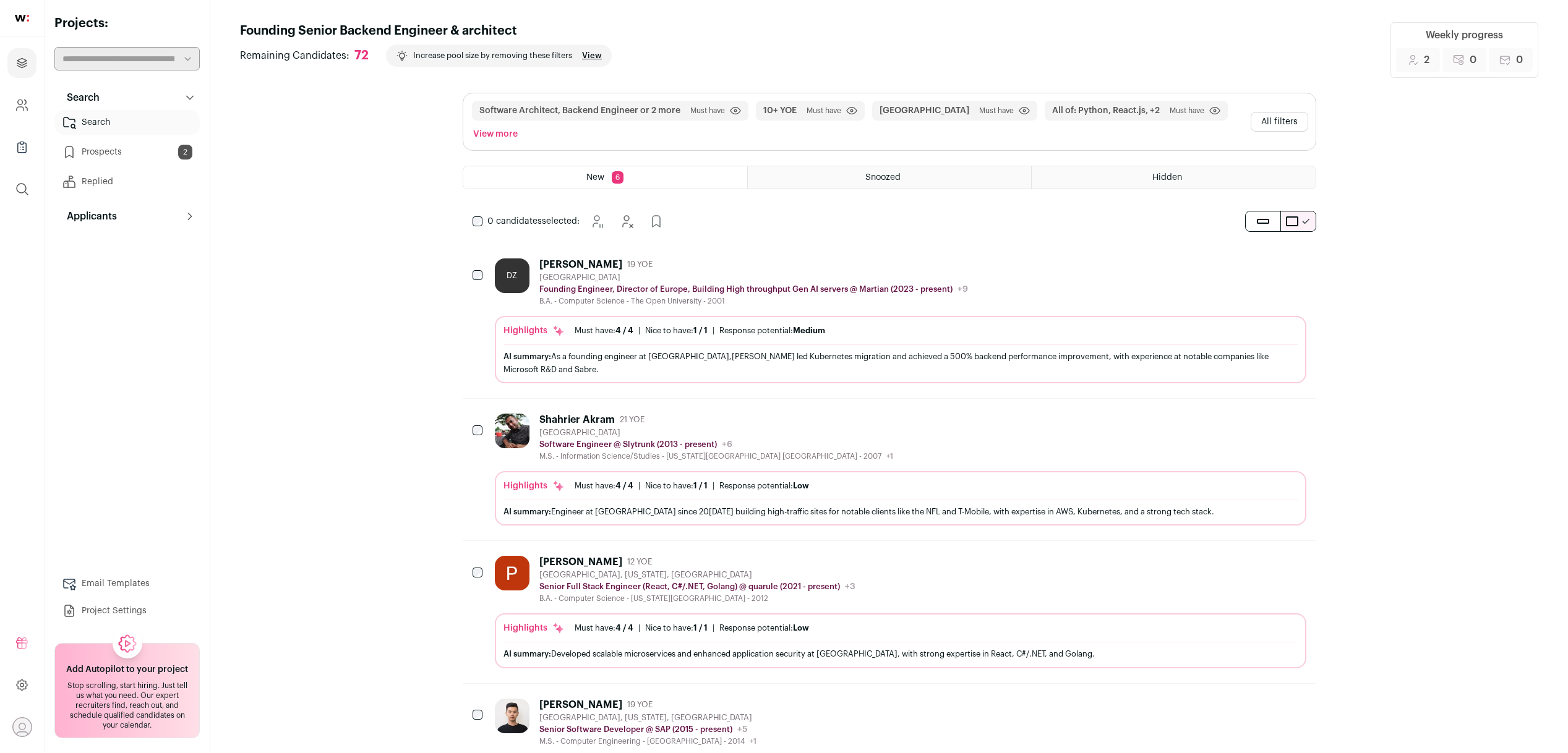
click at [1296, 269] on icon "Add to Prospects" at bounding box center [1296, 263] width 15 height 15
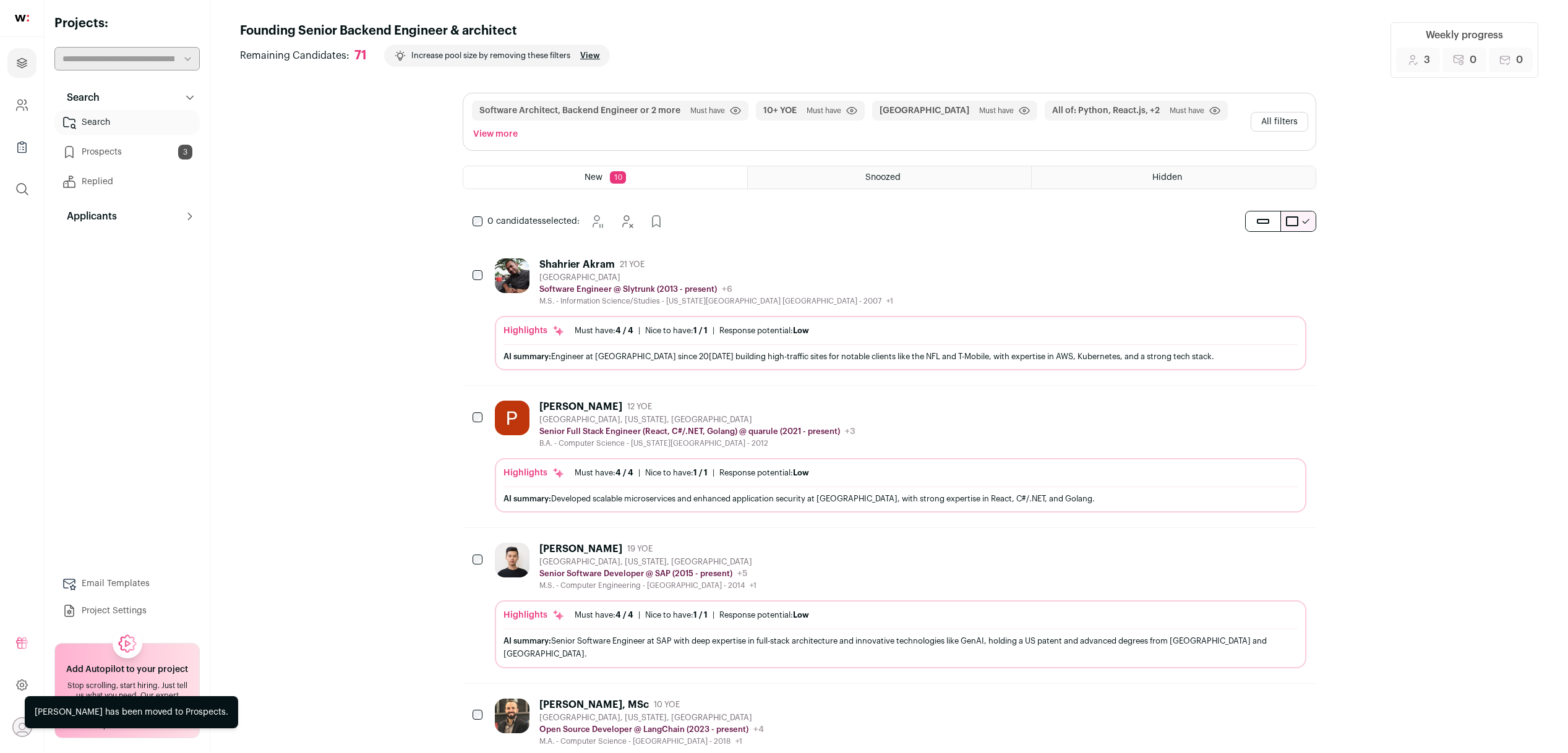
click at [537, 280] on div "Shahrier Akram 21 YOE San Francisco Bay Area Software Engineer @ Slytrunk (2013…" at bounding box center [694, 282] width 398 height 48
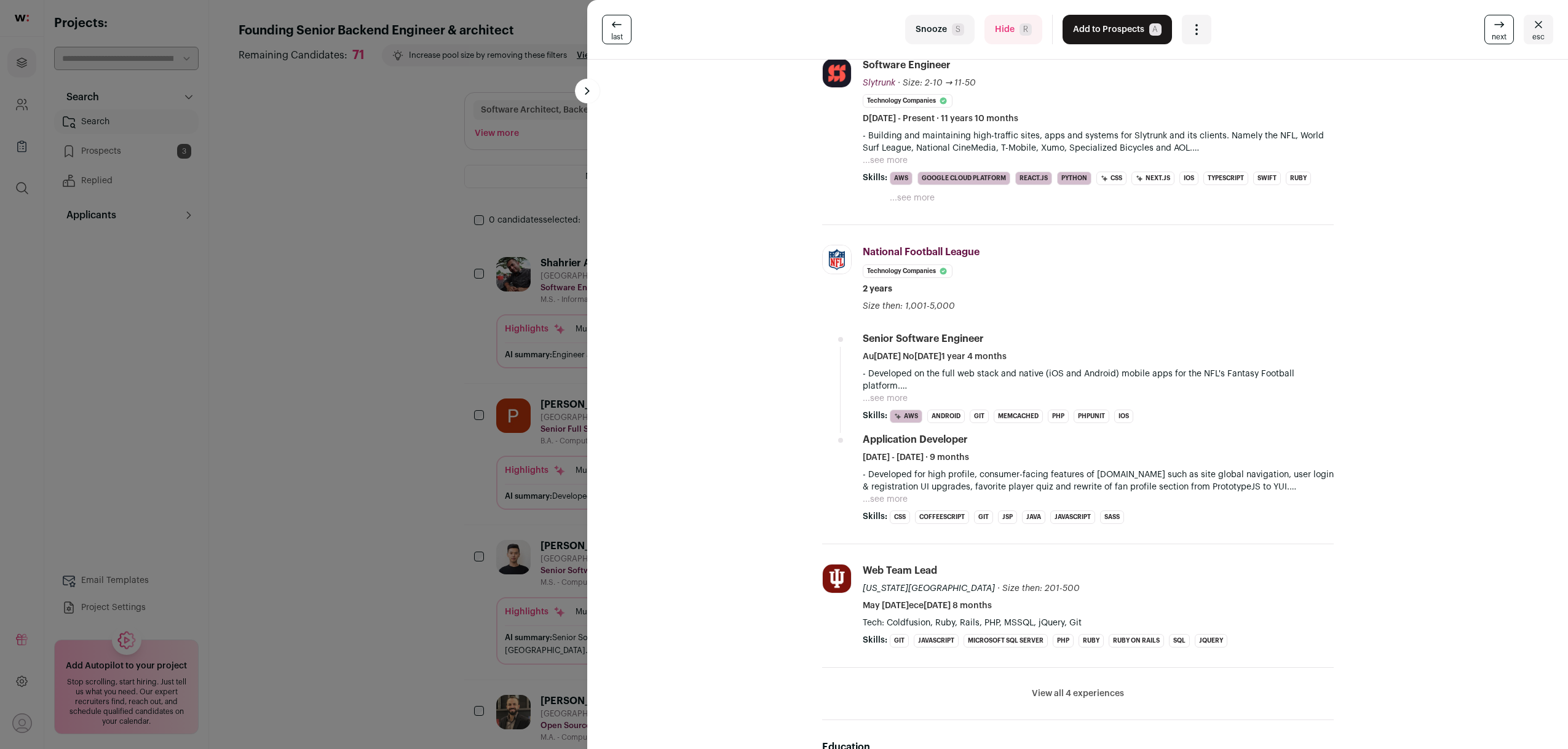
scroll to position [206, 0]
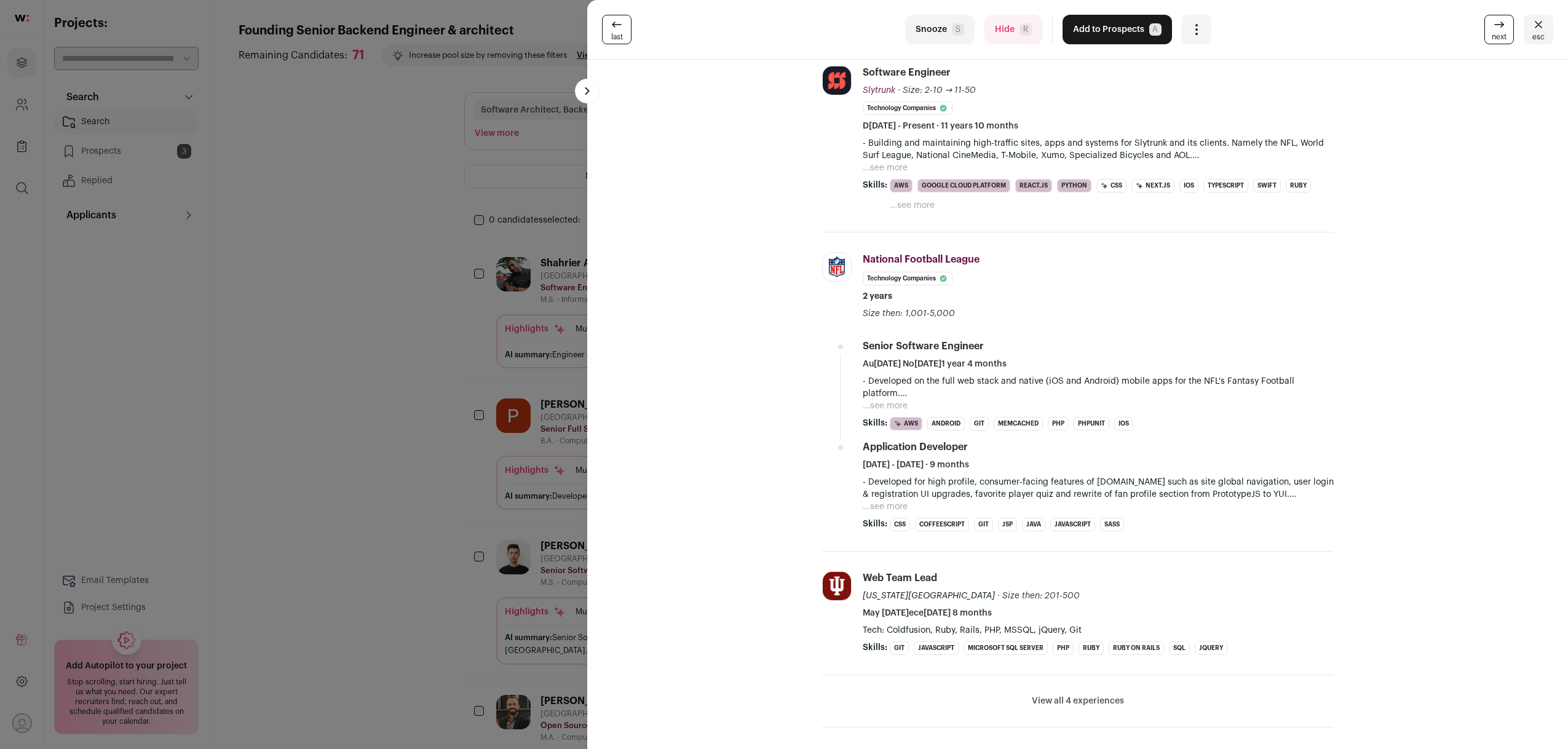
click at [1107, 706] on button "View all 4 experiences" at bounding box center [1078, 701] width 92 height 12
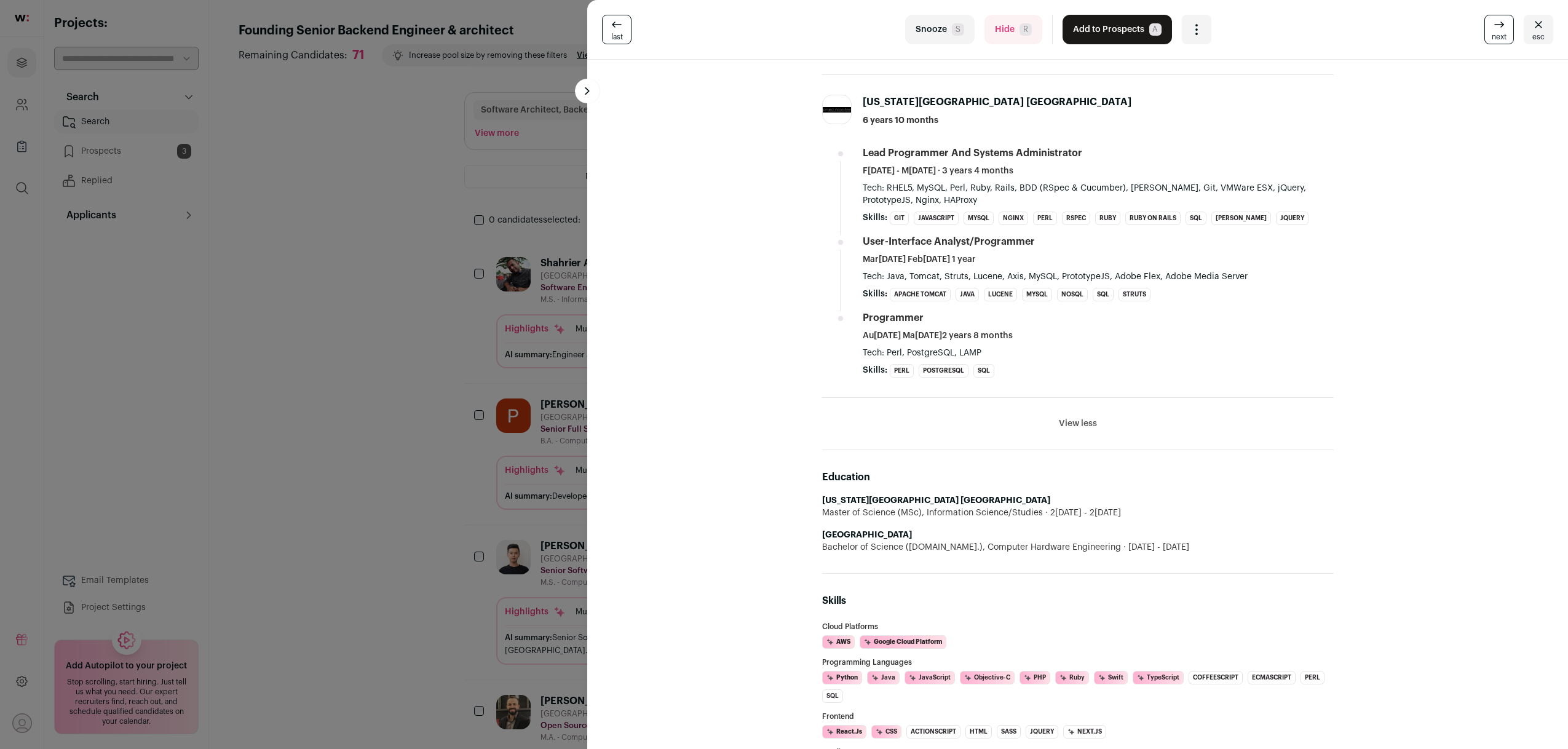
scroll to position [546, 0]
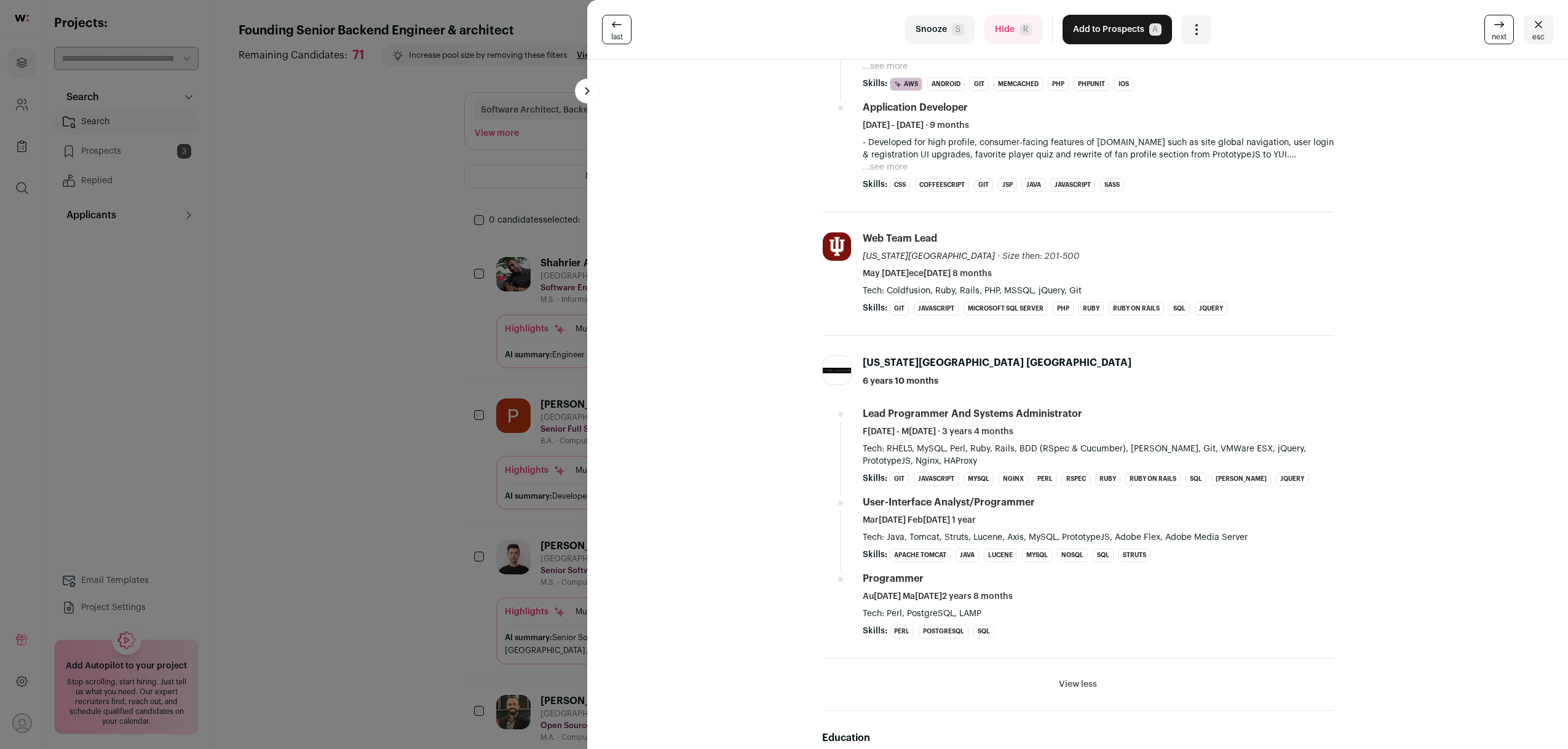
click at [404, 374] on div "last Snooze S Hide R Add to Prospects A Are you sure? Shahrier Akram is already…" at bounding box center [784, 374] width 1568 height 749
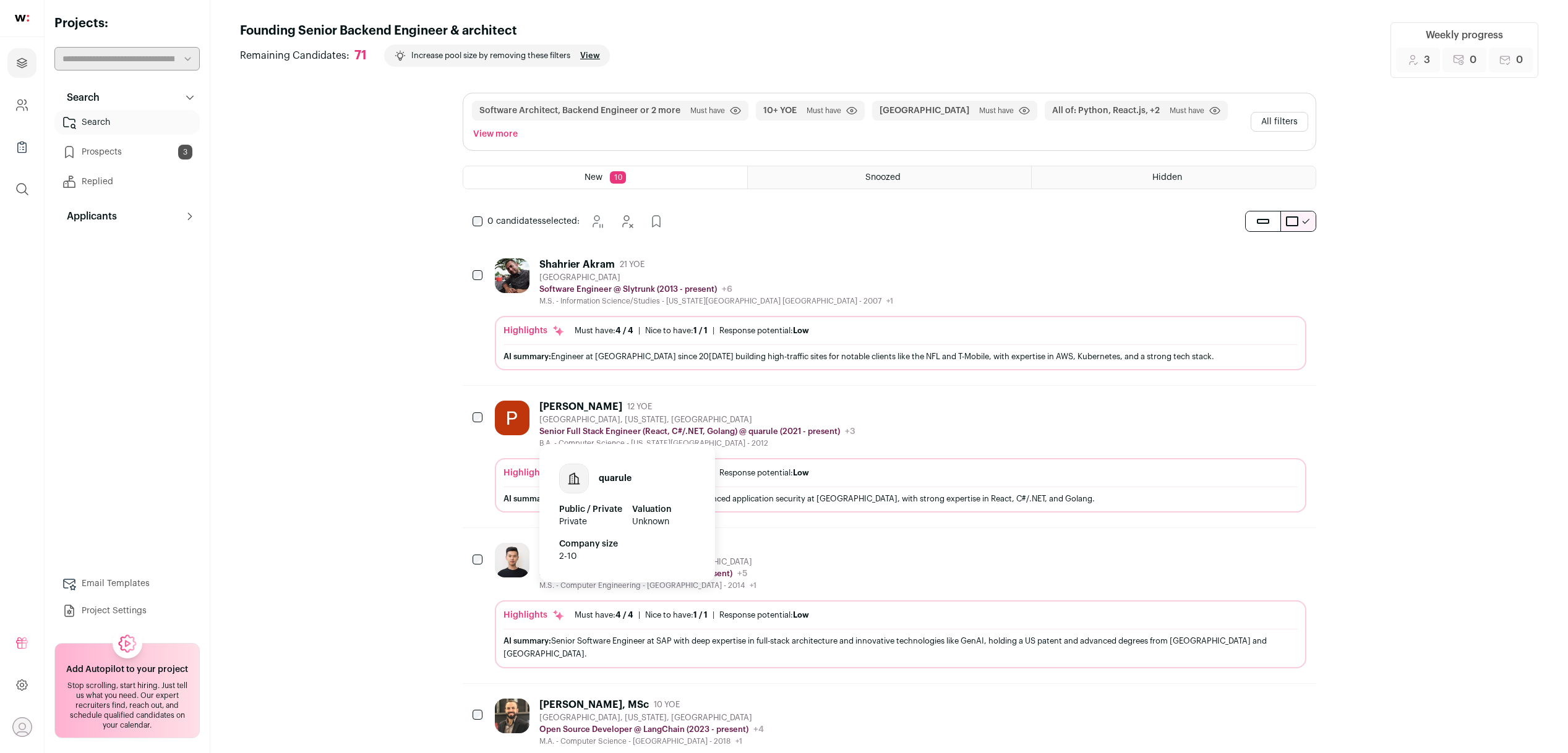
click at [682, 438] on div "quarule Public / Private Private Valuation Unknown Company size 2-10" at bounding box center [627, 509] width 175 height 146
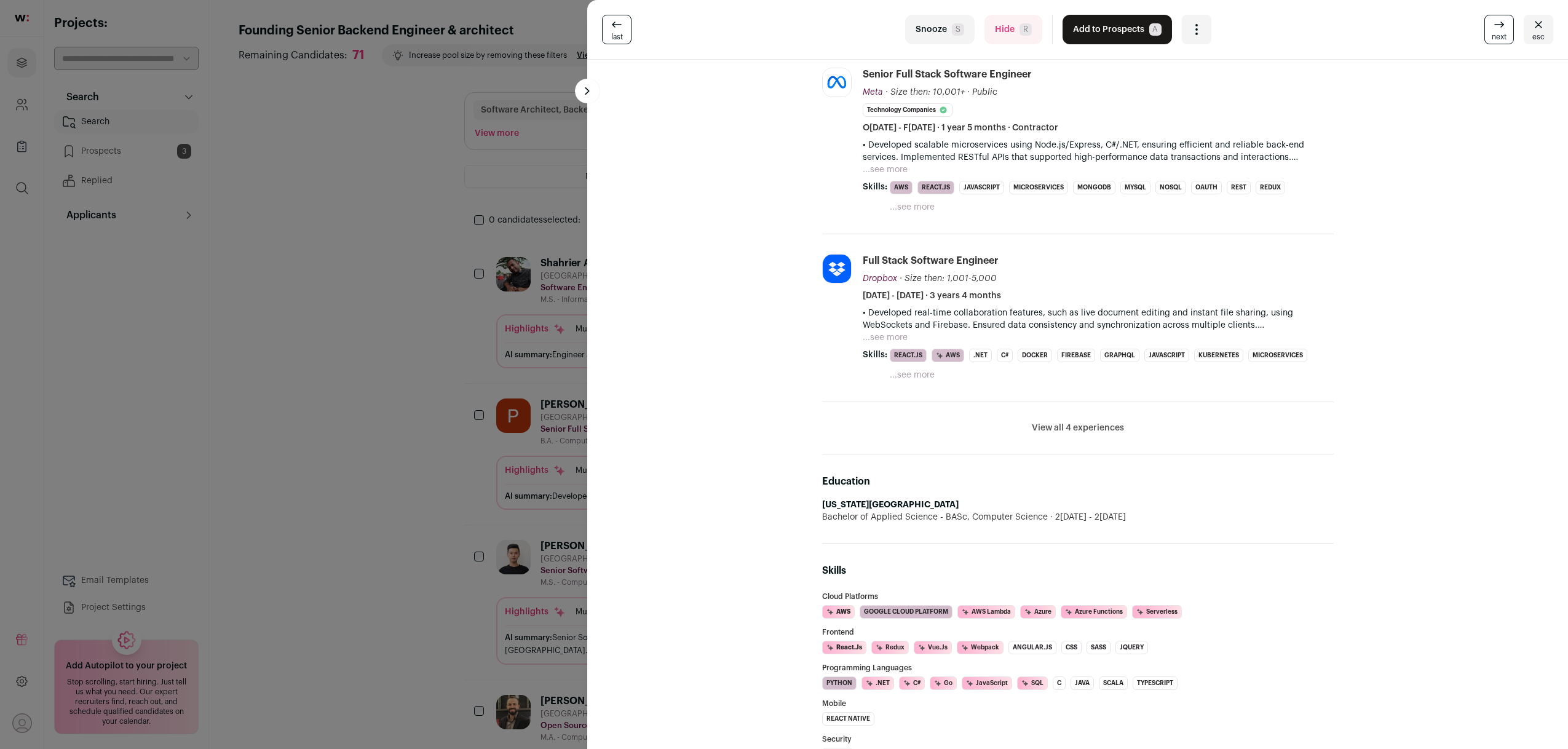
scroll to position [385, 0]
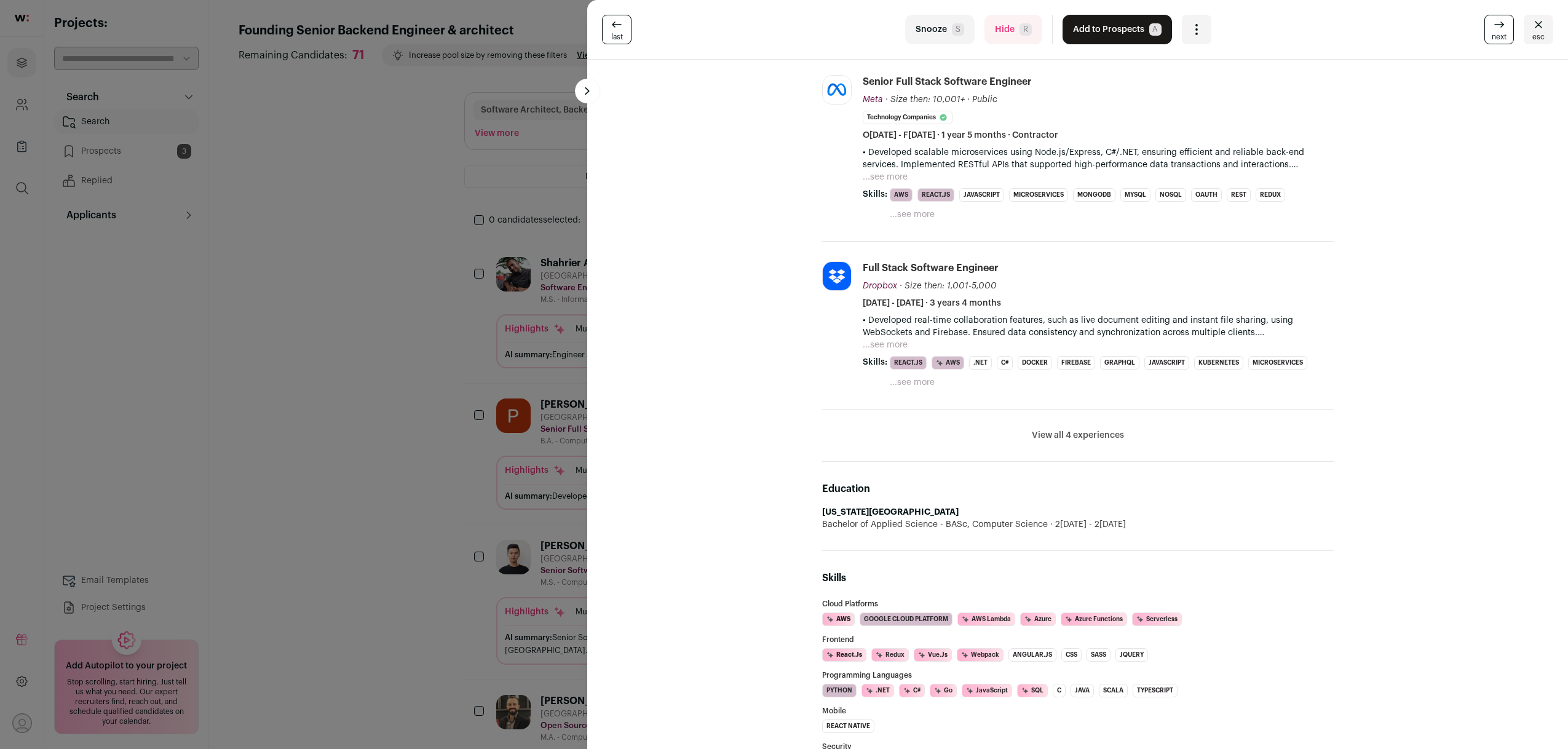
click at [1038, 444] on li "View all 4 experiences View less" at bounding box center [1078, 436] width 512 height 52
click at [1045, 438] on button "View all 4 experiences" at bounding box center [1078, 435] width 92 height 12
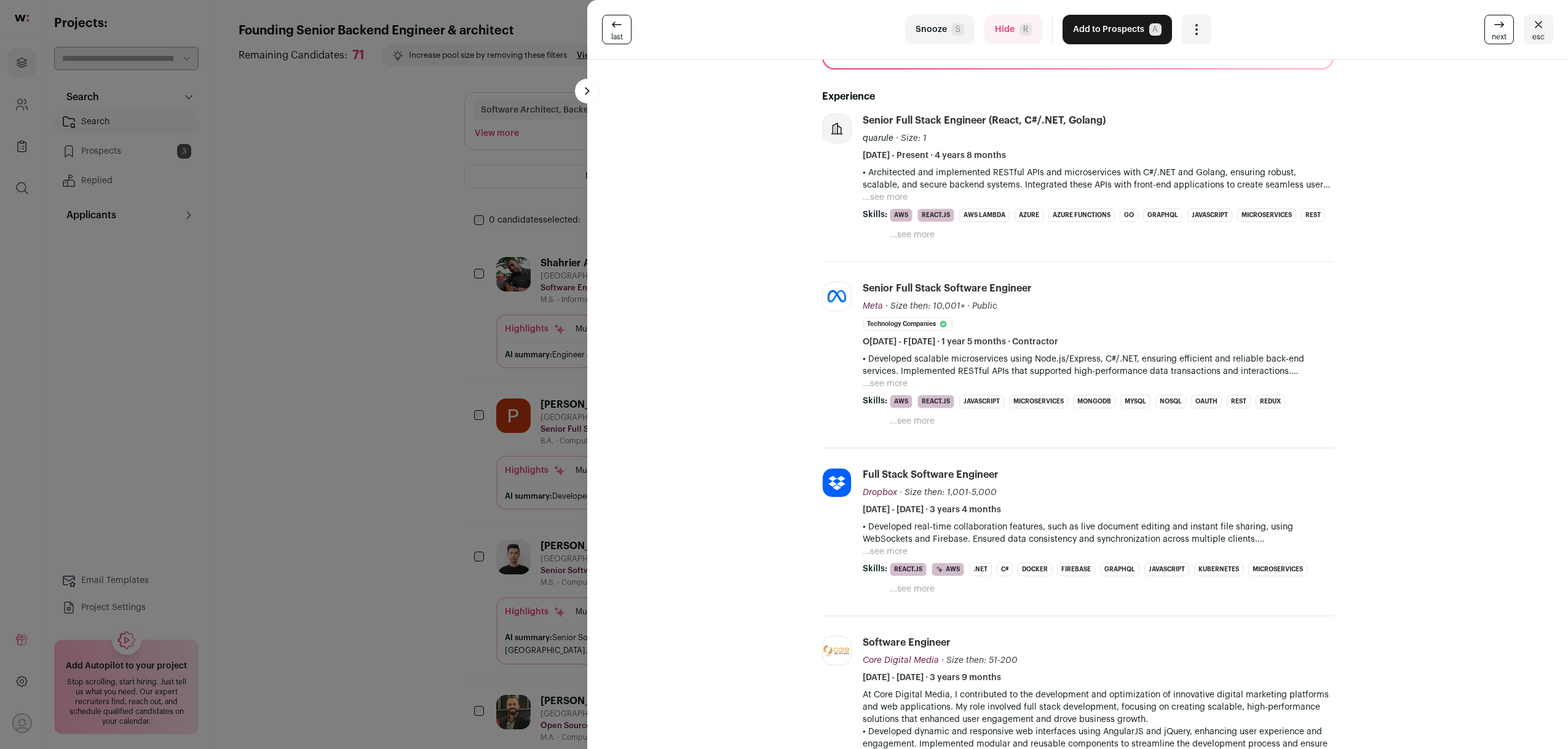
scroll to position [0, 0]
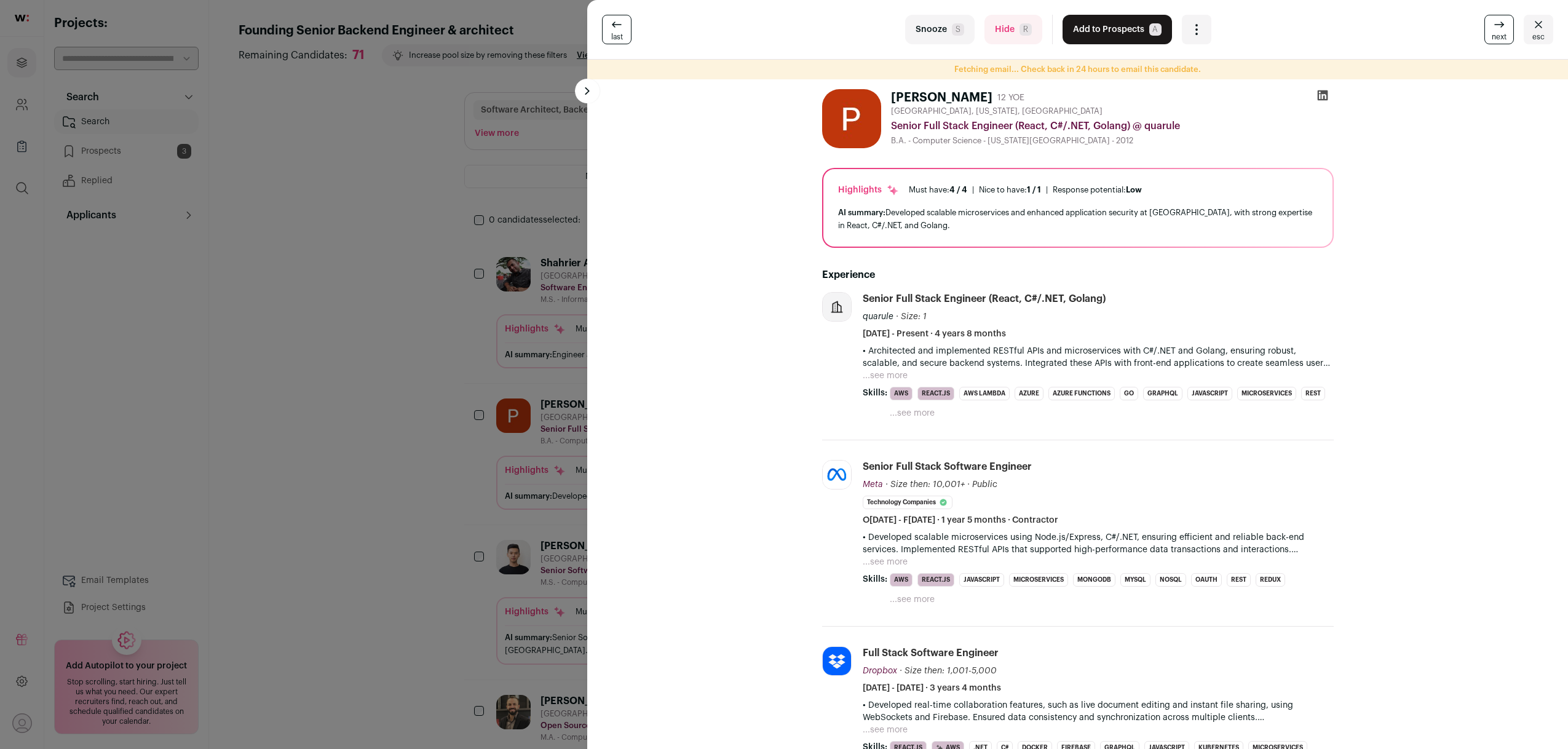
click at [896, 373] on button "...see more" at bounding box center [885, 375] width 45 height 12
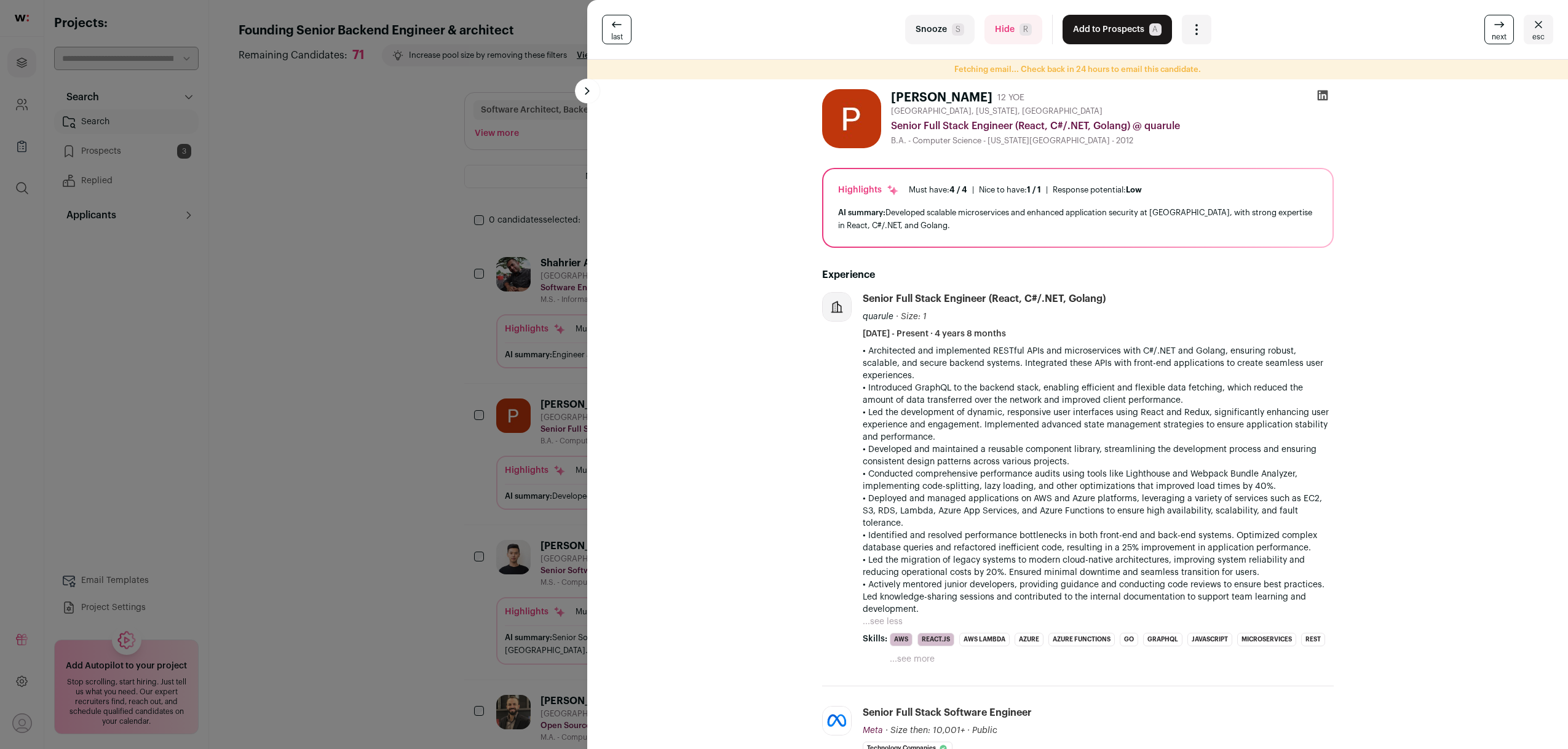
click at [275, 404] on div "last Snooze S Hide R Add to Prospects A Are you sure? Paul Brew is already in y…" at bounding box center [784, 374] width 1568 height 749
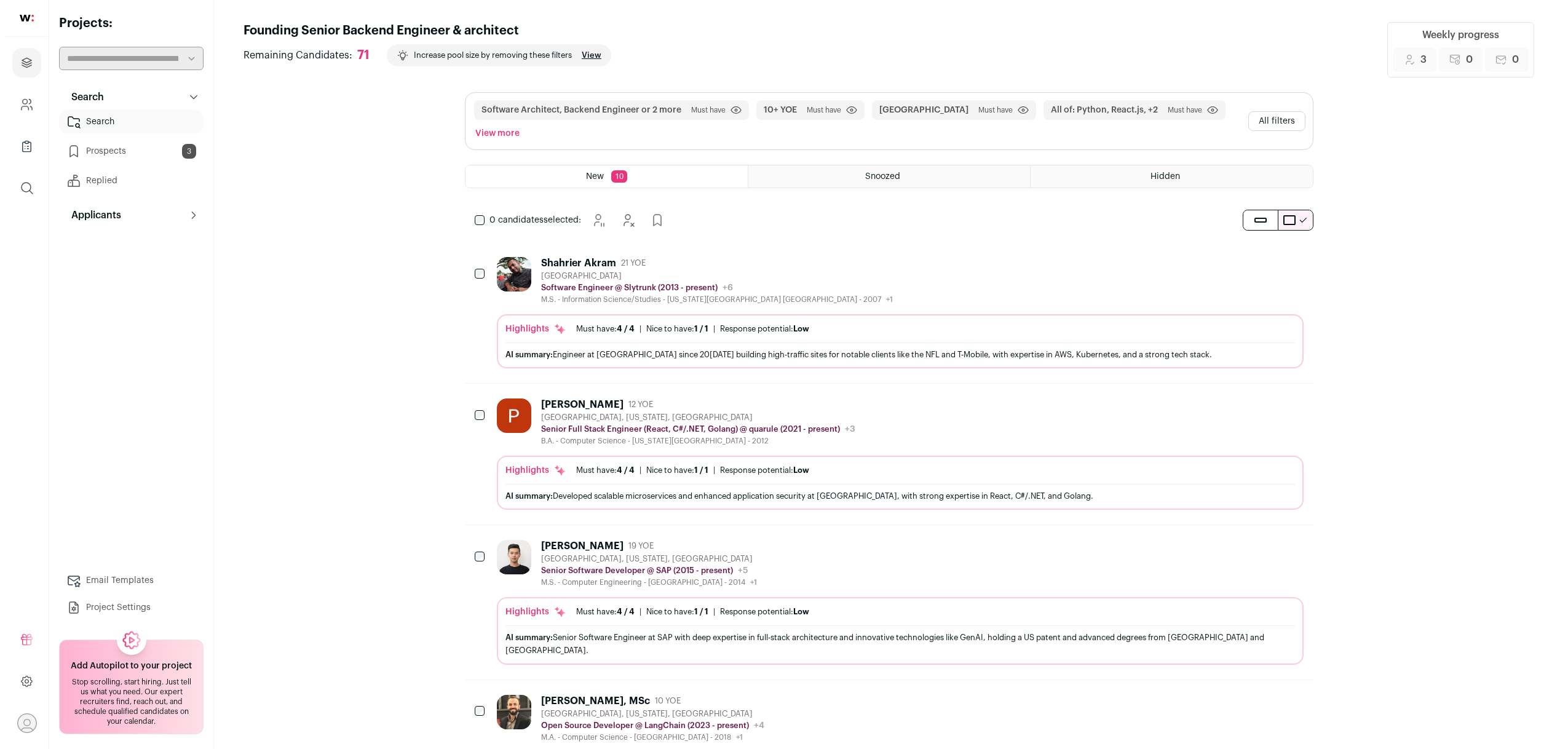
scroll to position [450, 0]
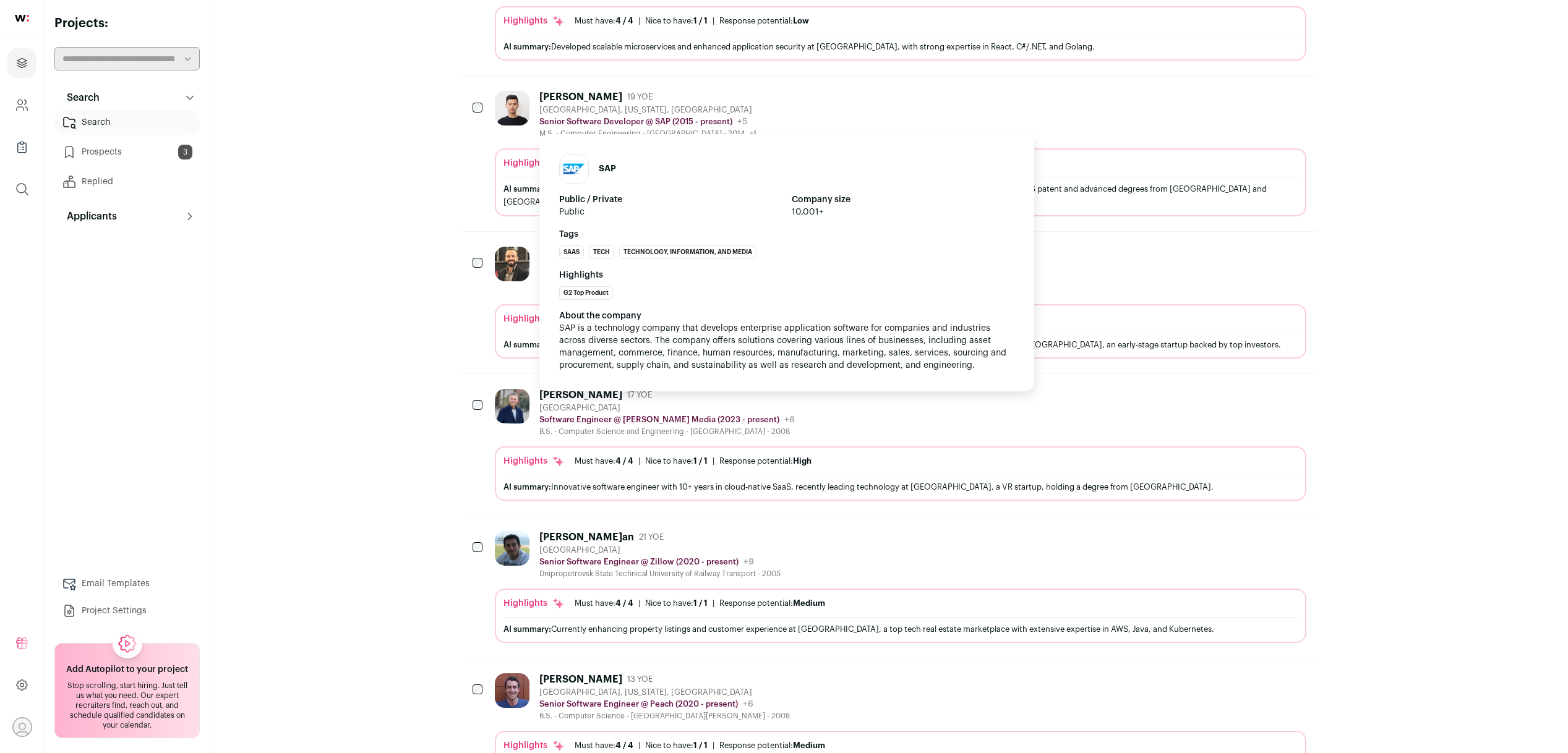
click at [557, 118] on p "Senior Software Developer @ SAP (2015 - present)" at bounding box center [636, 121] width 193 height 10
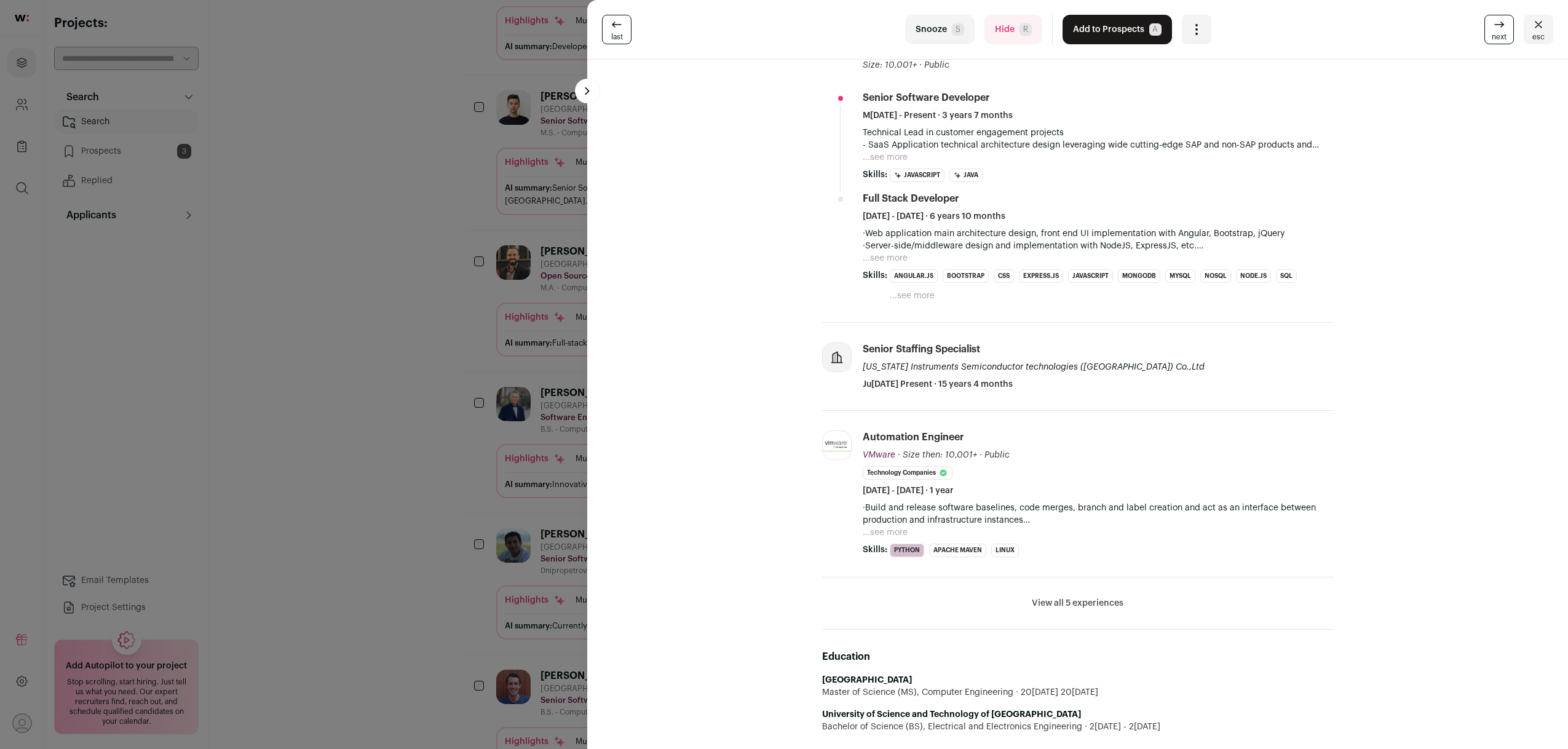
scroll to position [332, 0]
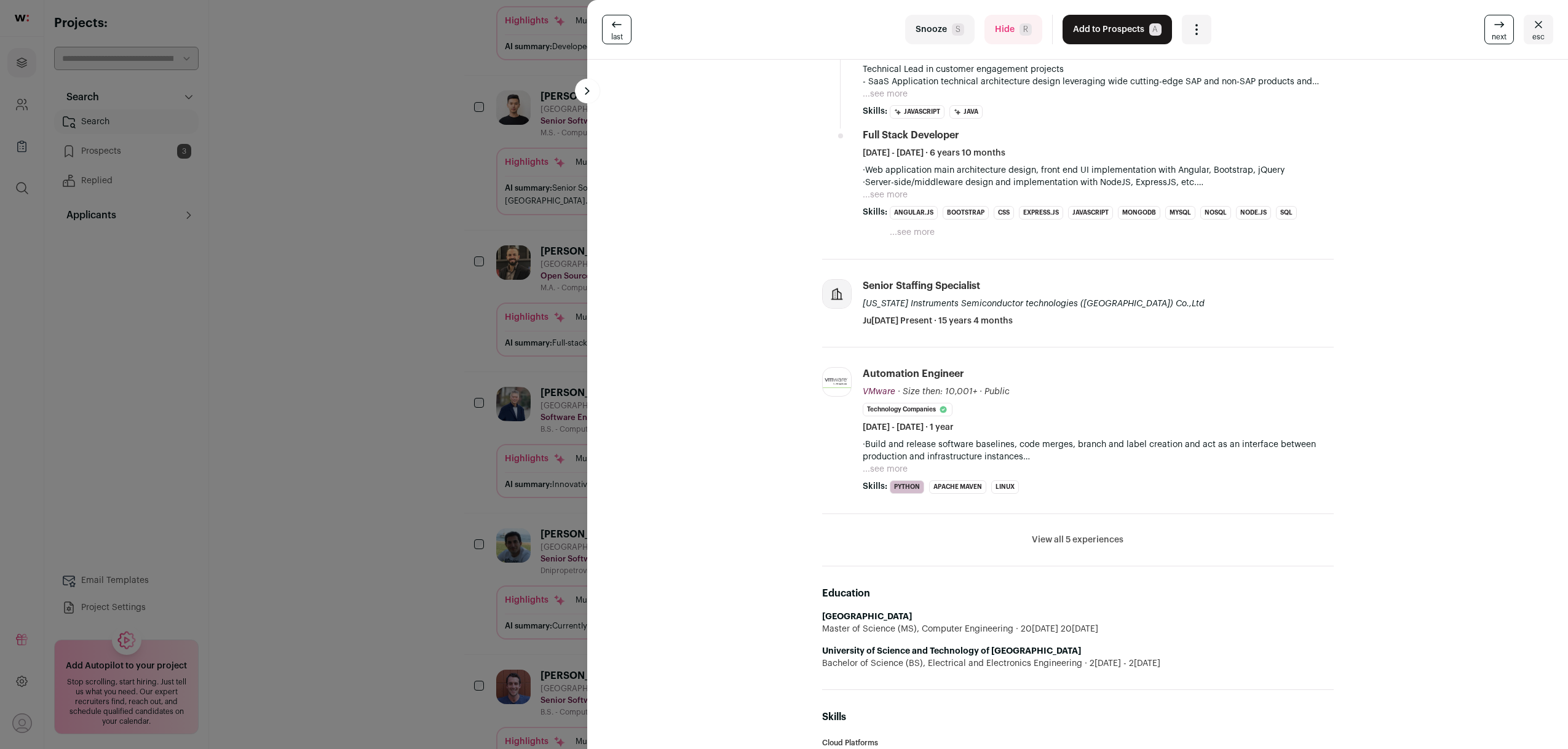
click at [1079, 540] on button "View all 5 experiences" at bounding box center [1077, 539] width 91 height 12
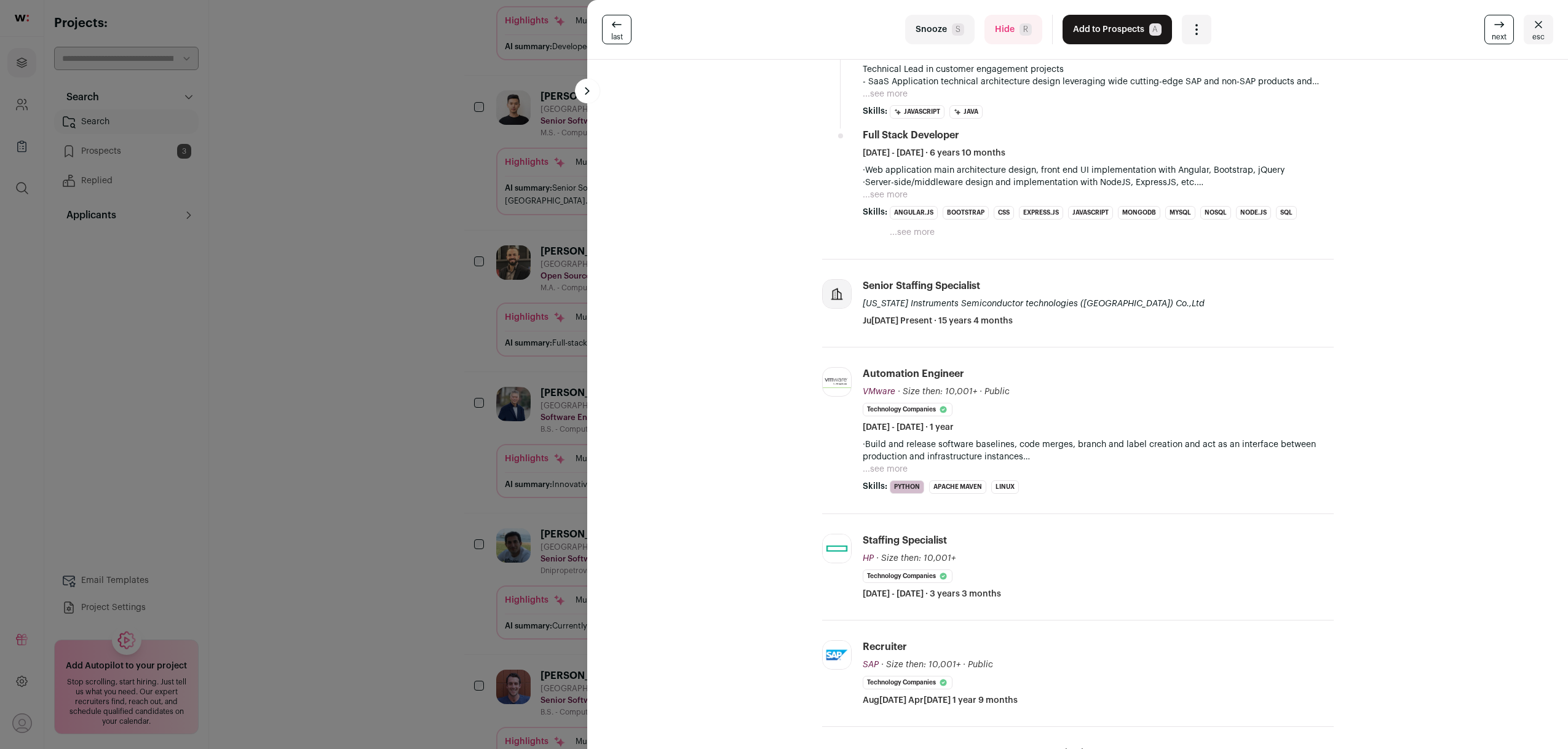
scroll to position [672, 0]
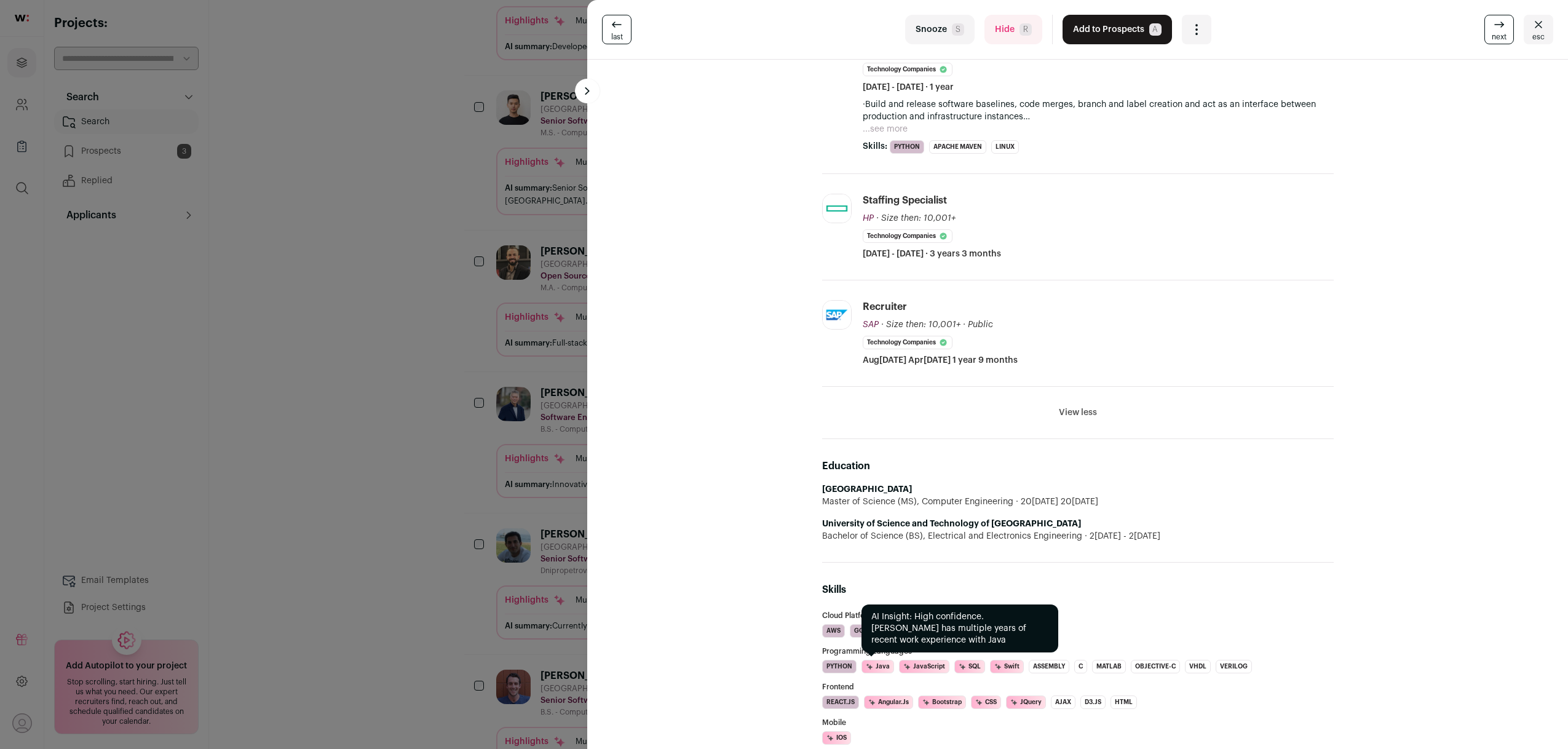
click at [880, 665] on li "Java" at bounding box center [877, 667] width 33 height 13
click at [757, 683] on div "Rui Jin 19 YOE Palo Alto, California, United States Senior Software Developer @…" at bounding box center [1078, 299] width 738 height 1825
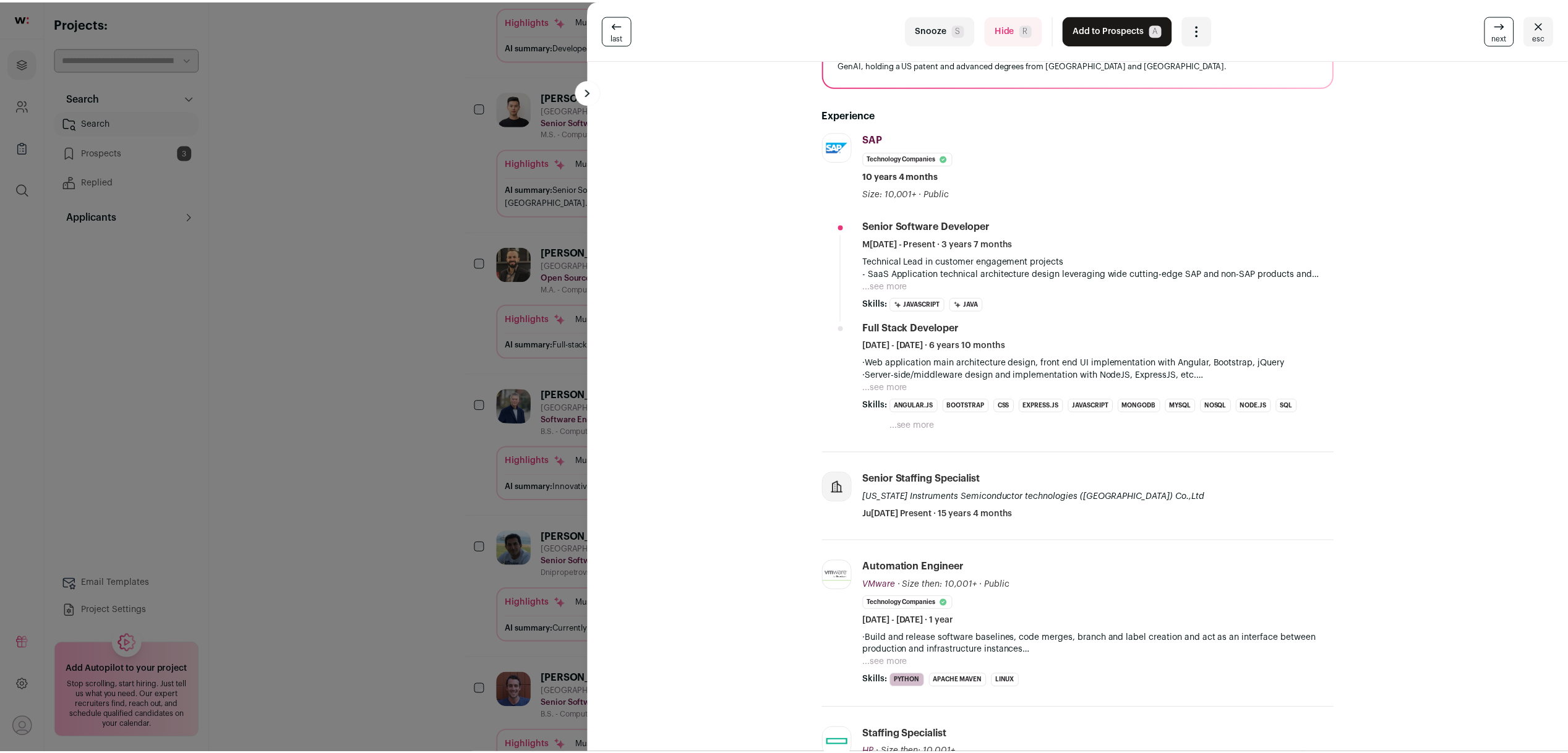
scroll to position [0, 0]
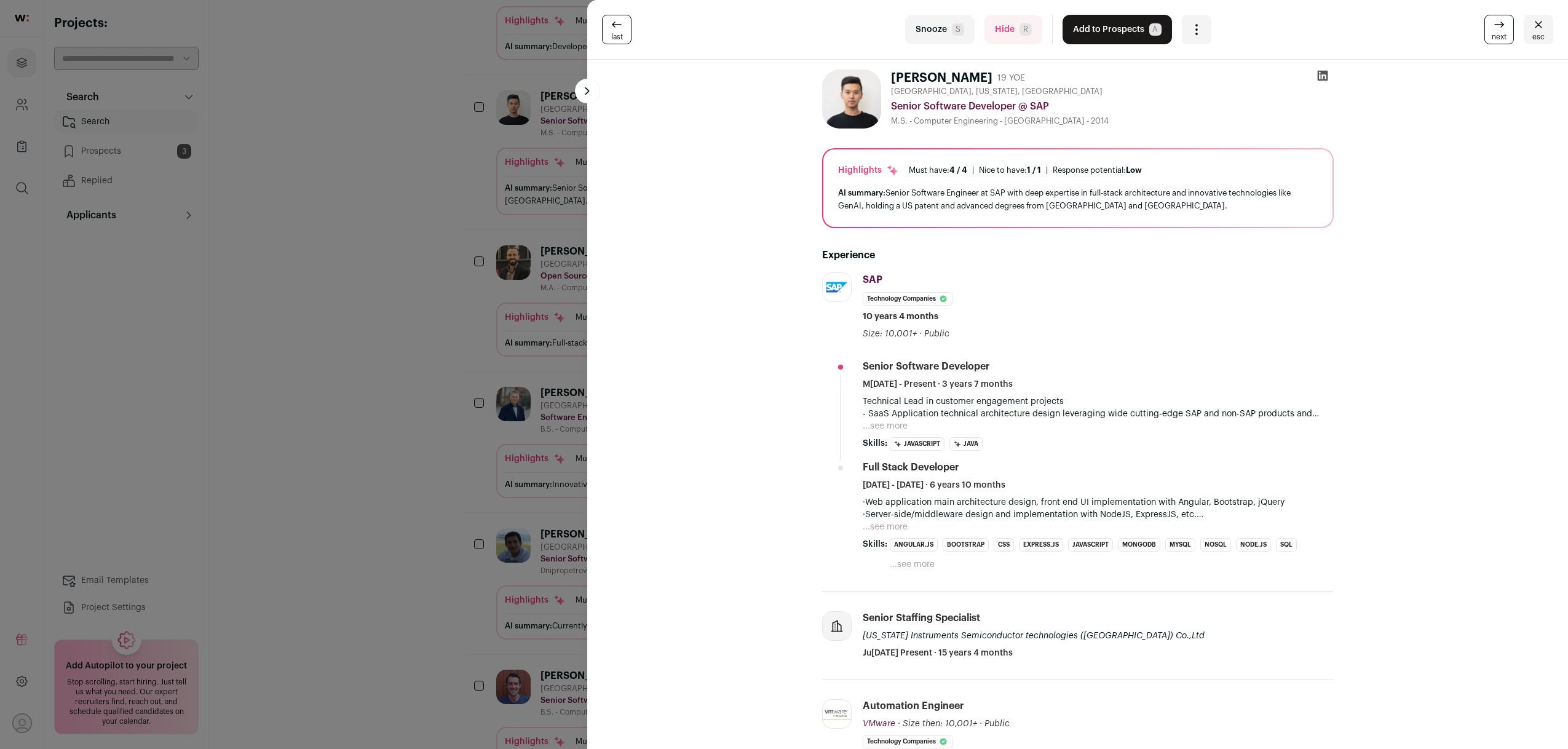
click at [467, 447] on div "last Snooze S Hide R Add to Prospects A Are you sure? Rui Jin is already in you…" at bounding box center [784, 374] width 1568 height 749
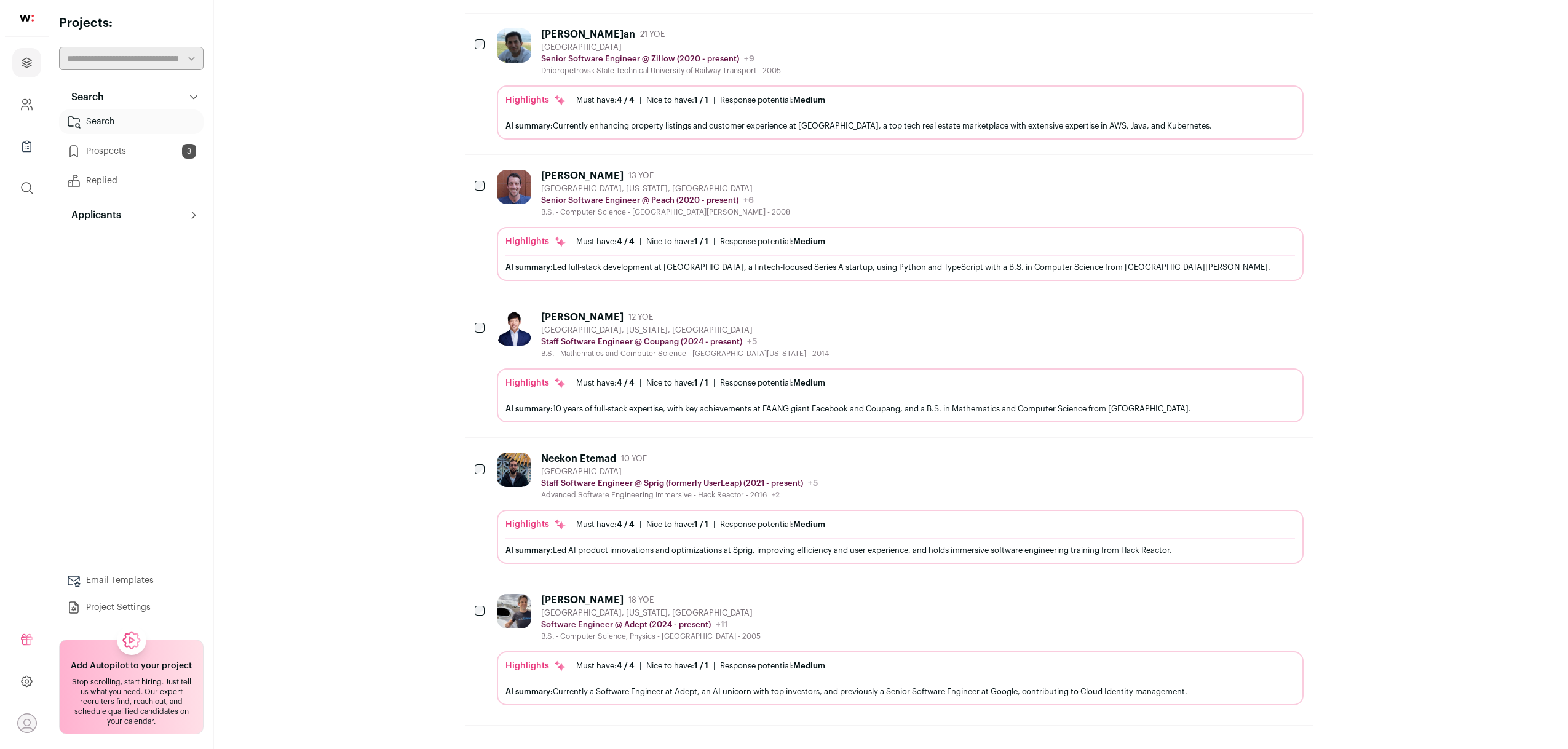
scroll to position [1013, 0]
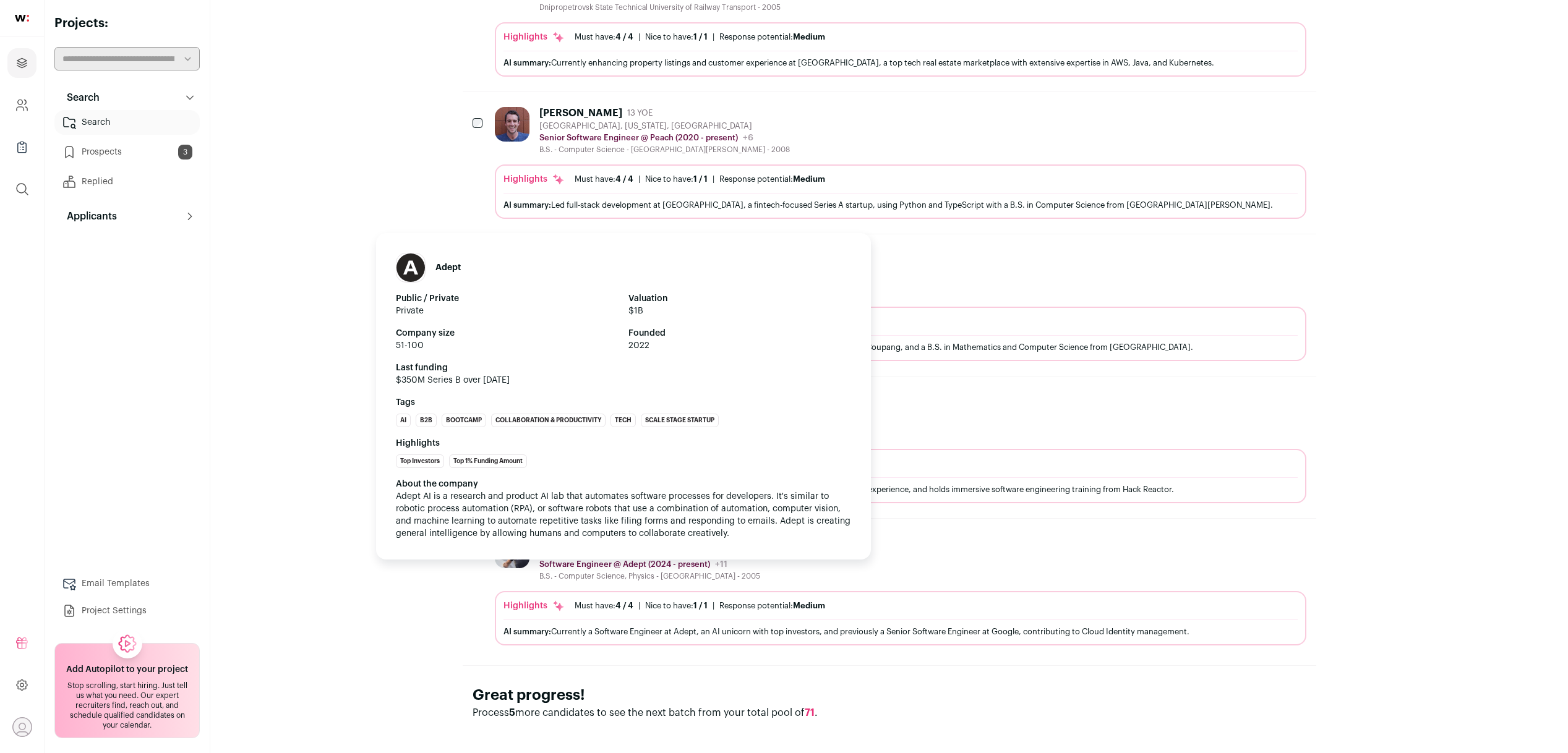
click at [563, 556] on div "Adept Public / Private Private Valuation $1B Company size 51-100 Founded 2022 L…" at bounding box center [623, 396] width 495 height 326
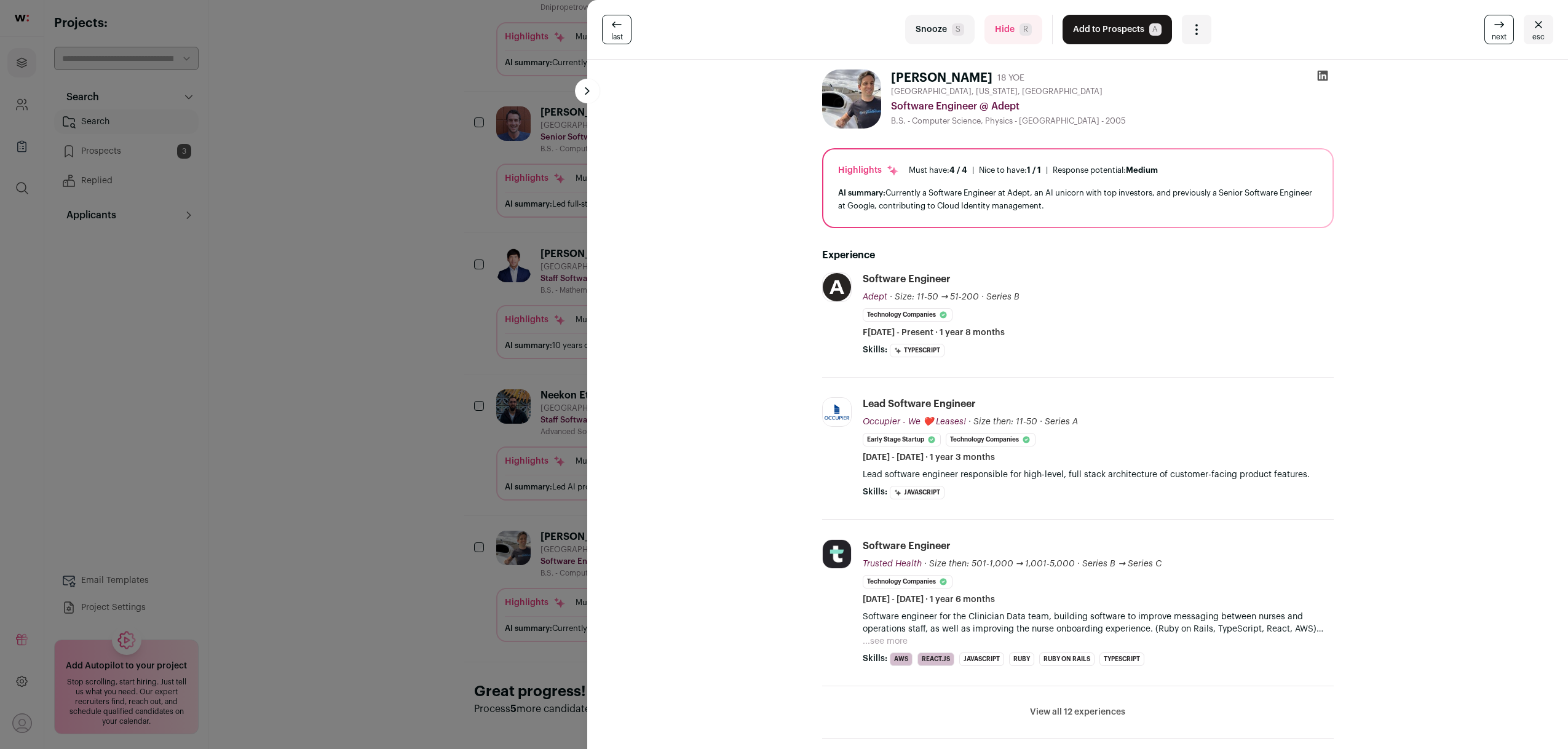
scroll to position [94, 0]
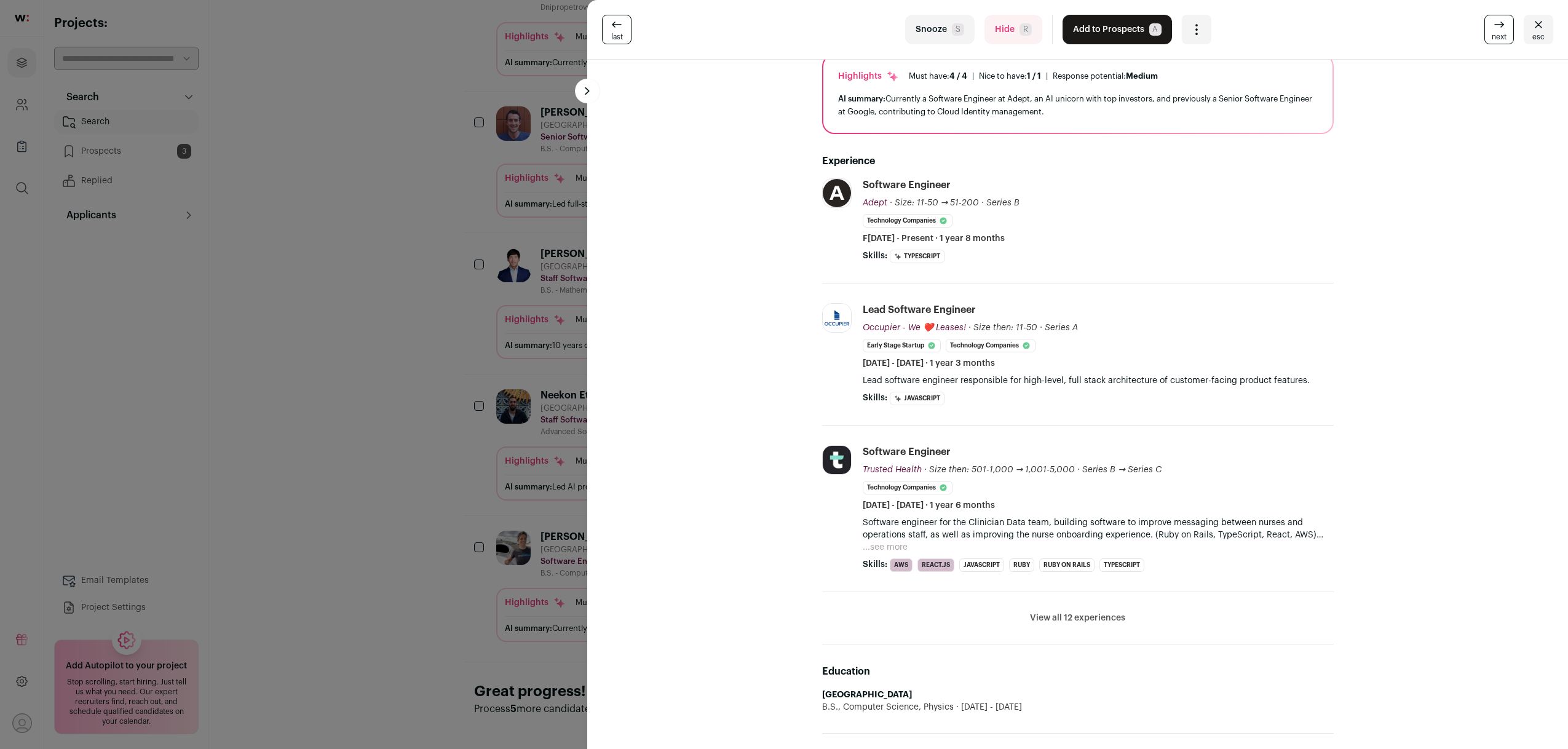
click at [1050, 618] on button "View all 12 experiences" at bounding box center [1077, 618] width 95 height 12
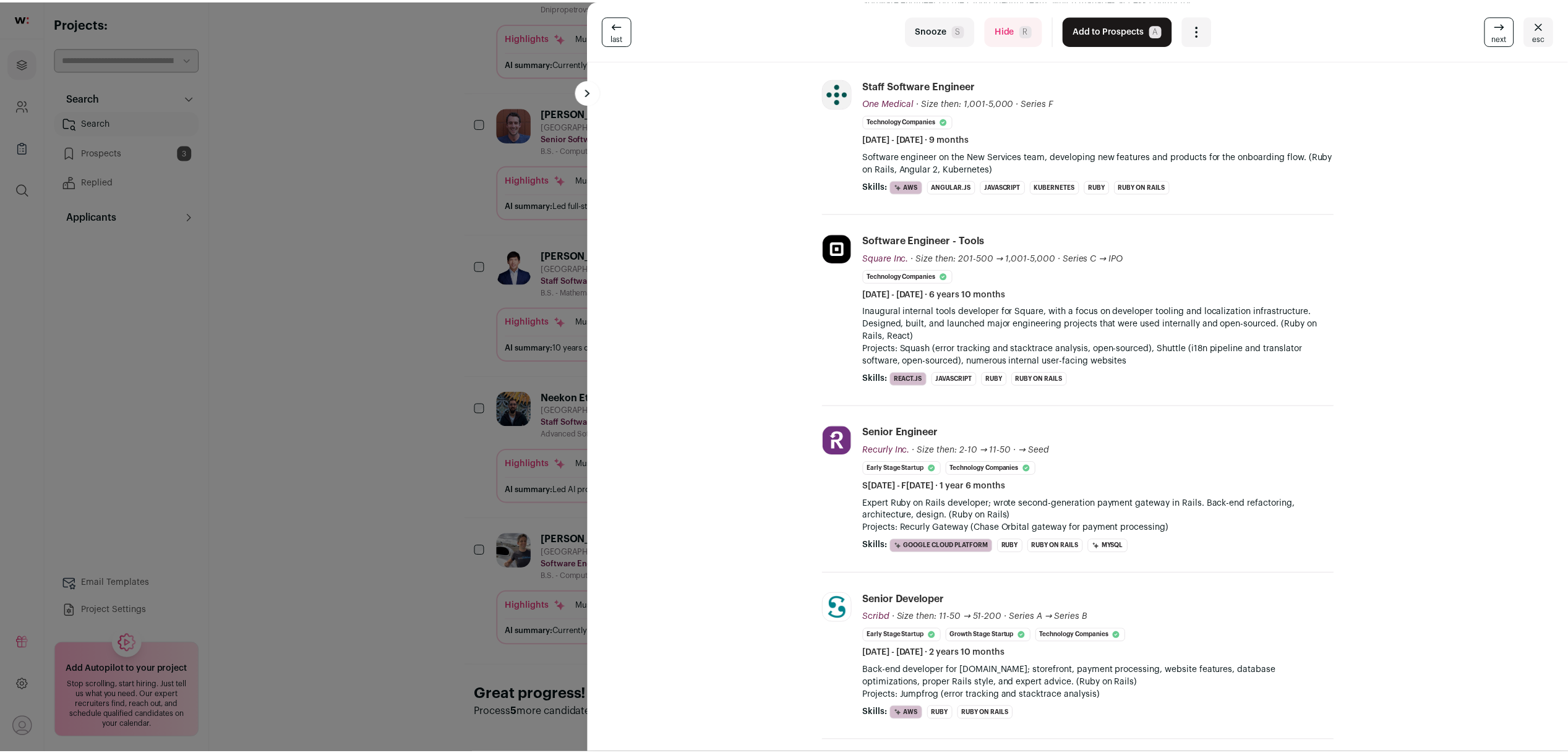
scroll to position [913, 0]
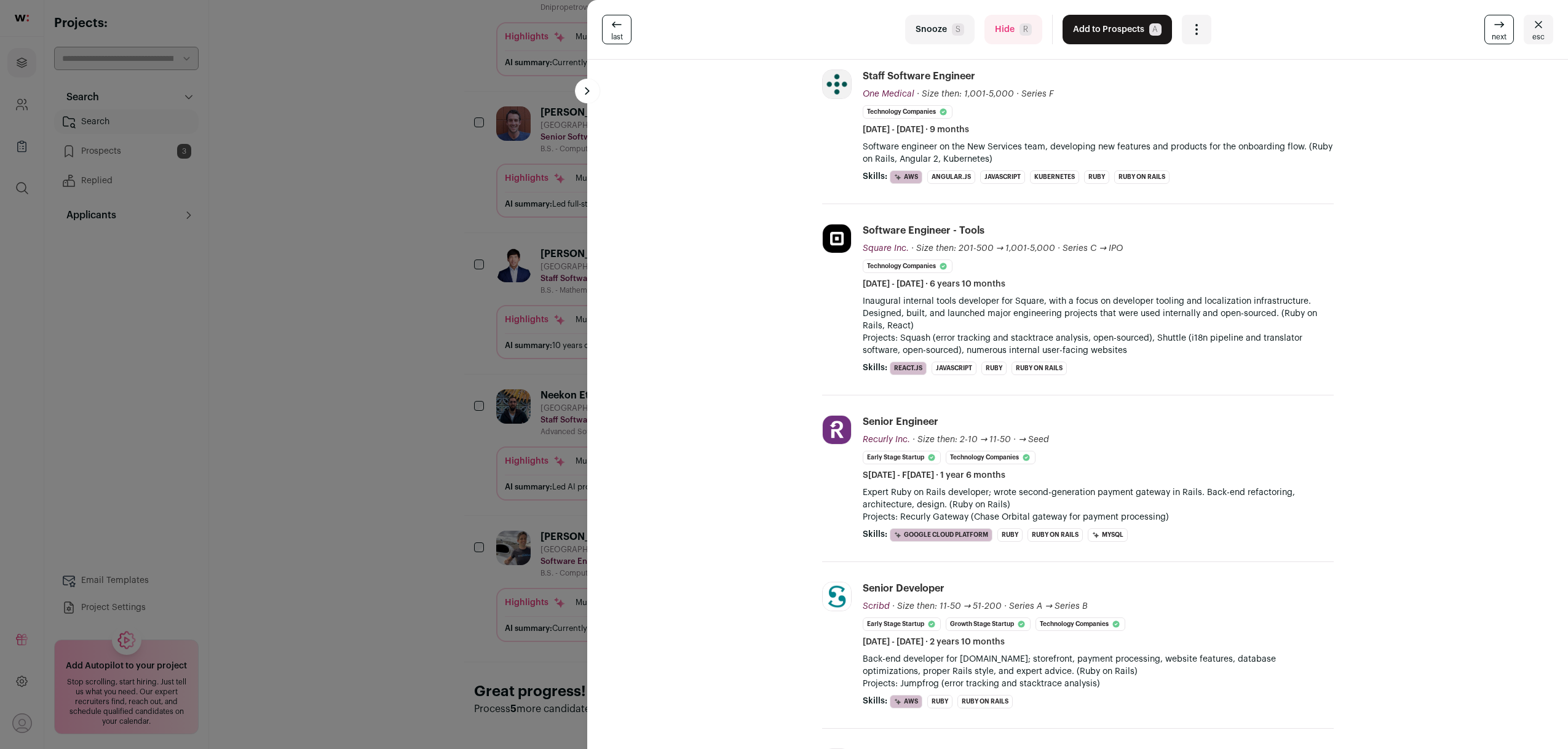
click at [291, 472] on div "last Snooze S Hide R Add to Prospects A Are you sure? Tim Morgan is already in …" at bounding box center [784, 374] width 1568 height 749
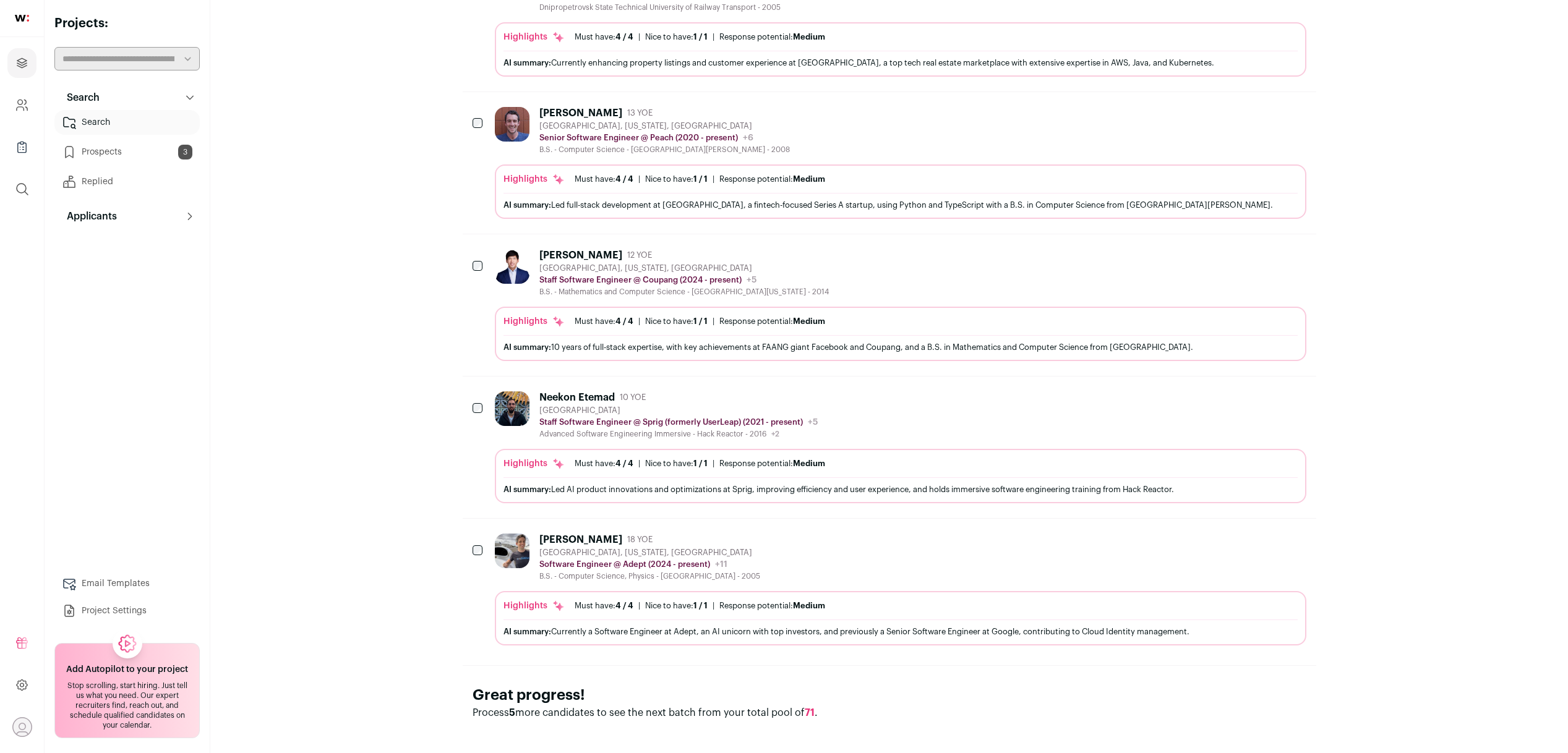
click at [1258, 545] on icon "Hide" at bounding box center [1262, 539] width 15 height 15
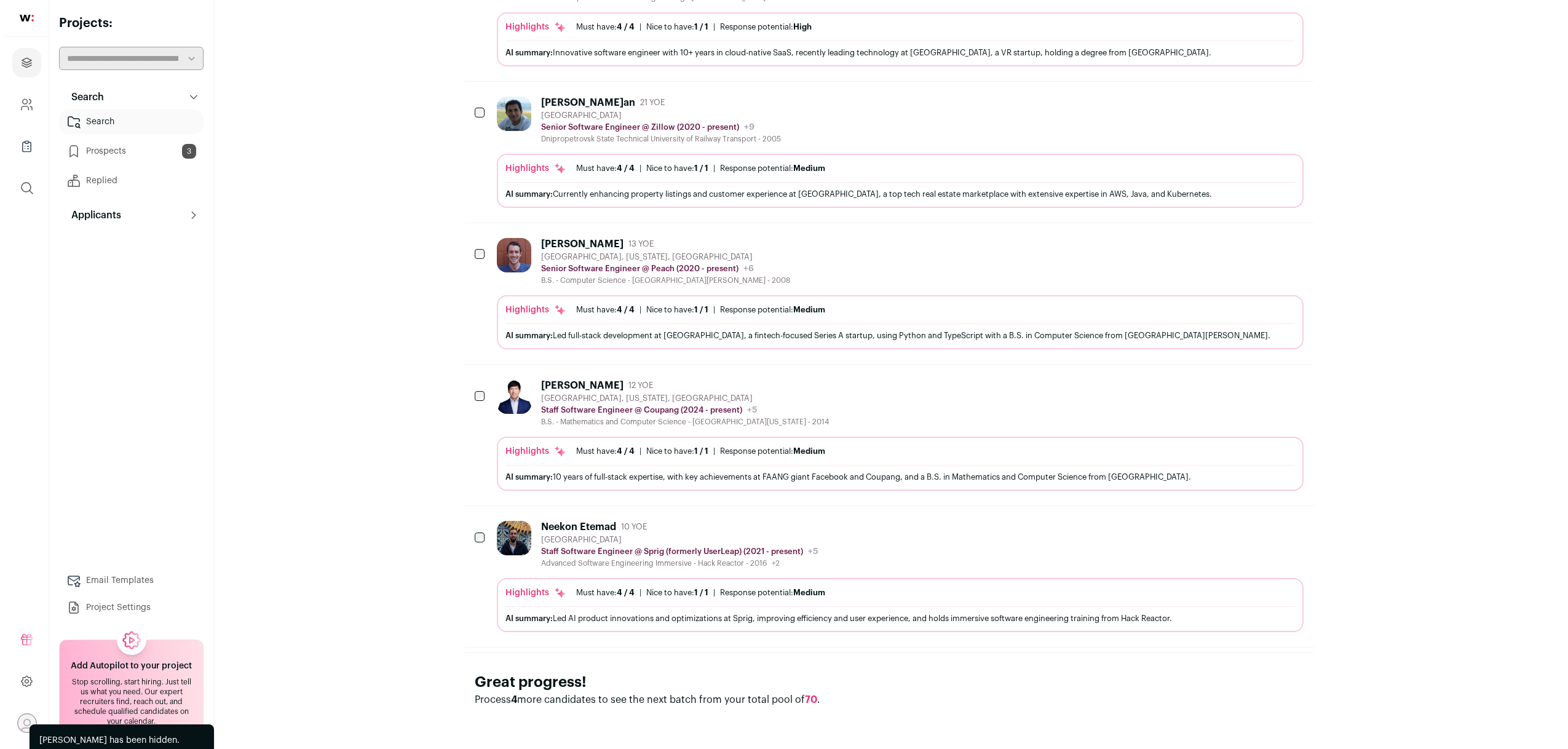
scroll to position [881, 0]
click at [610, 543] on div "San Francisco Bay Area" at bounding box center [674, 539] width 277 height 10
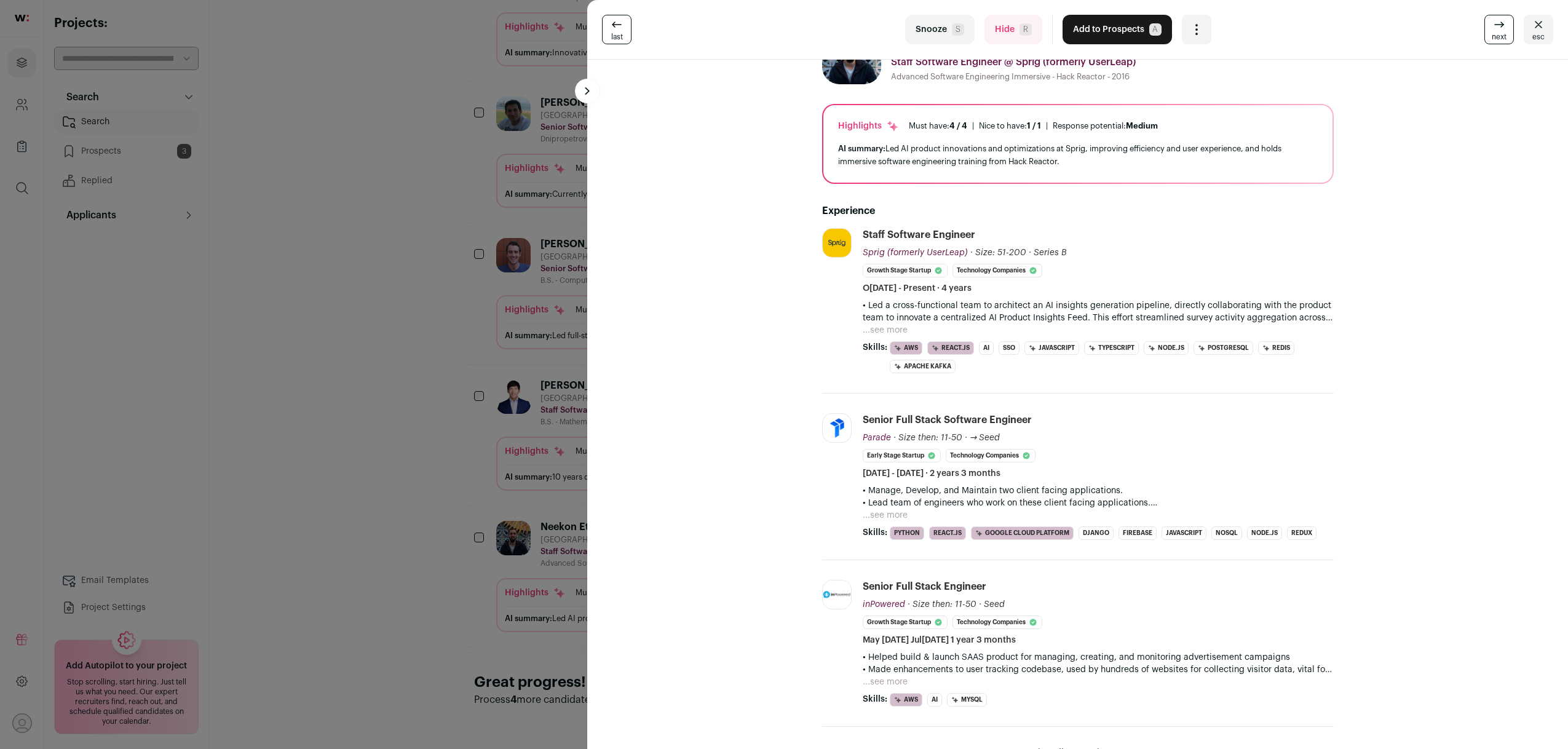
scroll to position [259, 0]
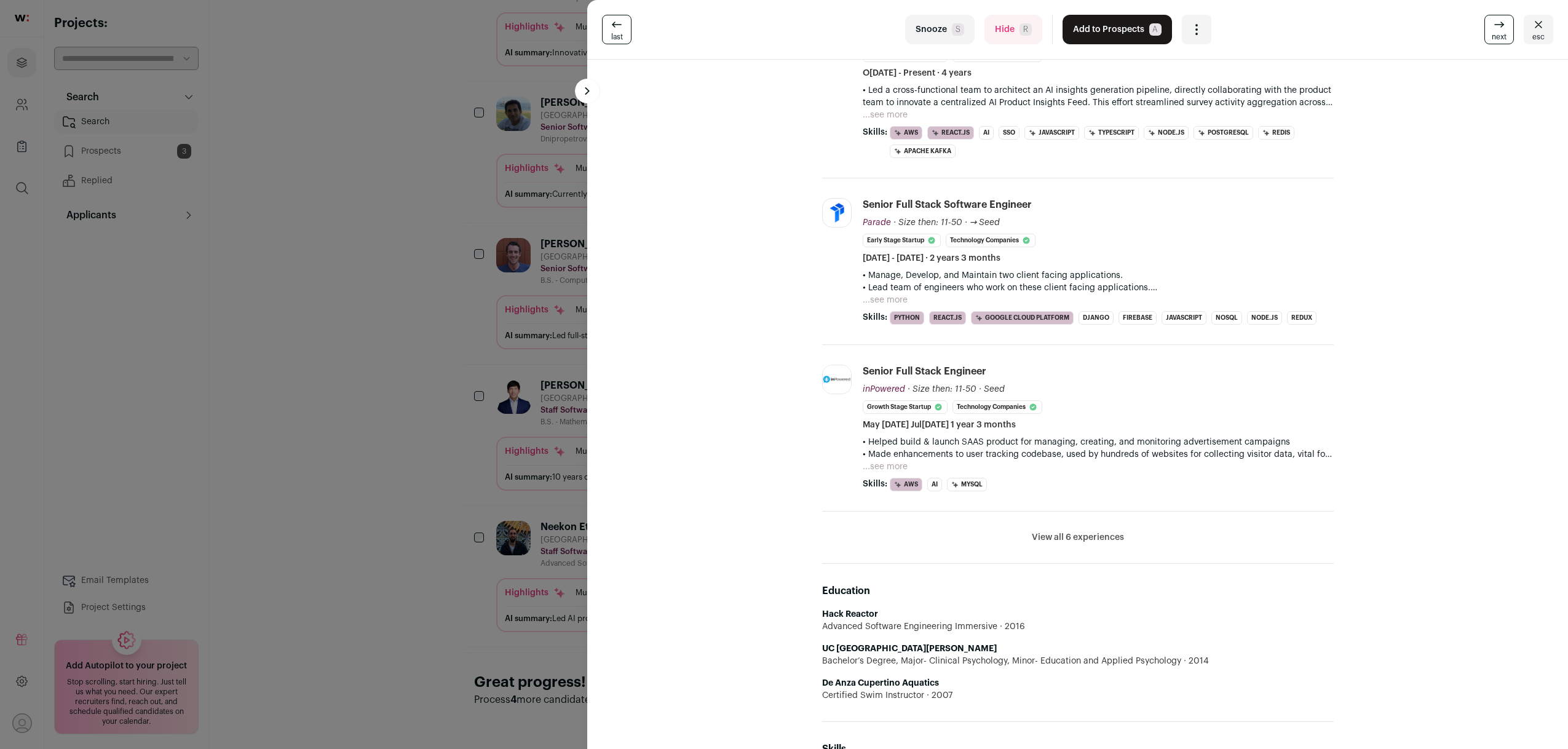
click at [1045, 537] on button "View all 6 experiences" at bounding box center [1078, 537] width 92 height 12
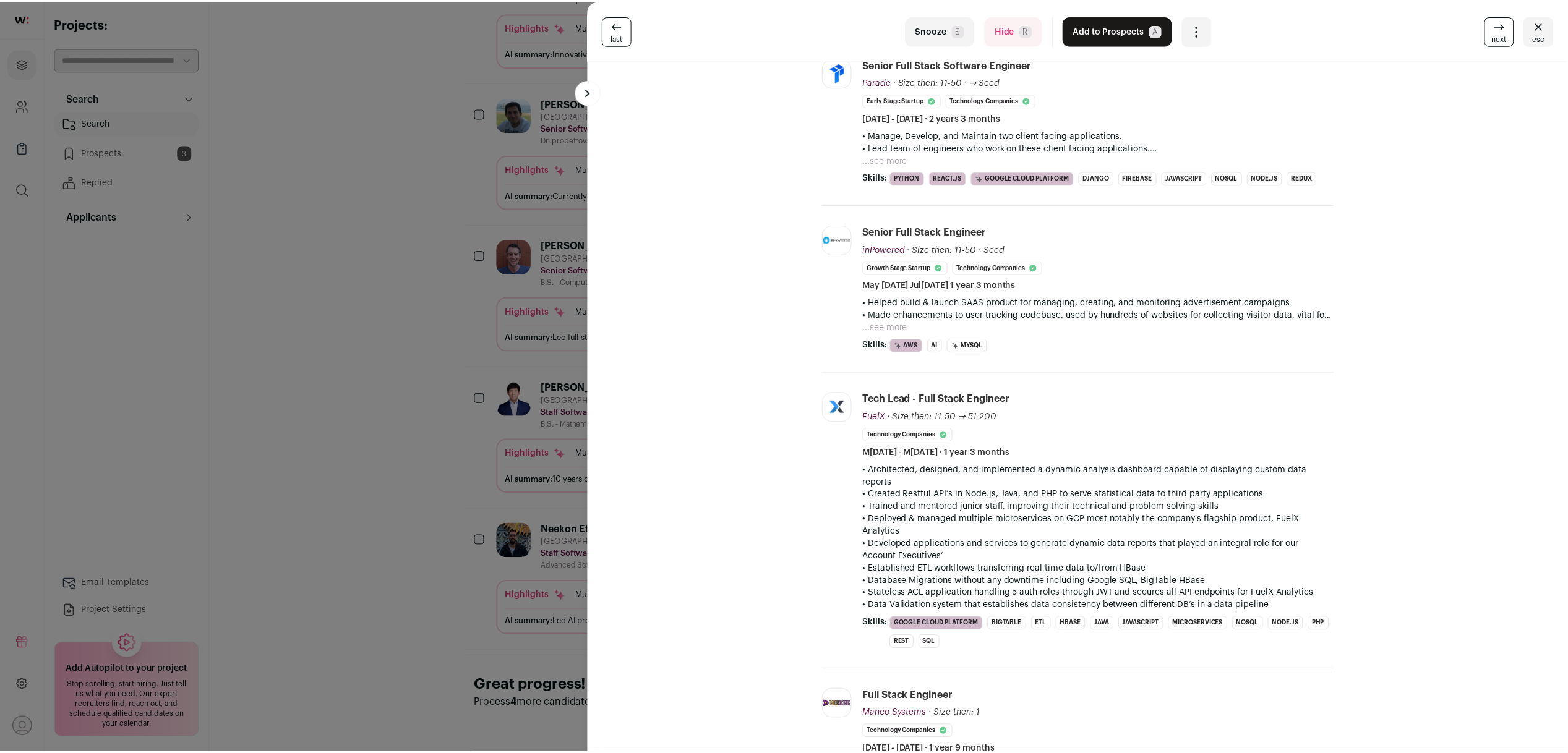
scroll to position [0, 0]
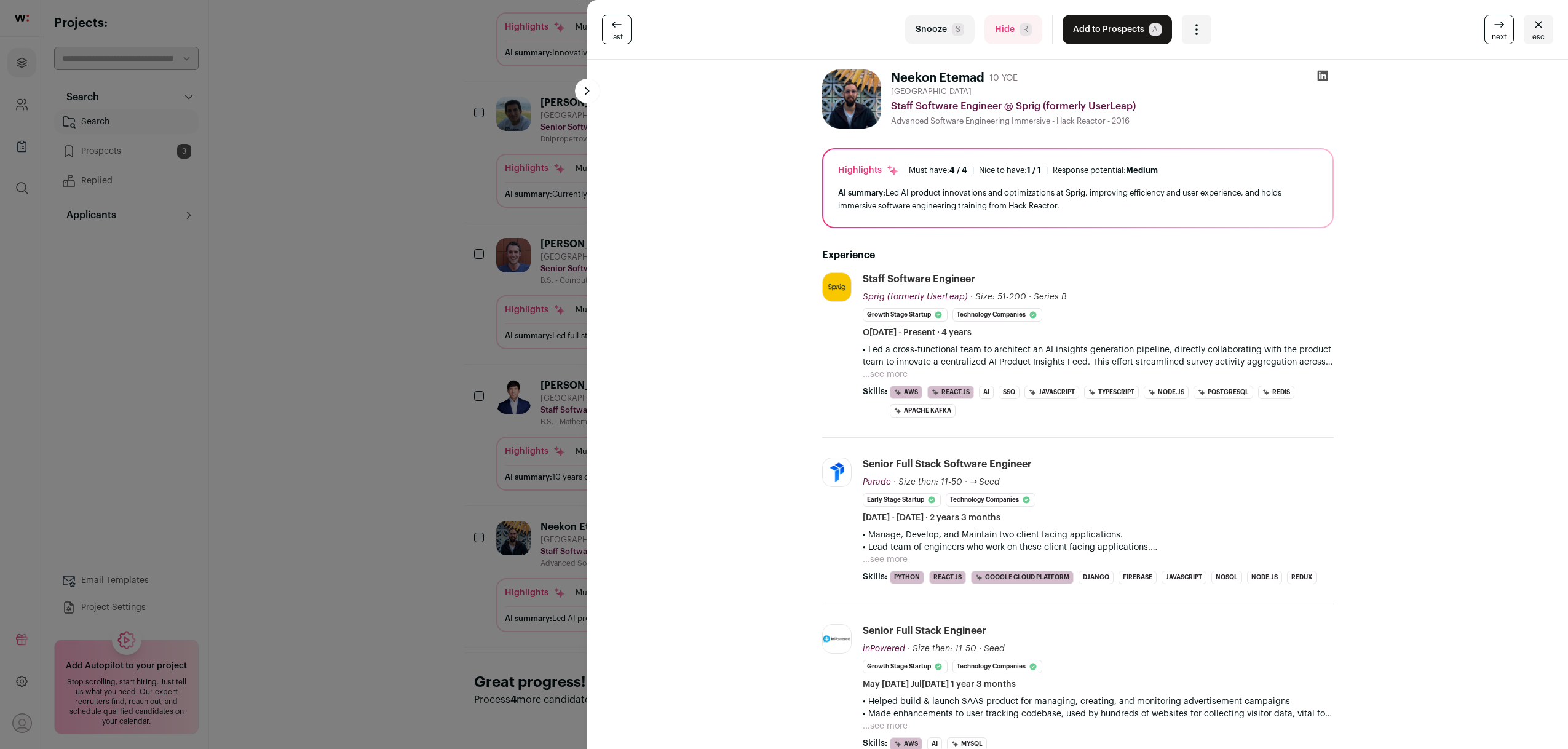
click at [886, 555] on button "...see more" at bounding box center [885, 559] width 45 height 12
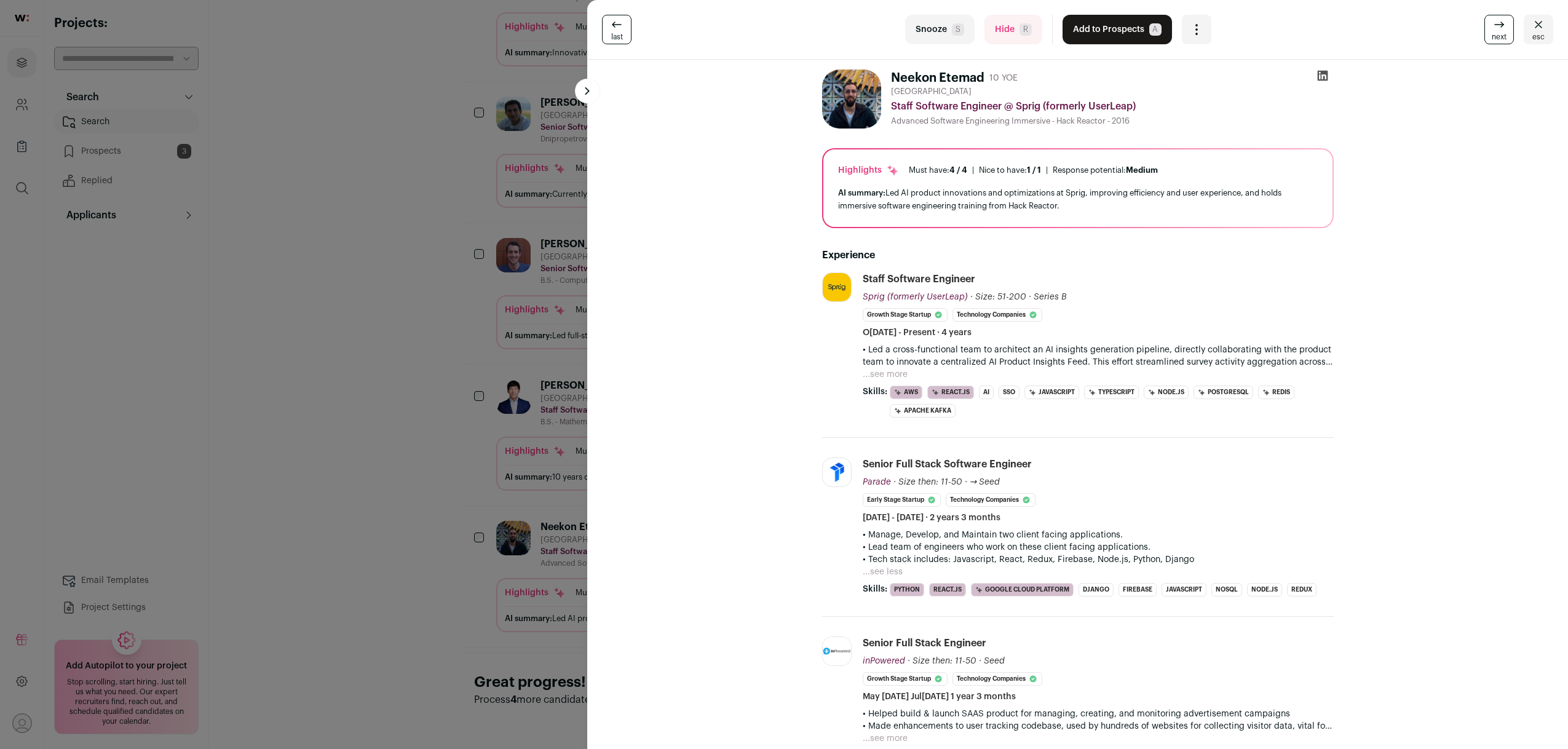
click at [311, 563] on div "last Snooze S Hide R Add to Prospects A Are you sure? Neekon Etemad is already …" at bounding box center [784, 374] width 1568 height 749
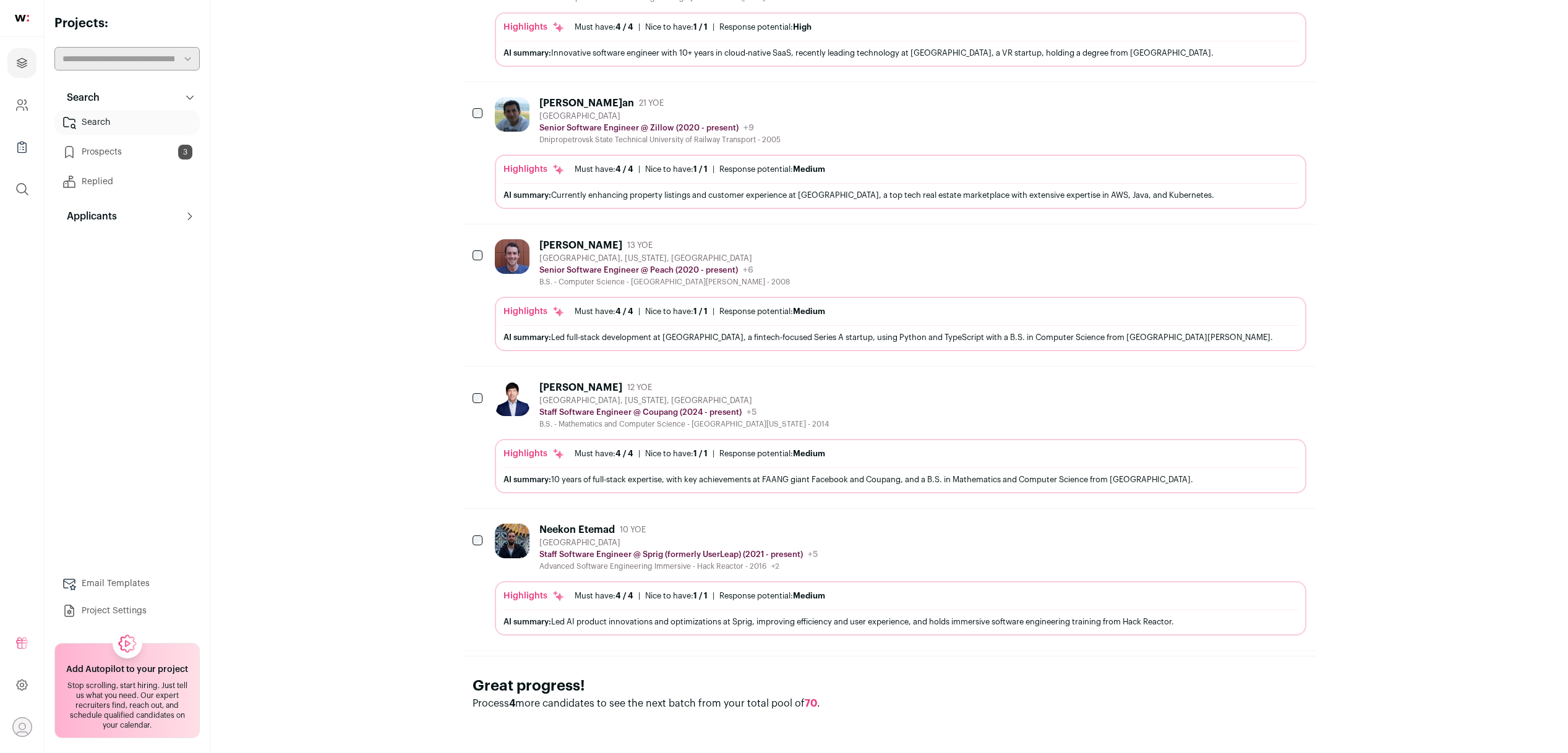
click at [1303, 530] on icon "Add to Prospects" at bounding box center [1296, 529] width 15 height 15
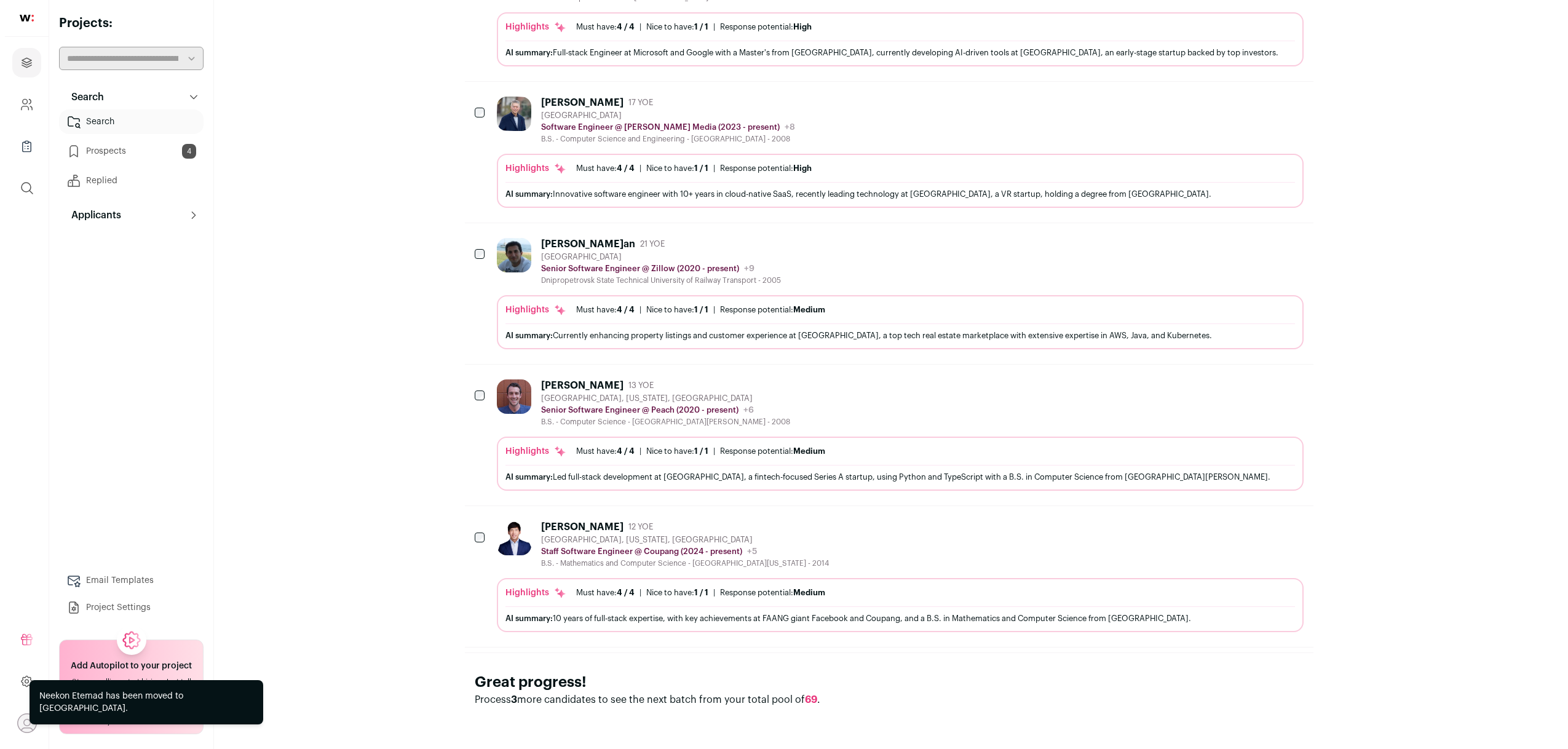
scroll to position [740, 0]
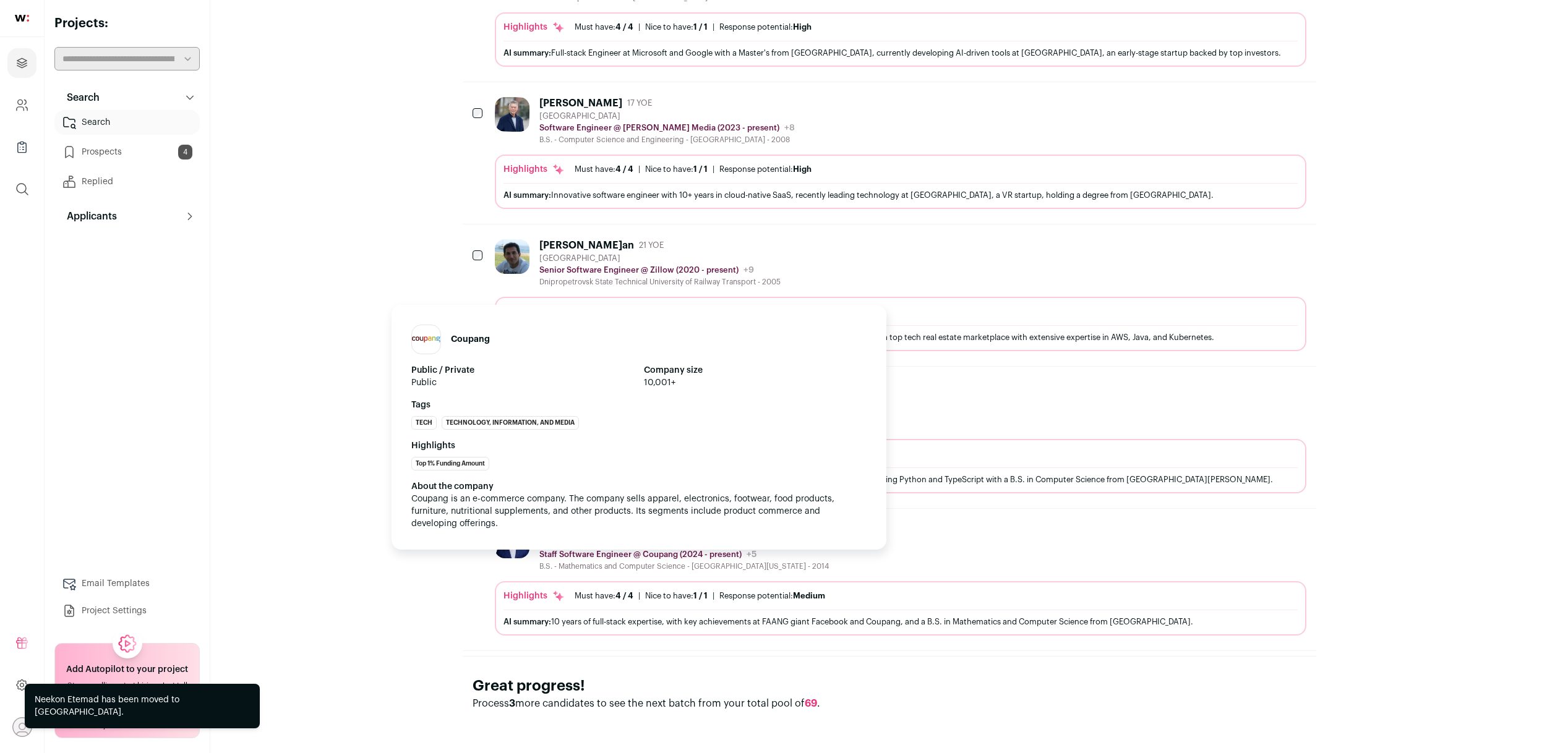
click at [582, 555] on p "Staff Software Engineer @ Coupang (2024 - present)" at bounding box center [640, 554] width 202 height 10
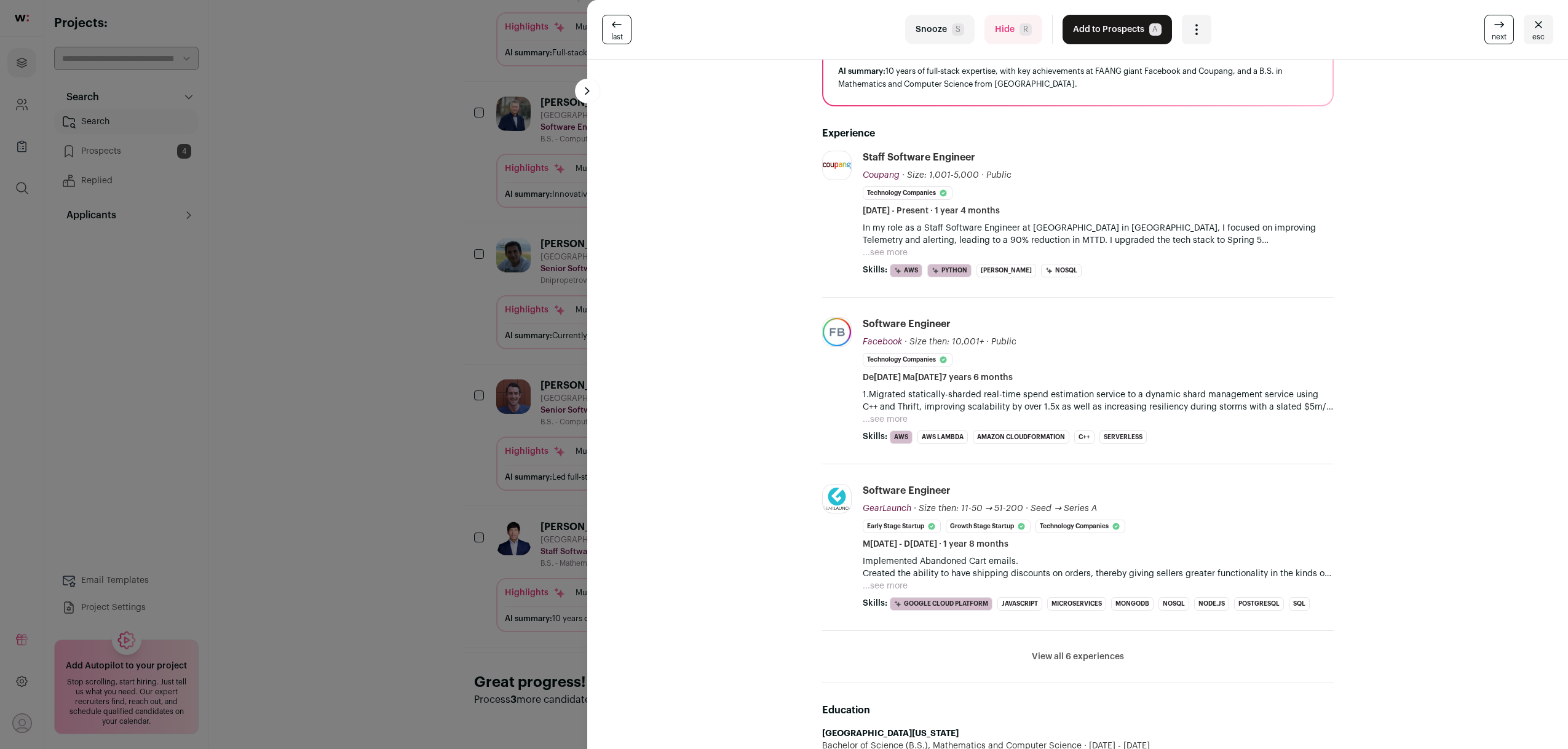
scroll to position [114, 0]
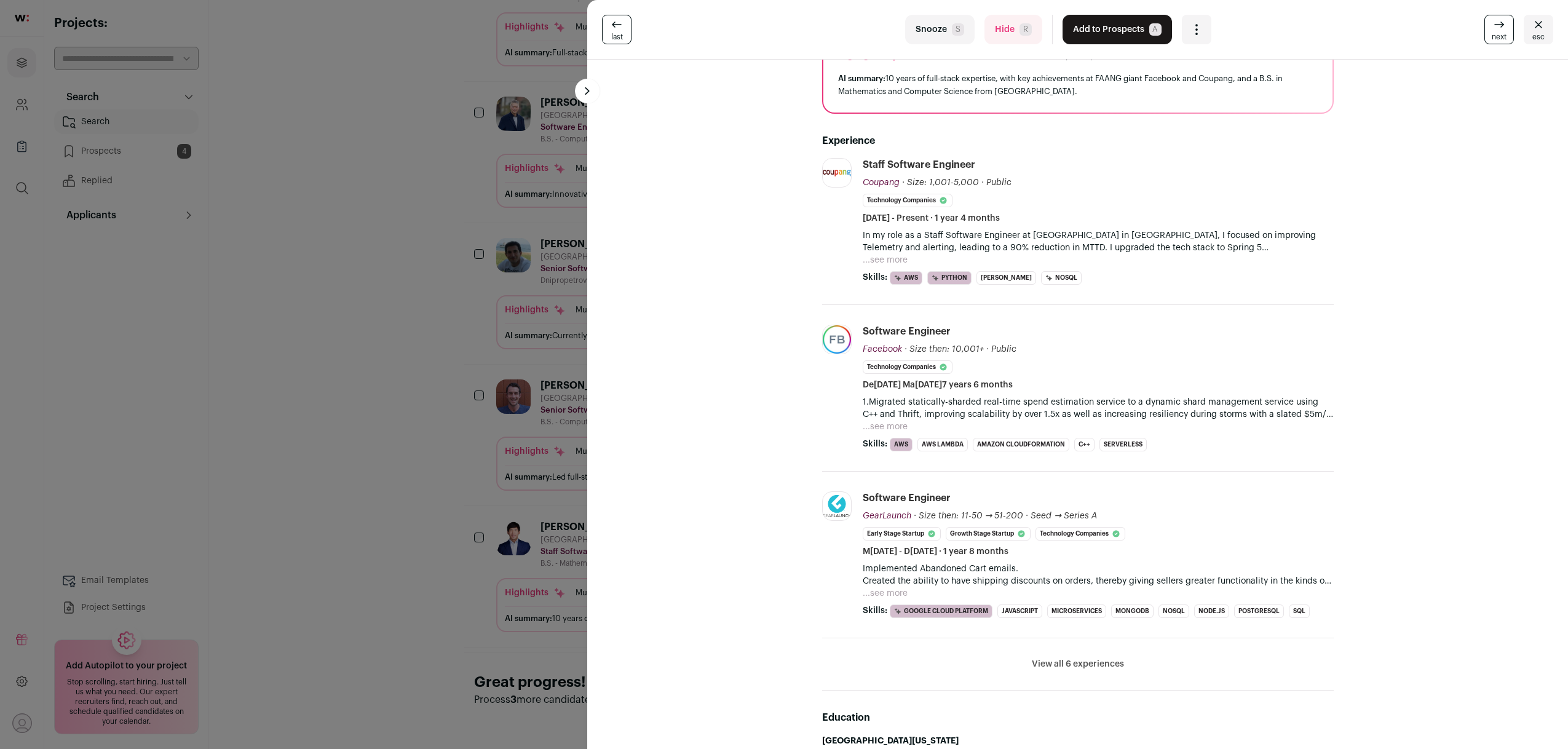
click at [1090, 676] on li "View all 6 experiences View less" at bounding box center [1078, 665] width 512 height 52
click at [1054, 663] on button "View all 6 experiences" at bounding box center [1078, 664] width 92 height 12
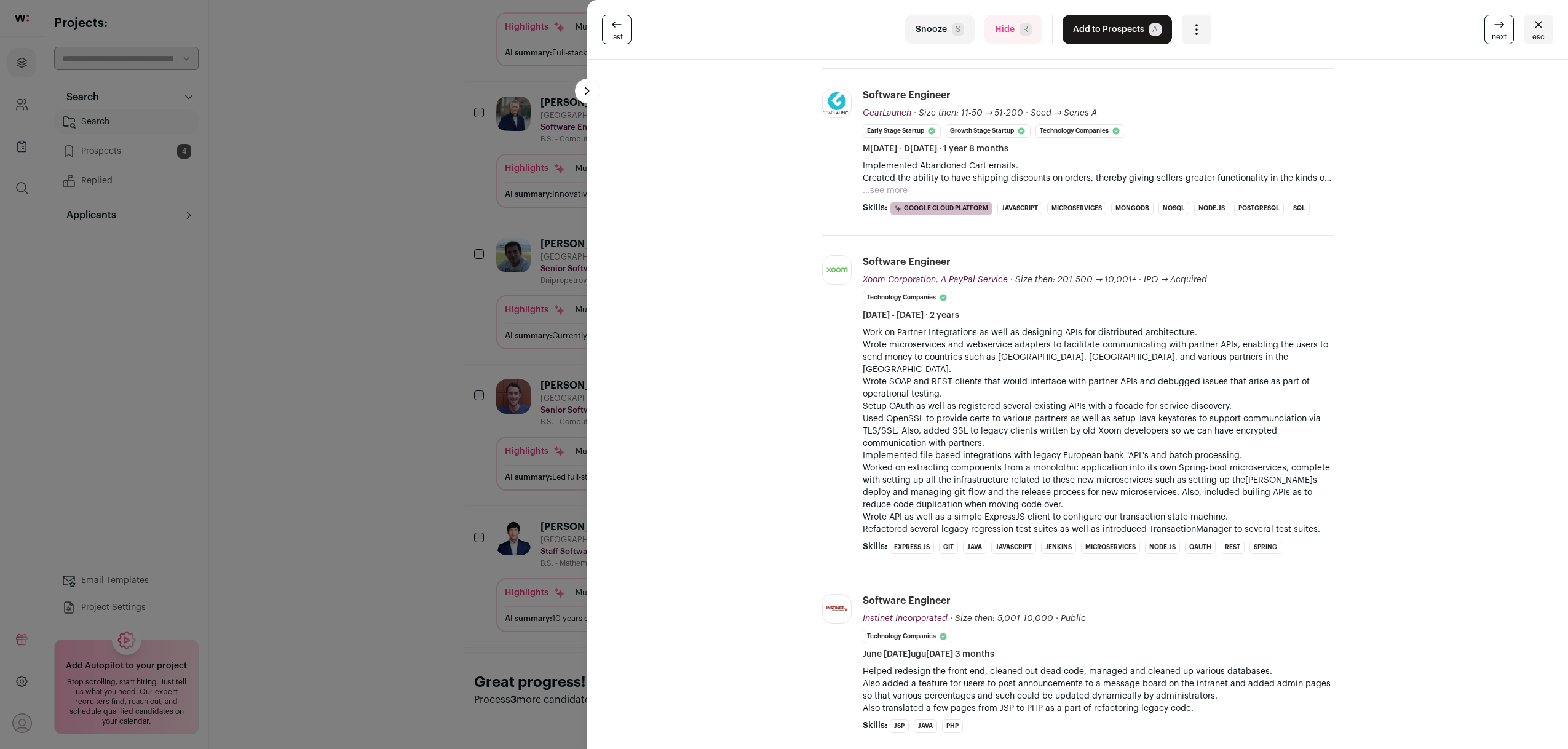
scroll to position [525, 0]
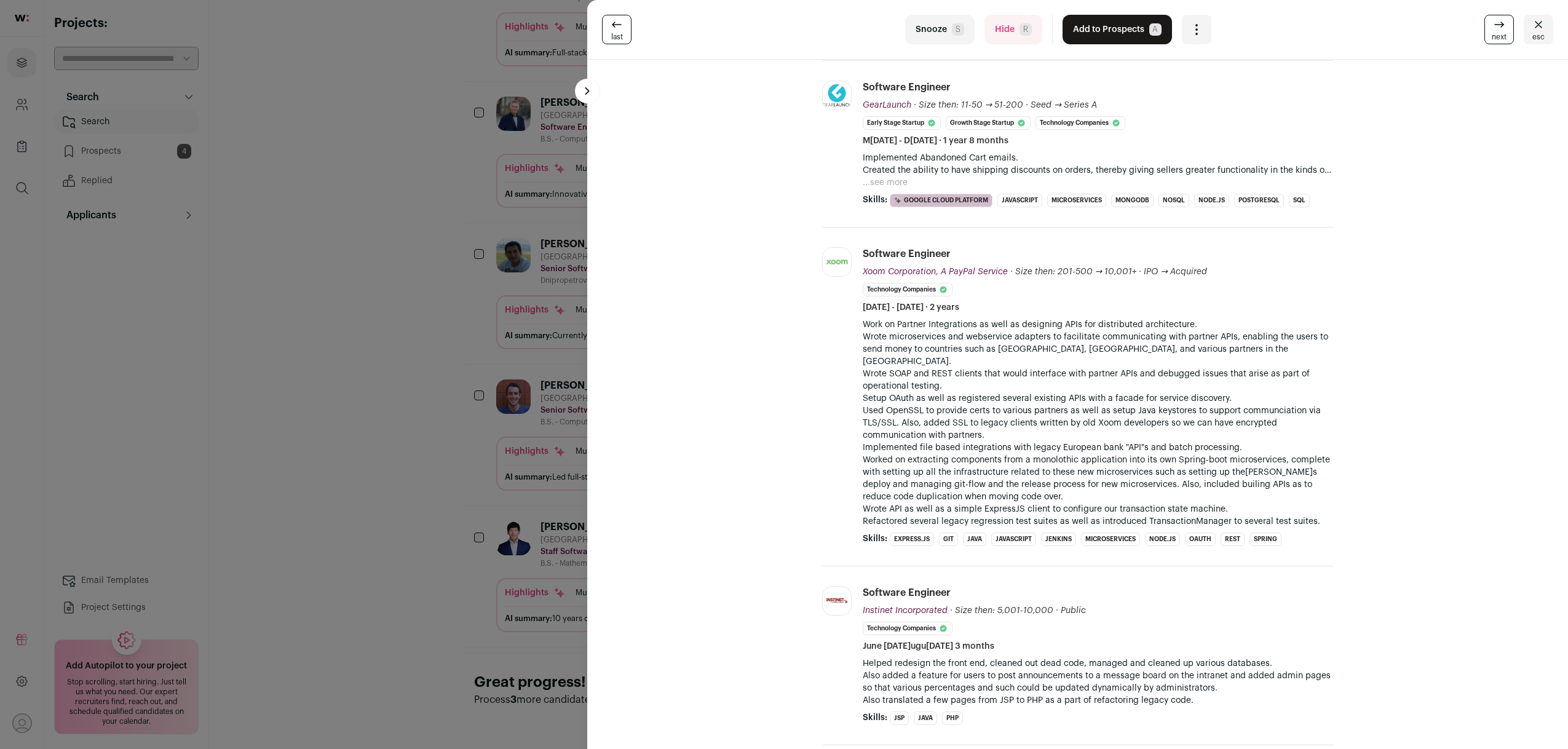
click at [376, 539] on div "last Snooze S Hide R Add to Prospects A Are you sure? Benjamin Liu is already i…" at bounding box center [784, 374] width 1568 height 749
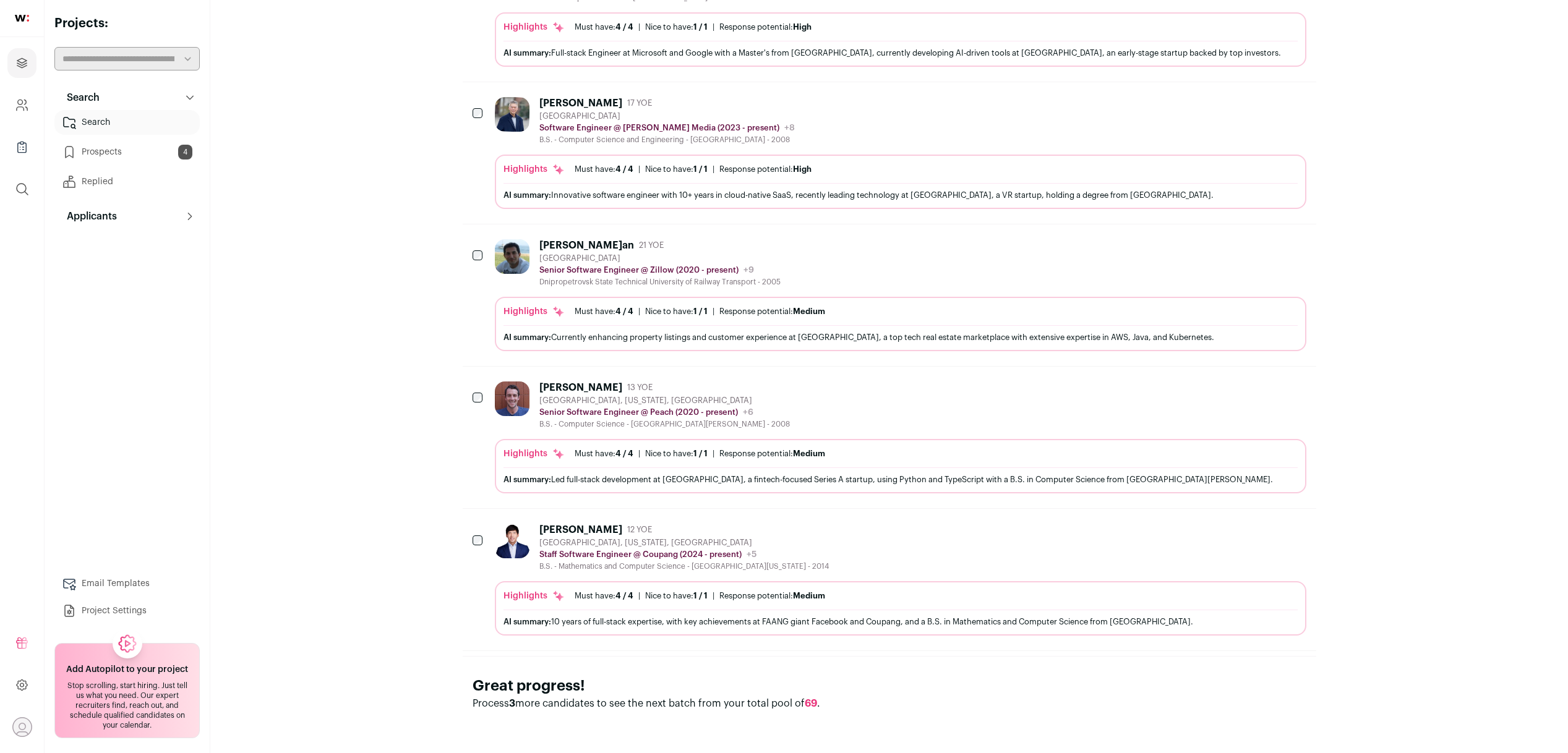
click at [569, 556] on p "Staff Software Engineer @ Coupang (2024 - present)" at bounding box center [640, 554] width 202 height 10
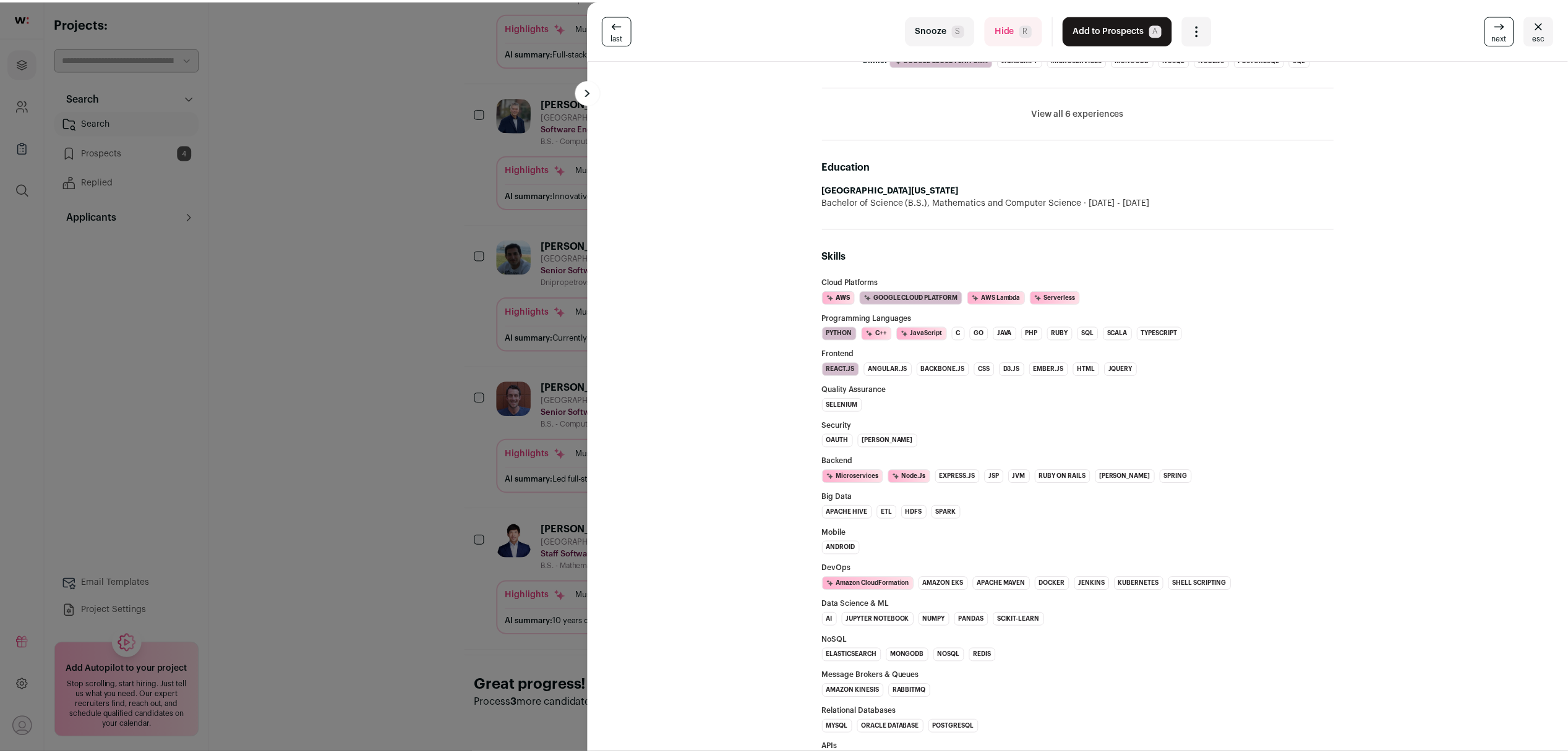
scroll to position [273, 0]
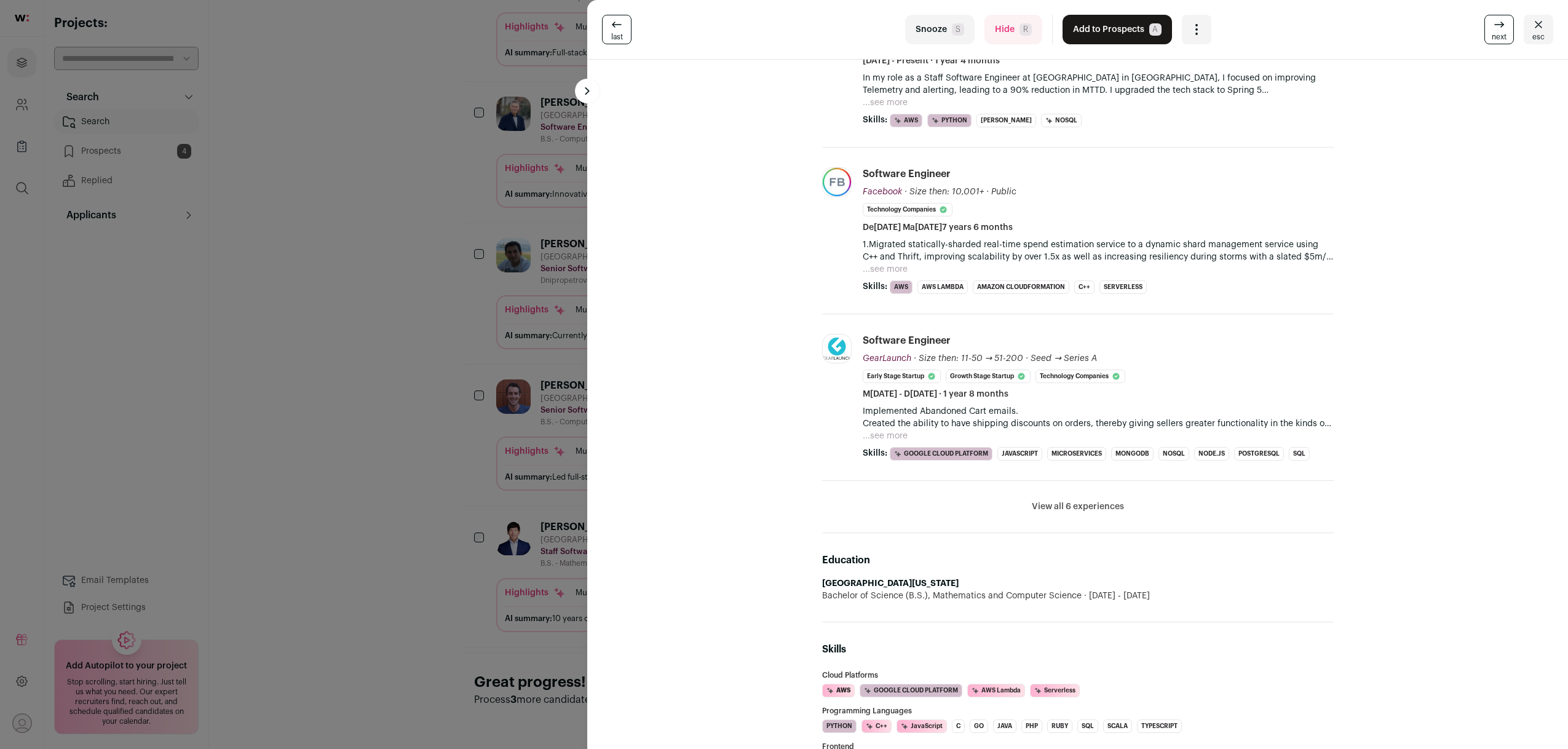
click at [1075, 509] on button "View all 6 experiences" at bounding box center [1078, 506] width 92 height 12
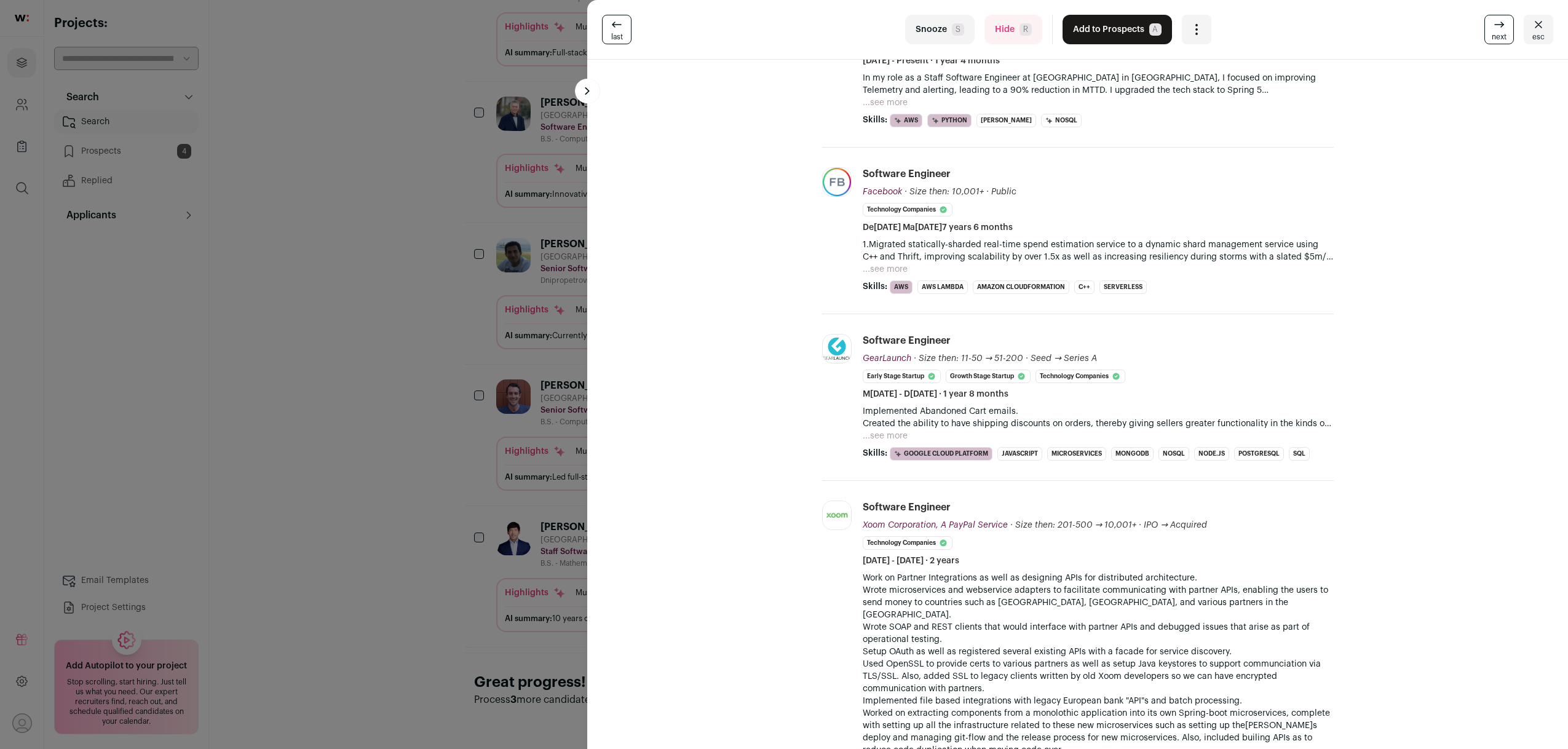
click at [548, 527] on div "last Snooze S Hide R Add to Prospects A Are you sure? Benjamin Liu is already i…" at bounding box center [784, 374] width 1568 height 749
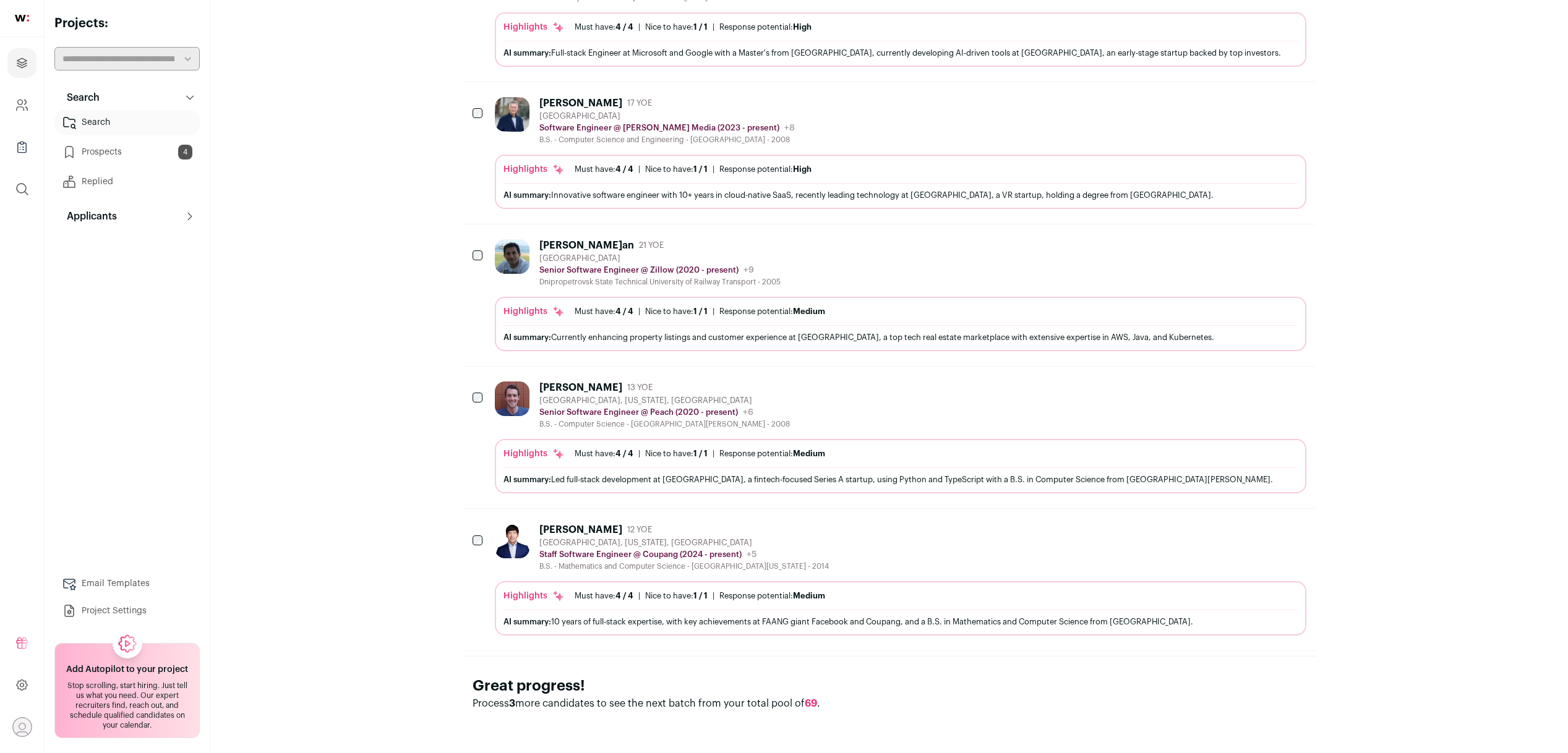
click at [1257, 533] on icon "Hide" at bounding box center [1262, 529] width 15 height 15
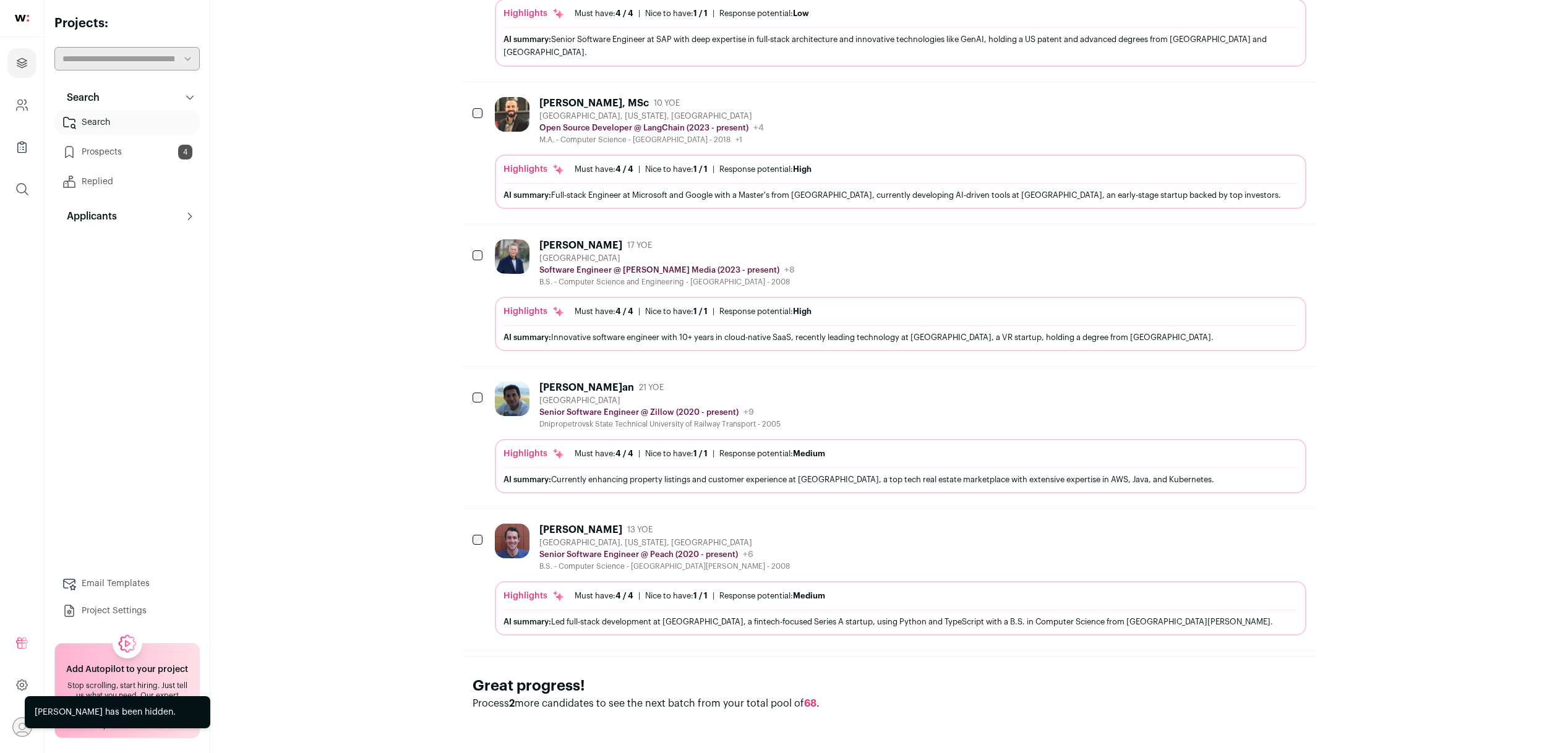
click at [598, 541] on div "San Francisco, California, United States" at bounding box center [664, 542] width 251 height 10
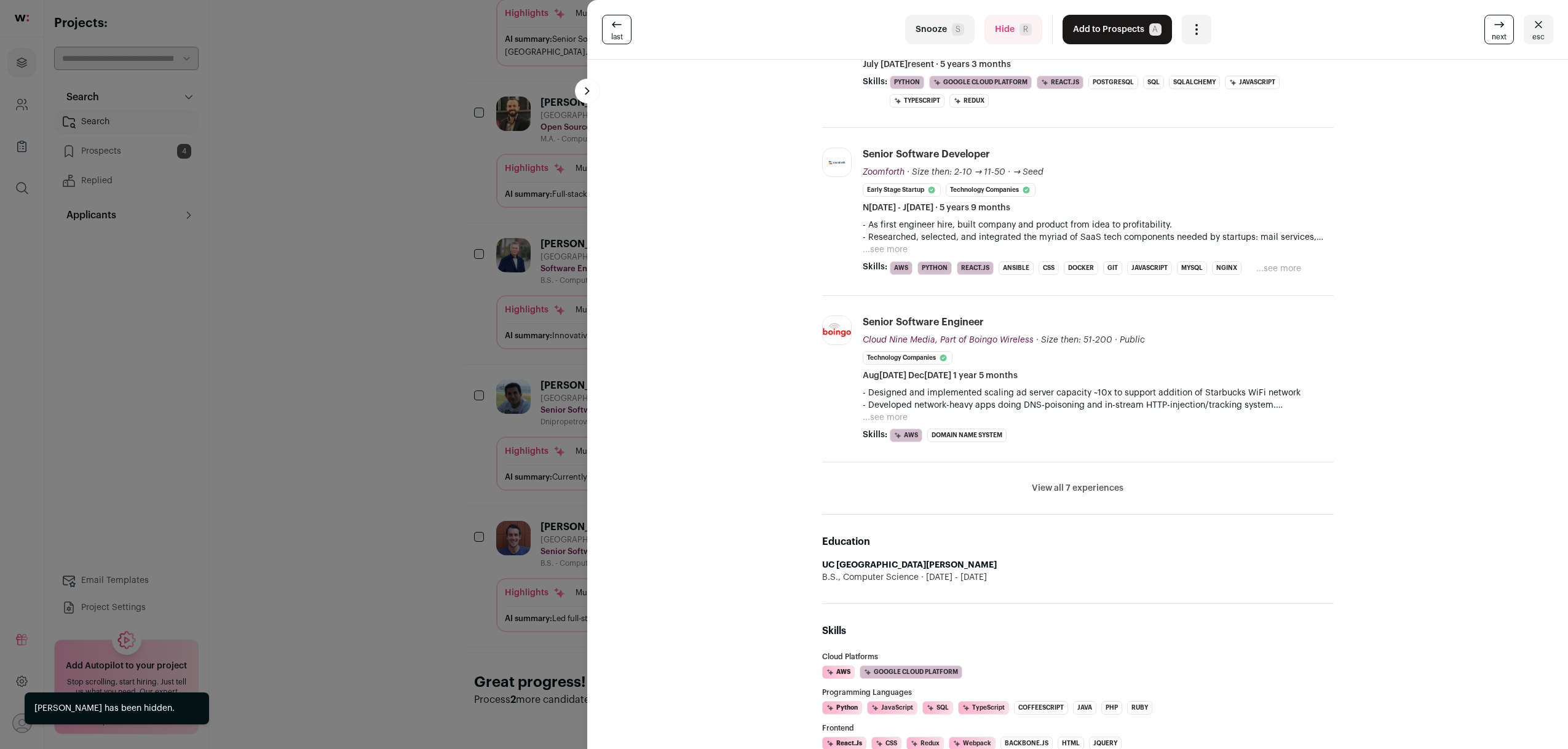
scroll to position [261, 0]
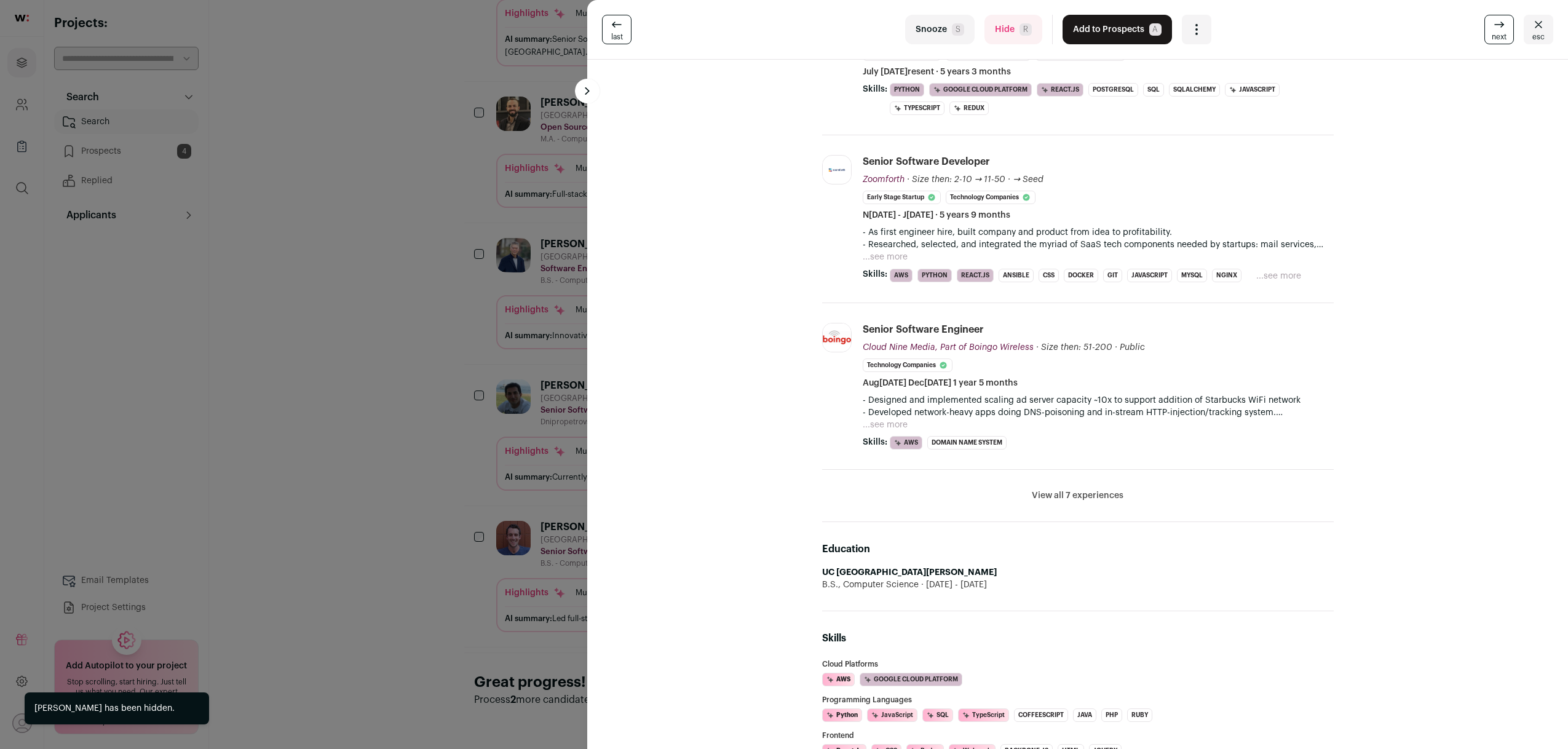
click at [1095, 504] on li "View all 7 experiences View less" at bounding box center [1078, 496] width 512 height 52
click at [1095, 499] on button "View all 7 experiences" at bounding box center [1077, 495] width 91 height 12
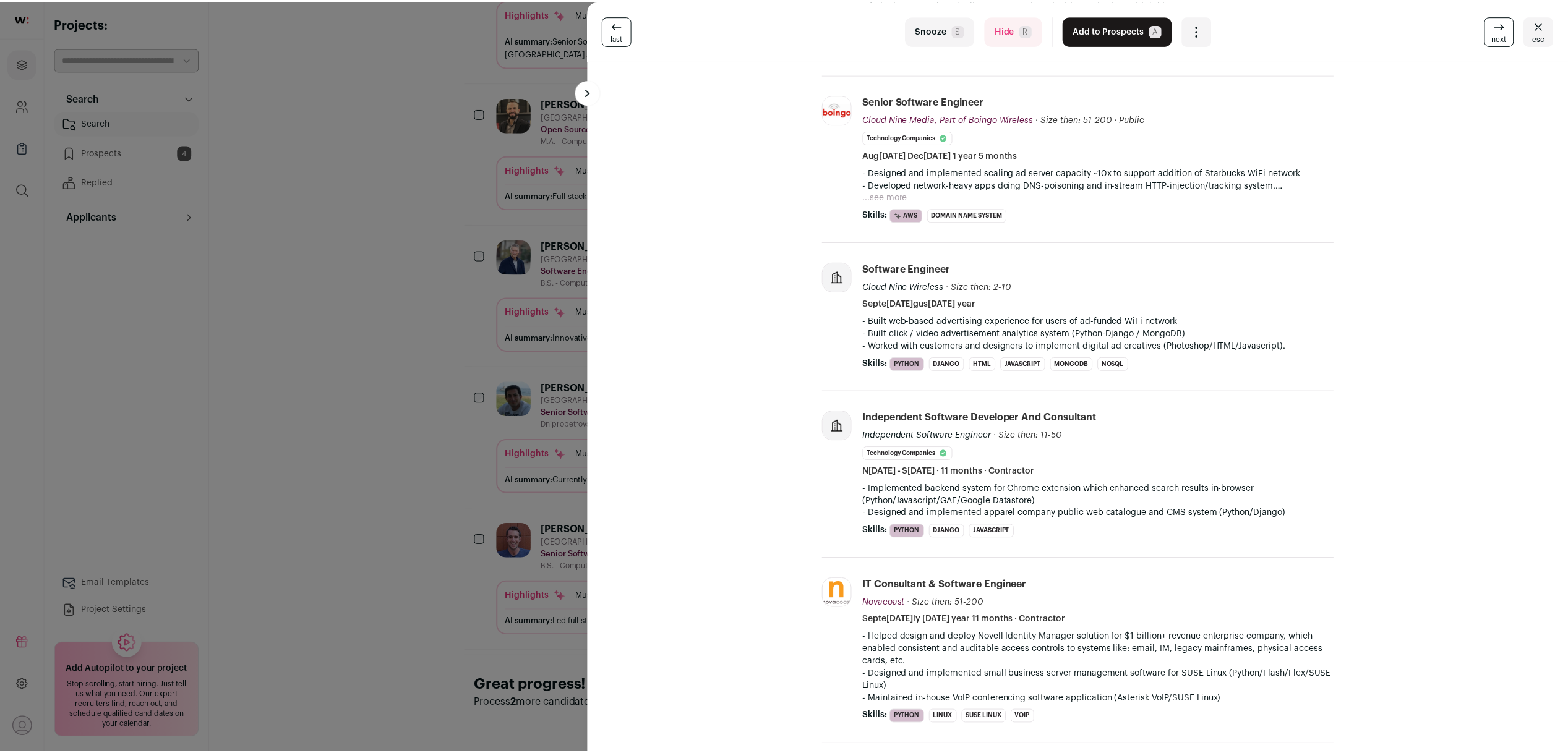
scroll to position [691, 0]
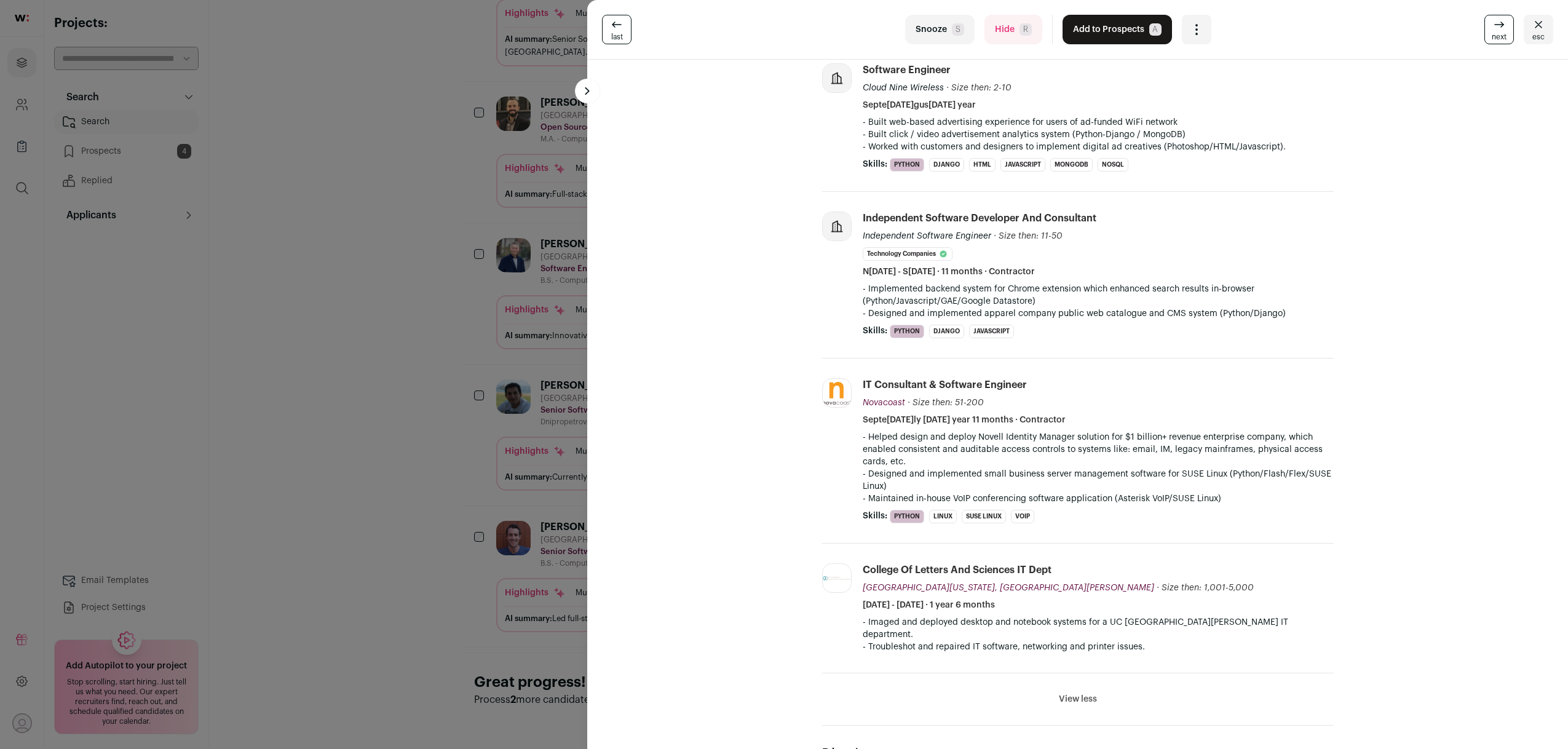
click at [423, 596] on div "last Snooze S Hide R Add to Prospects A Are you sure? Chris Wilcox is already i…" at bounding box center [784, 374] width 1568 height 749
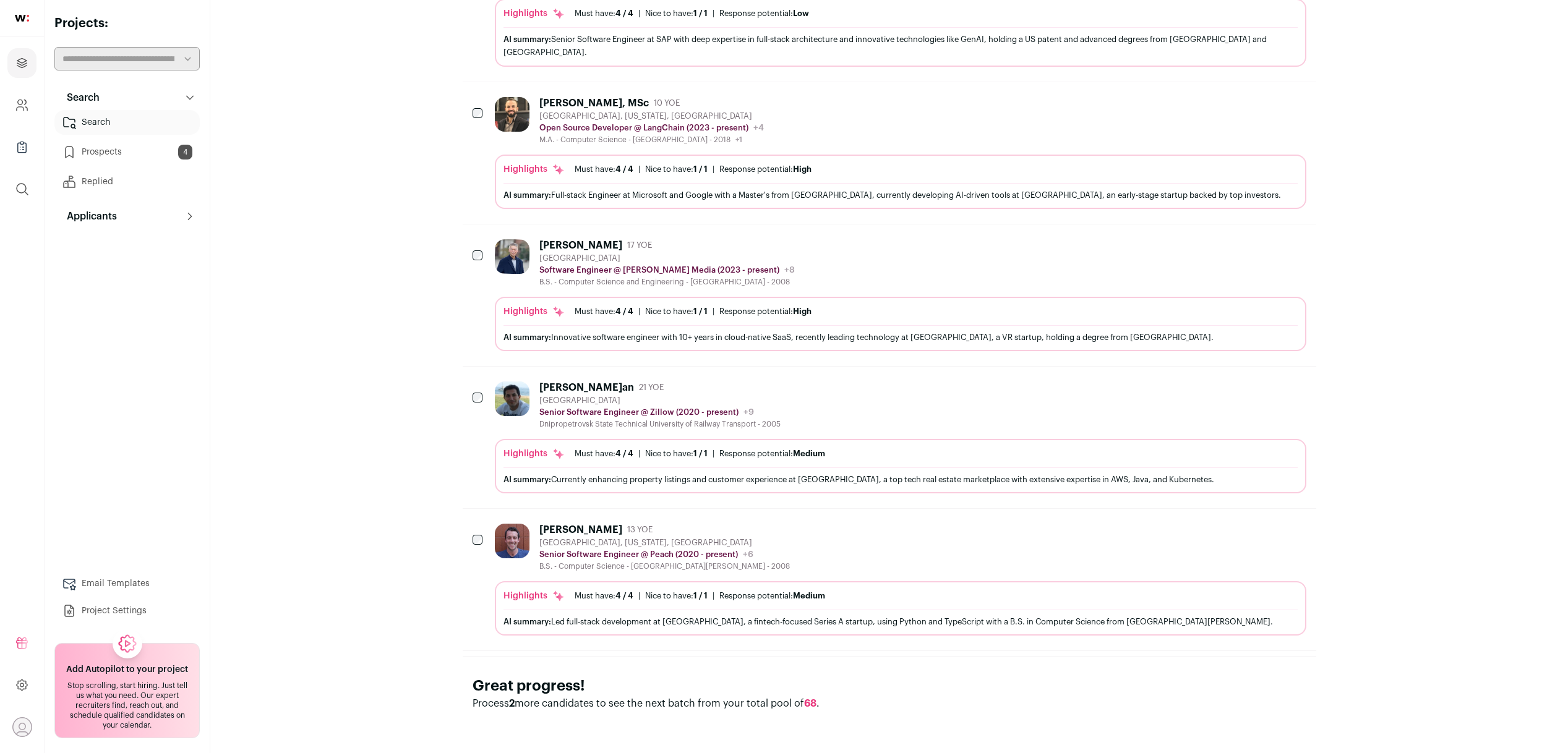
click at [814, 531] on div "Chris Wilcox 13 YOE San Francisco, California, United States Senior Software En…" at bounding box center [900, 547] width 812 height 48
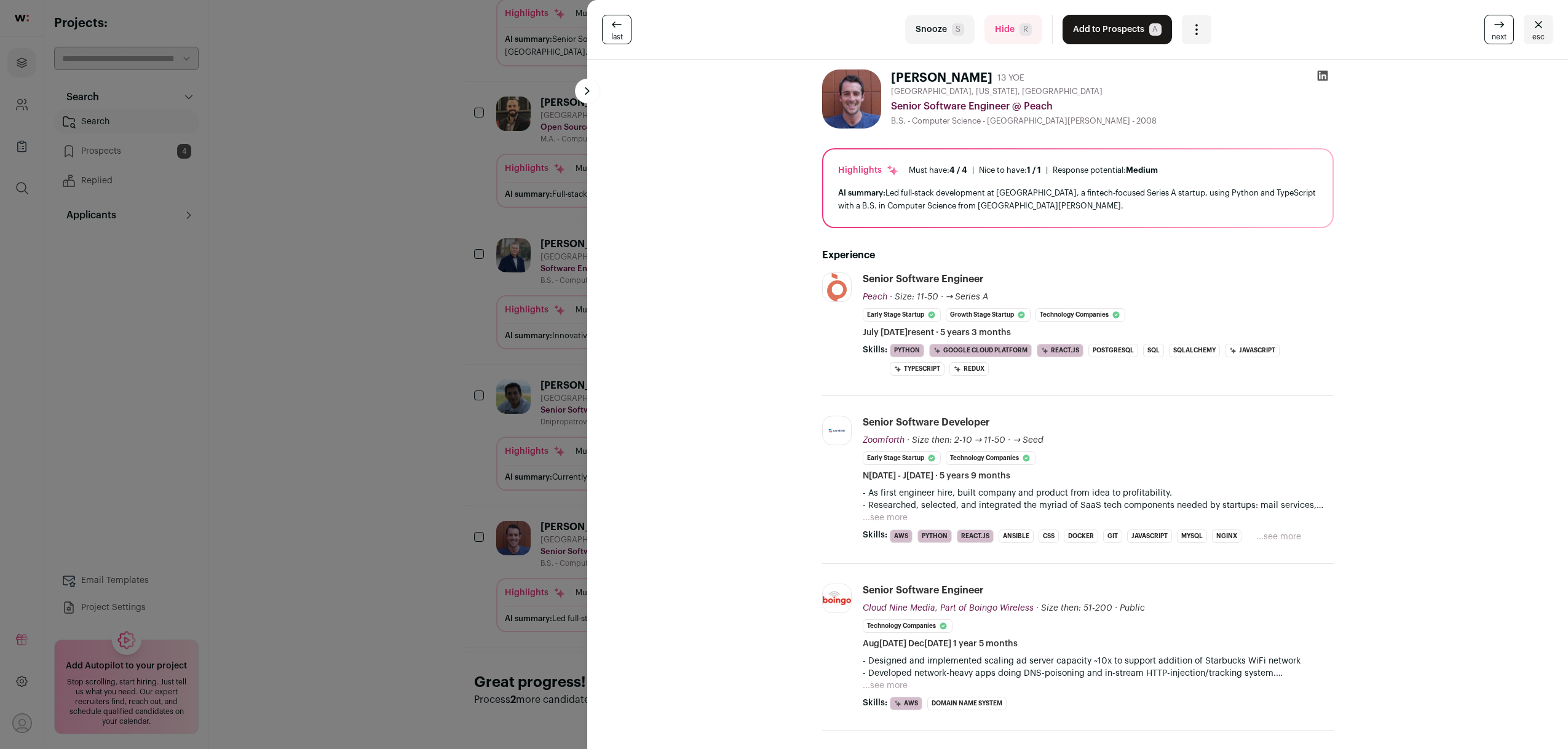
click at [385, 485] on div "last Snooze S Hide R Add to Prospects A Are you sure? Chris Wilcox is already i…" at bounding box center [784, 374] width 1568 height 749
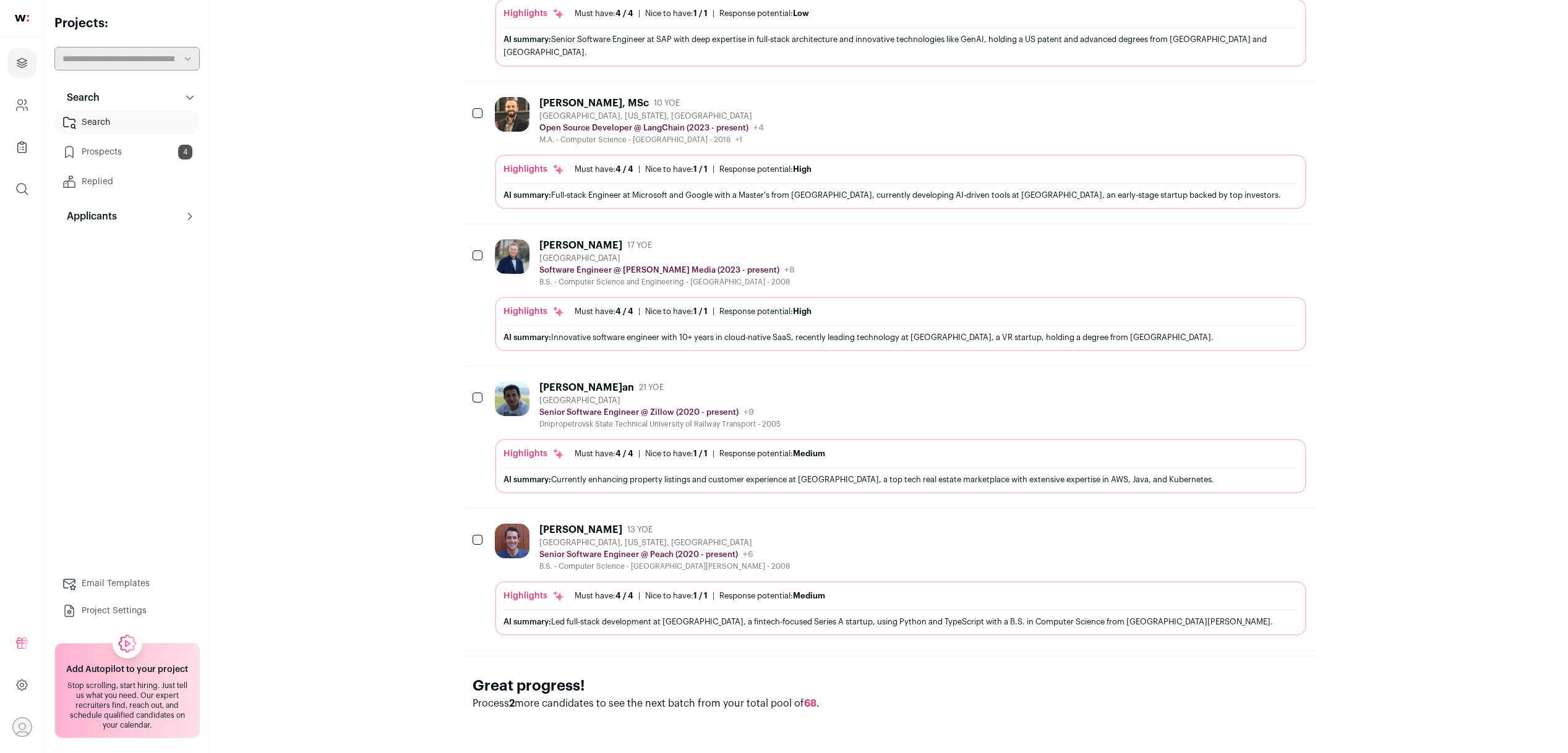
click at [1260, 533] on icon "Hide" at bounding box center [1262, 529] width 15 height 15
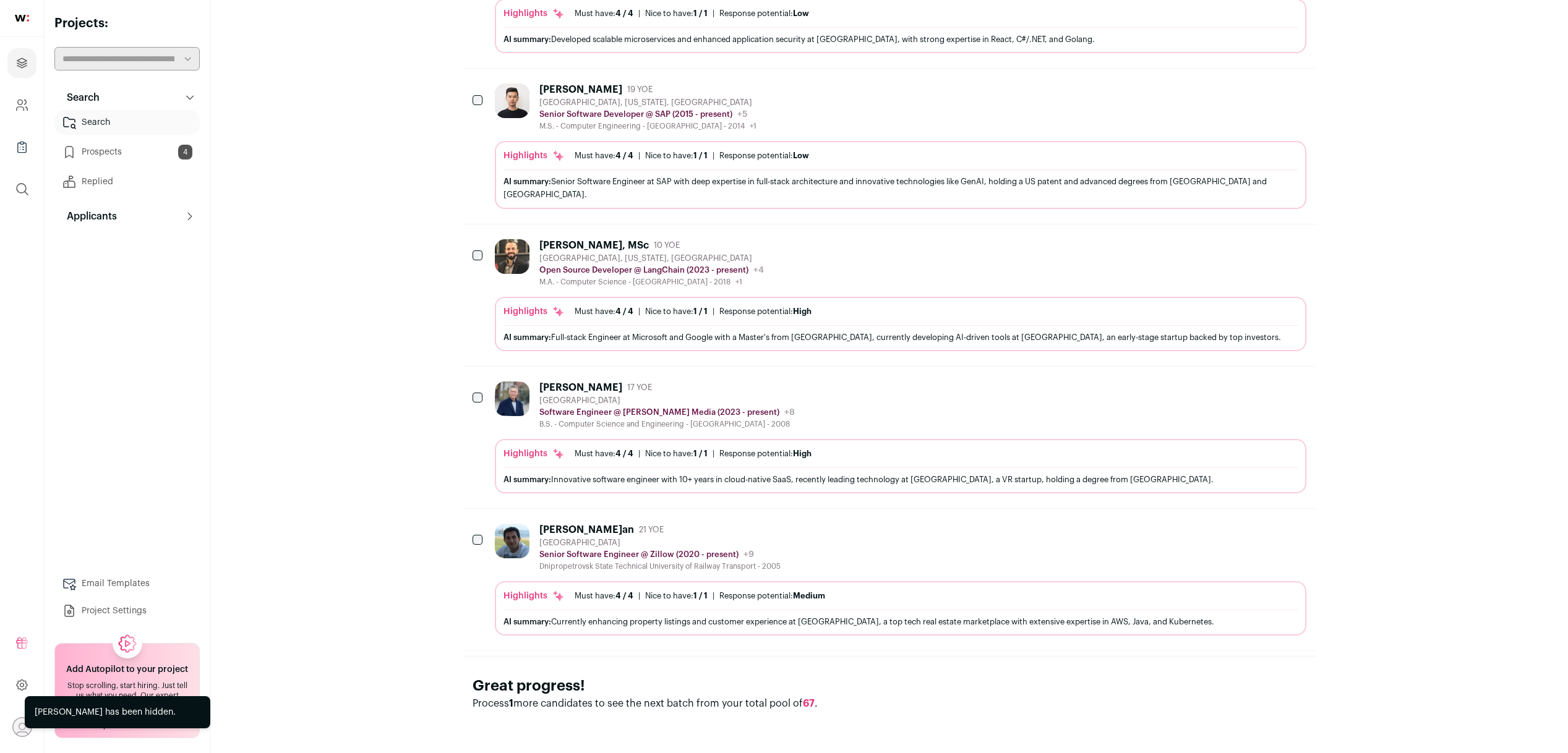
click at [623, 549] on div "Senior Software Engineer @ Zillow (2020 - present) Zillow Public / Private Publ…" at bounding box center [659, 554] width 241 height 12
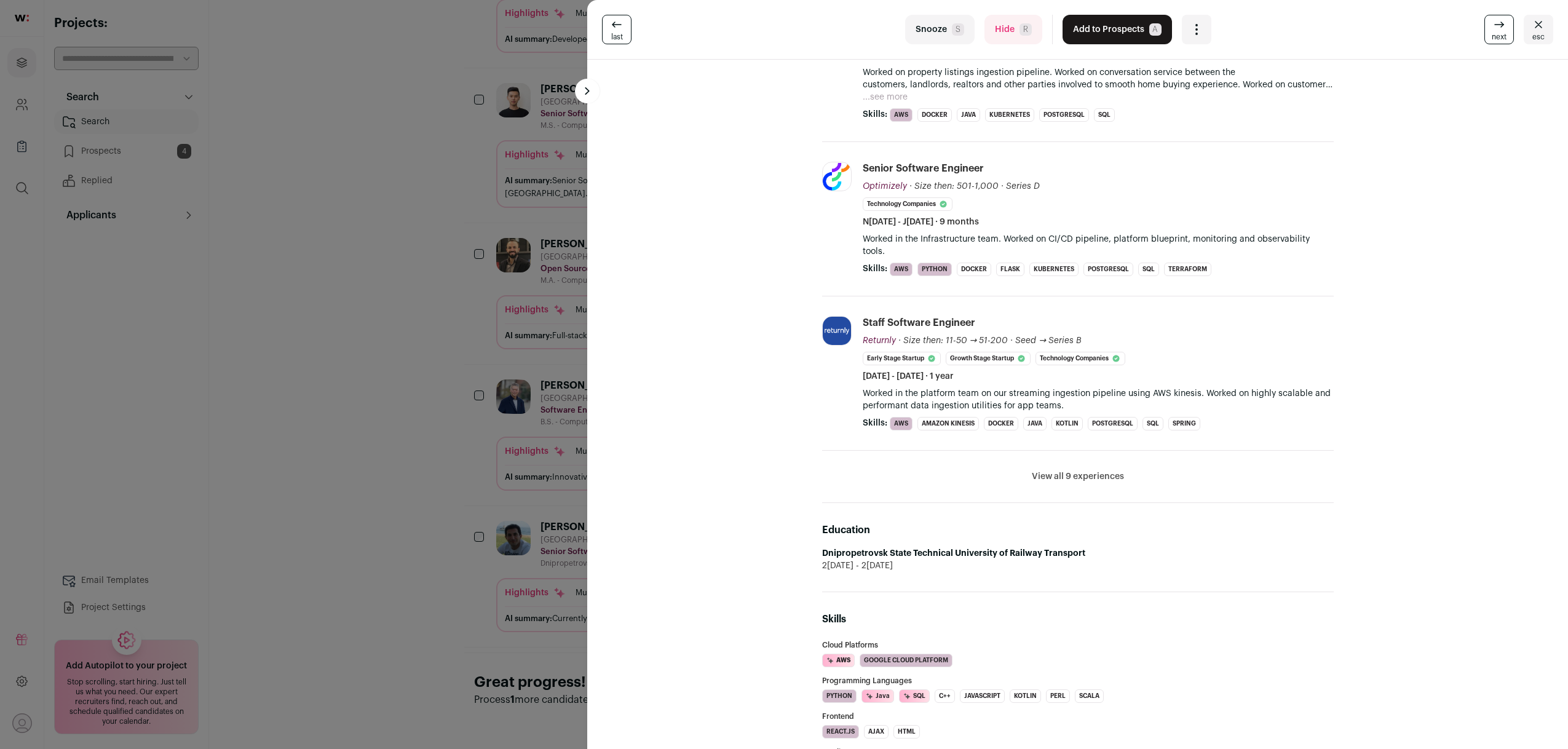
scroll to position [286, 0]
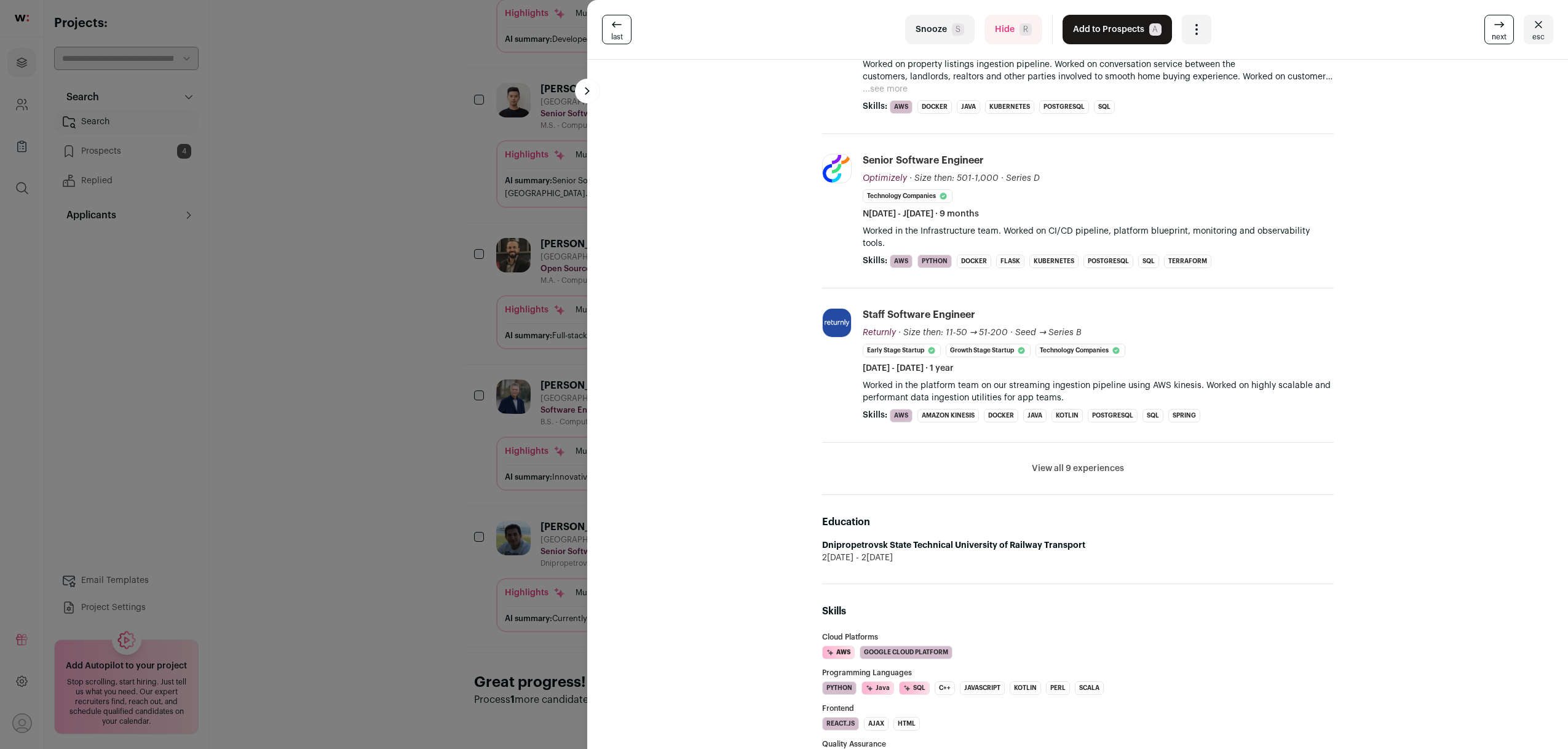
click at [1045, 463] on button "View all 9 experiences" at bounding box center [1078, 468] width 92 height 12
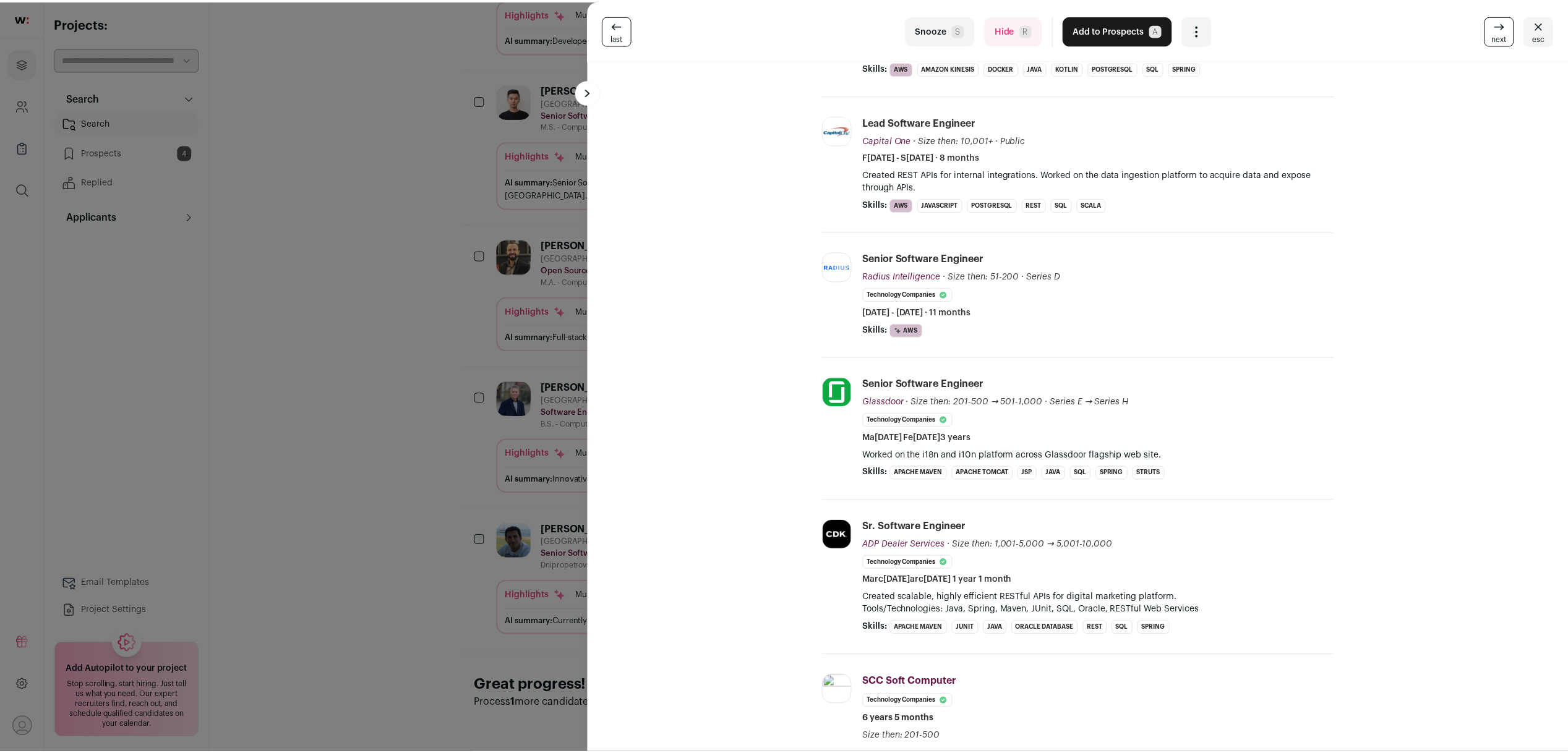
scroll to position [645, 0]
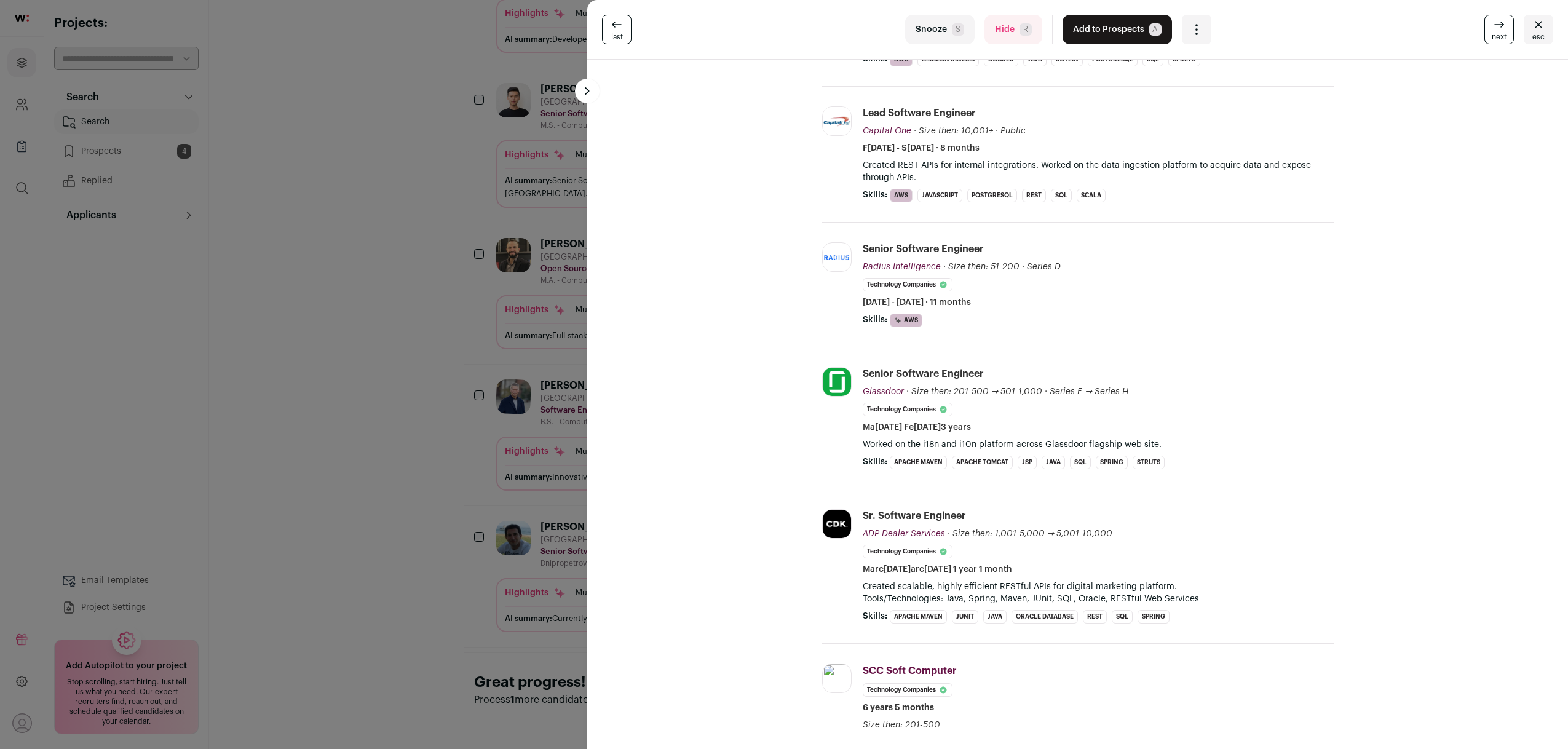
click at [401, 612] on div "last Snooze S Hide R Add to Prospects A Are you sure? Gayk Gevorkyan is already…" at bounding box center [784, 374] width 1568 height 749
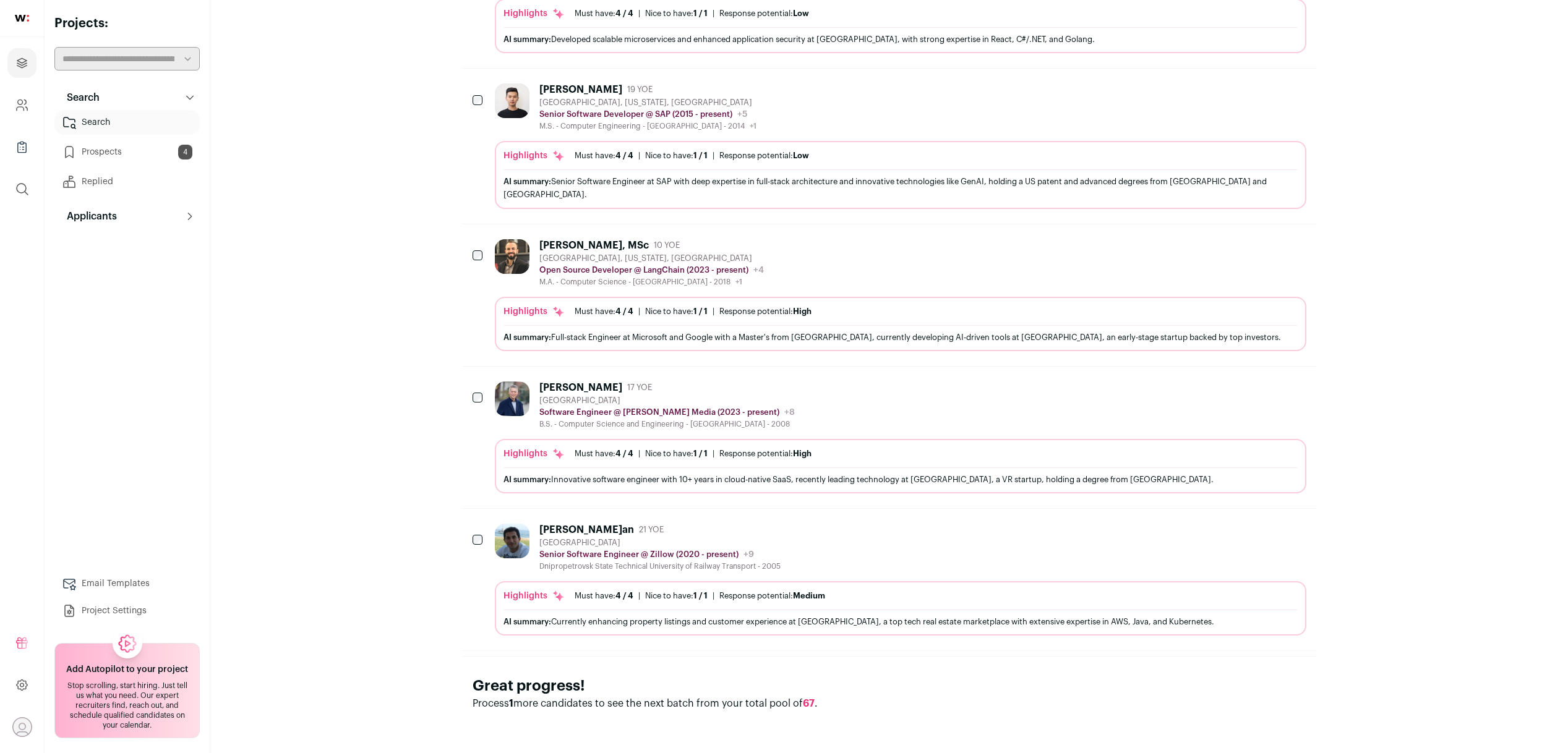
click at [1270, 531] on button "Hide" at bounding box center [1262, 529] width 26 height 26
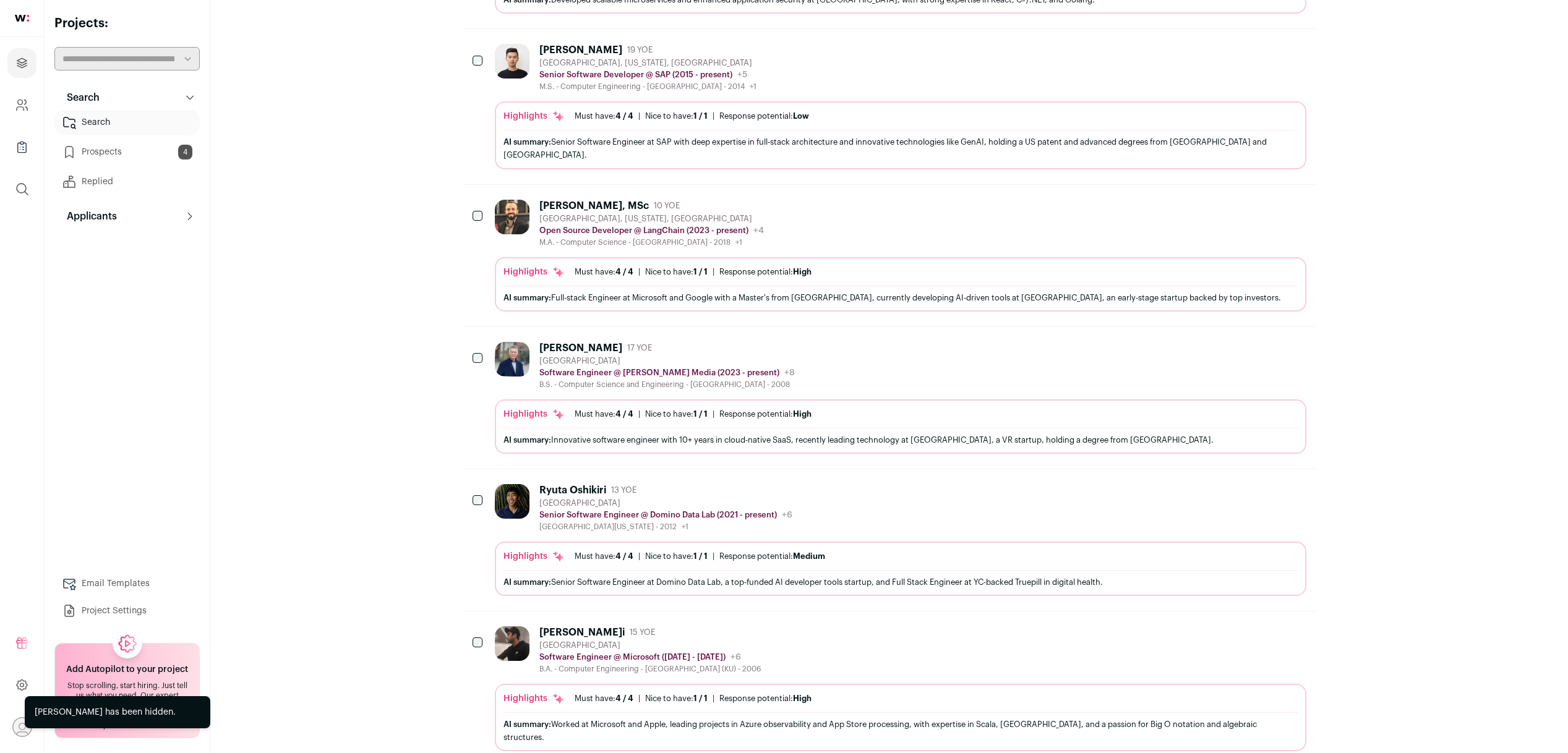
scroll to position [538, 0]
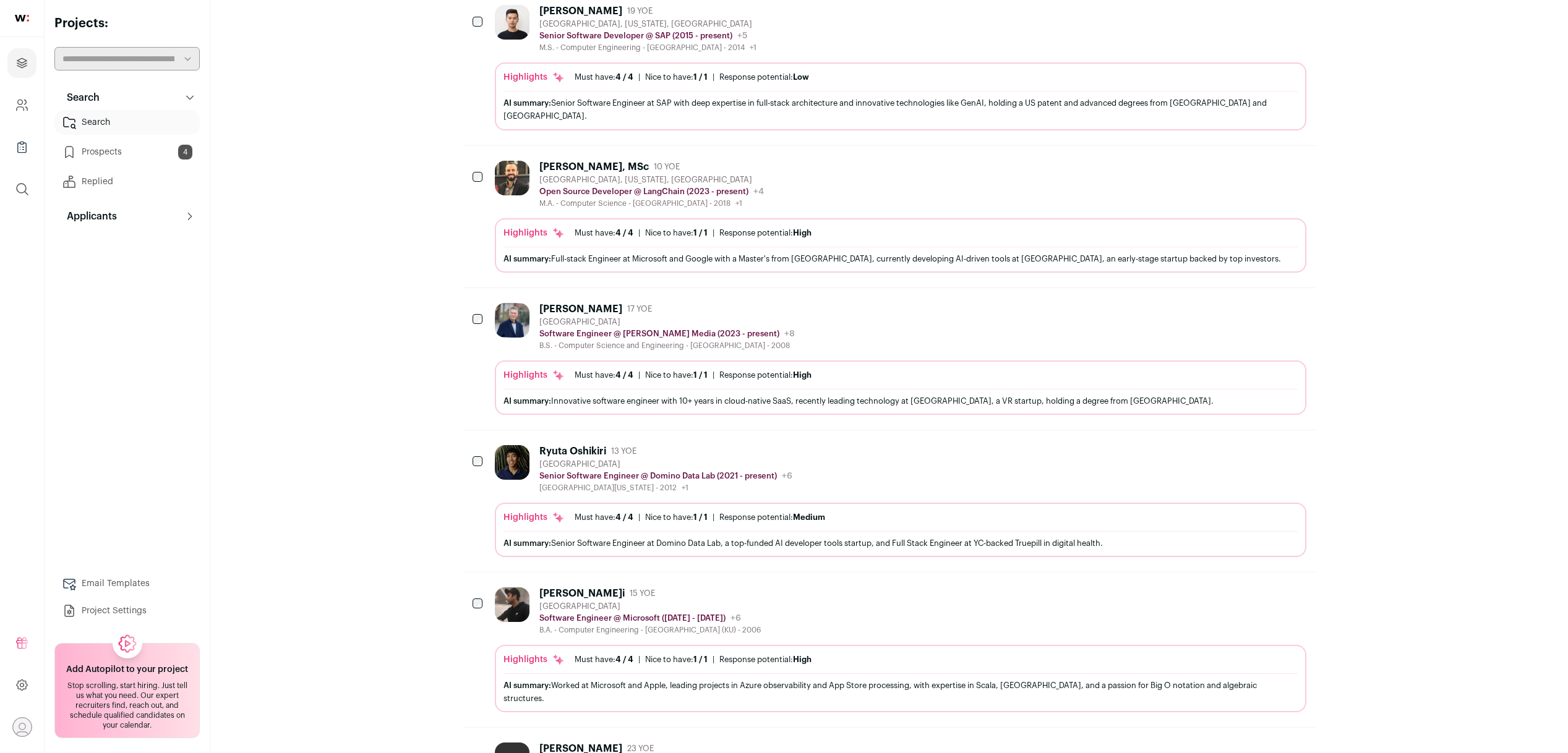
click at [395, 608] on div "Founding Senior Backend Engineer & architect Remaining Candidates: 66 Increase …" at bounding box center [889, 366] width 1298 height 1763
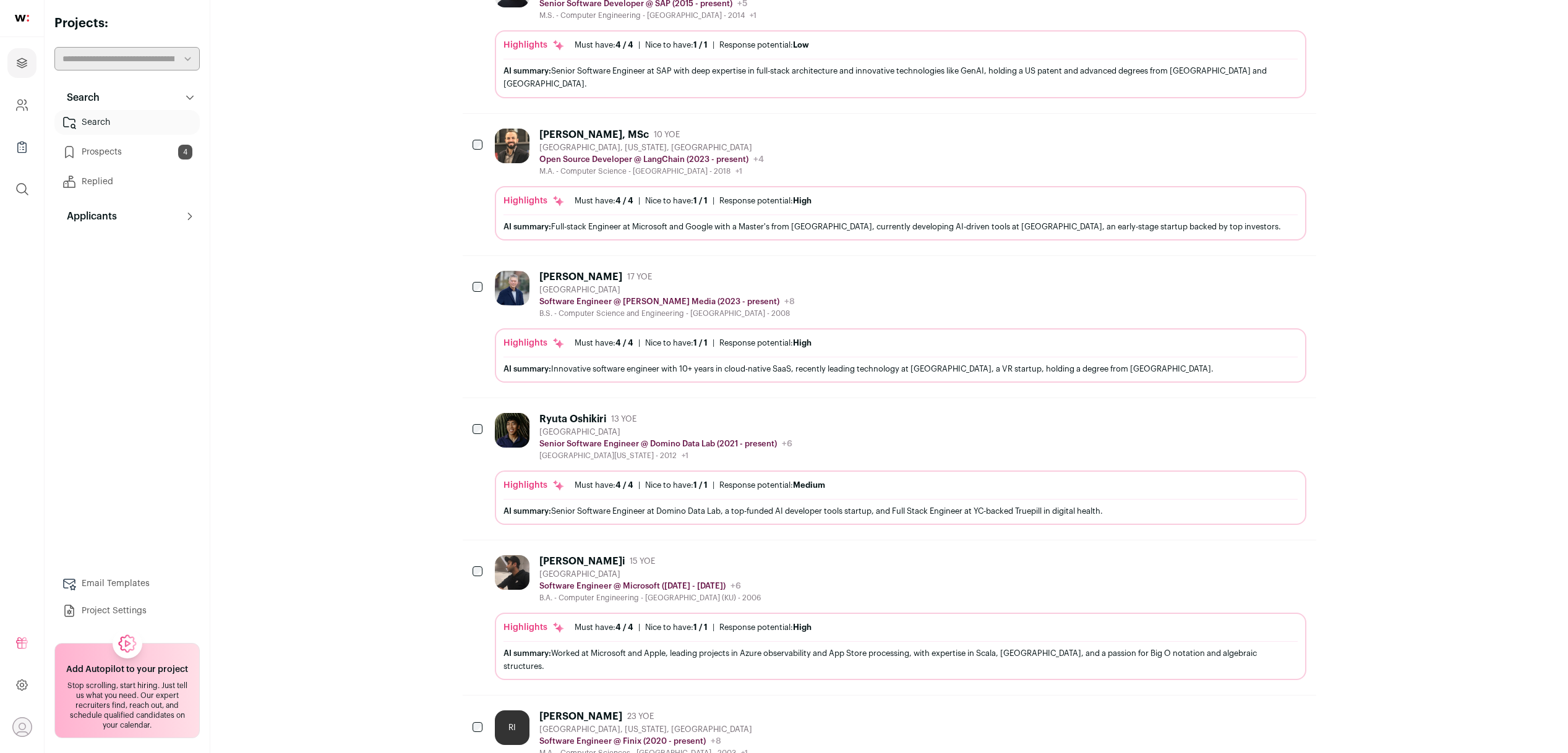
scroll to position [0, 0]
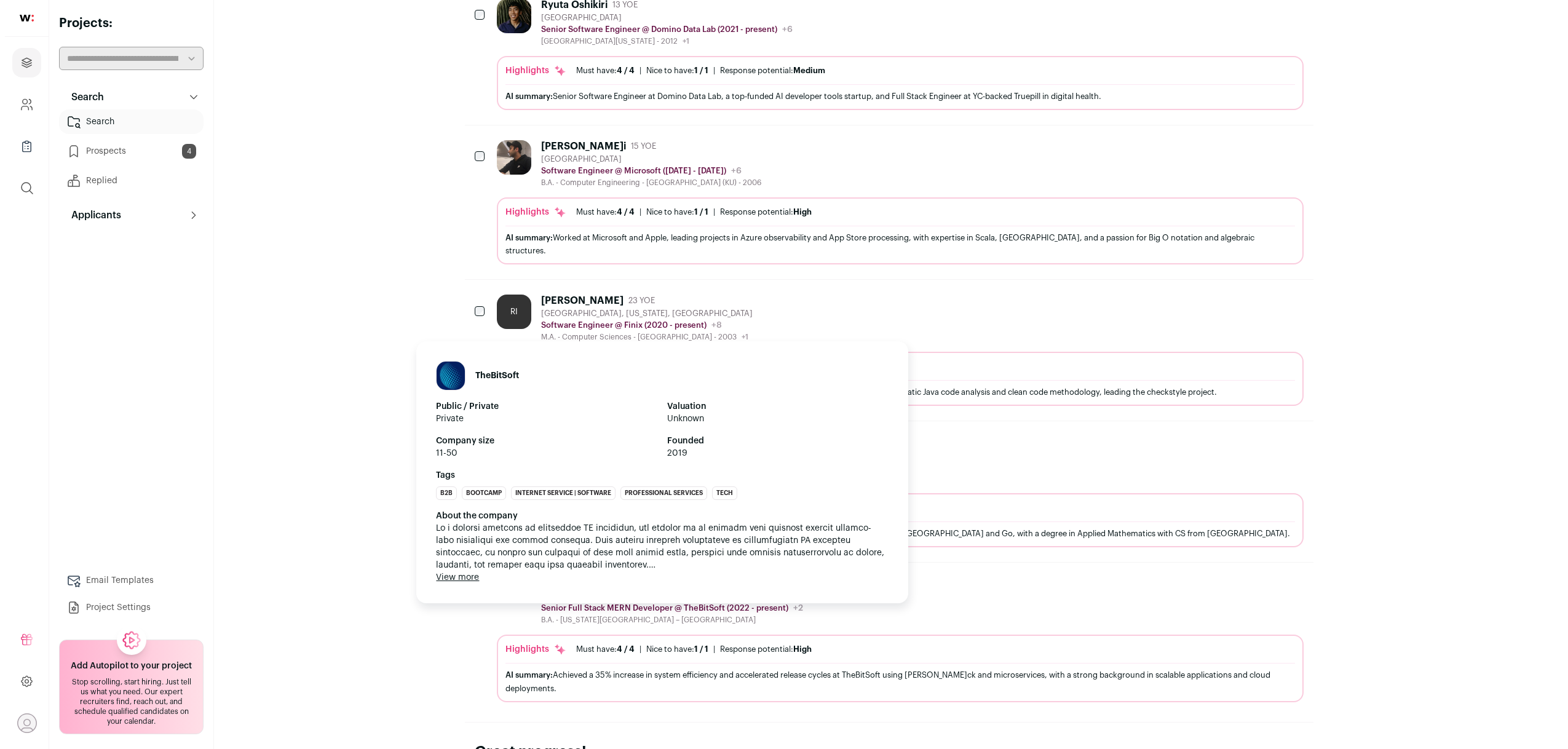
scroll to position [987, 0]
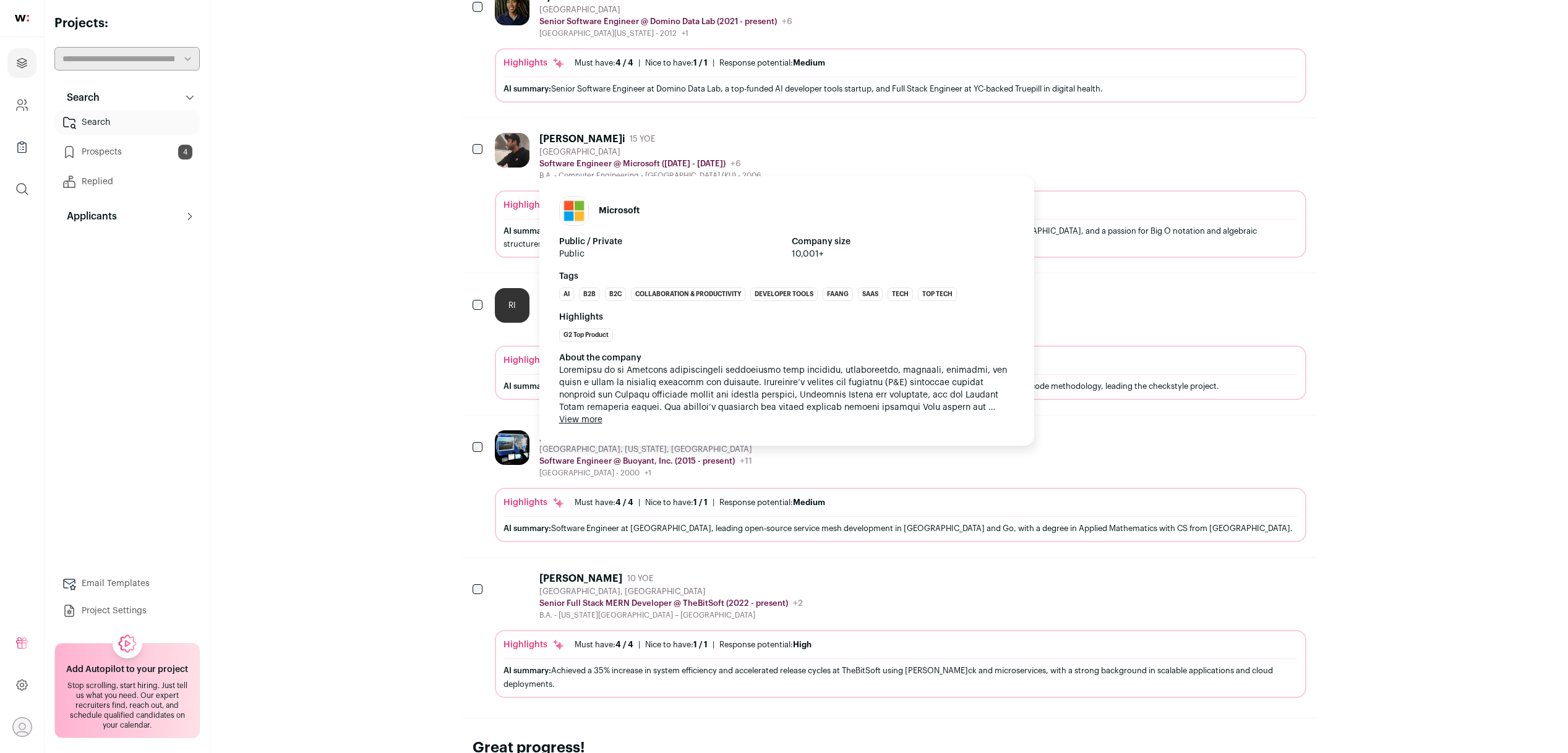
click at [541, 159] on p "Software Engineer @ Microsoft (2022 - 2024)" at bounding box center [632, 163] width 186 height 10
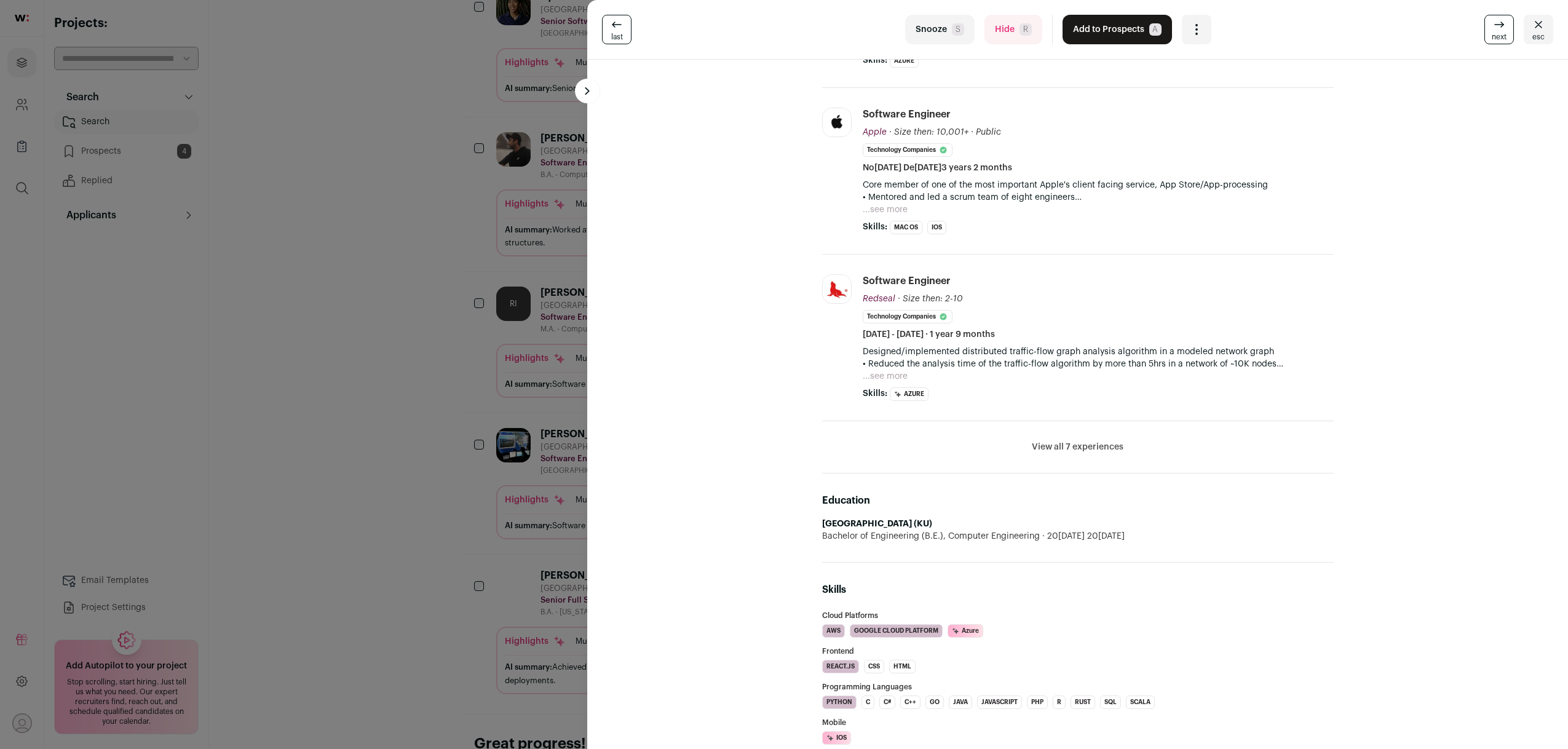
scroll to position [395, 0]
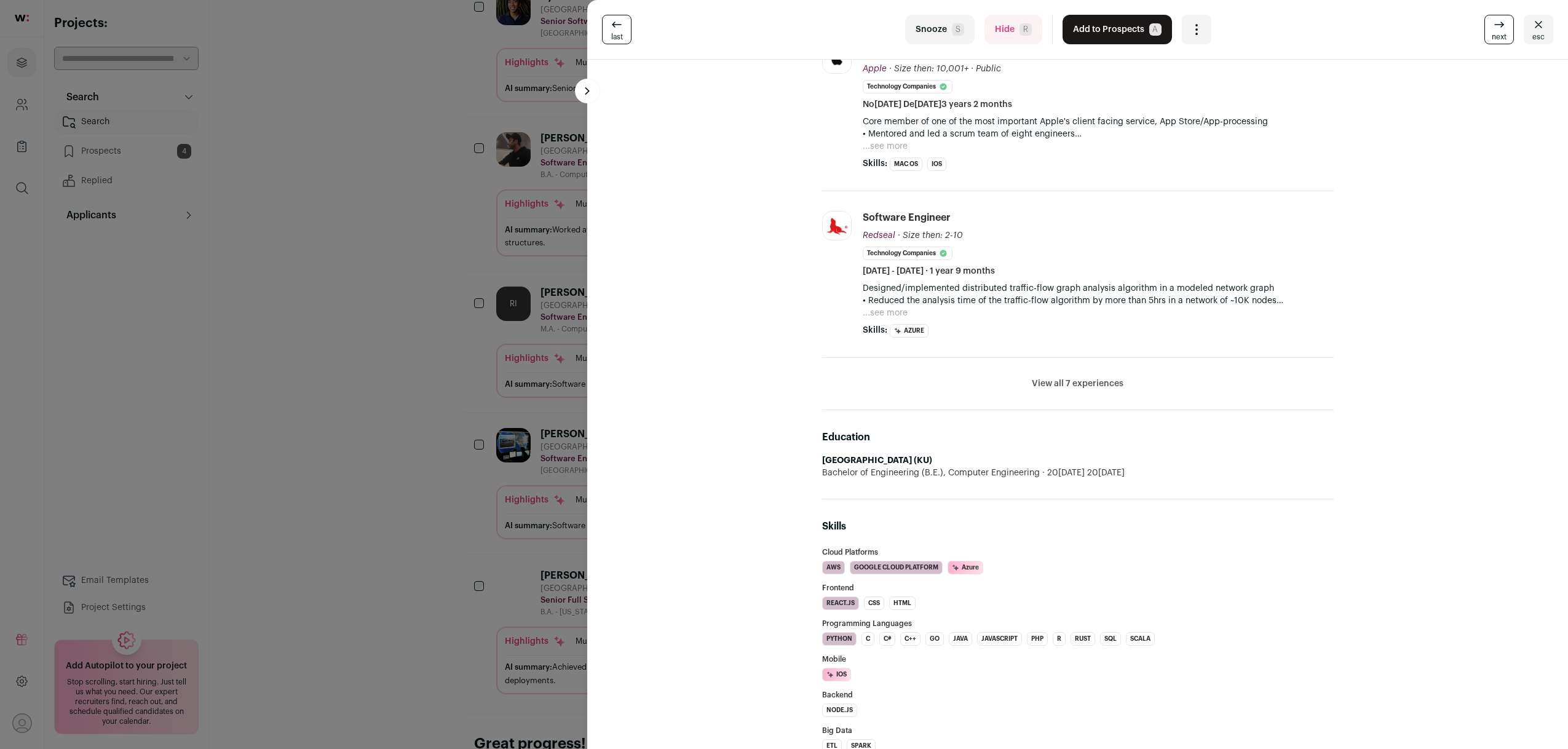
click at [363, 304] on div "last Snooze S Hide R Add to Prospects A Are you sure? Prajwal Rupakheti is alre…" at bounding box center [784, 374] width 1568 height 749
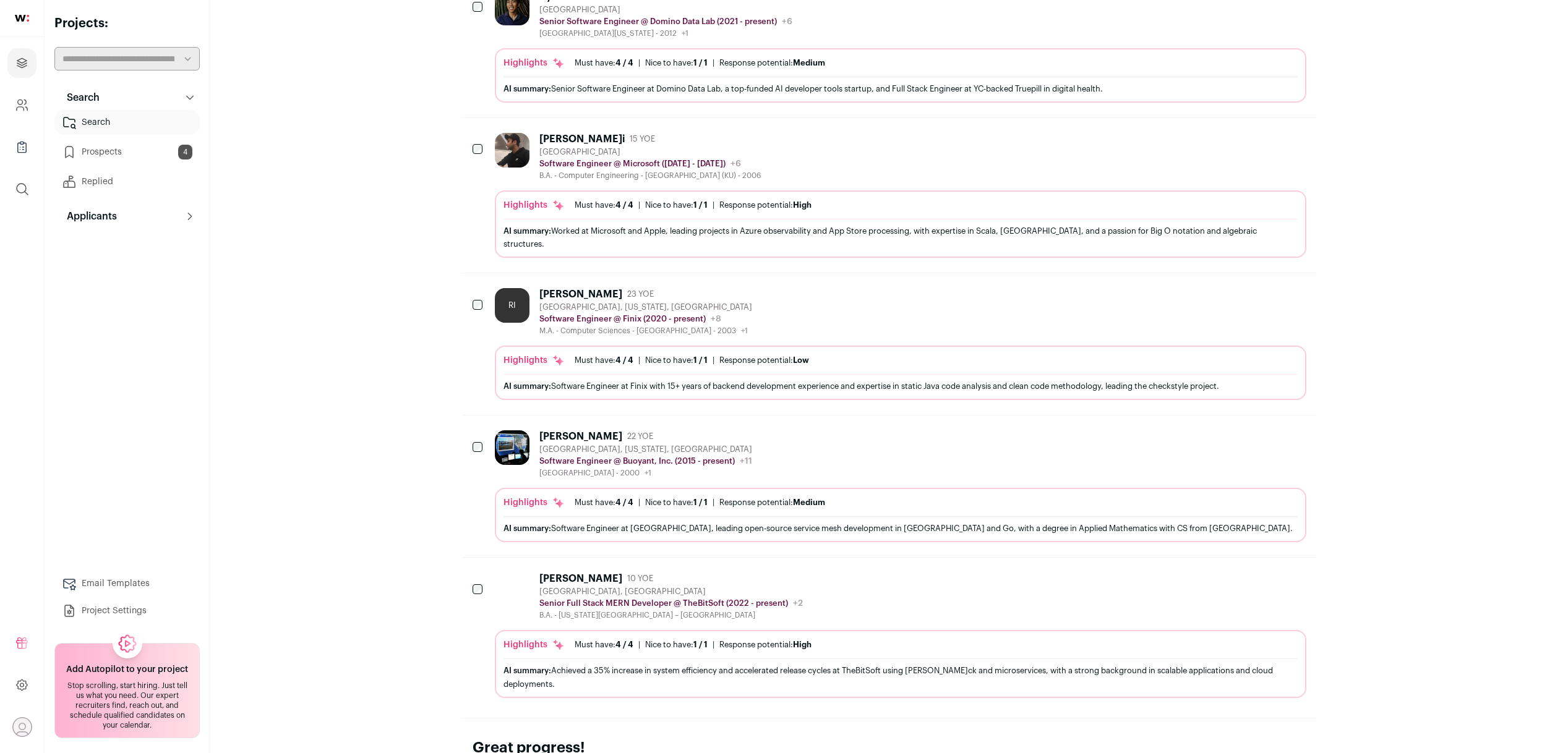
click at [564, 445] on div "San Francisco, California, United States" at bounding box center [645, 449] width 213 height 10
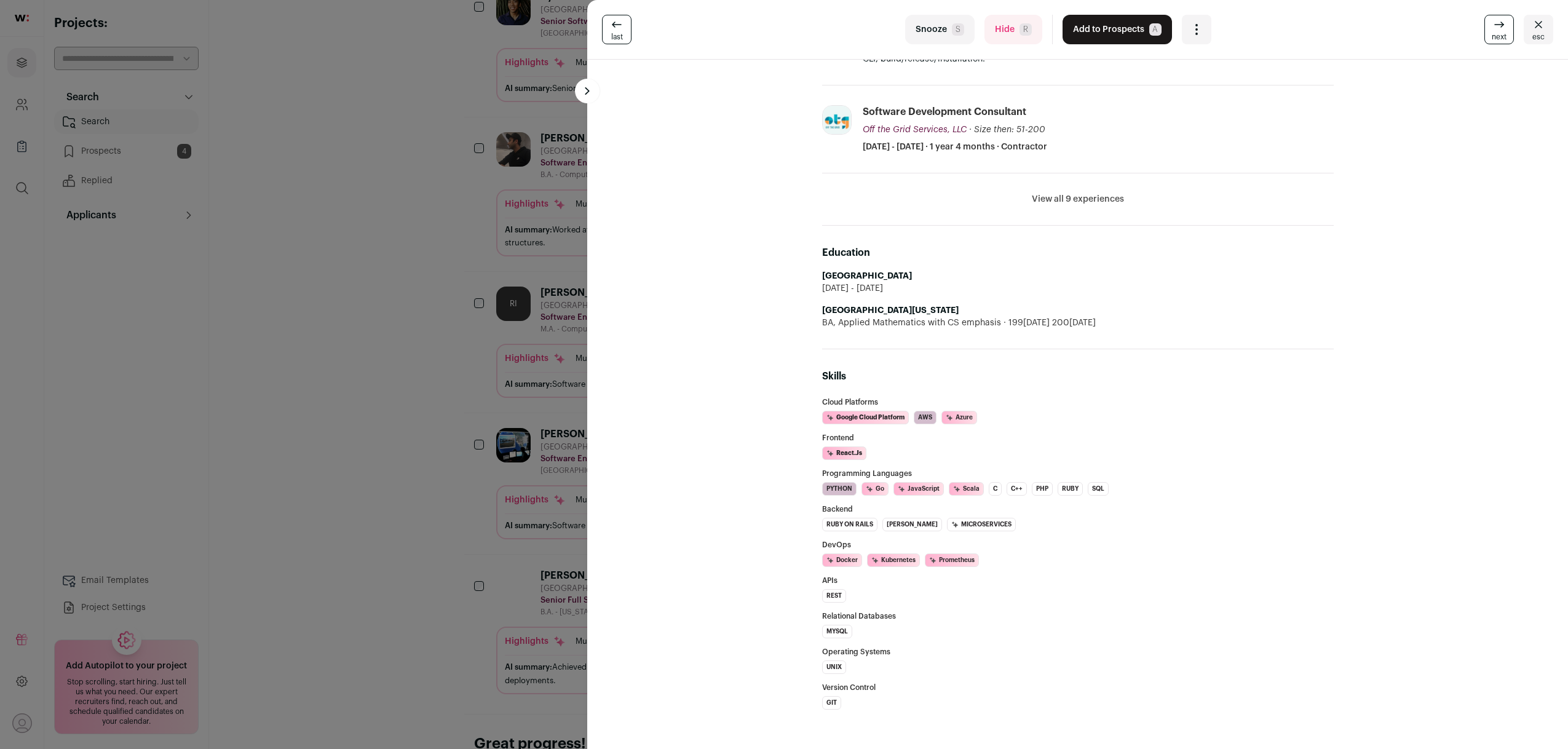
scroll to position [0, 0]
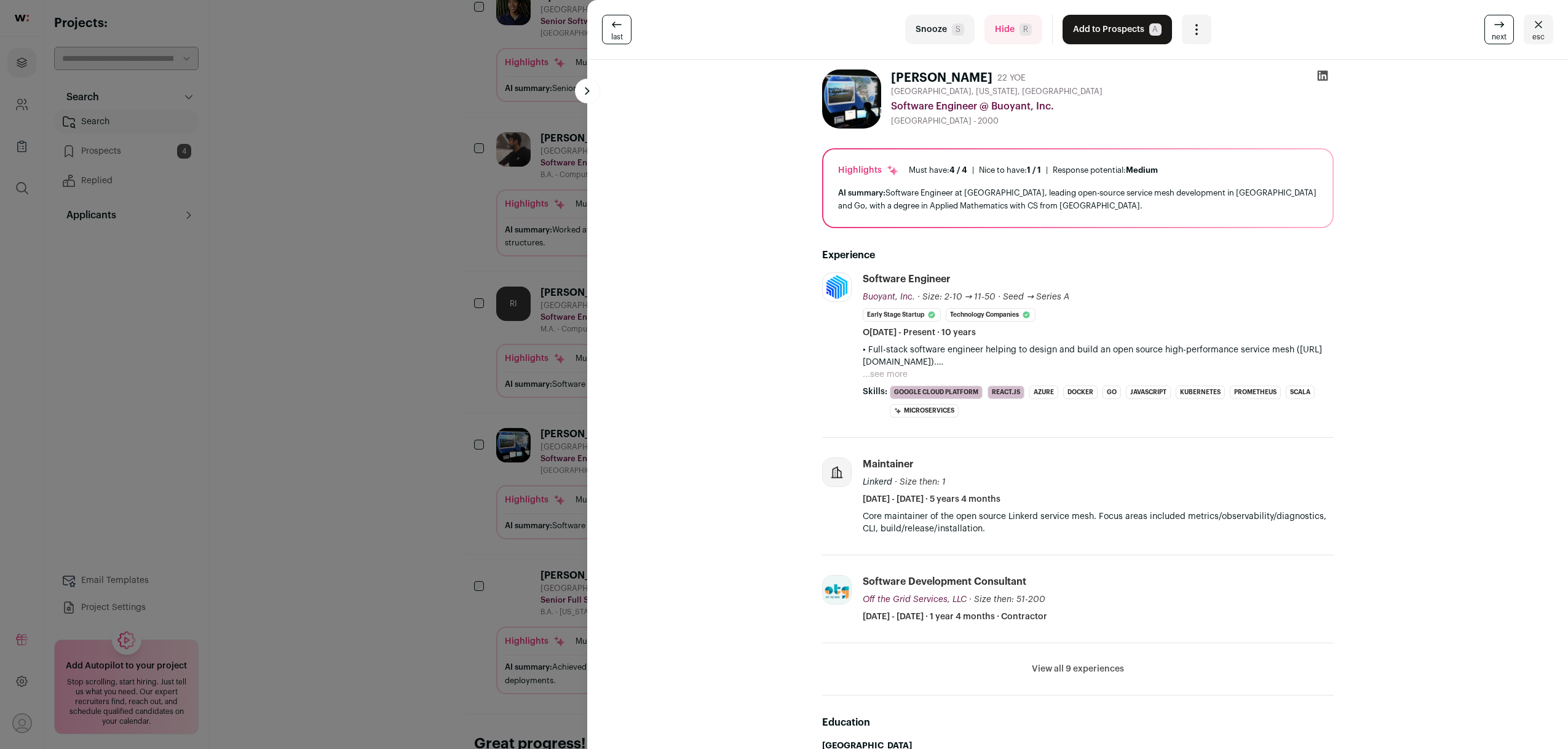
click at [1111, 676] on li "View all 9 experiences View less" at bounding box center [1078, 670] width 512 height 52
click at [1107, 672] on button "View all 9 experiences" at bounding box center [1078, 668] width 92 height 12
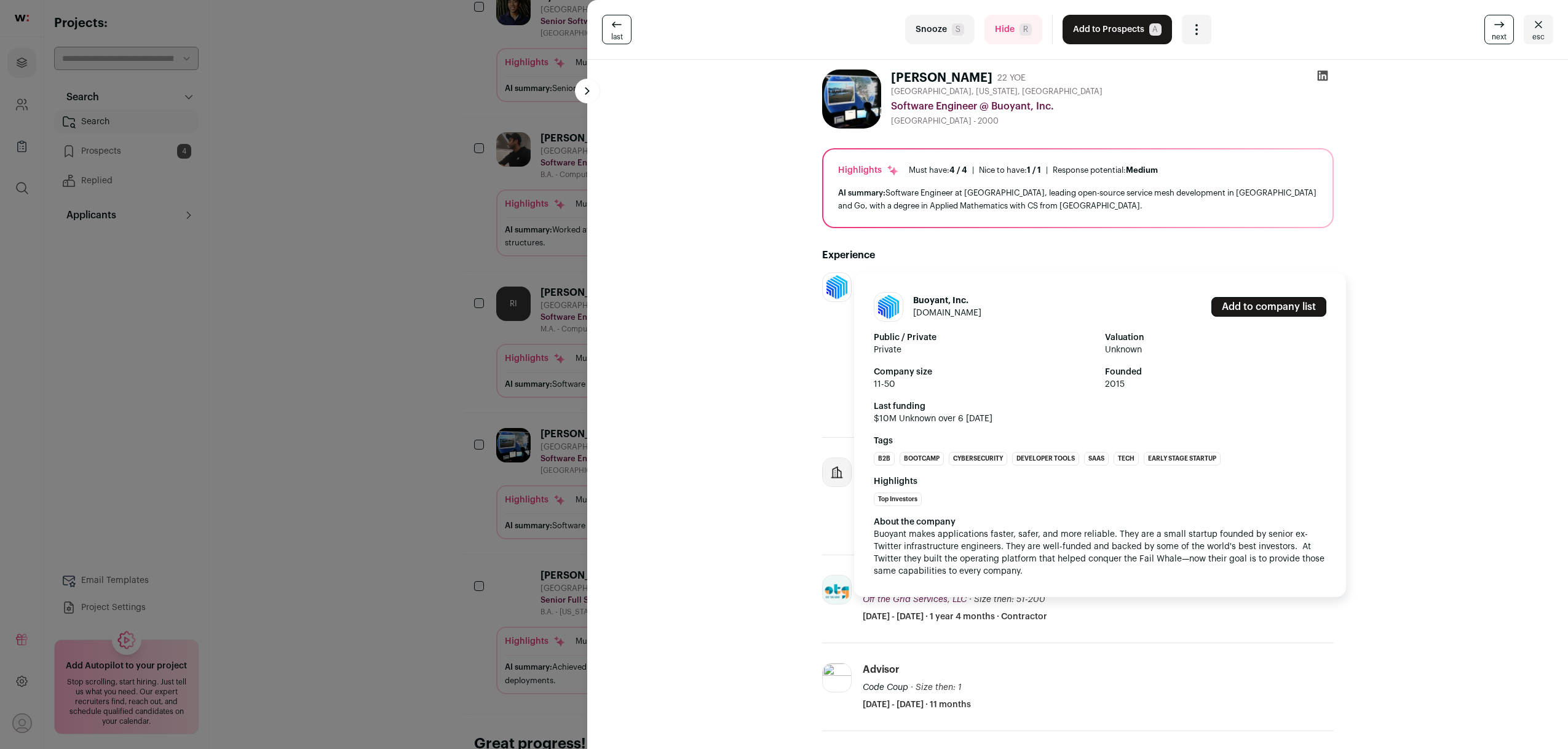
click at [823, 290] on img at bounding box center [837, 287] width 28 height 28
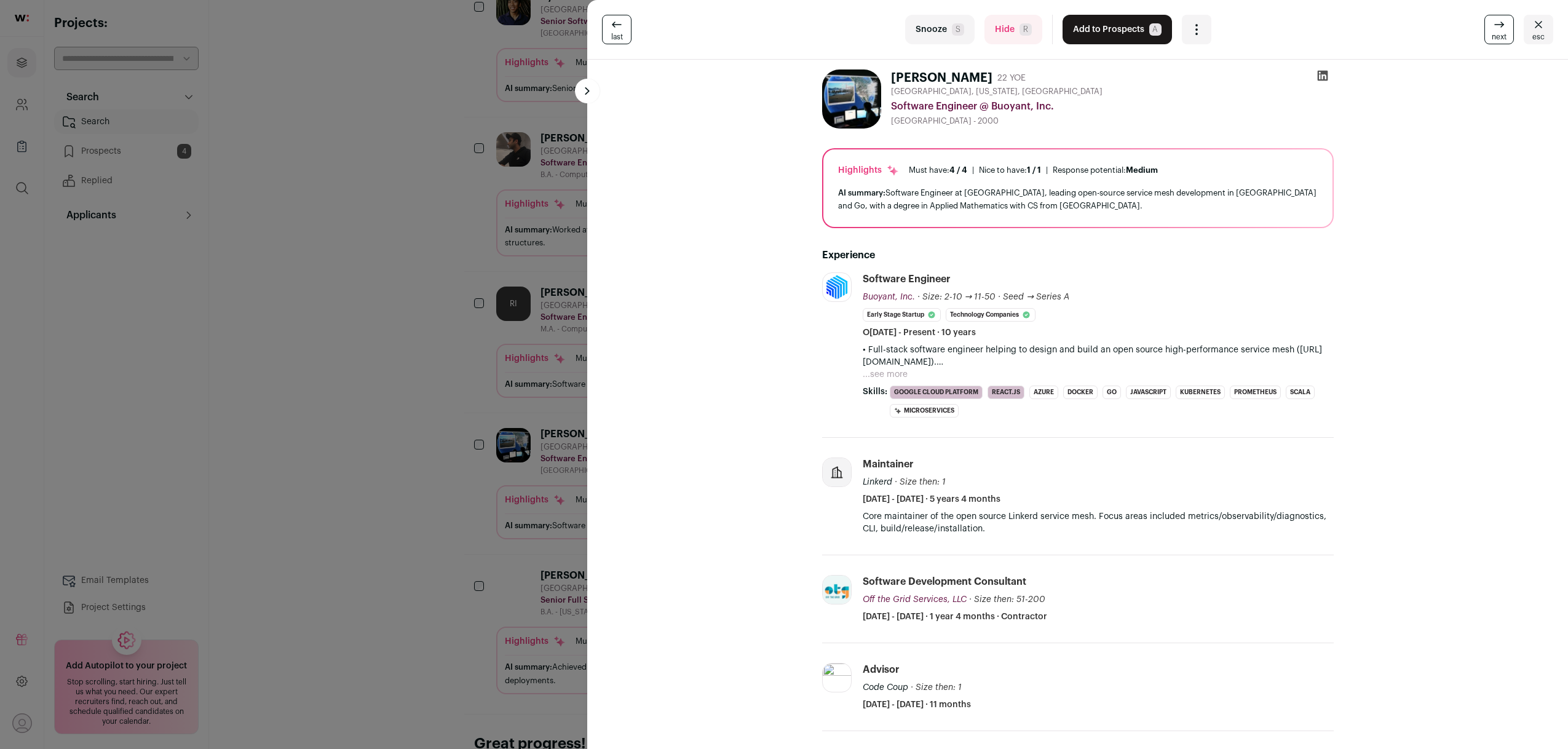
click at [459, 335] on div "last Snooze S Hide R Add to Prospects A Are you sure? Andrew Seigner is already…" at bounding box center [784, 374] width 1568 height 749
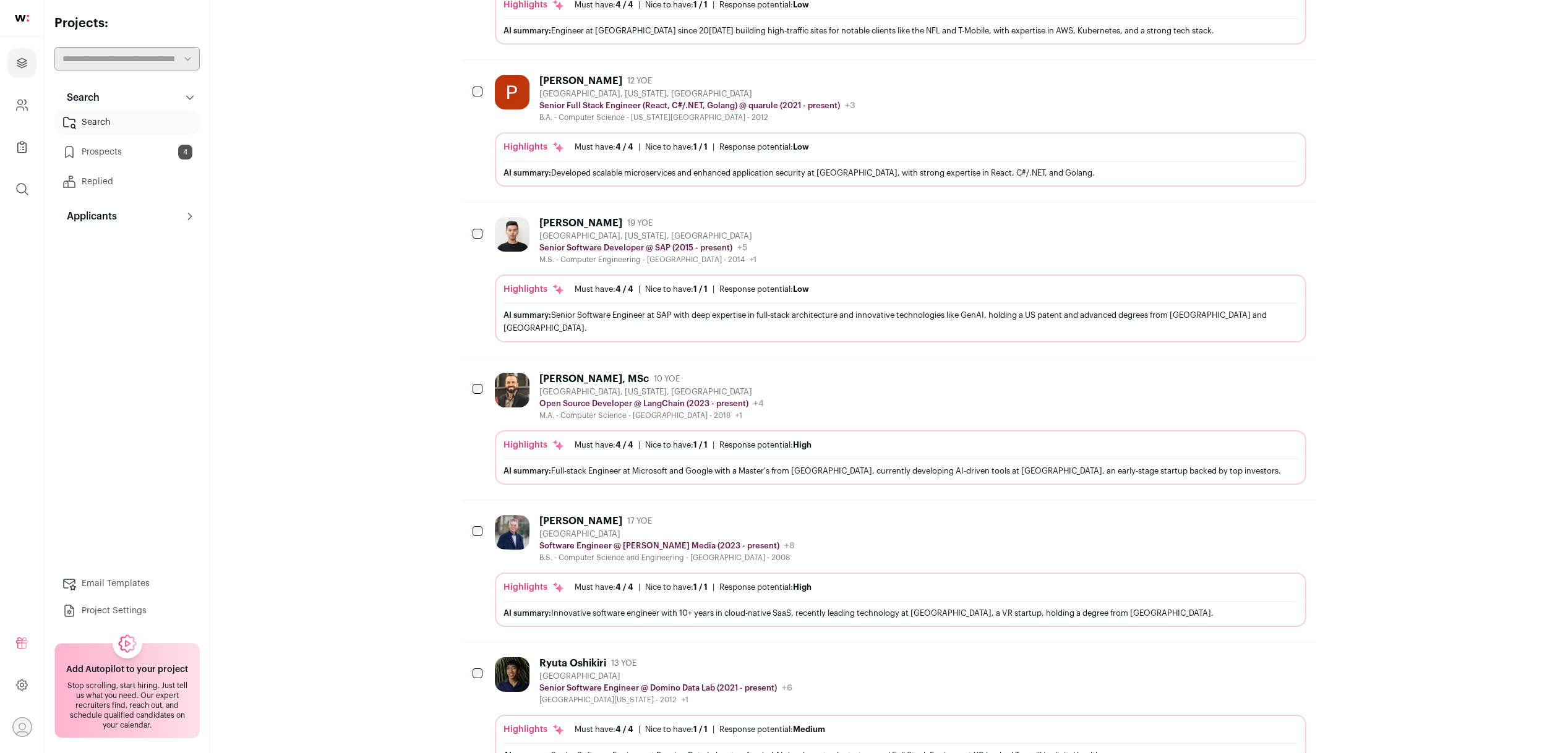
scroll to position [310, 0]
